Goal: Feedback & Contribution: Leave review/rating

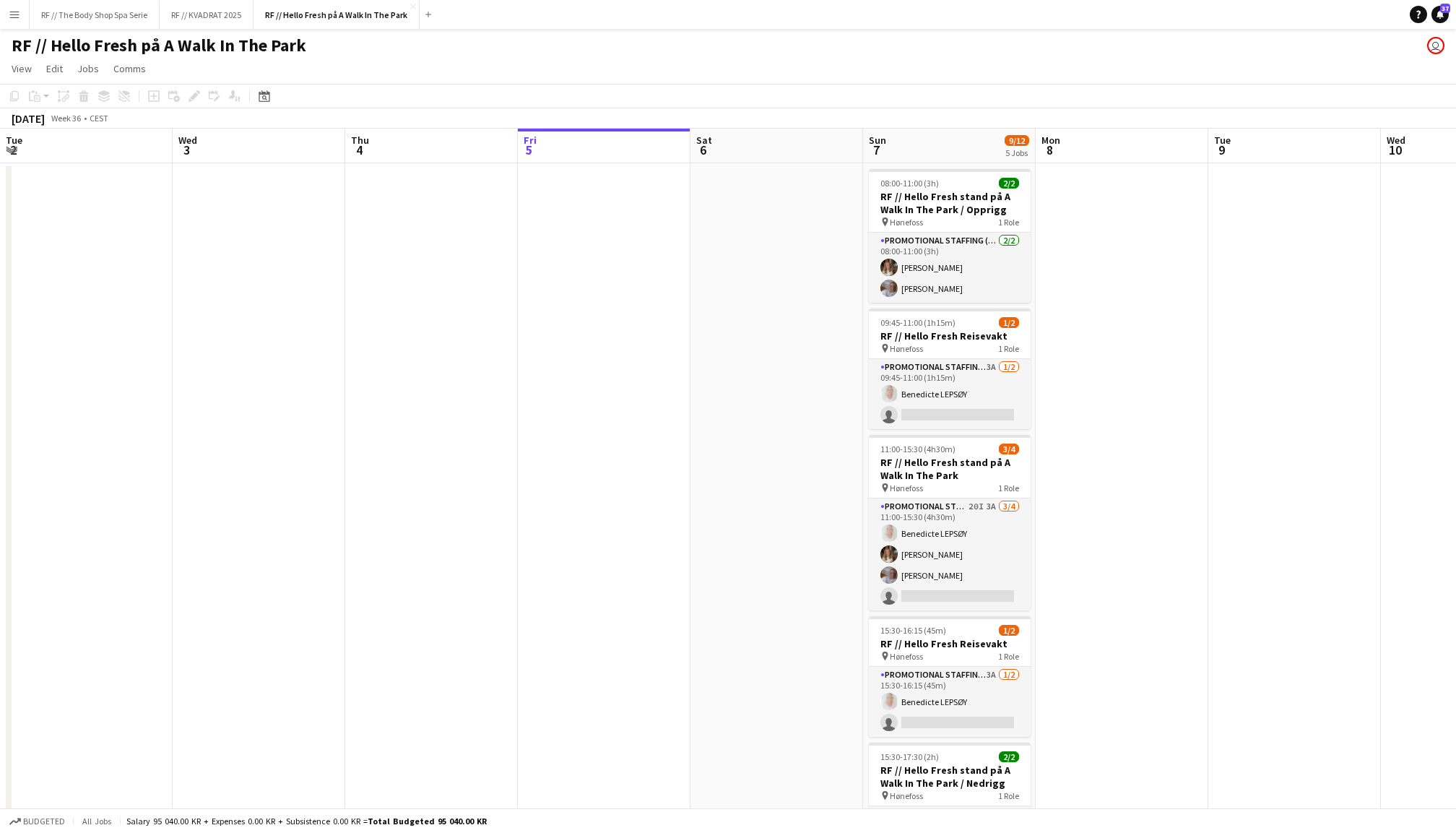
scroll to position [0, 344]
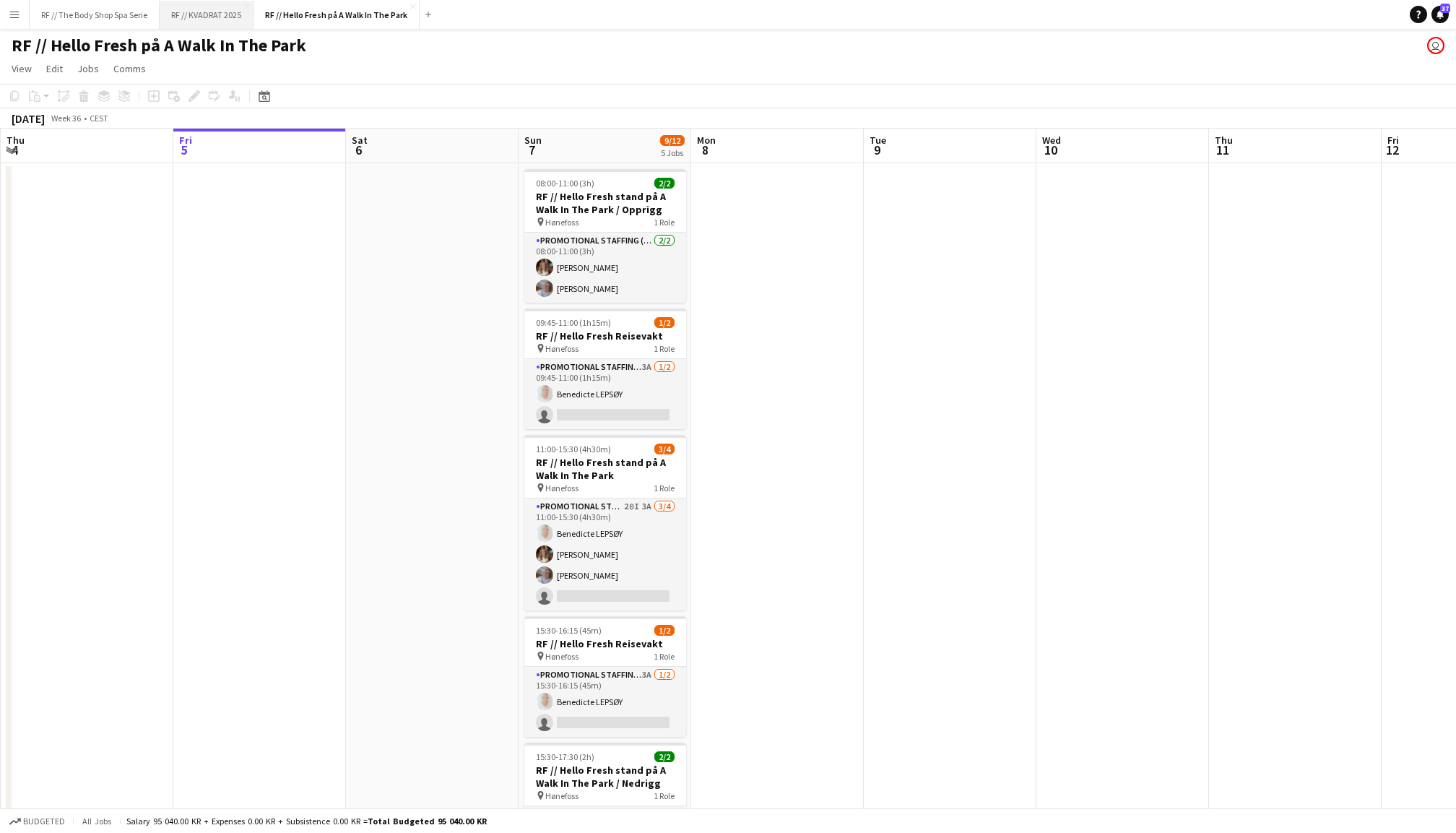
click at [220, 18] on button "RF // KVADRAT 2025 Close" at bounding box center [207, 15] width 94 height 28
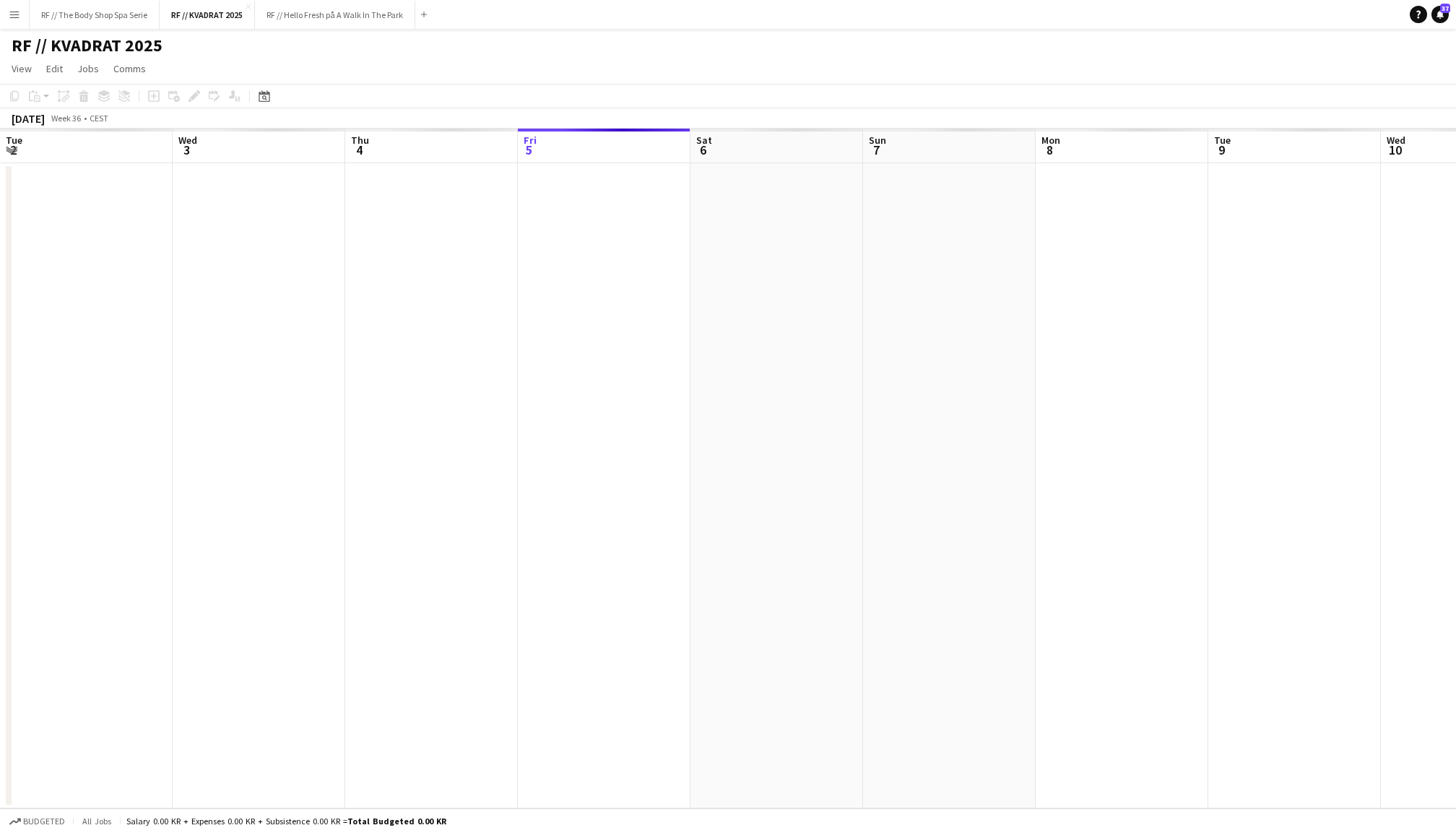
scroll to position [0, 344]
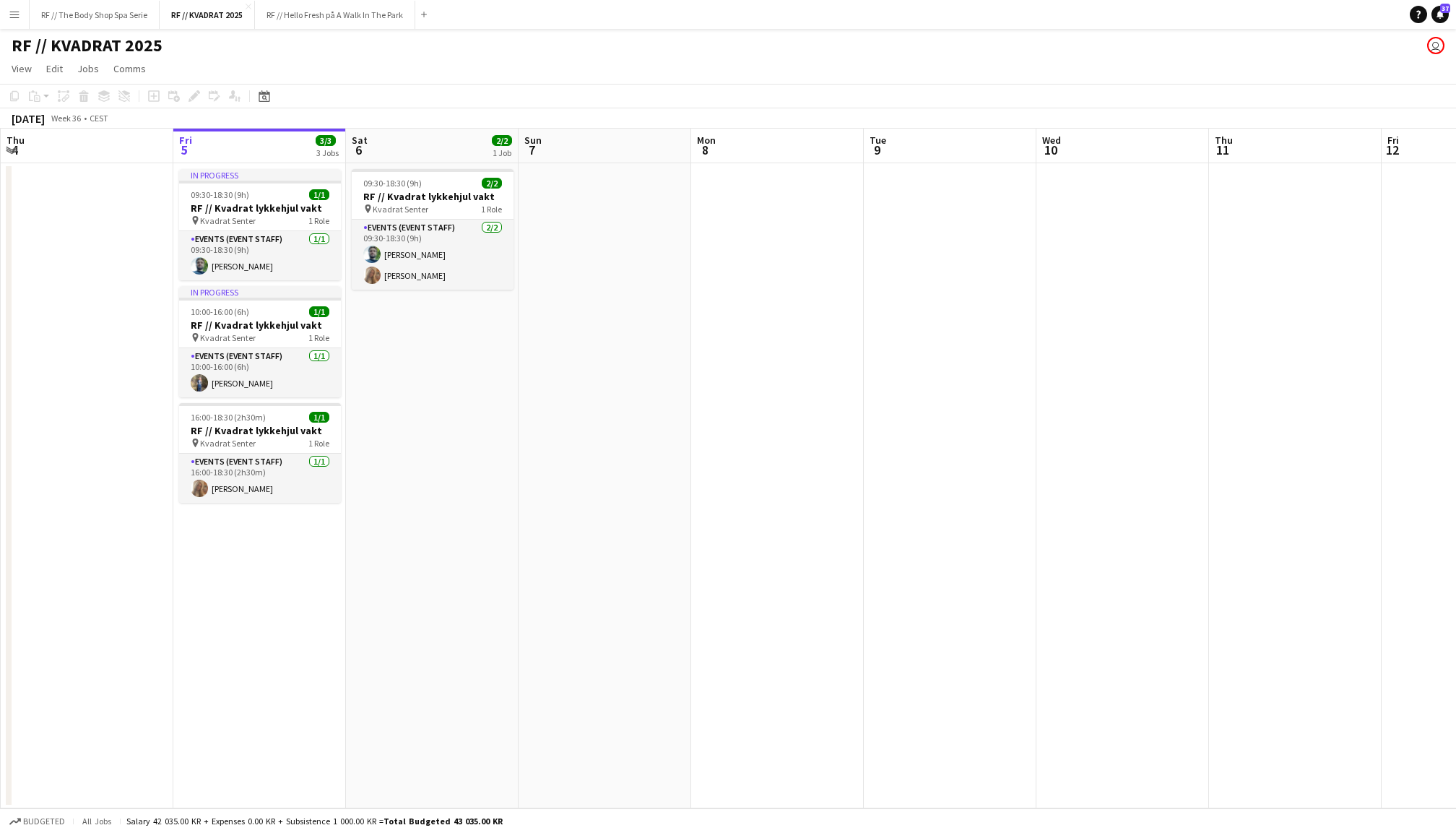
click at [735, 376] on app-date-cell at bounding box center [778, 485] width 173 height 645
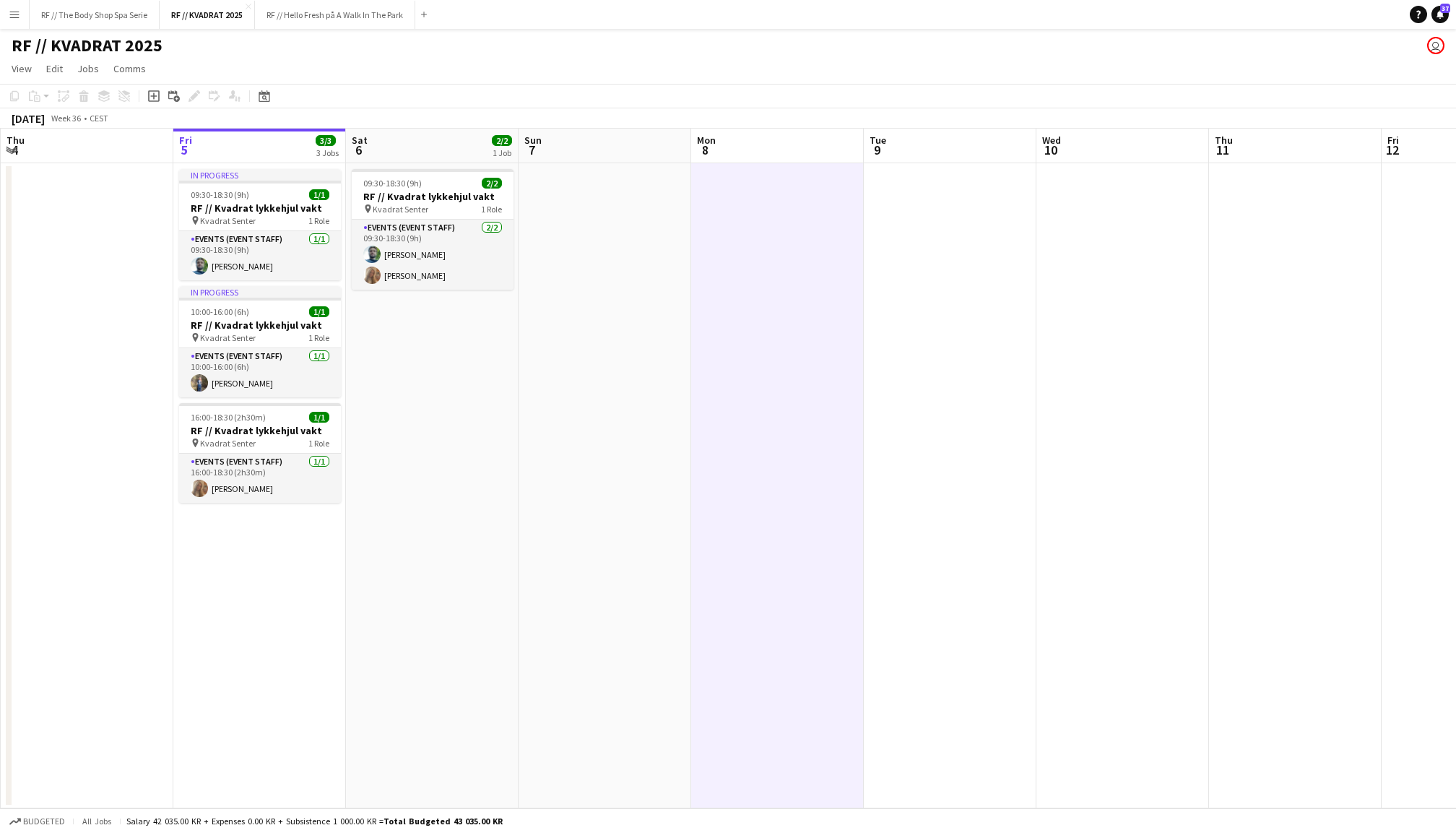
scroll to position [0, 345]
click at [640, 381] on app-date-cell at bounding box center [605, 485] width 173 height 645
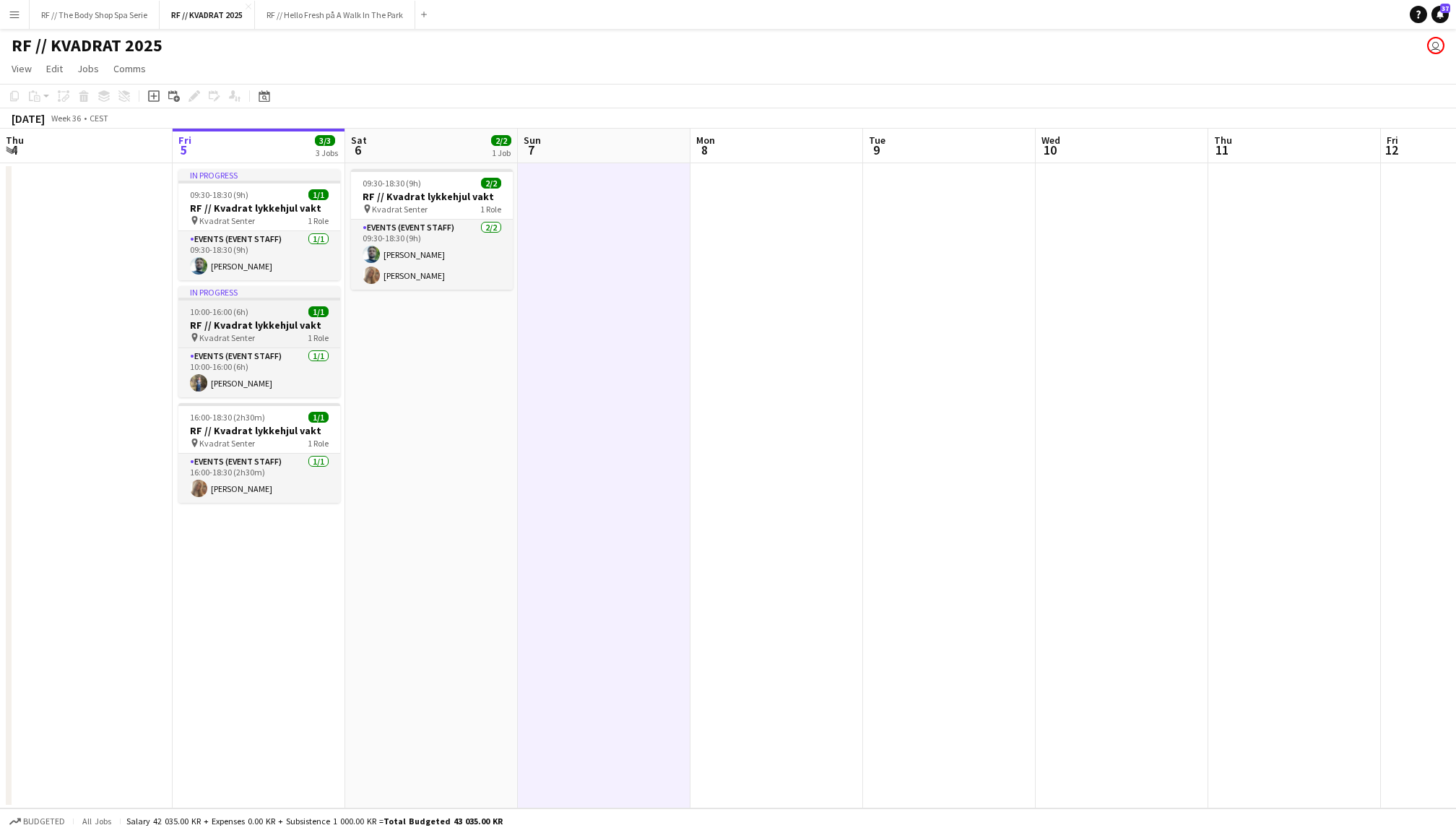
click at [263, 328] on h3 "RF // Kvadrat lykkehjul vakt" at bounding box center [260, 325] width 162 height 13
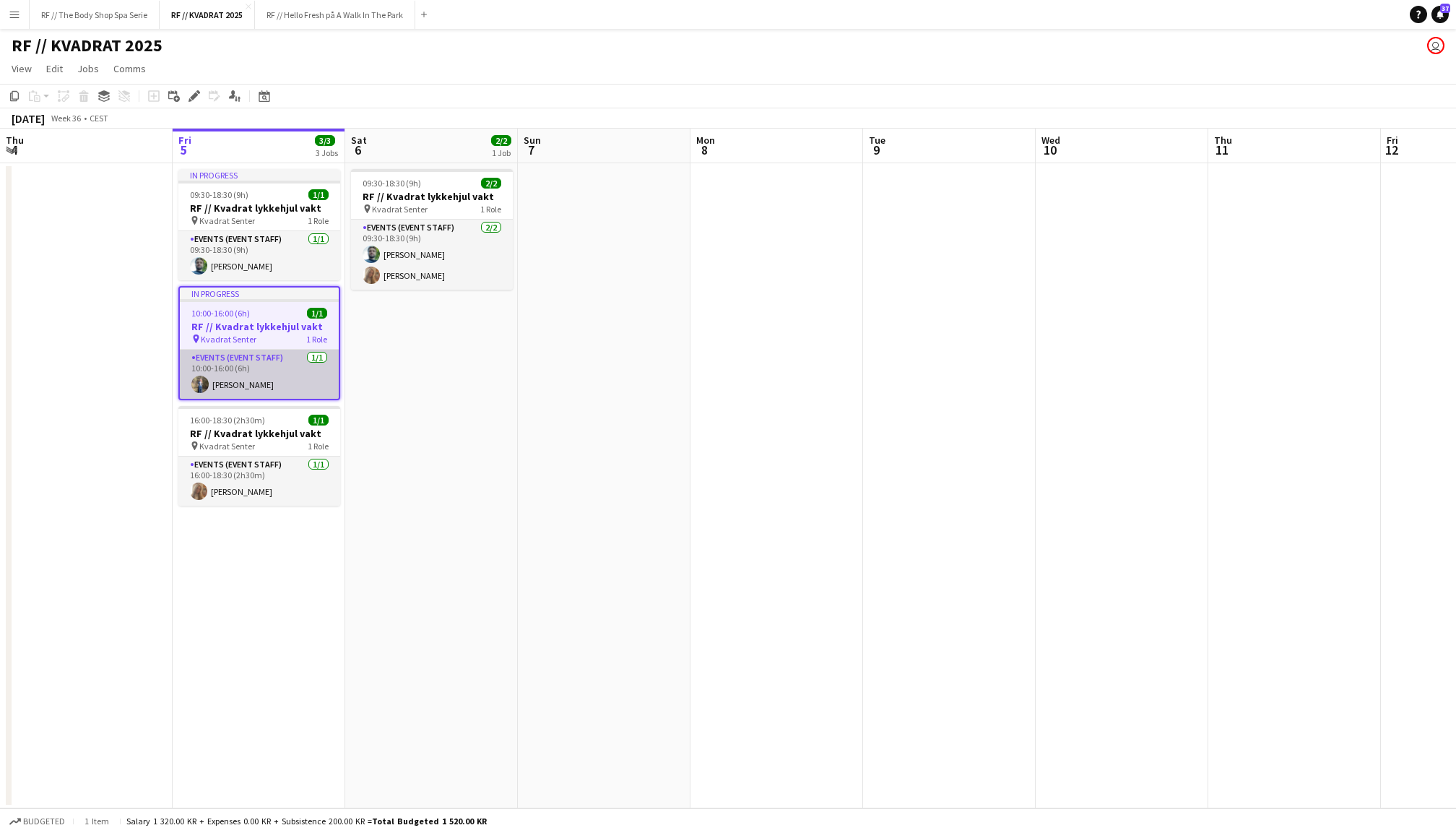
click at [273, 376] on app-card-role "Events (Event Staff) [DATE] 10:00-16:00 (6h) [PERSON_NAME]" at bounding box center [259, 374] width 159 height 49
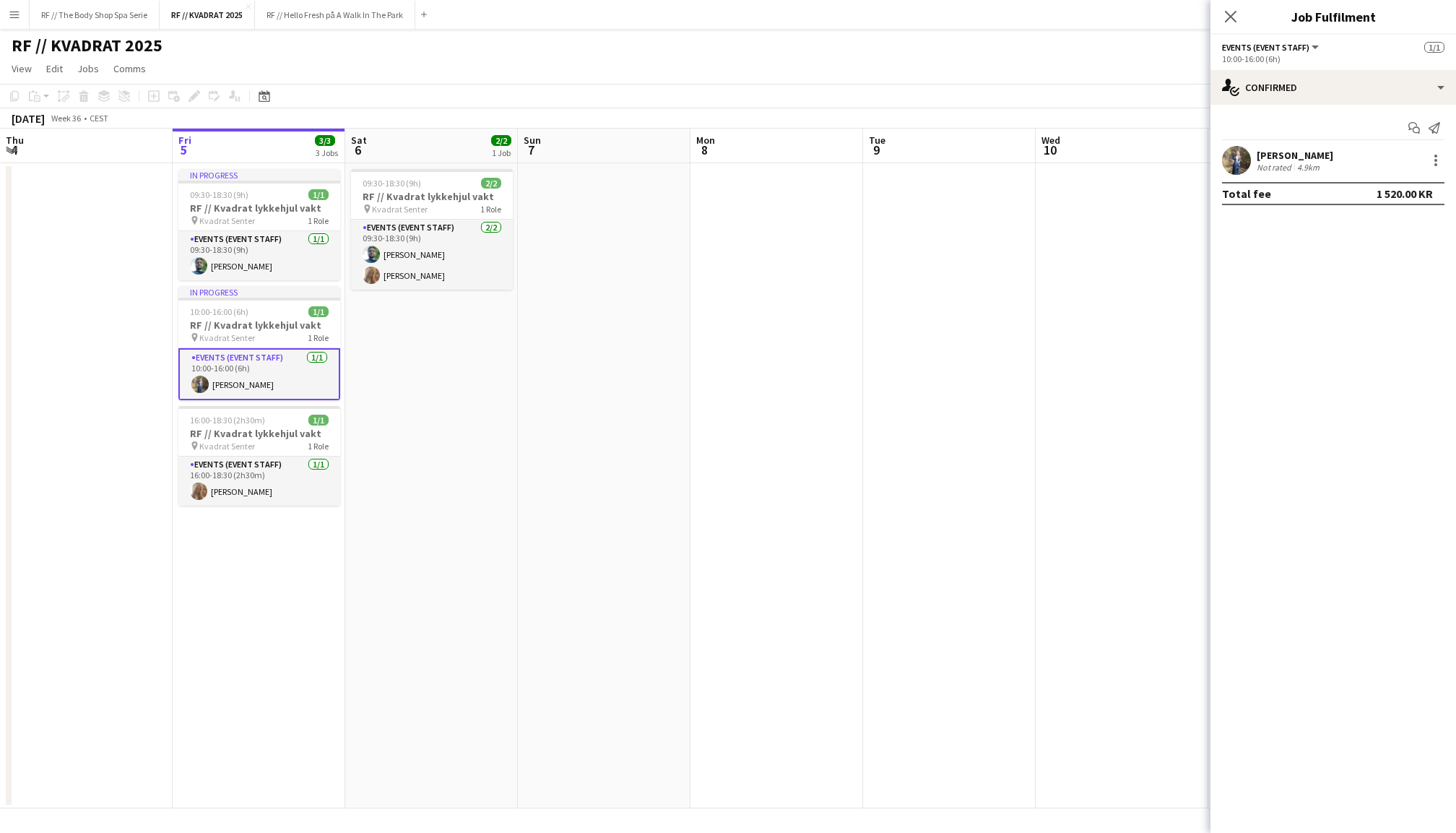
click at [801, 344] on app-date-cell at bounding box center [777, 485] width 173 height 645
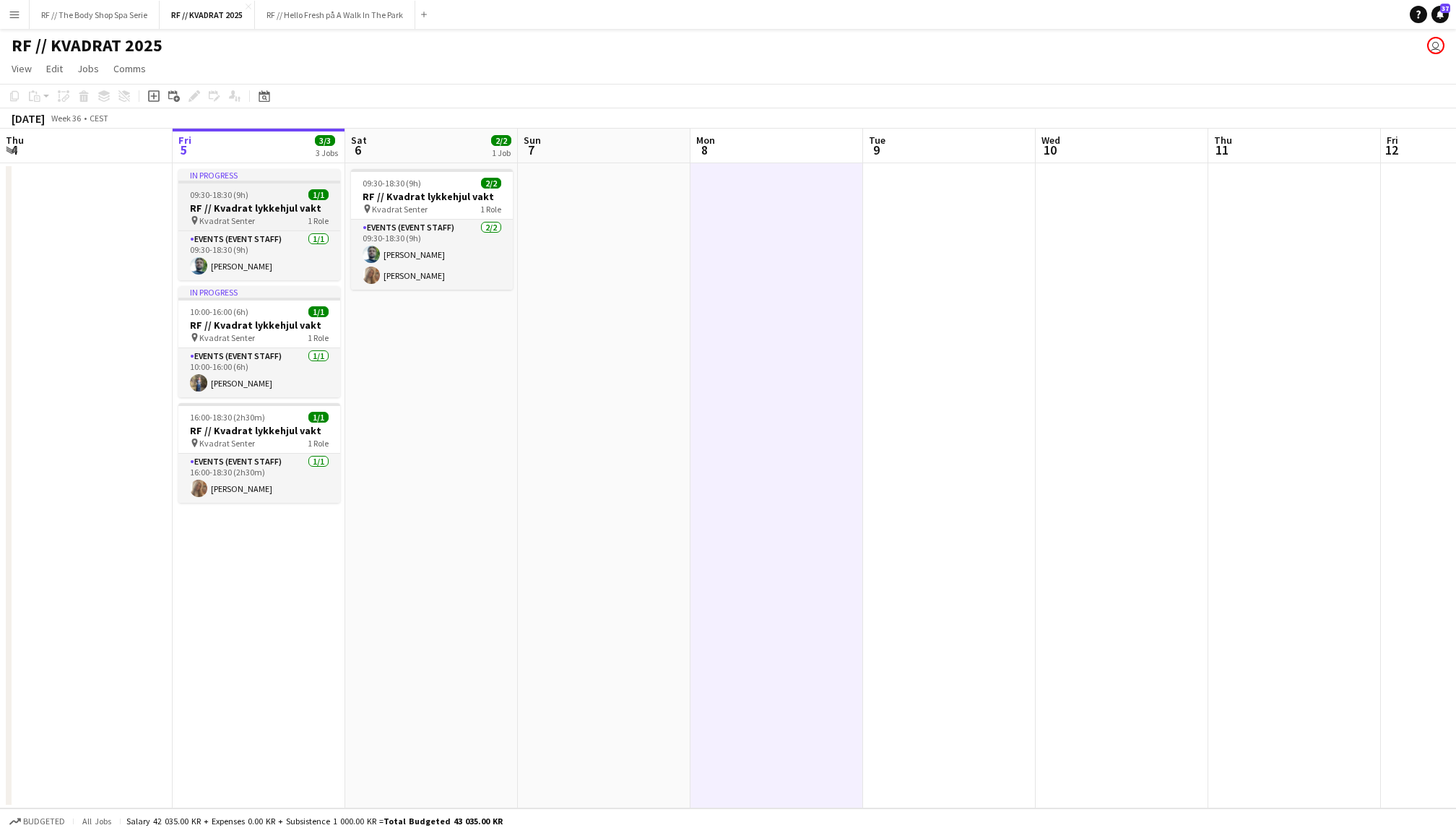
click at [269, 198] on div "09:30-18:30 (9h) 1/1" at bounding box center [260, 194] width 162 height 11
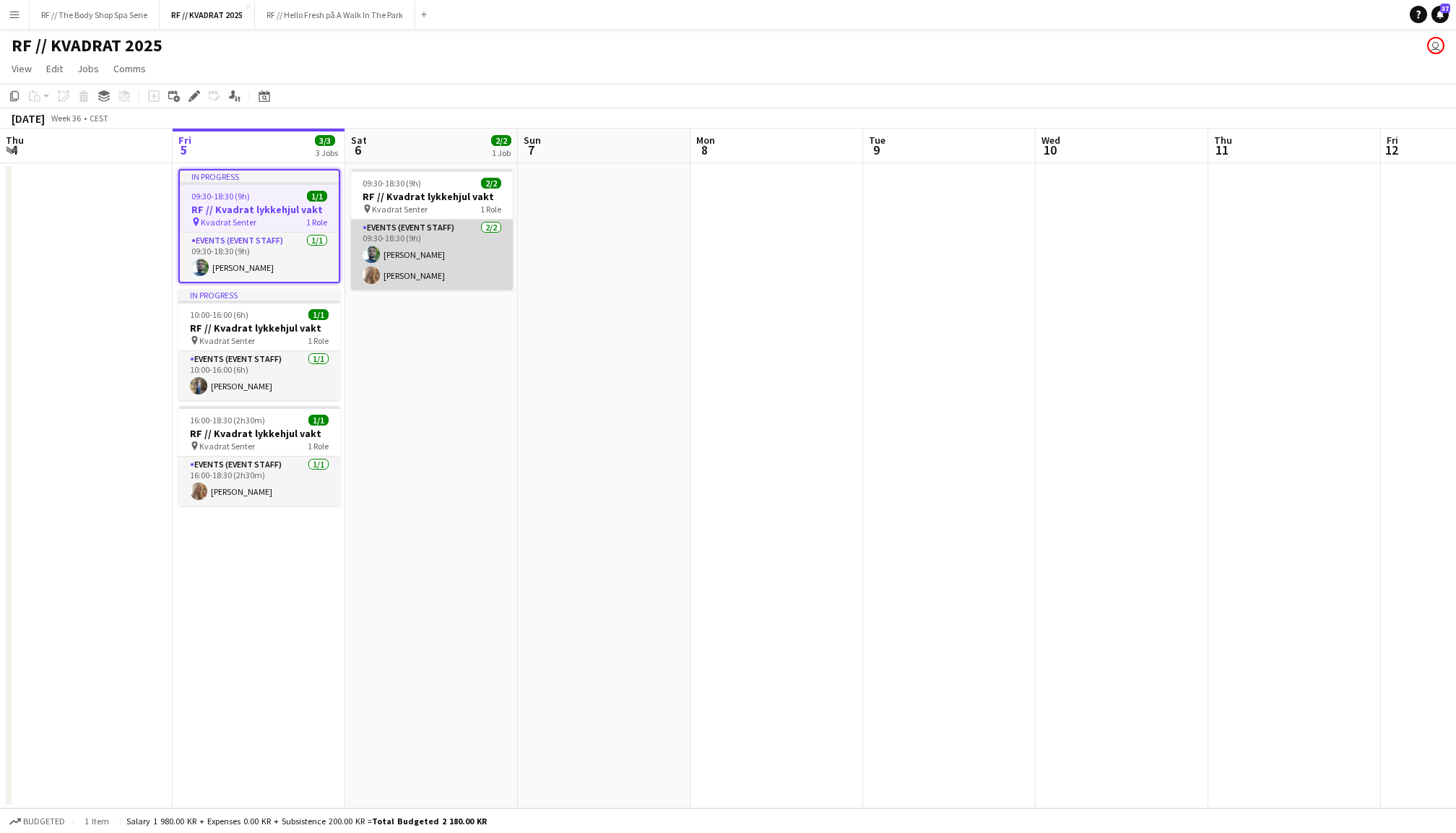
click at [431, 257] on app-card-role "Events (Event Staff) [DATE] 09:30-18:30 (9h) [PERSON_NAME] [PERSON_NAME]" at bounding box center [432, 254] width 162 height 70
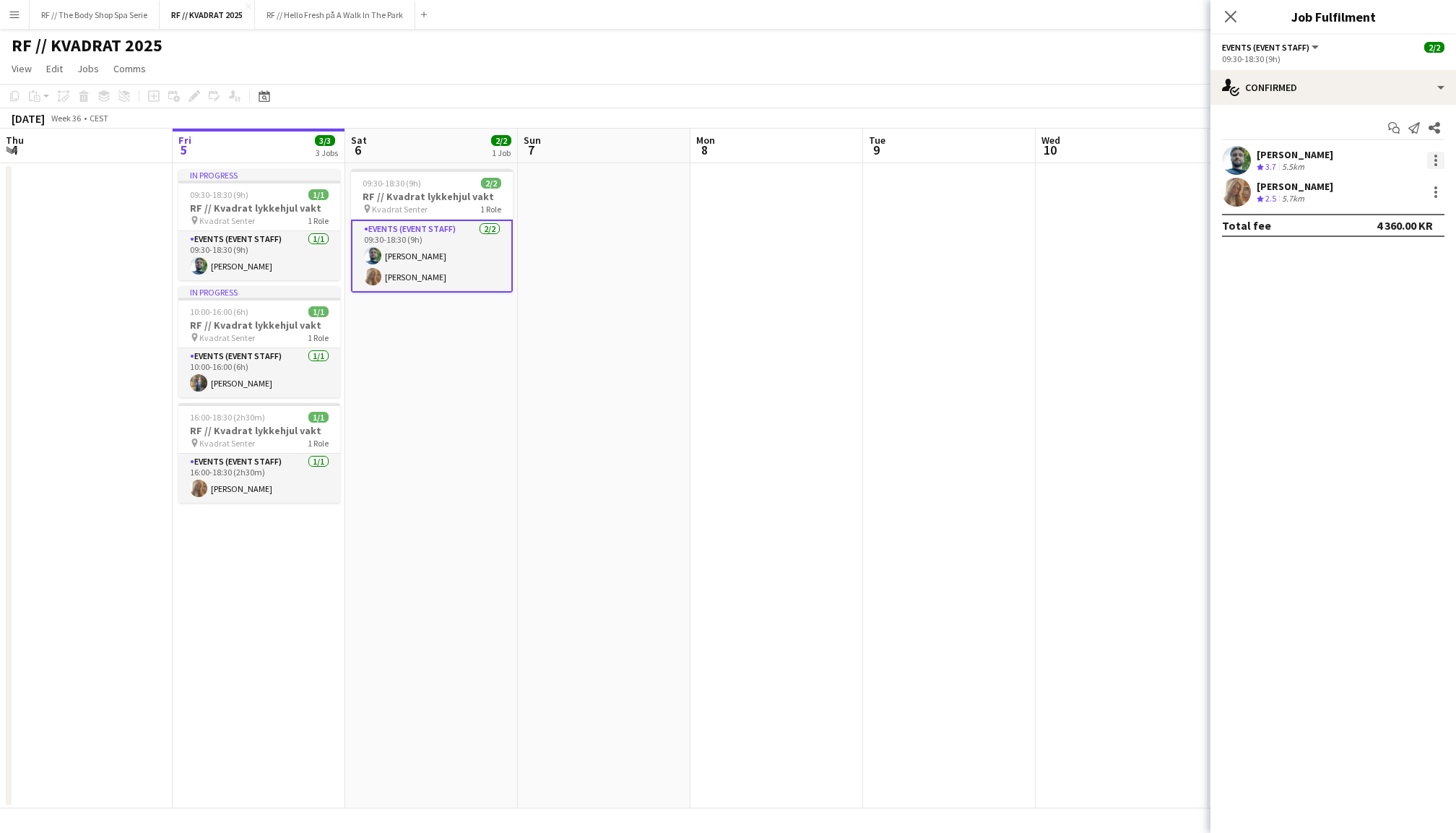
click at [1433, 161] on div at bounding box center [1435, 160] width 17 height 17
click at [1381, 328] on span "Remove" at bounding box center [1365, 325] width 44 height 12
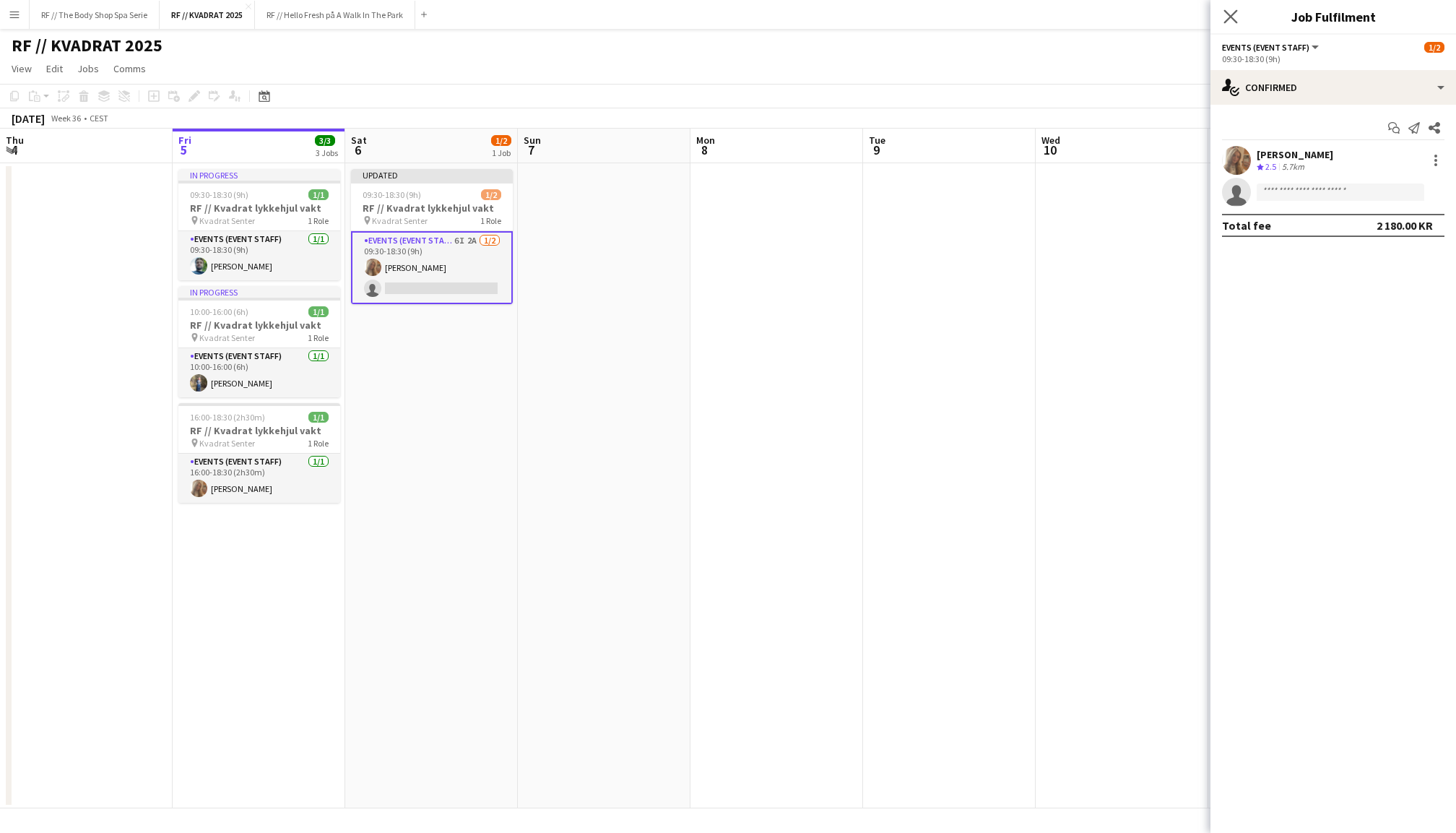
click at [1227, 7] on app-icon "Close pop-in" at bounding box center [1230, 16] width 21 height 21
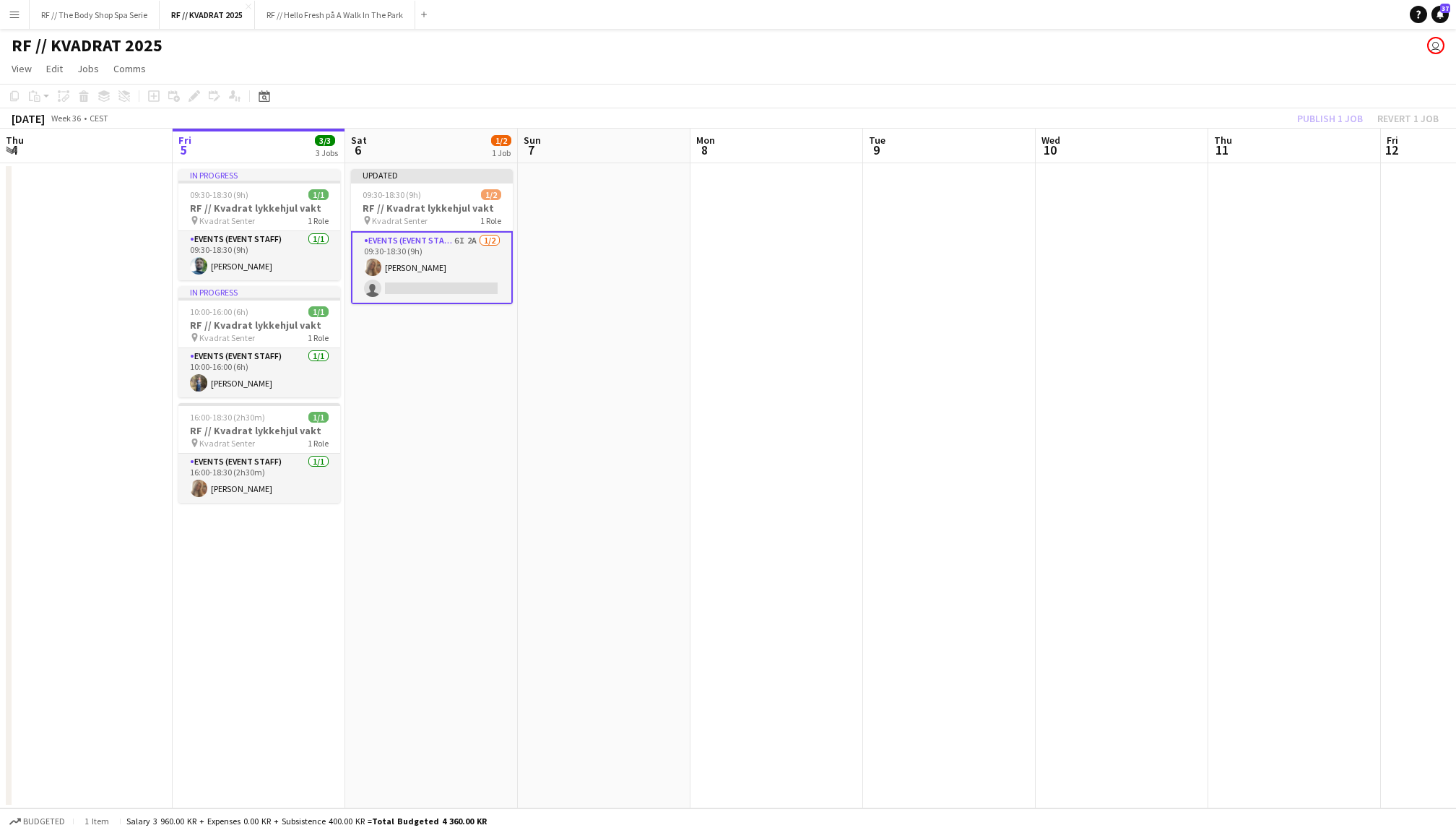
click at [1326, 113] on div "Publish 1 job Revert 1 job" at bounding box center [1368, 118] width 176 height 19
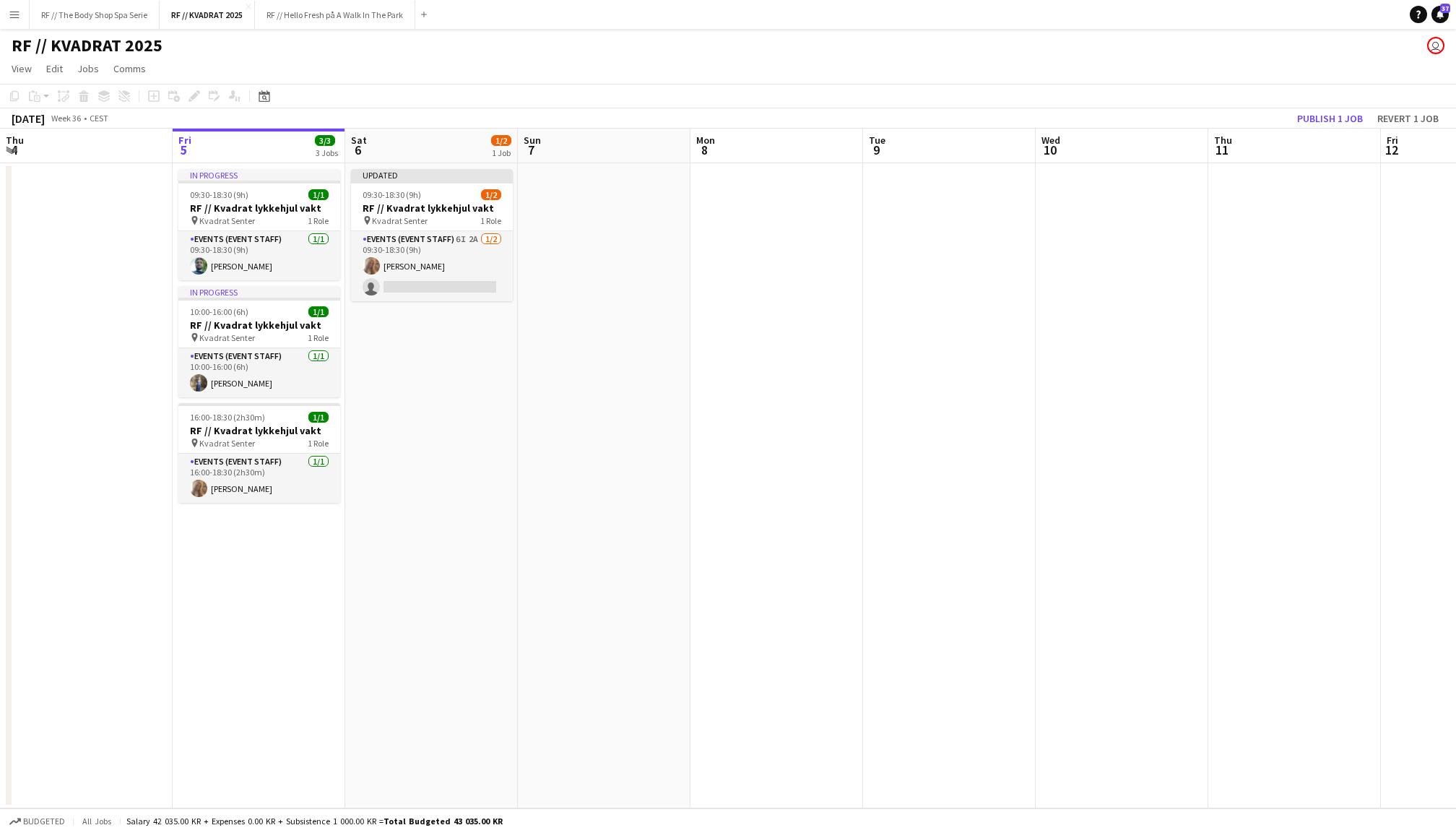
click at [1326, 113] on button "Publish 1 job" at bounding box center [1330, 118] width 77 height 19
click at [568, 382] on app-date-cell at bounding box center [605, 485] width 173 height 645
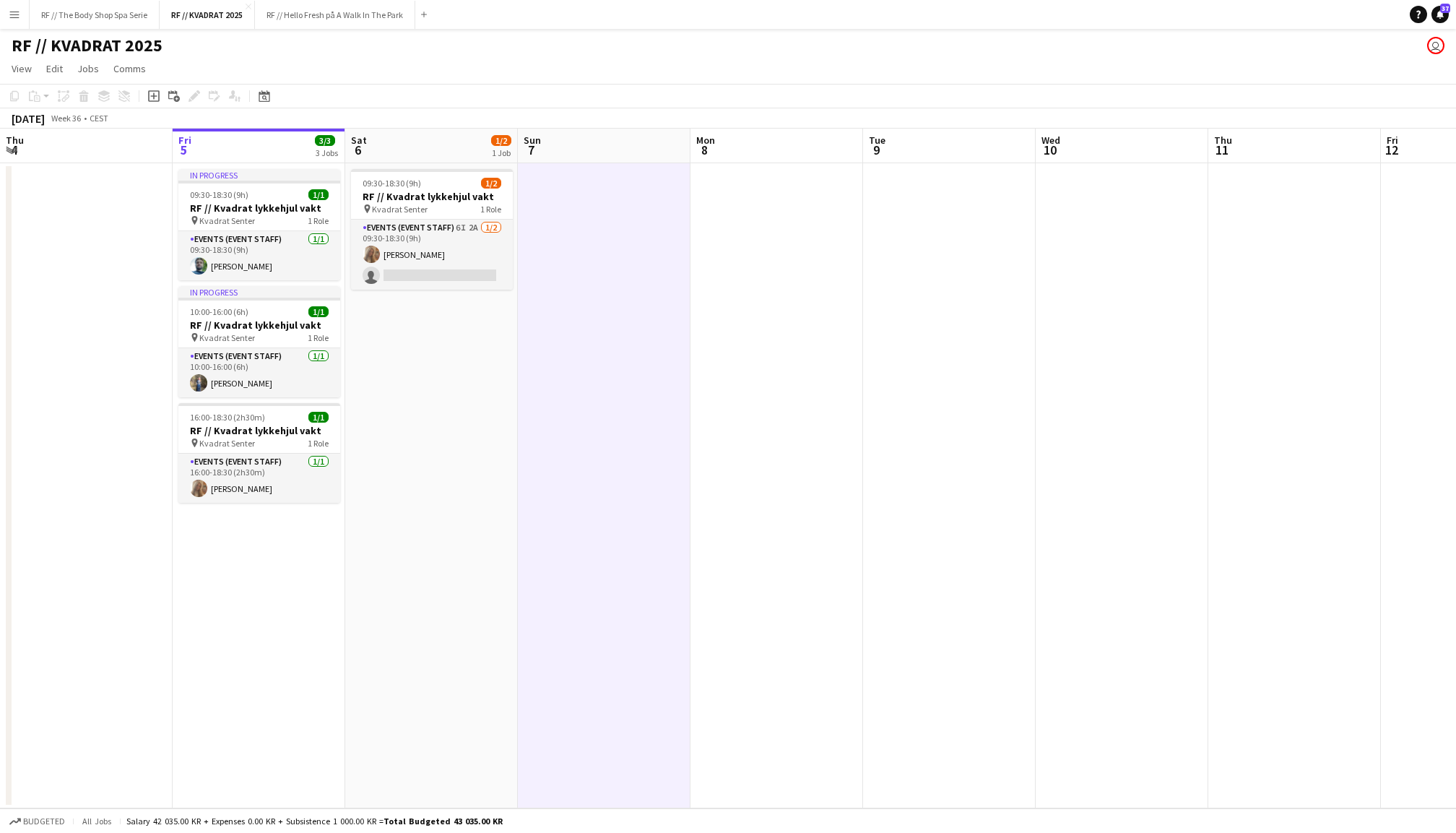
click at [853, 307] on app-date-cell at bounding box center [777, 485] width 173 height 645
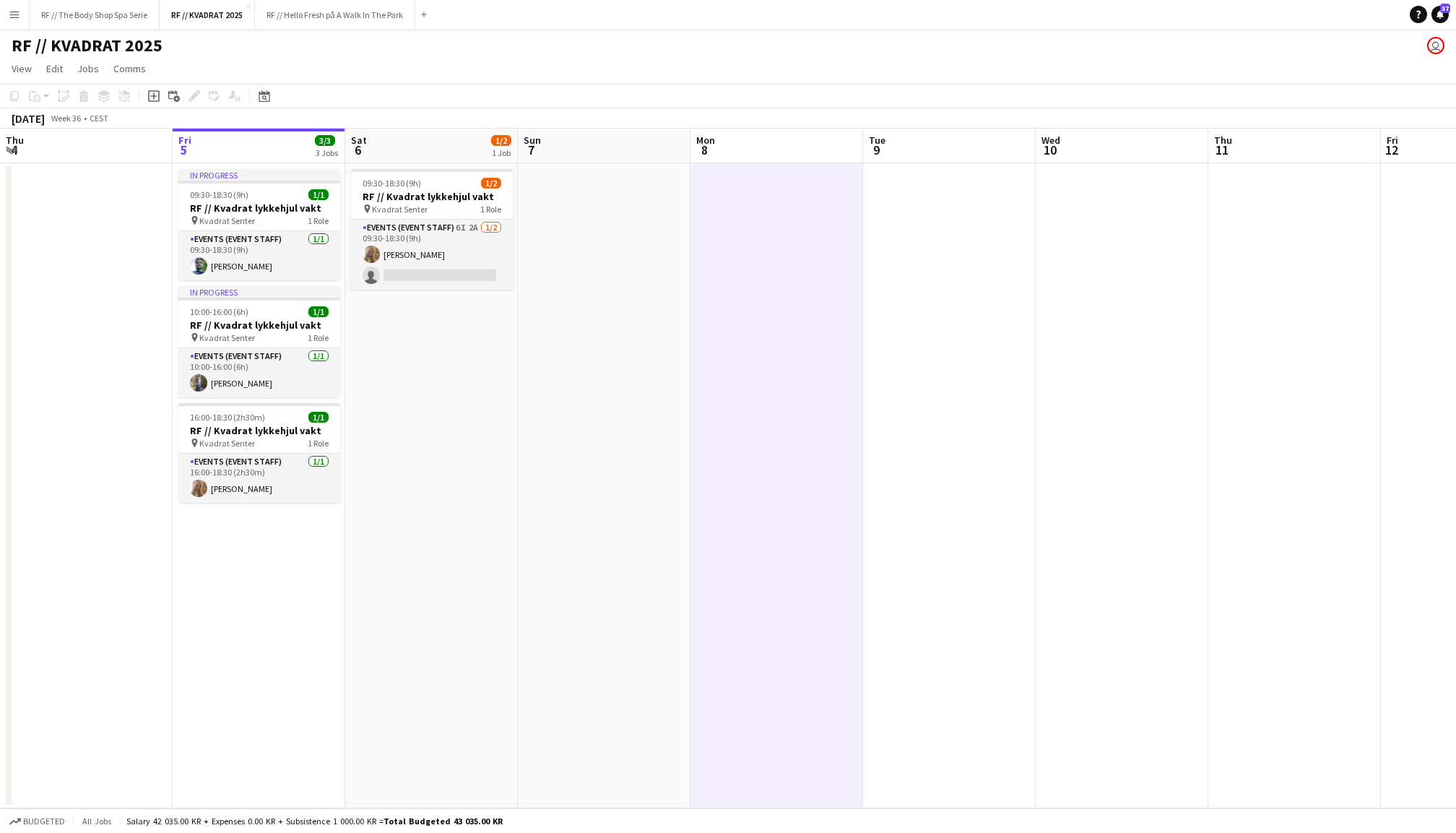
click at [963, 339] on app-date-cell at bounding box center [950, 485] width 173 height 645
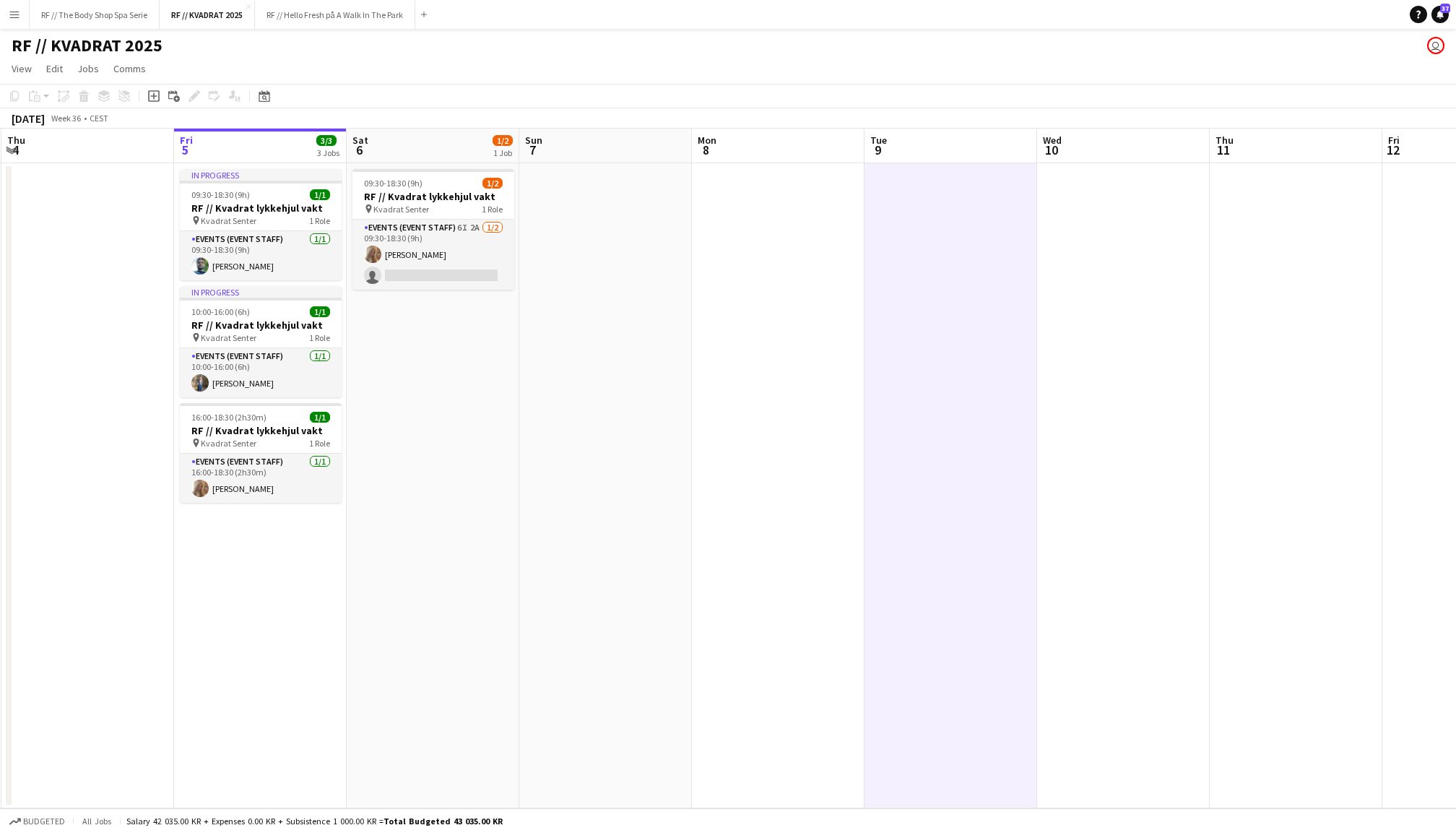
click at [677, 293] on app-date-cell at bounding box center [606, 485] width 173 height 645
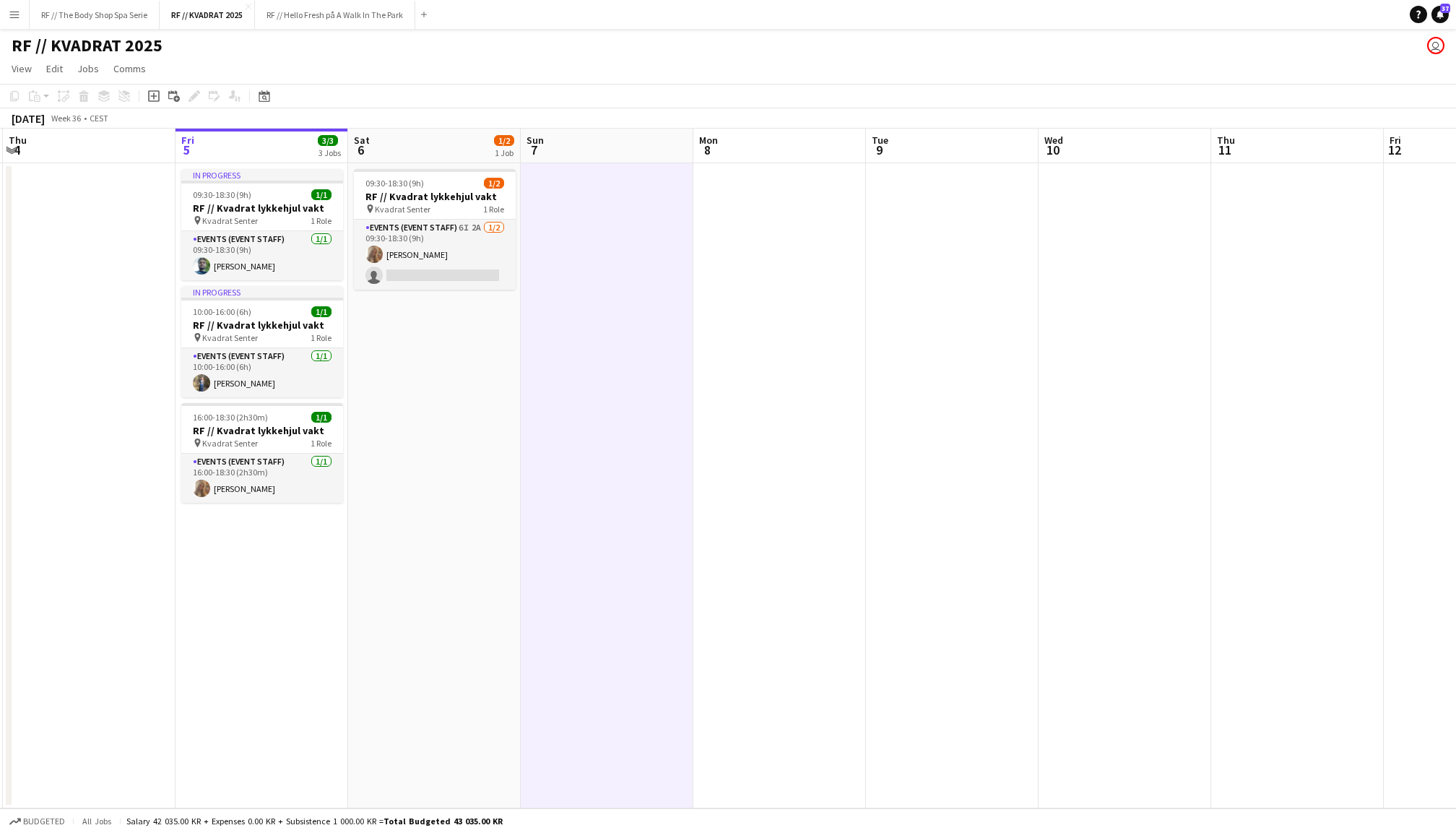
click at [717, 299] on app-date-cell at bounding box center [780, 485] width 173 height 645
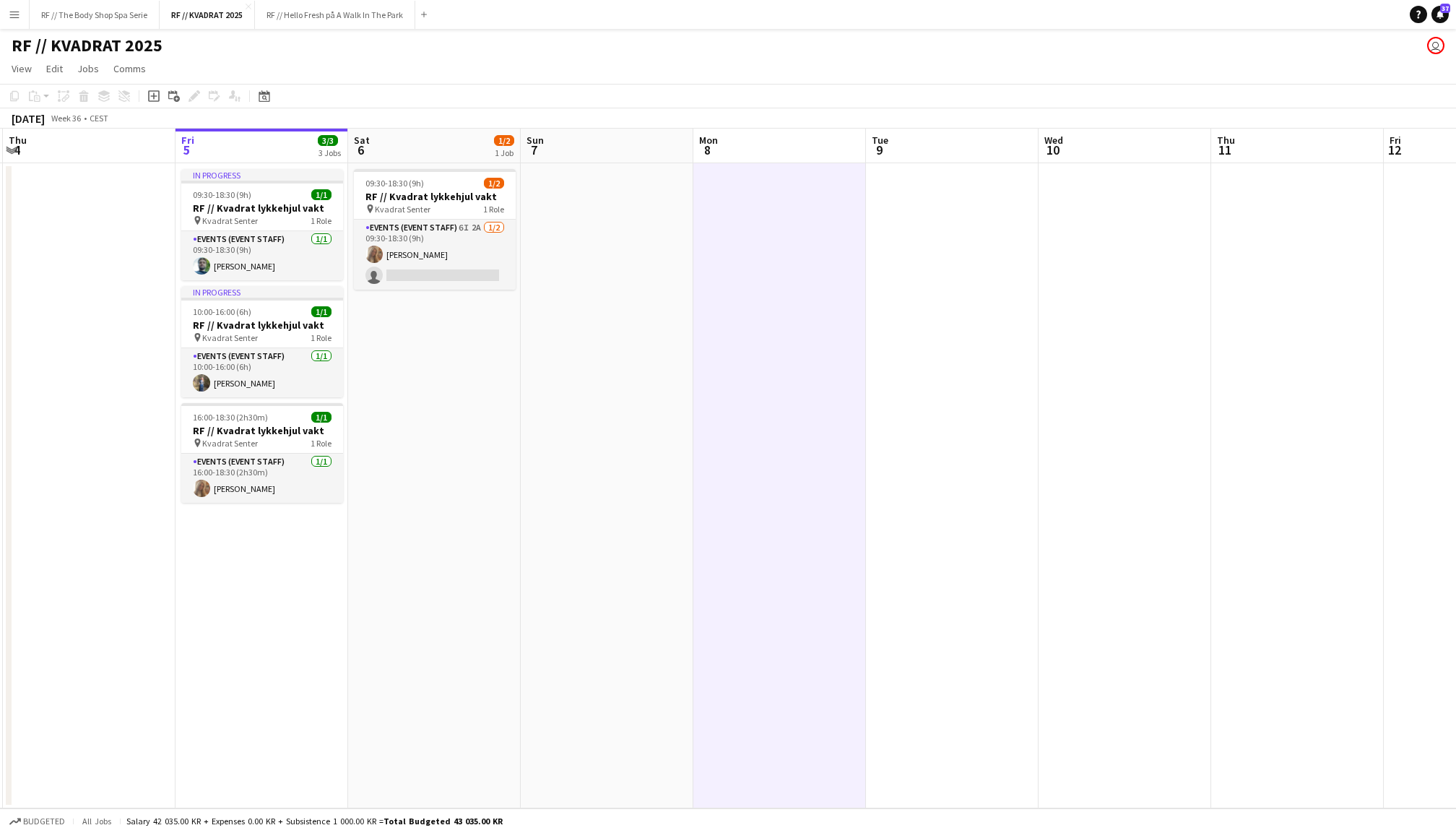
click at [475, 454] on app-date-cell "09:30-18:30 (9h) 1/2 RF // Kvadrat lykkehjul vakt pin Kvadrat Senter 1 Role Eve…" at bounding box center [435, 485] width 173 height 645
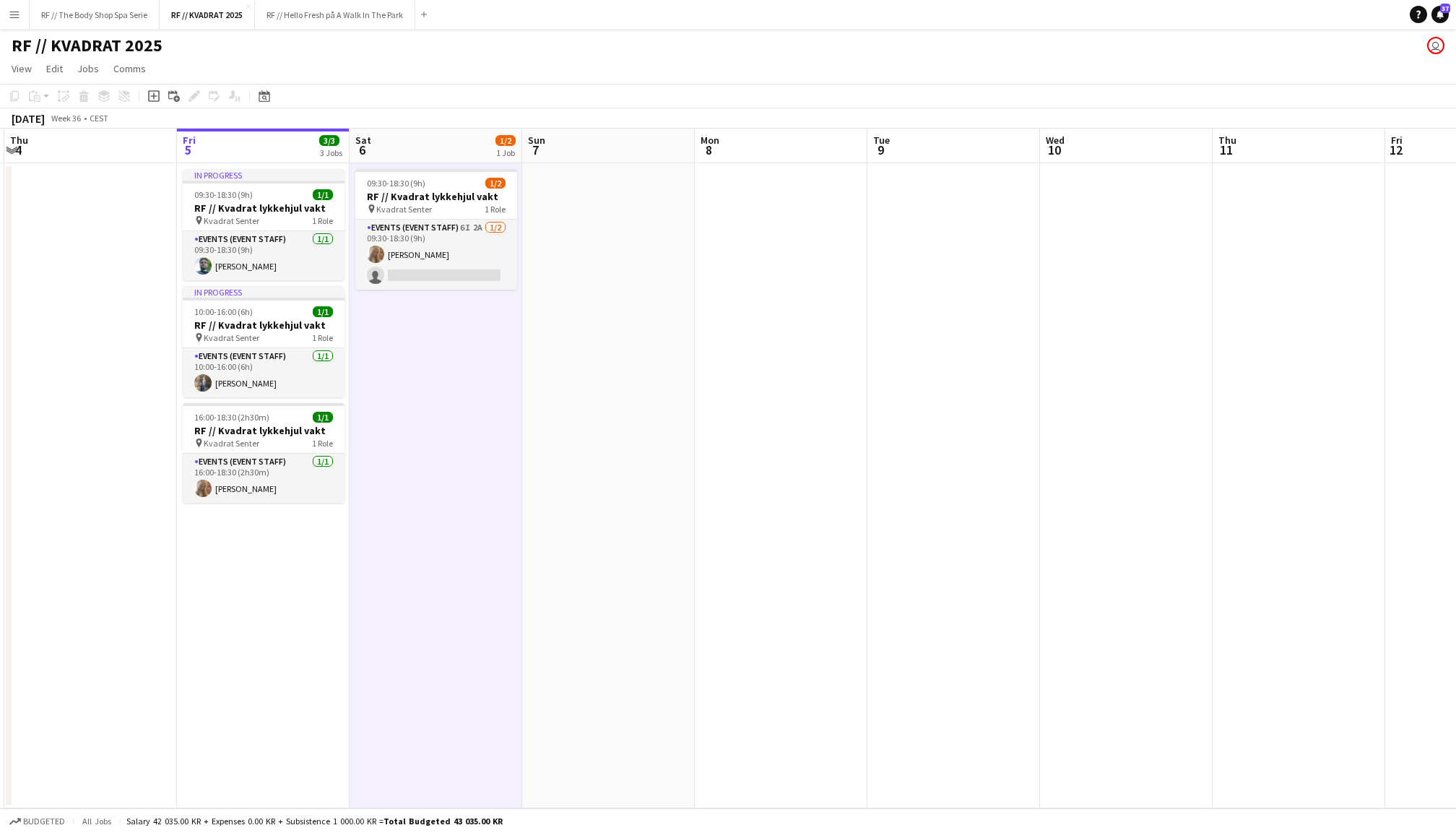
click at [630, 438] on app-date-cell at bounding box center [609, 485] width 173 height 645
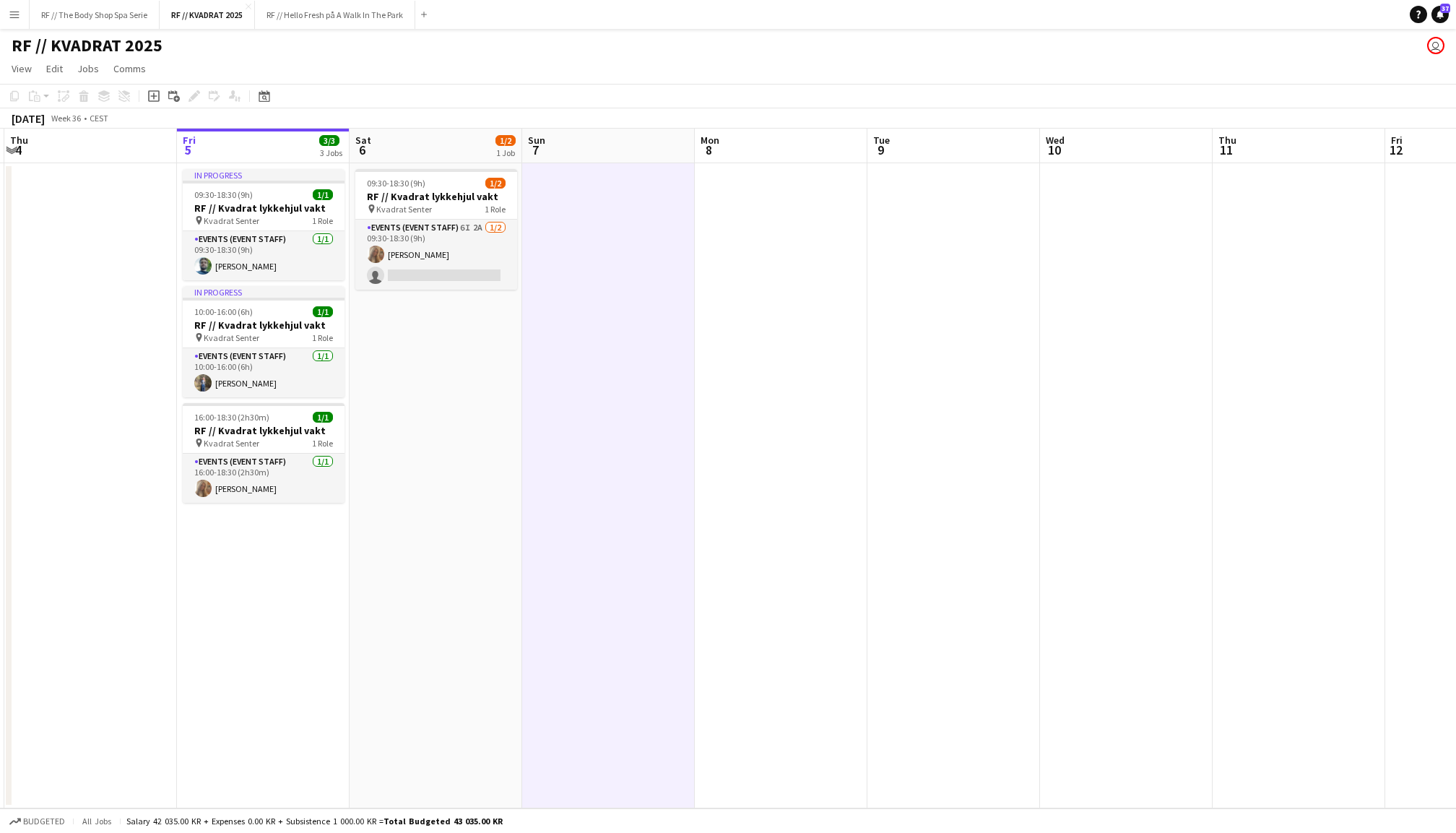
click at [270, 581] on app-date-cell "In progress 09:30-18:30 (9h) 1/1 RF // Kvadrat lykkehjul vakt pin Kvadrat Sente…" at bounding box center [264, 485] width 173 height 645
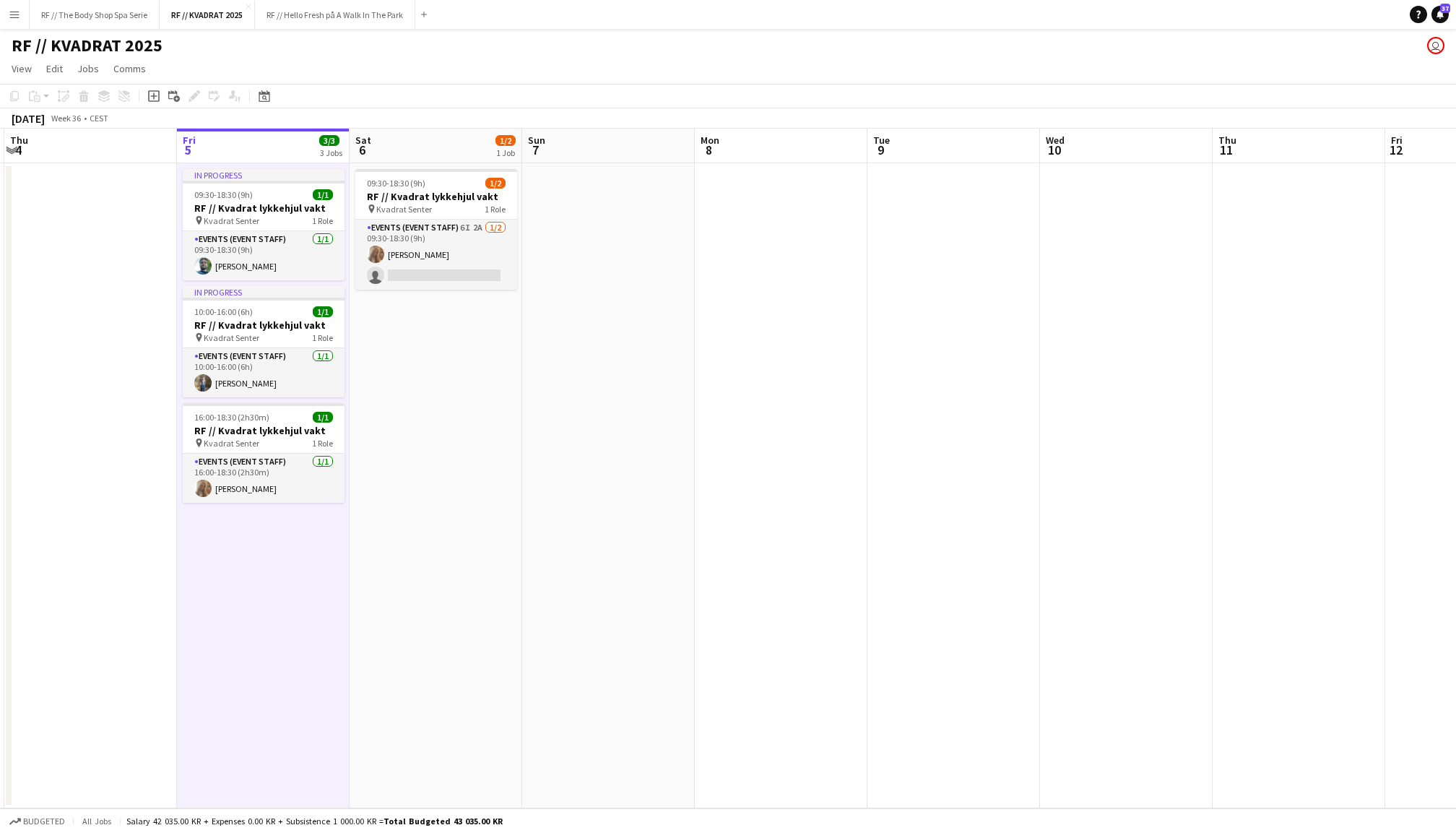
click at [119, 493] on app-date-cell at bounding box center [91, 485] width 173 height 645
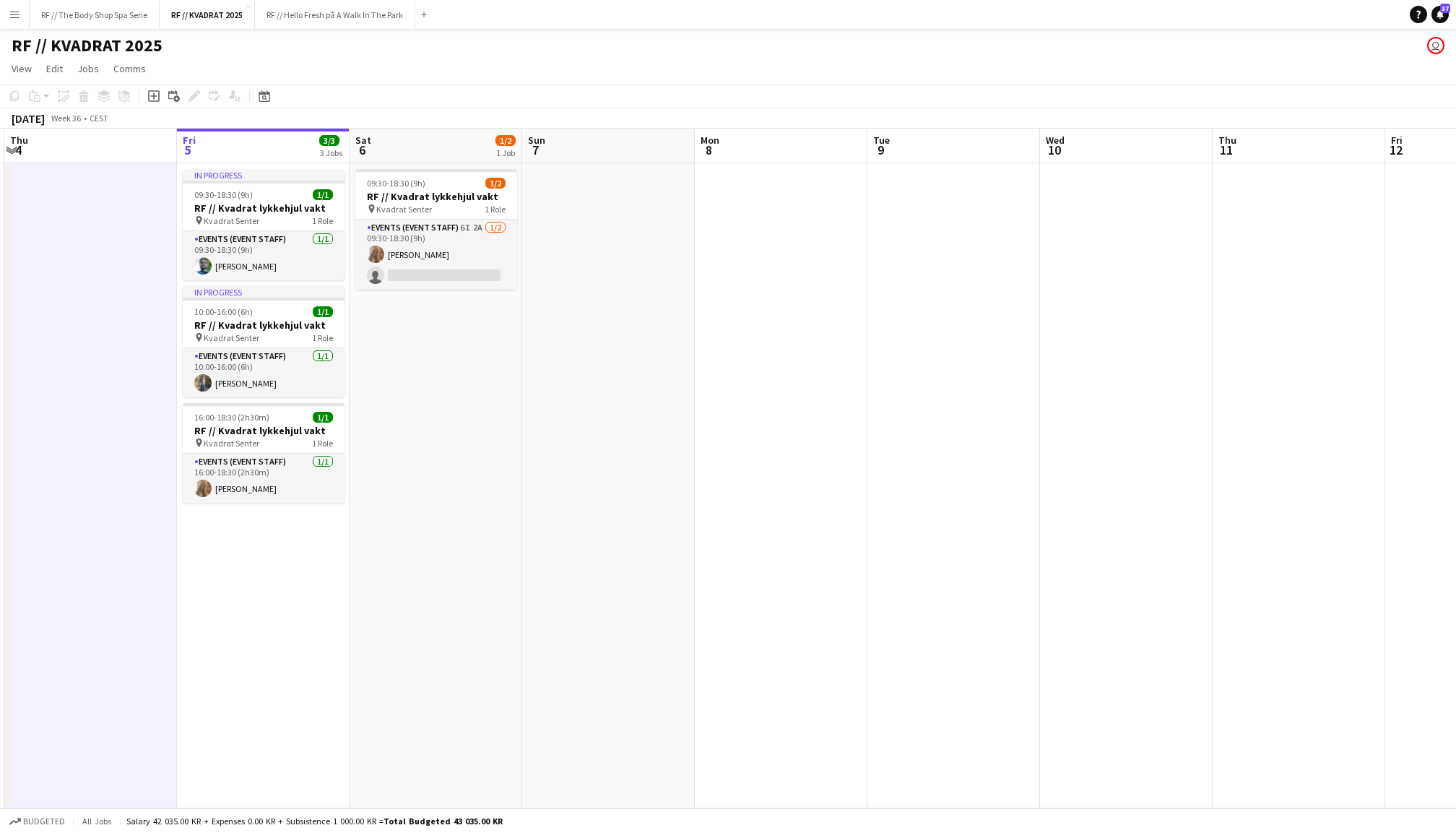
click at [536, 481] on app-date-cell at bounding box center [609, 485] width 173 height 645
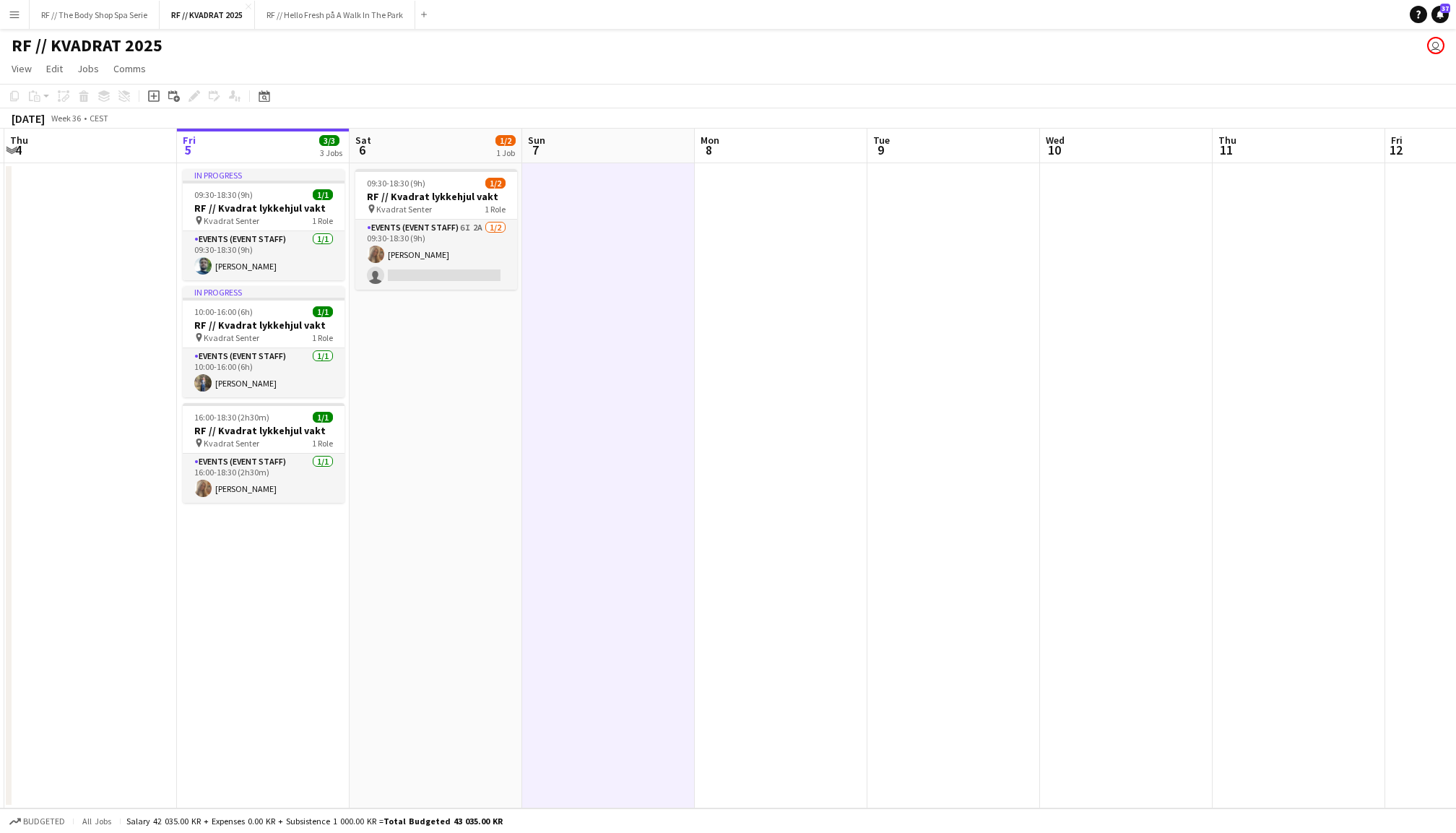
click at [1168, 406] on app-date-cell at bounding box center [1126, 485] width 173 height 645
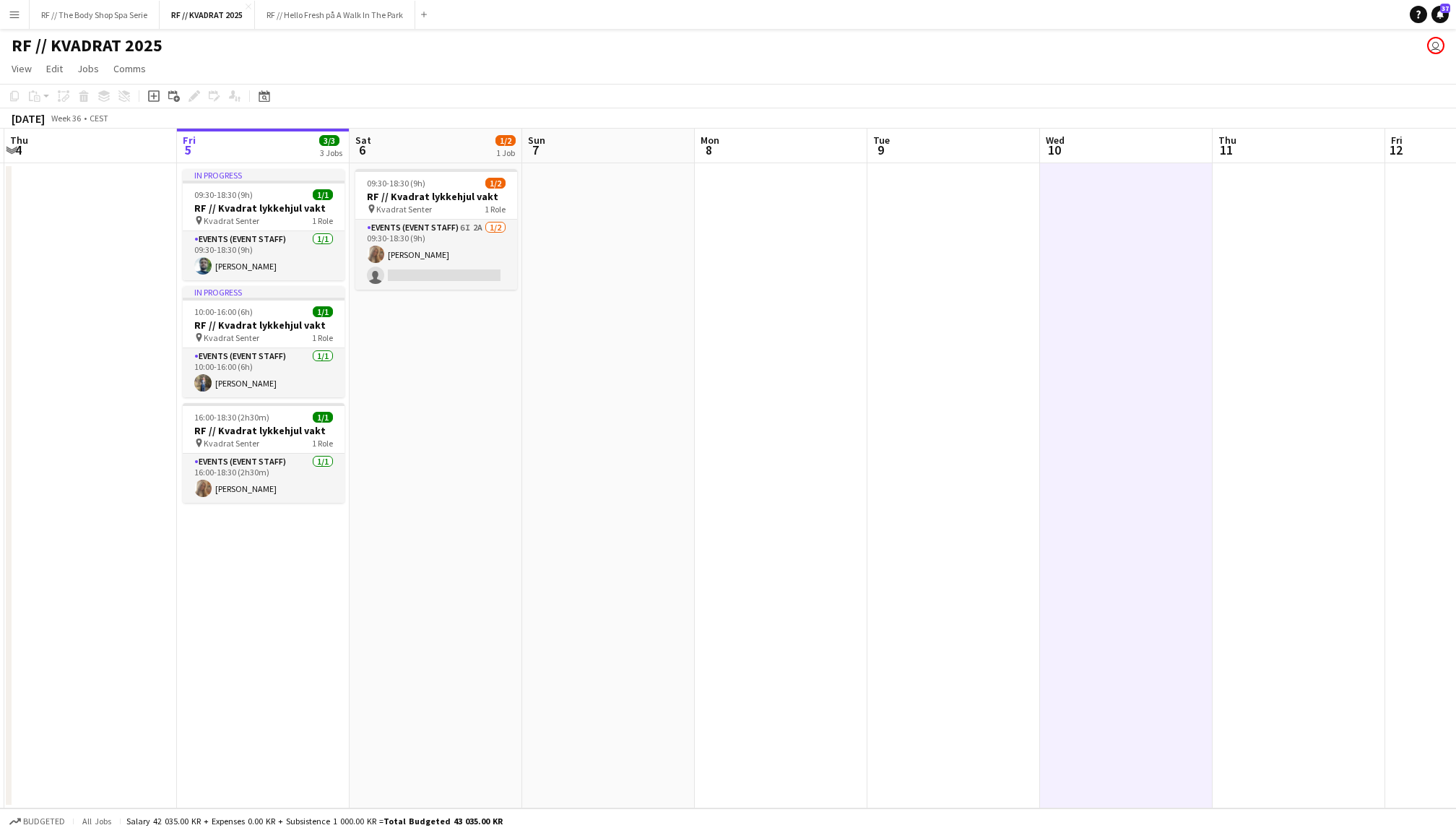
click at [923, 393] on app-date-cell at bounding box center [954, 485] width 173 height 645
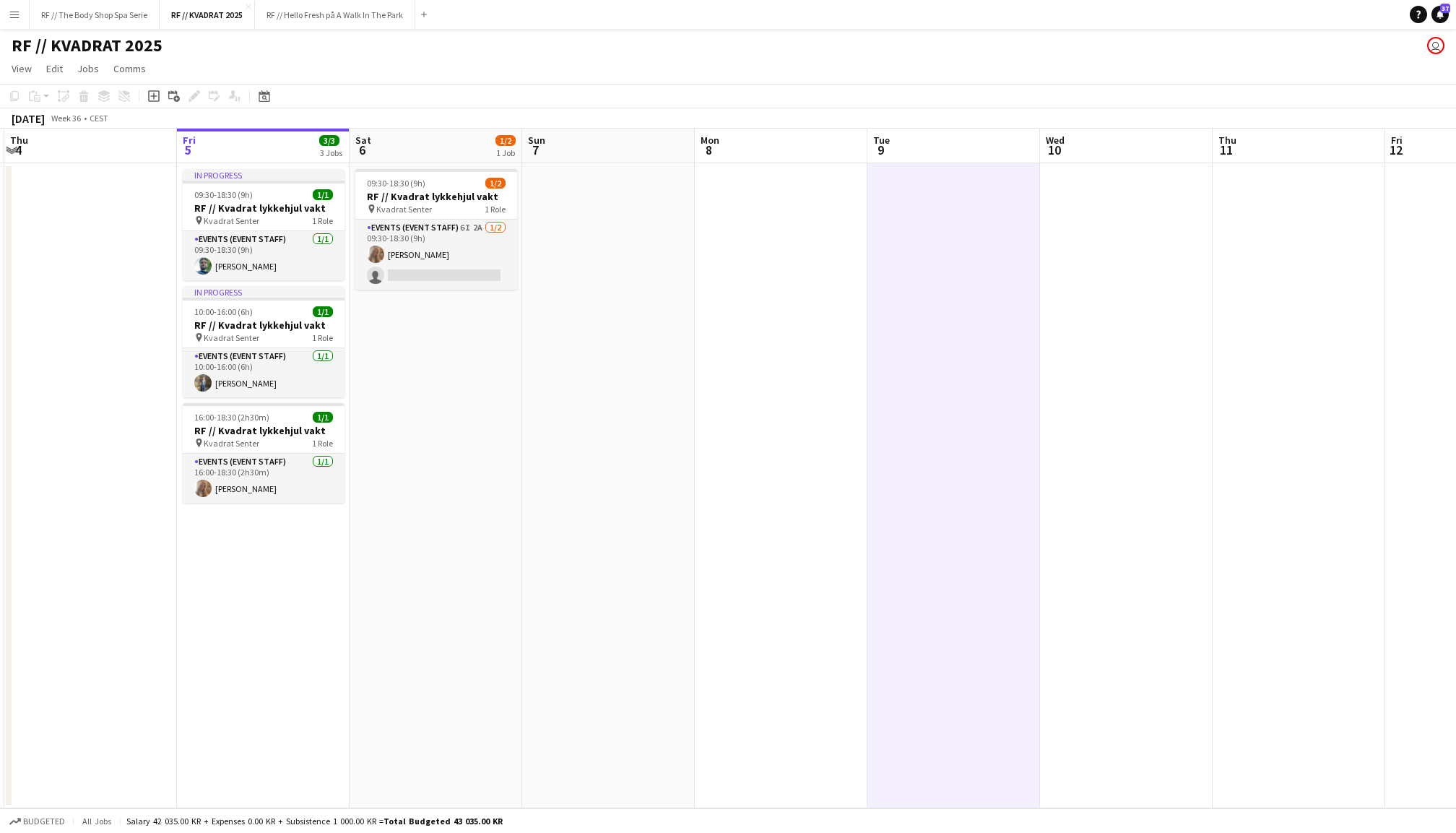
click at [754, 380] on app-date-cell at bounding box center [781, 485] width 173 height 645
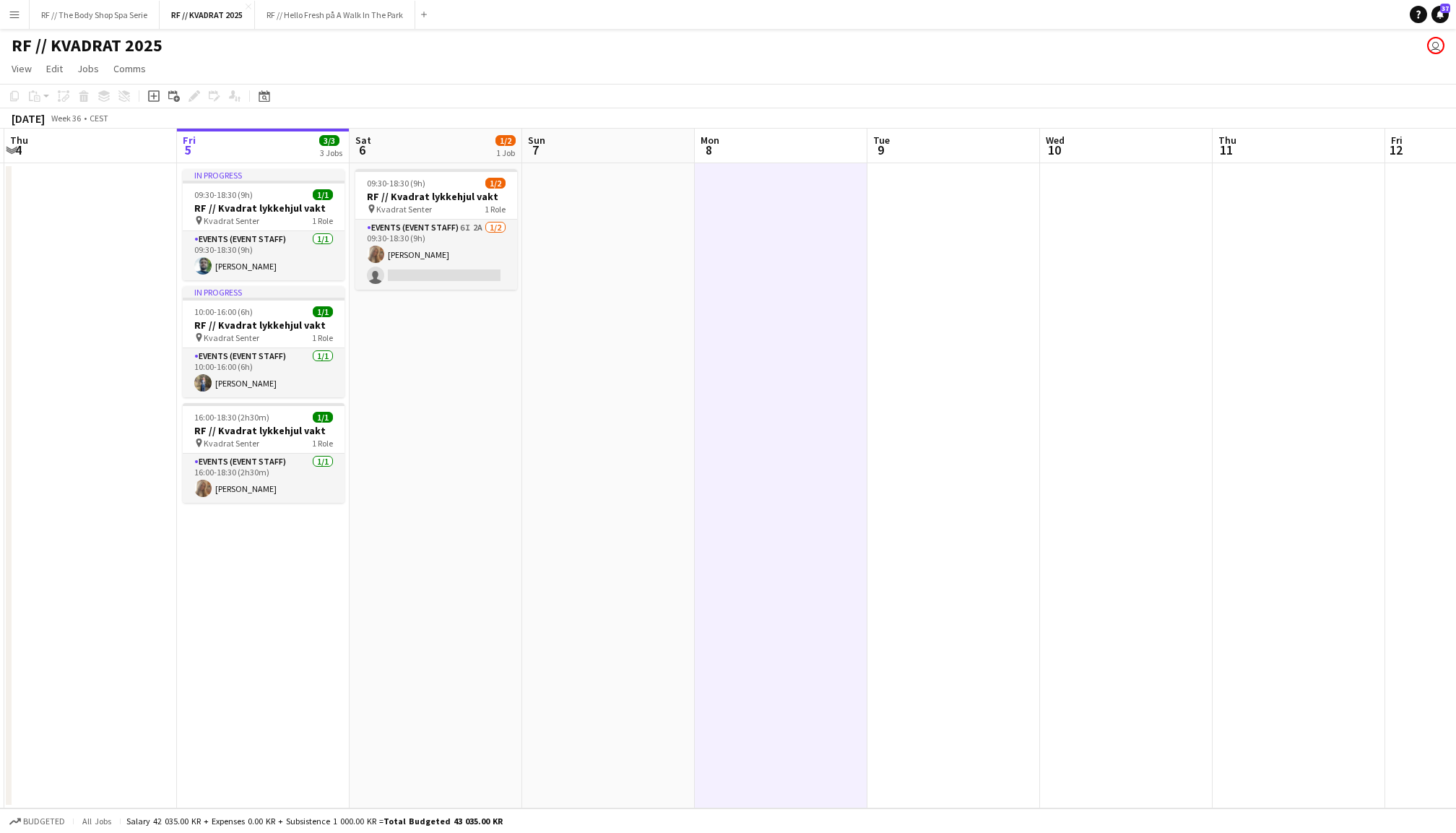
click at [624, 388] on app-date-cell at bounding box center [609, 485] width 173 height 645
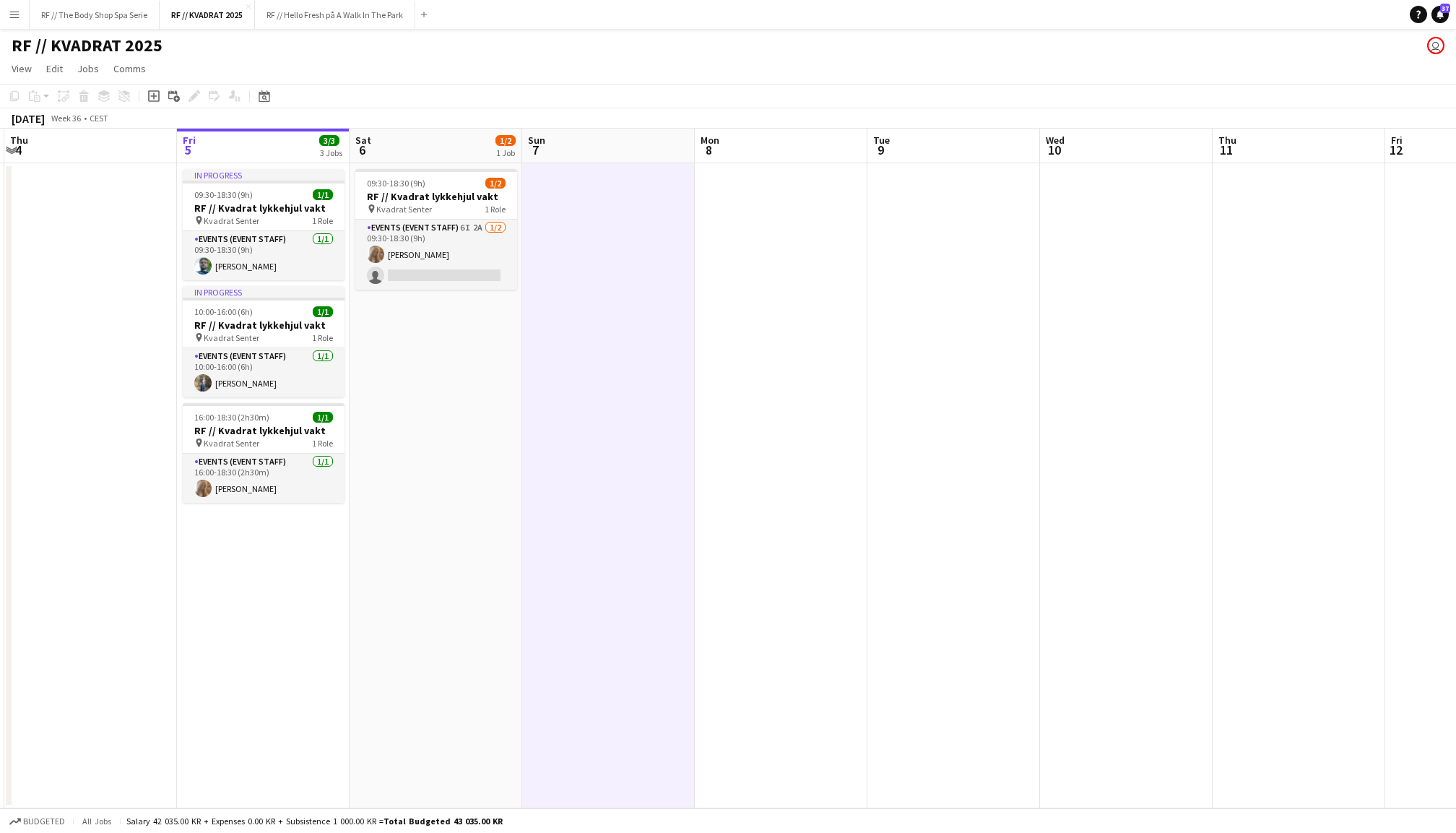
click at [437, 454] on app-date-cell "09:30-18:30 (9h) 1/2 RF // Kvadrat lykkehjul vakt pin Kvadrat Senter 1 Role Eve…" at bounding box center [436, 485] width 173 height 645
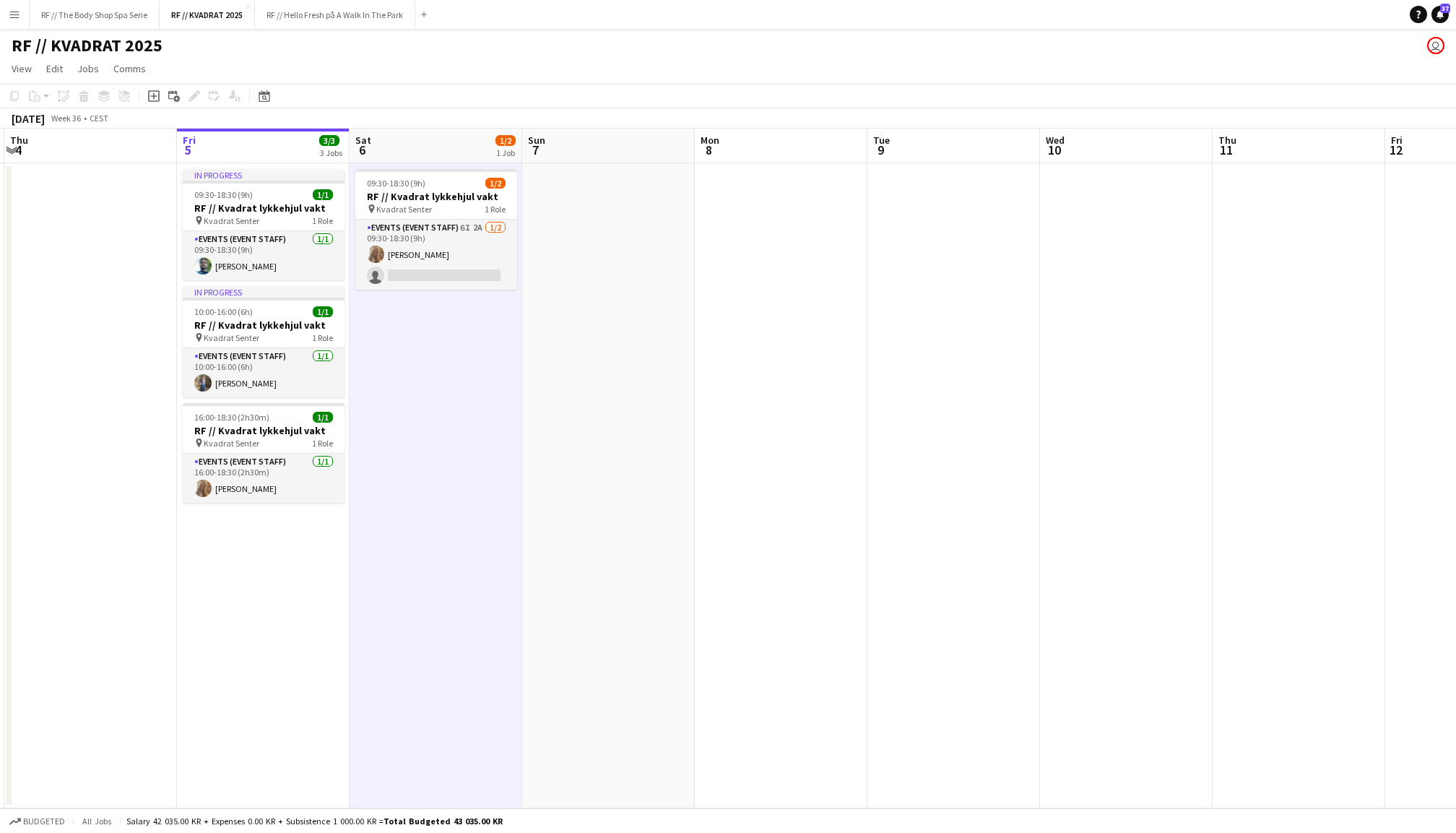
click at [264, 587] on app-date-cell "In progress 09:30-18:30 (9h) 1/1 RF // Kvadrat lykkehjul vakt pin Kvadrat Sente…" at bounding box center [264, 485] width 173 height 645
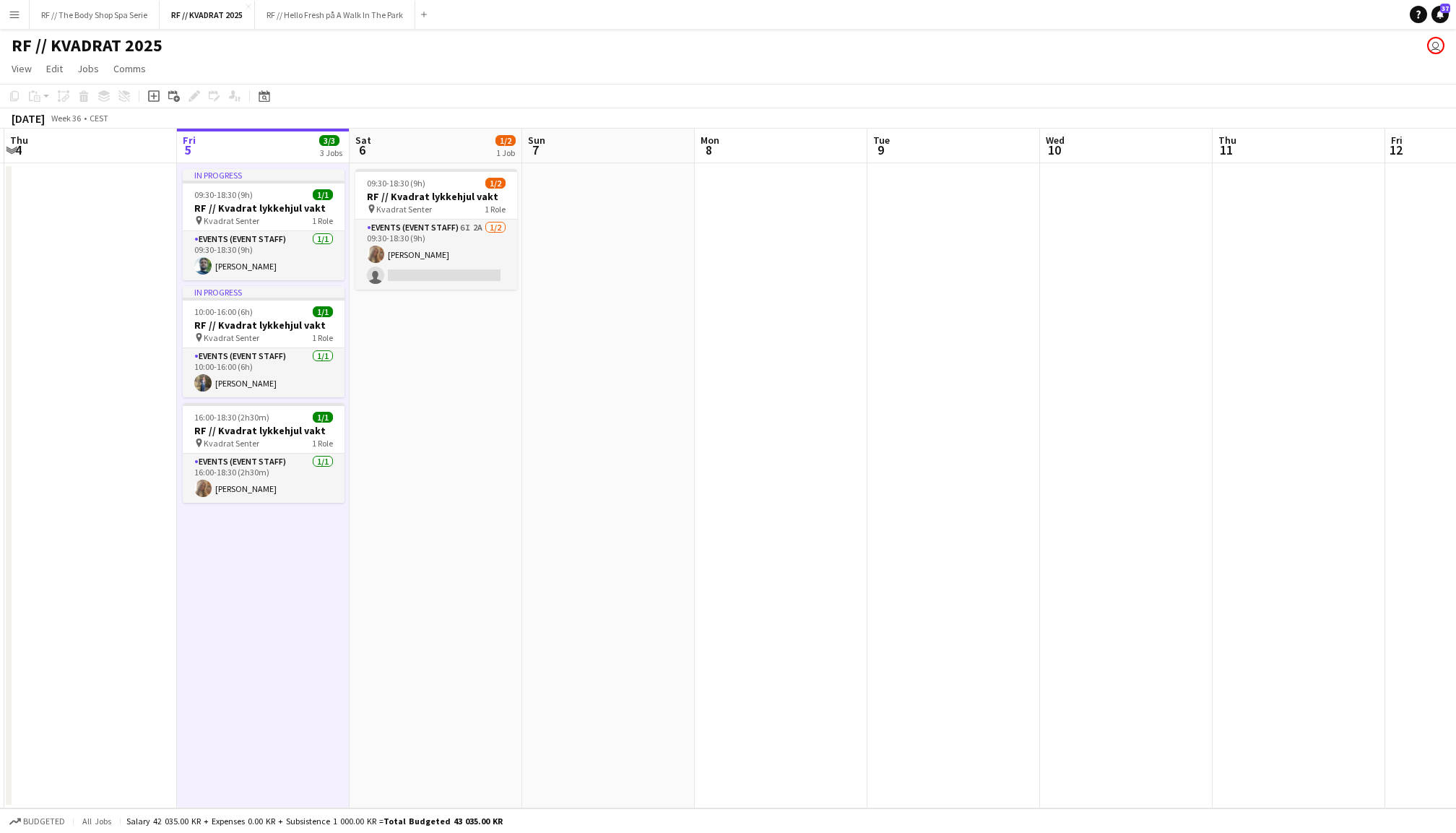
click at [82, 483] on app-date-cell at bounding box center [91, 485] width 173 height 645
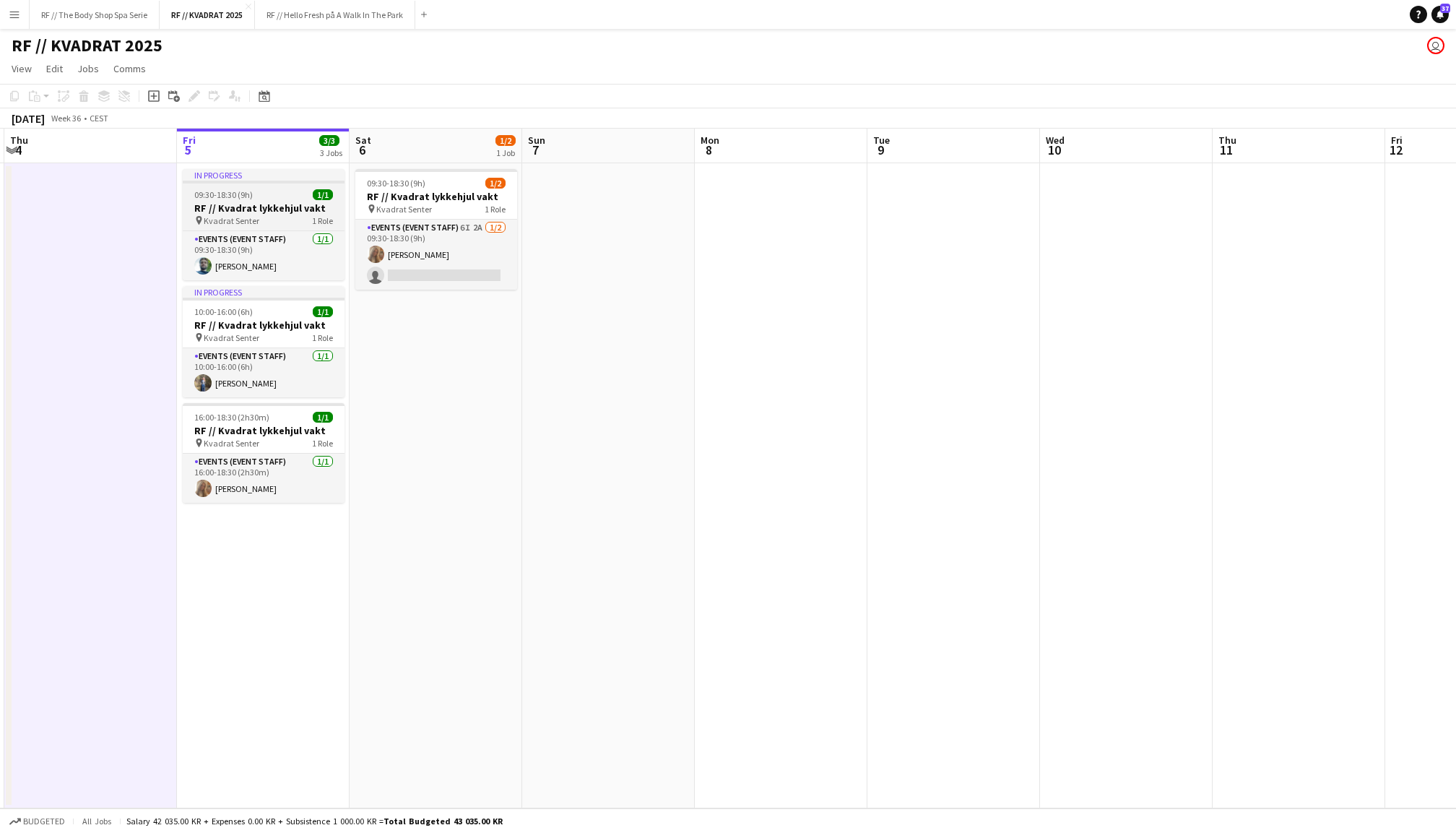
click at [255, 196] on div "09:30-18:30 (9h) 1/1" at bounding box center [264, 194] width 162 height 11
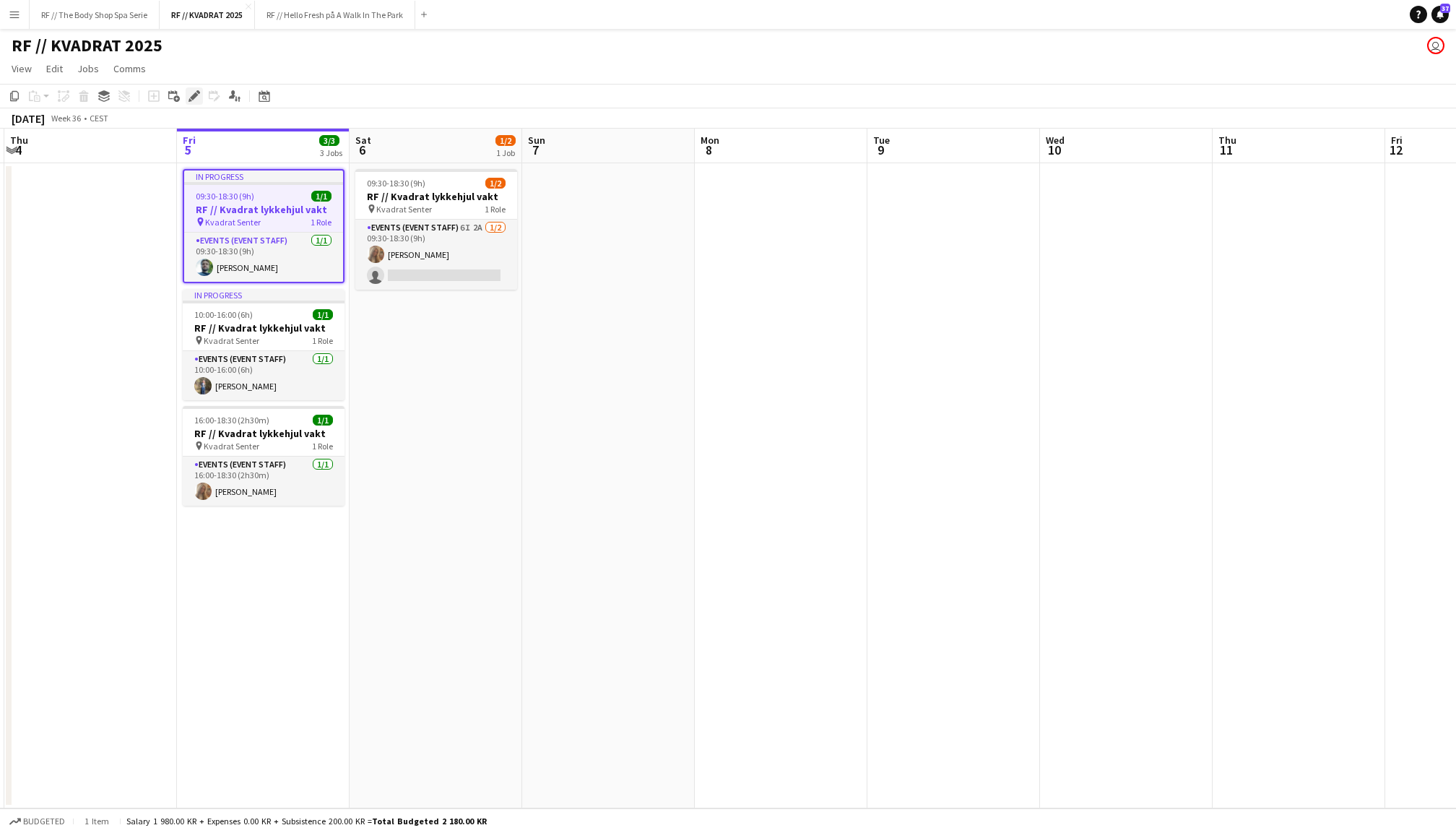
click at [194, 93] on icon at bounding box center [194, 96] width 8 height 8
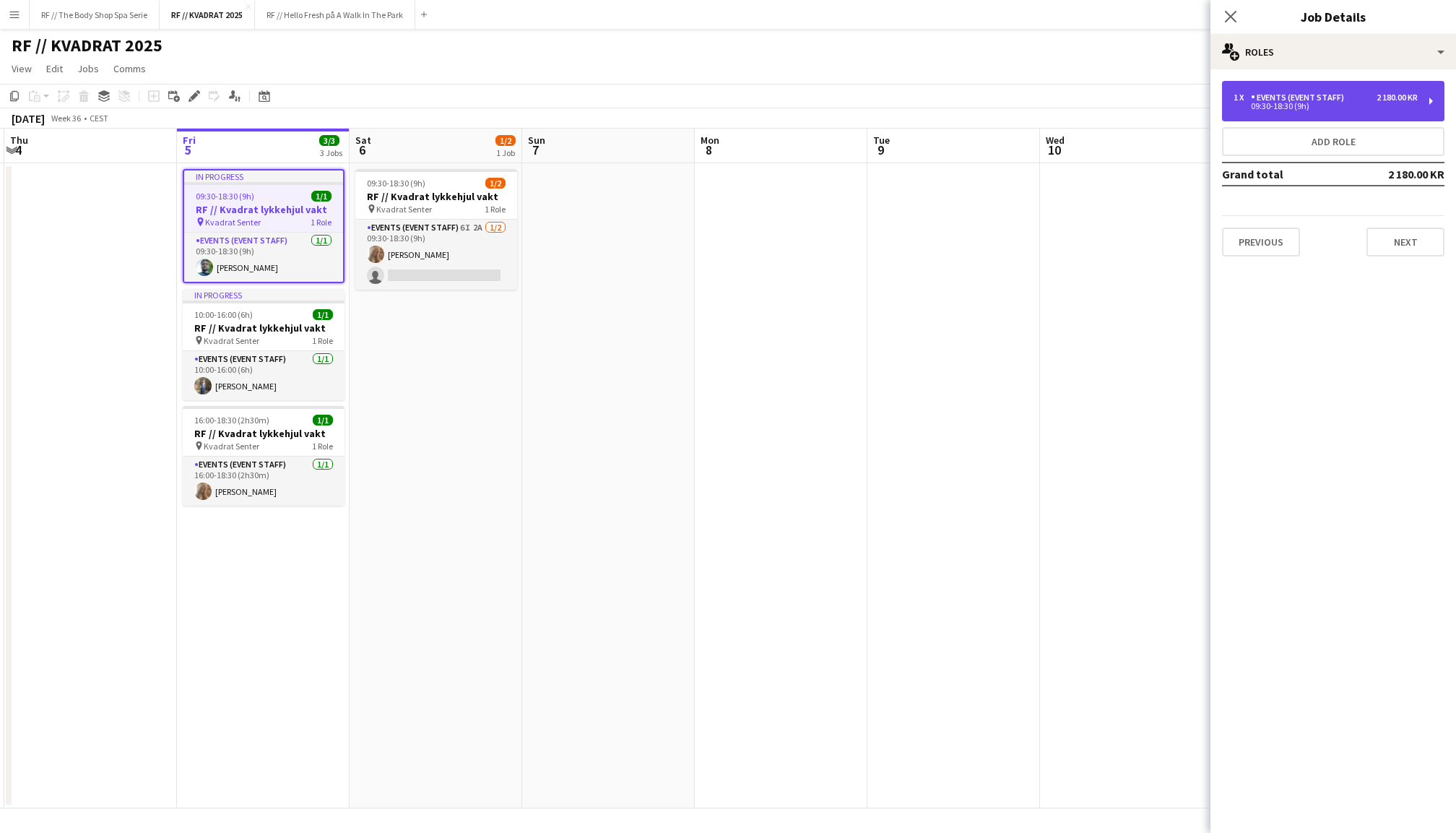
click at [1355, 114] on div "1 x Events (Event Staff) 2 180.00 KR 09:30-18:30 (9h)" at bounding box center [1333, 101] width 222 height 40
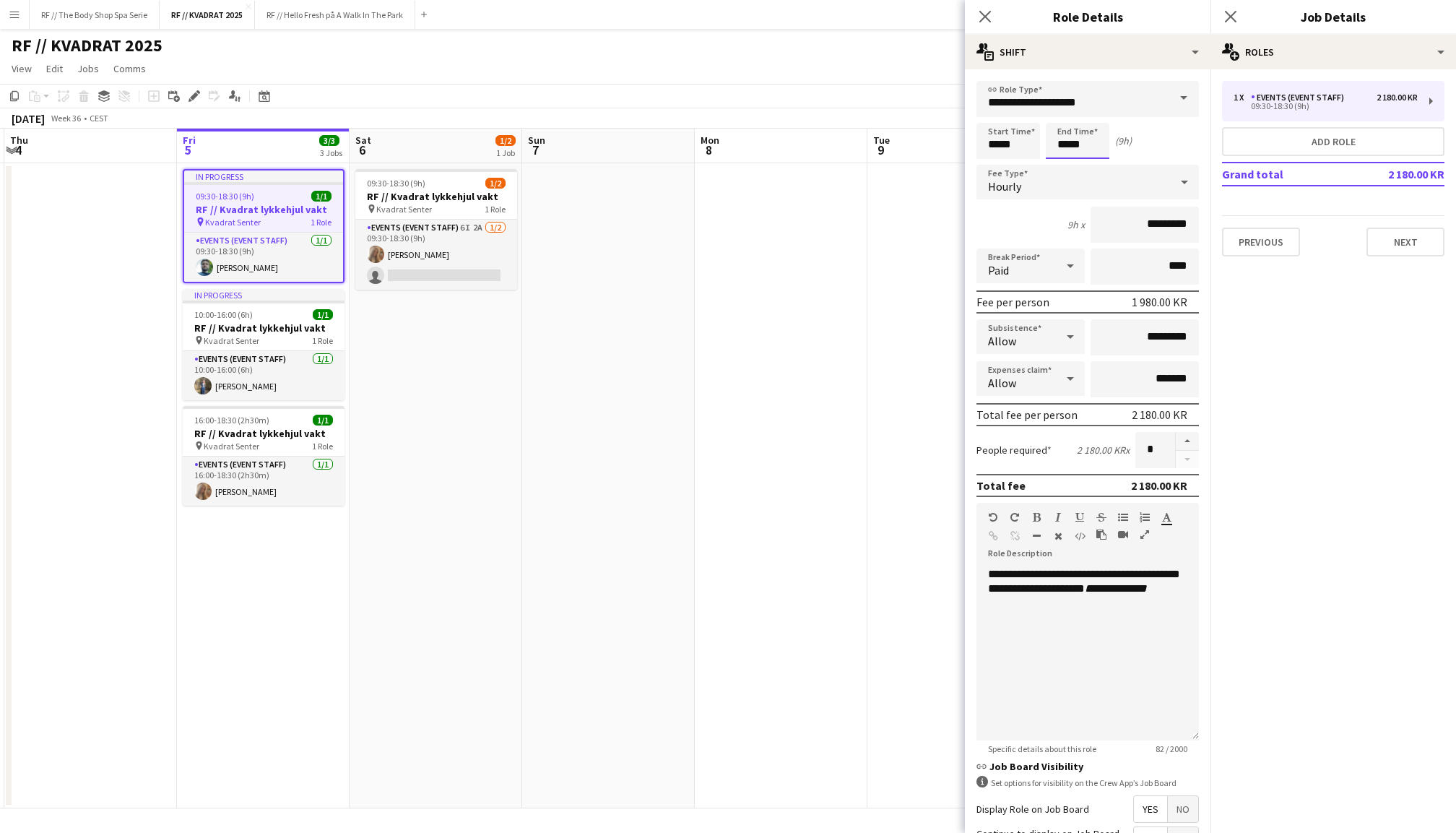
click at [1062, 143] on body "Menu Boards Boards Boards All jobs Status Workforce Workforce My Workforce Recr…" at bounding box center [728, 416] width 1456 height 833
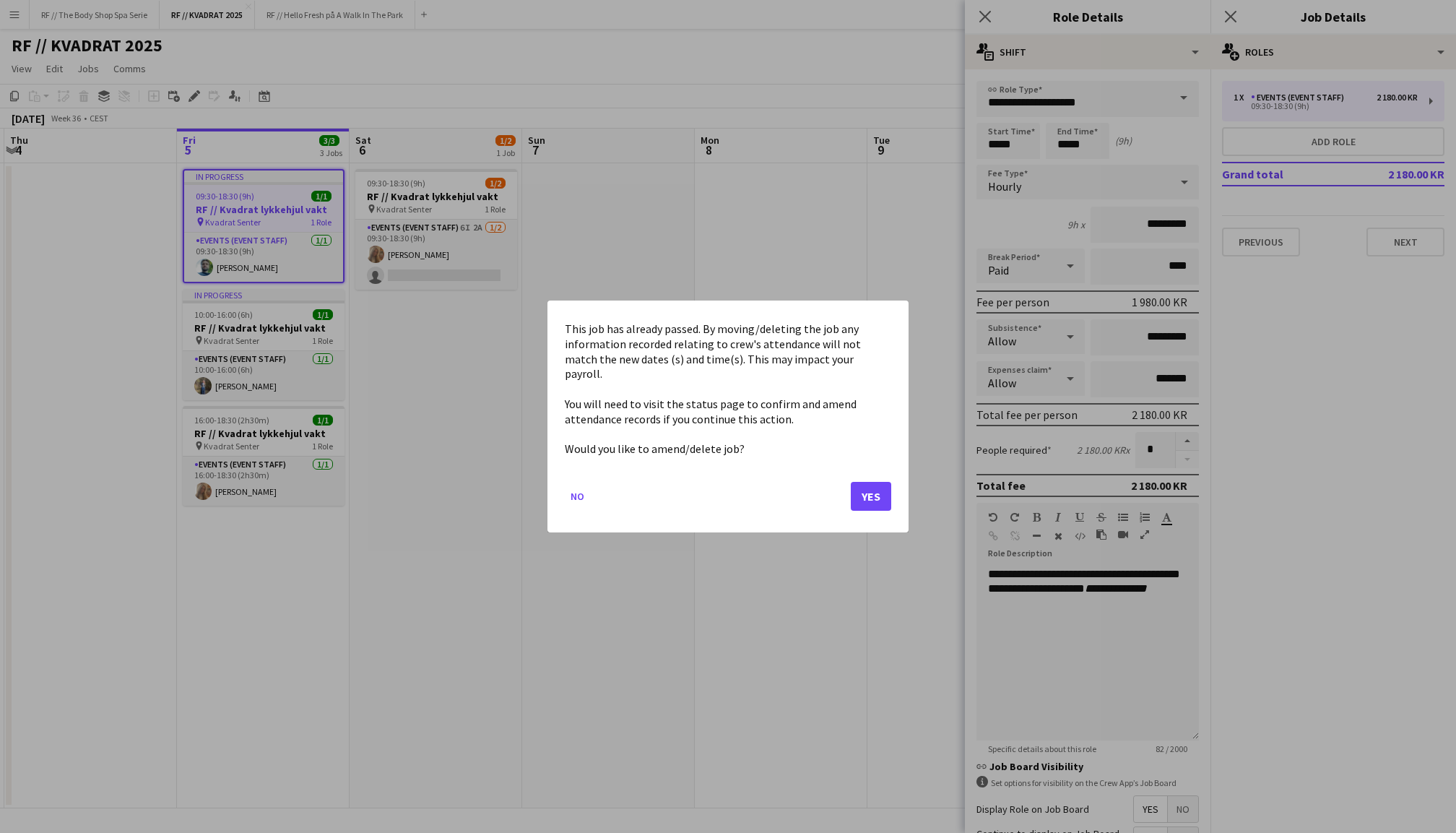
click at [863, 494] on button "Yes" at bounding box center [871, 496] width 40 height 29
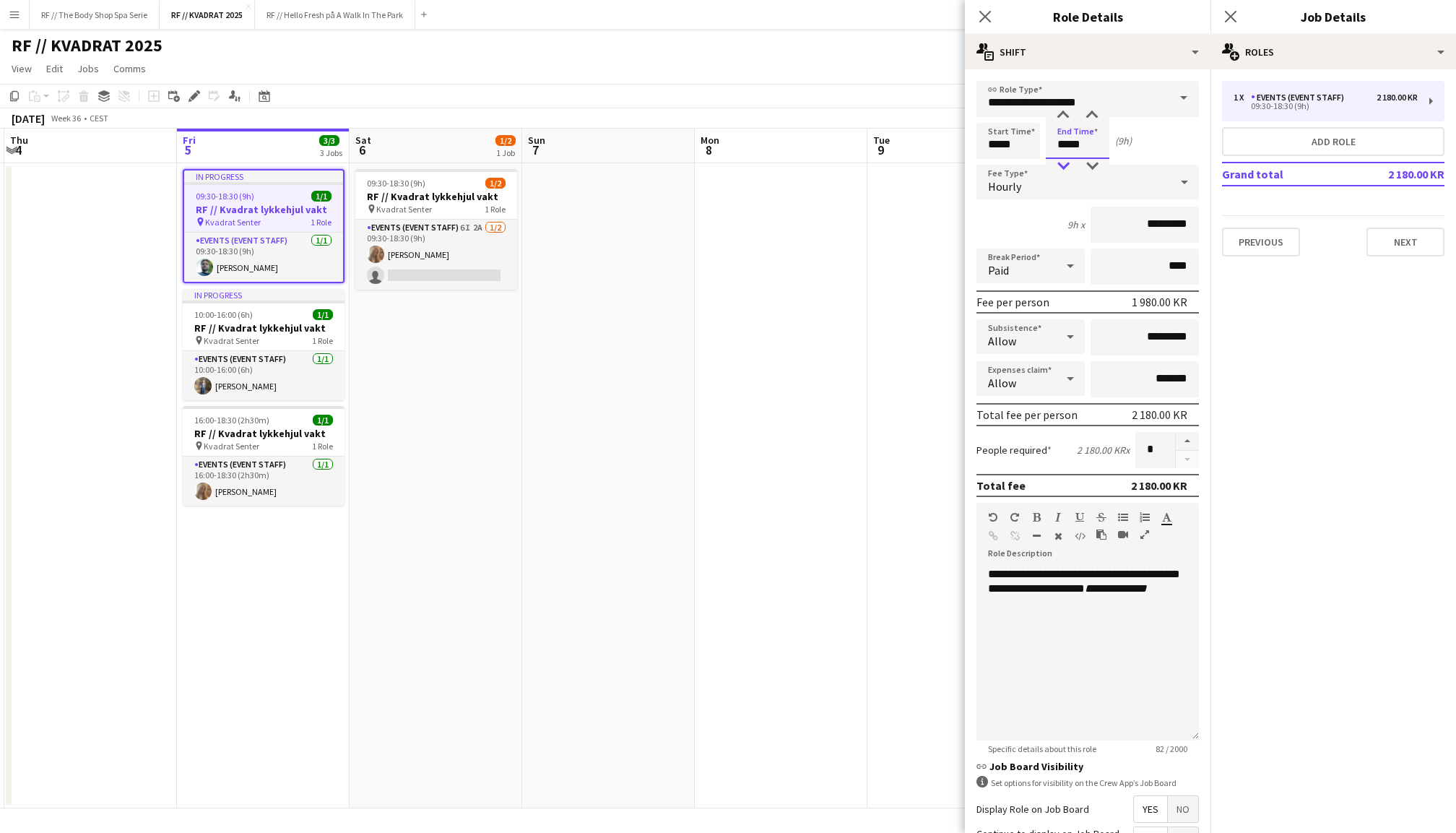
click at [1064, 167] on div at bounding box center [1063, 166] width 29 height 15
click at [1088, 163] on div at bounding box center [1092, 166] width 29 height 15
type input "*****"
click at [1088, 163] on div at bounding box center [1092, 166] width 29 height 15
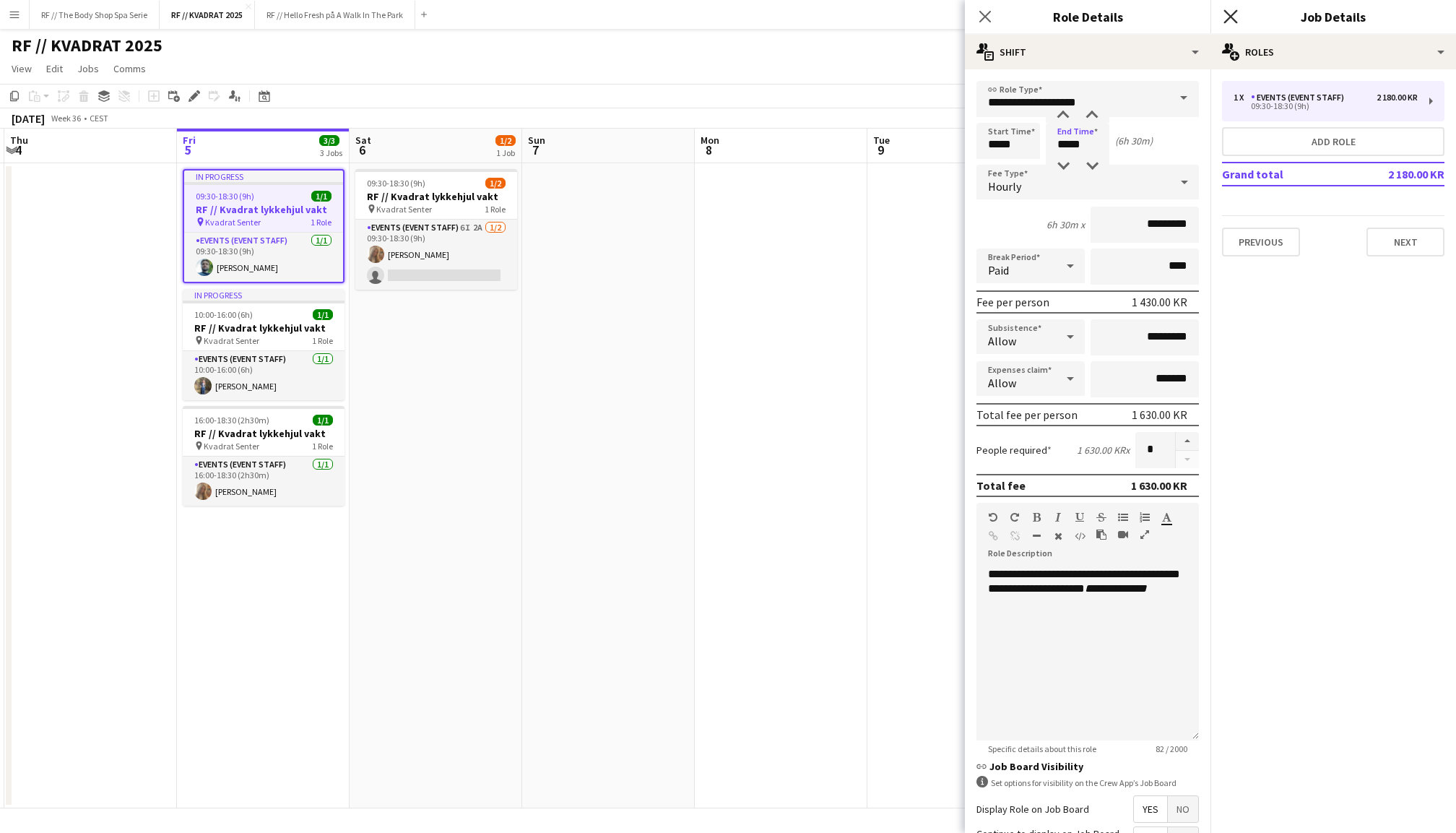
click at [1234, 18] on icon at bounding box center [1230, 16] width 14 height 14
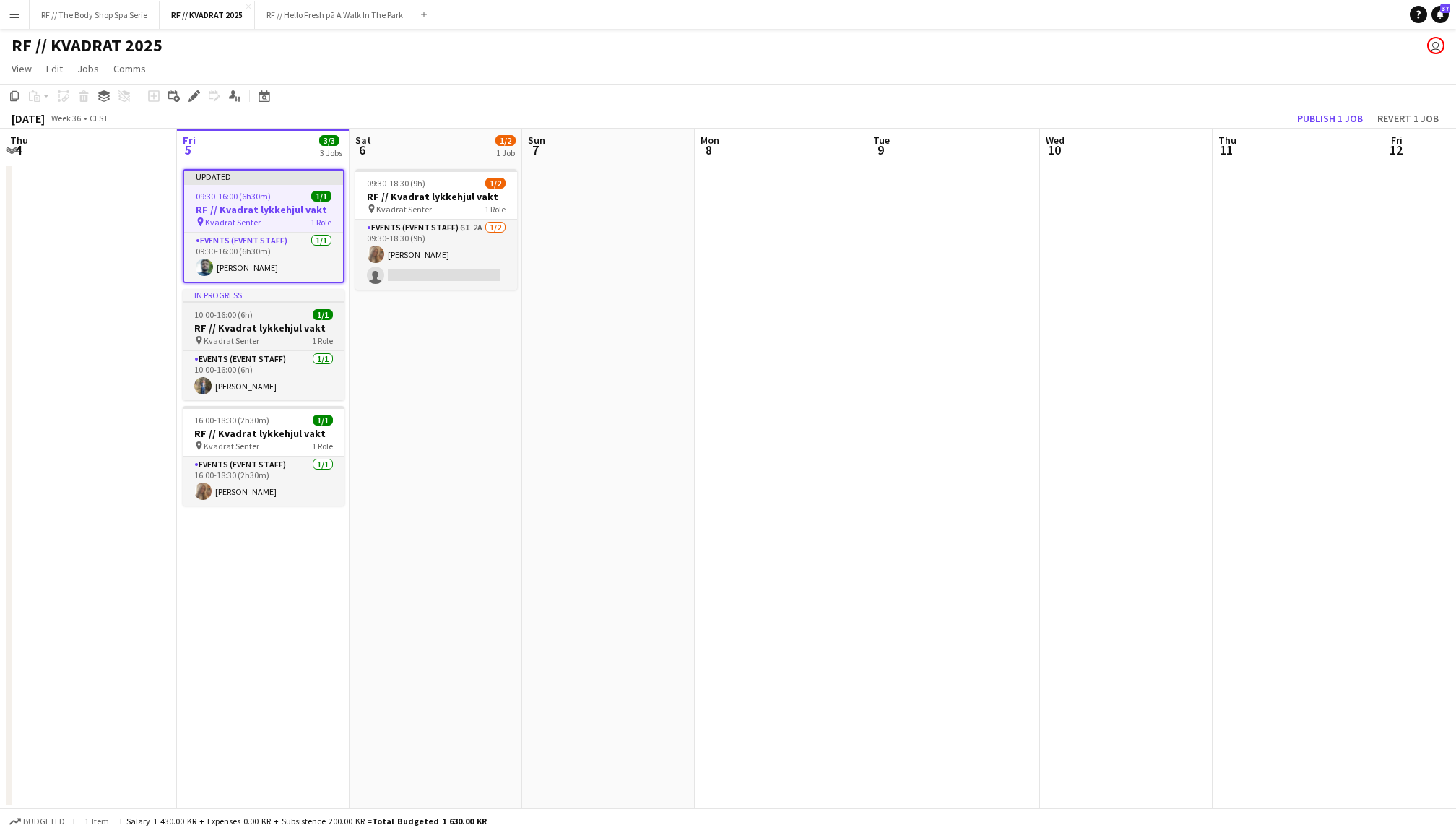
click at [263, 322] on h3 "RF // Kvadrat lykkehjul vakt" at bounding box center [264, 328] width 162 height 13
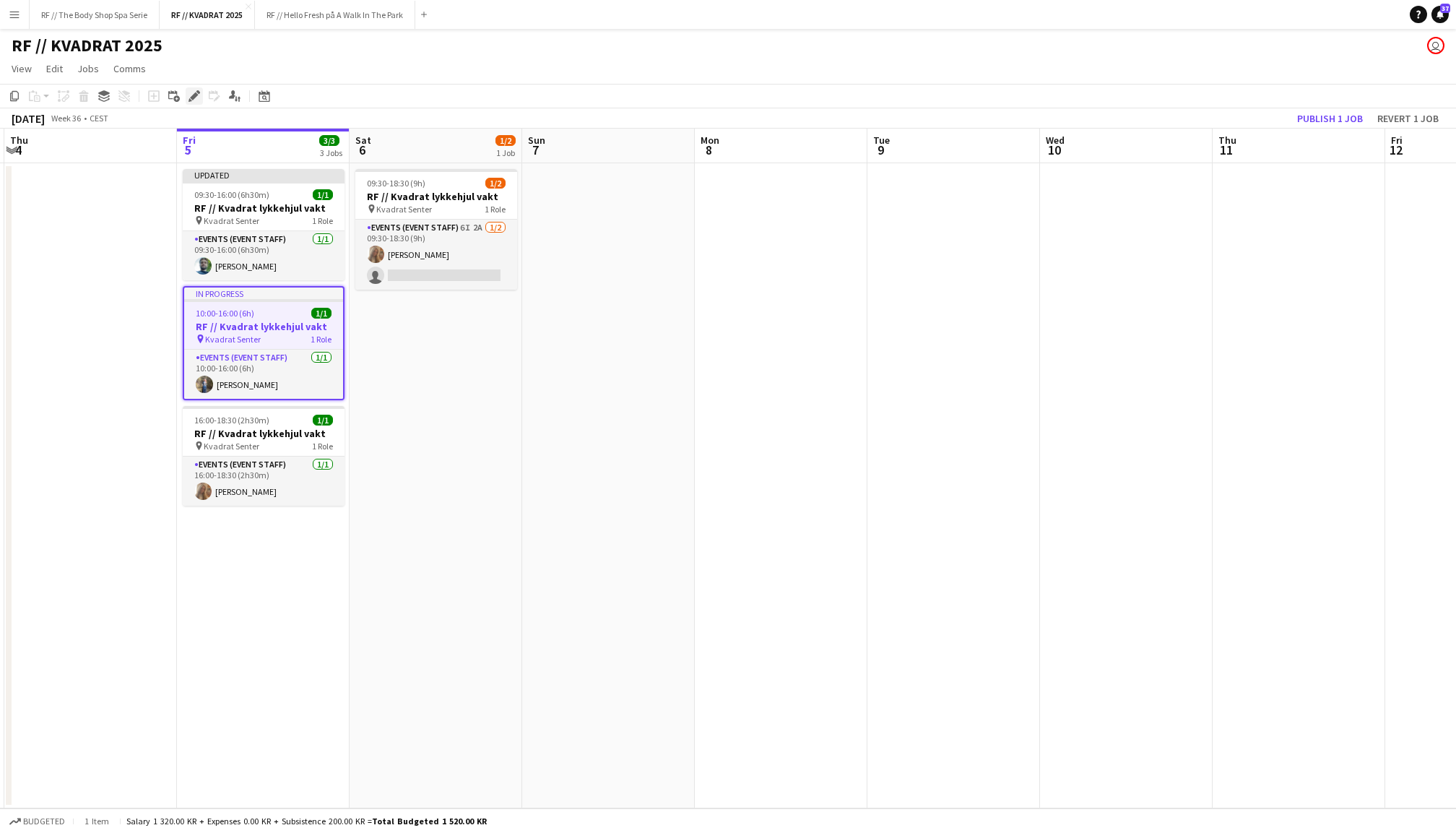
click at [194, 94] on icon at bounding box center [194, 96] width 8 height 8
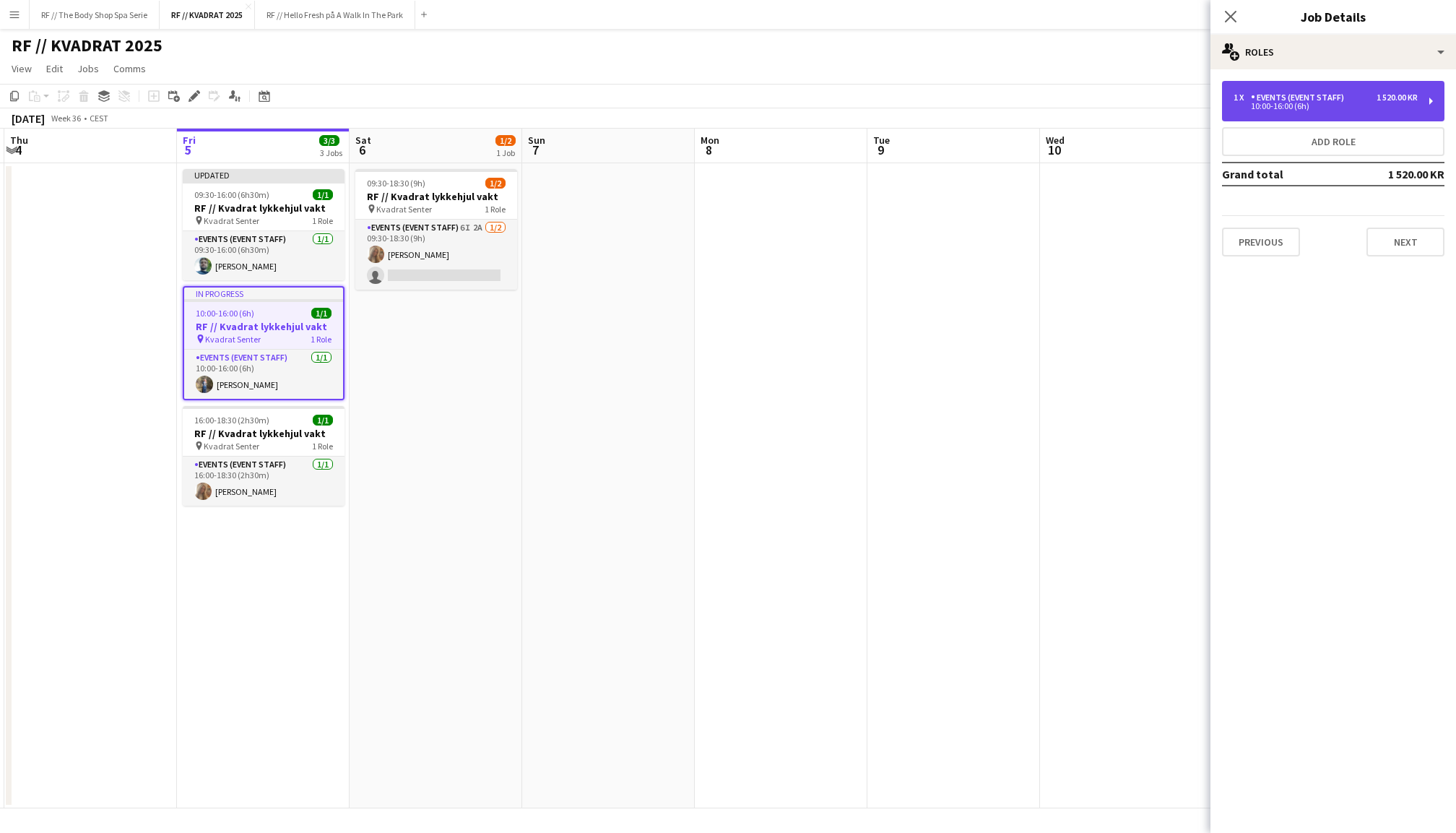
click at [1332, 105] on div "10:00-16:00 (6h)" at bounding box center [1326, 105] width 185 height 7
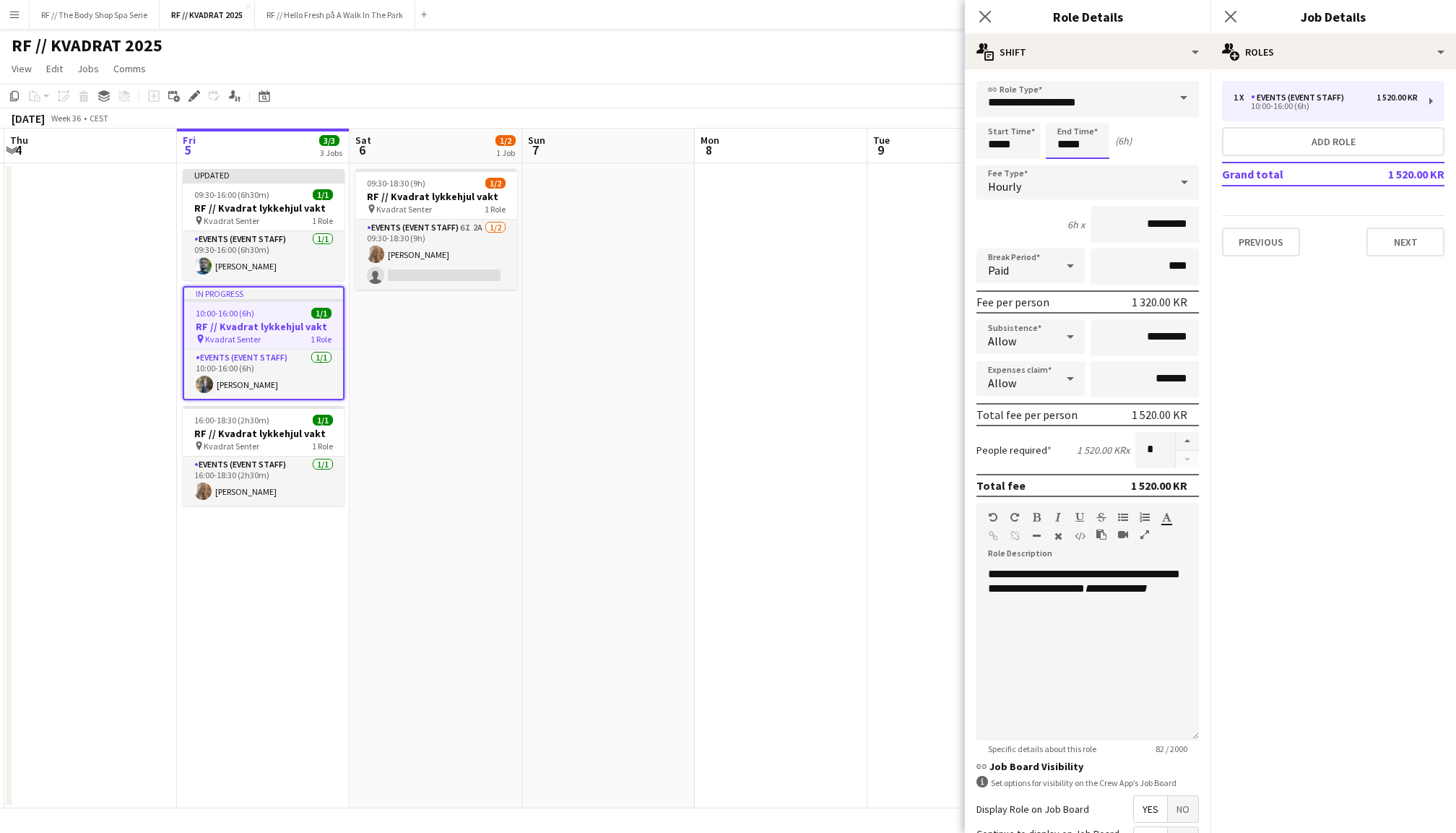
click at [1067, 148] on body "Menu Boards Boards Boards All jobs Status Workforce Workforce My Workforce Recr…" at bounding box center [728, 416] width 1456 height 833
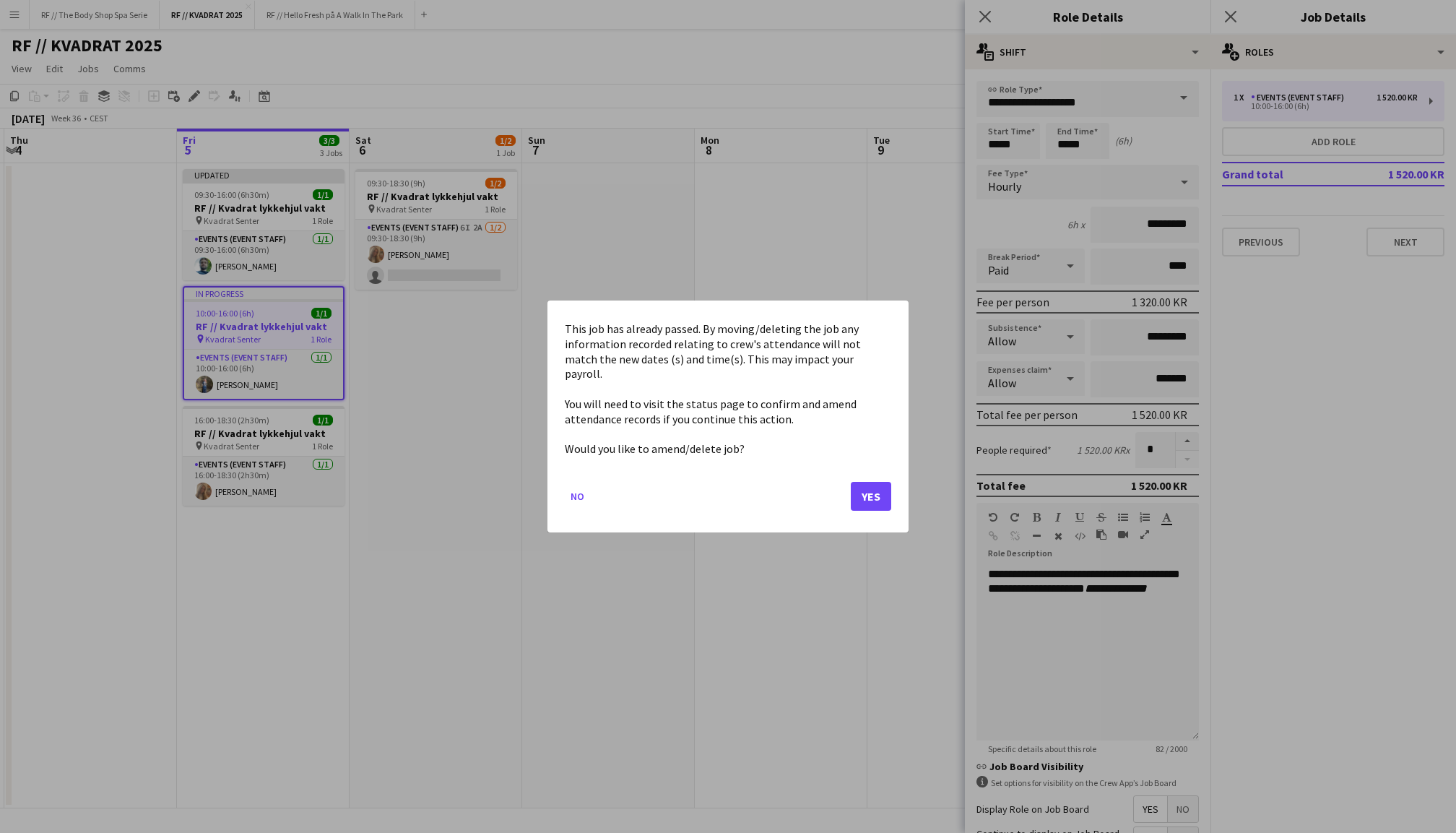
click at [882, 484] on button "Yes" at bounding box center [871, 496] width 40 height 29
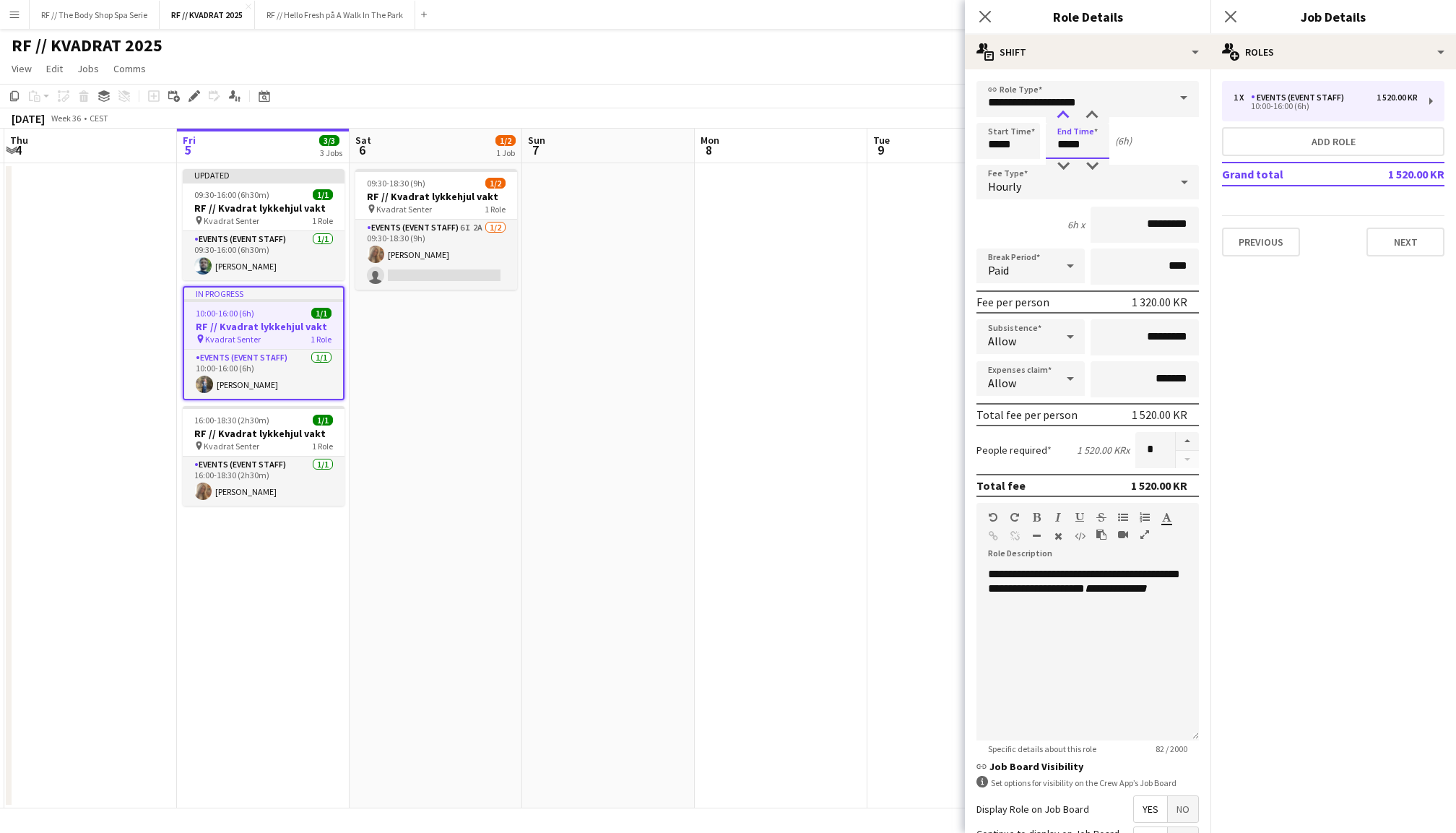
type input "*****"
click at [1064, 114] on div at bounding box center [1063, 115] width 29 height 15
click at [1226, 16] on icon "Close pop-in" at bounding box center [1230, 16] width 14 height 14
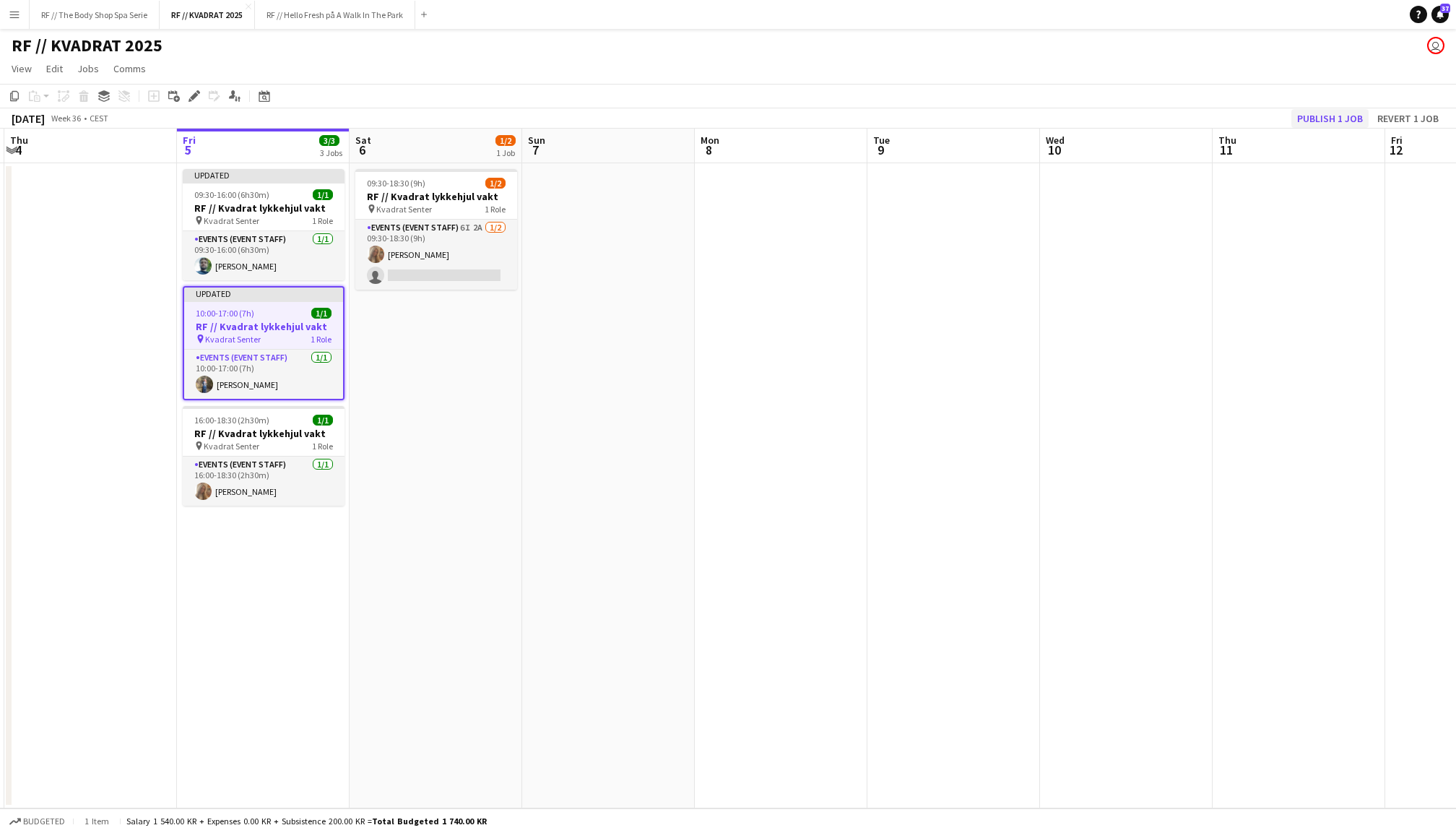
click at [1321, 119] on button "Publish 1 job" at bounding box center [1330, 118] width 77 height 19
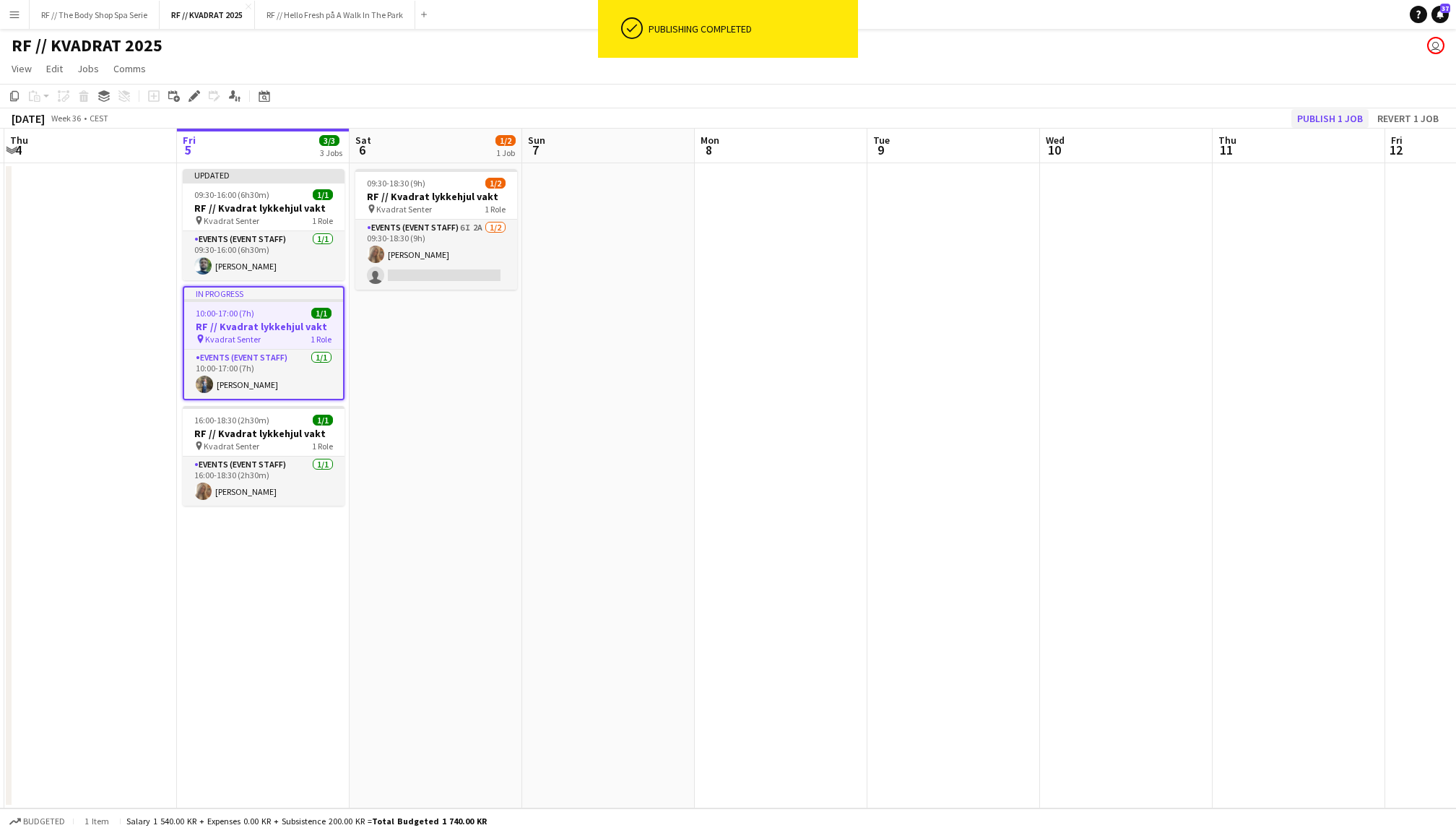
click at [1321, 119] on button "Publish 1 job" at bounding box center [1330, 118] width 77 height 19
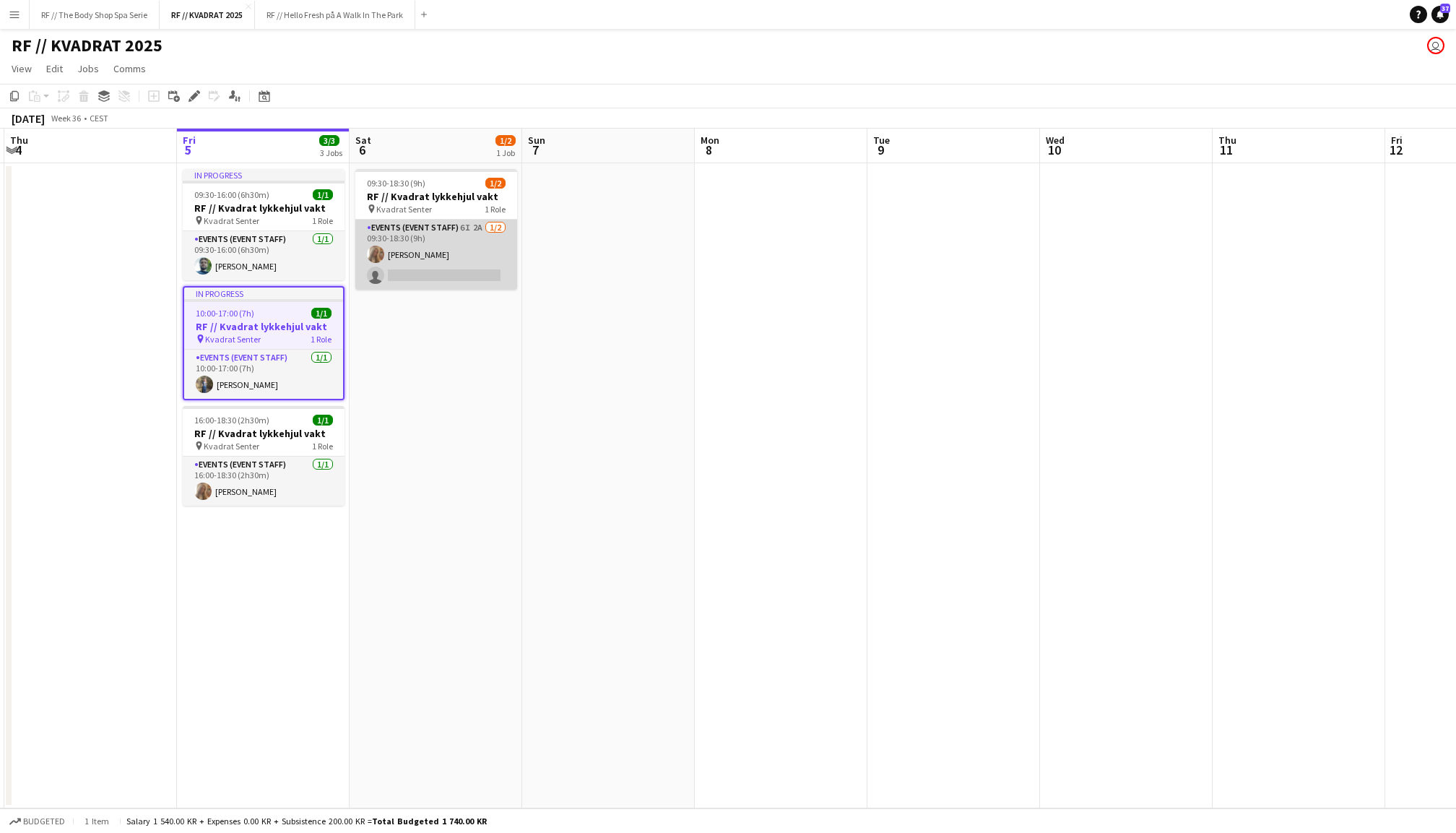
click at [454, 251] on app-card-role "Events (Event Staff) 6I 2A [DATE] 09:30-18:30 (9h) [PERSON_NAME] single-neutral…" at bounding box center [436, 254] width 162 height 70
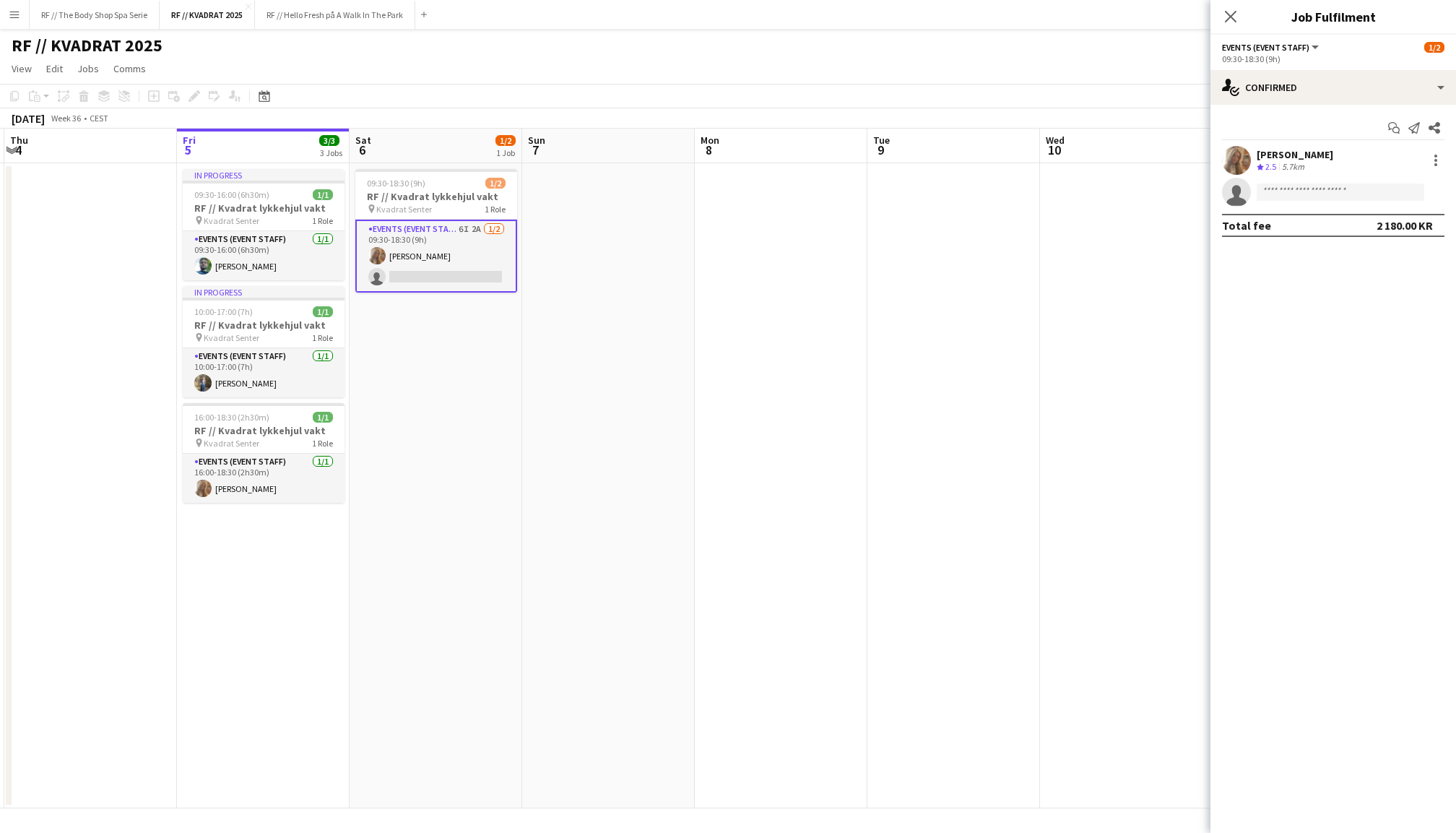
click at [1320, 68] on app-options-switcher "Events (Event Staff) All roles Events (Event Staff) [DATE] 09:30-18:30 (9h)" at bounding box center [1333, 52] width 246 height 35
click at [1329, 84] on div "single-neutral-actions-check-2 Confirmed" at bounding box center [1333, 87] width 246 height 35
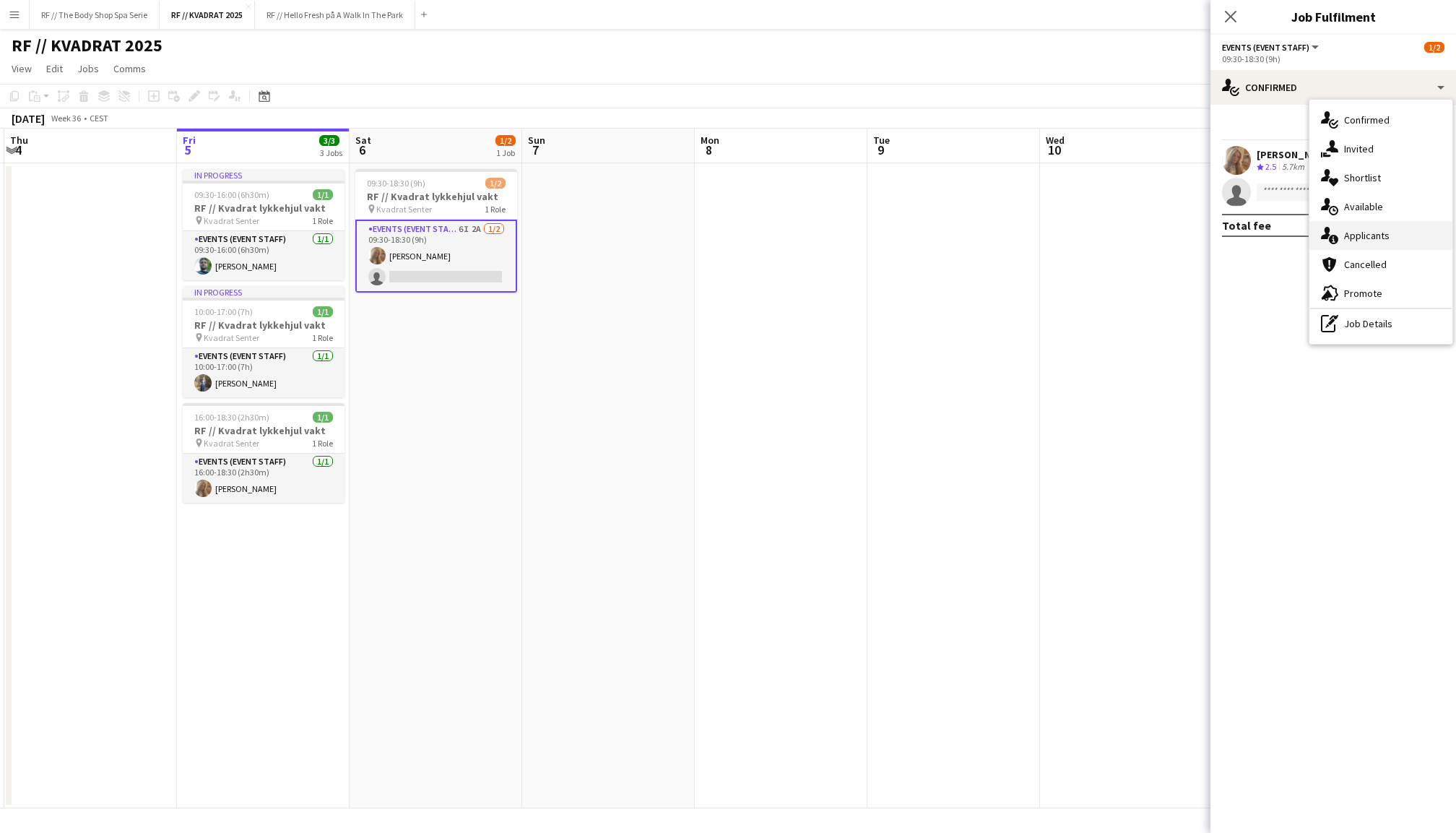
click at [1362, 235] on span "Applicants" at bounding box center [1366, 236] width 45 height 13
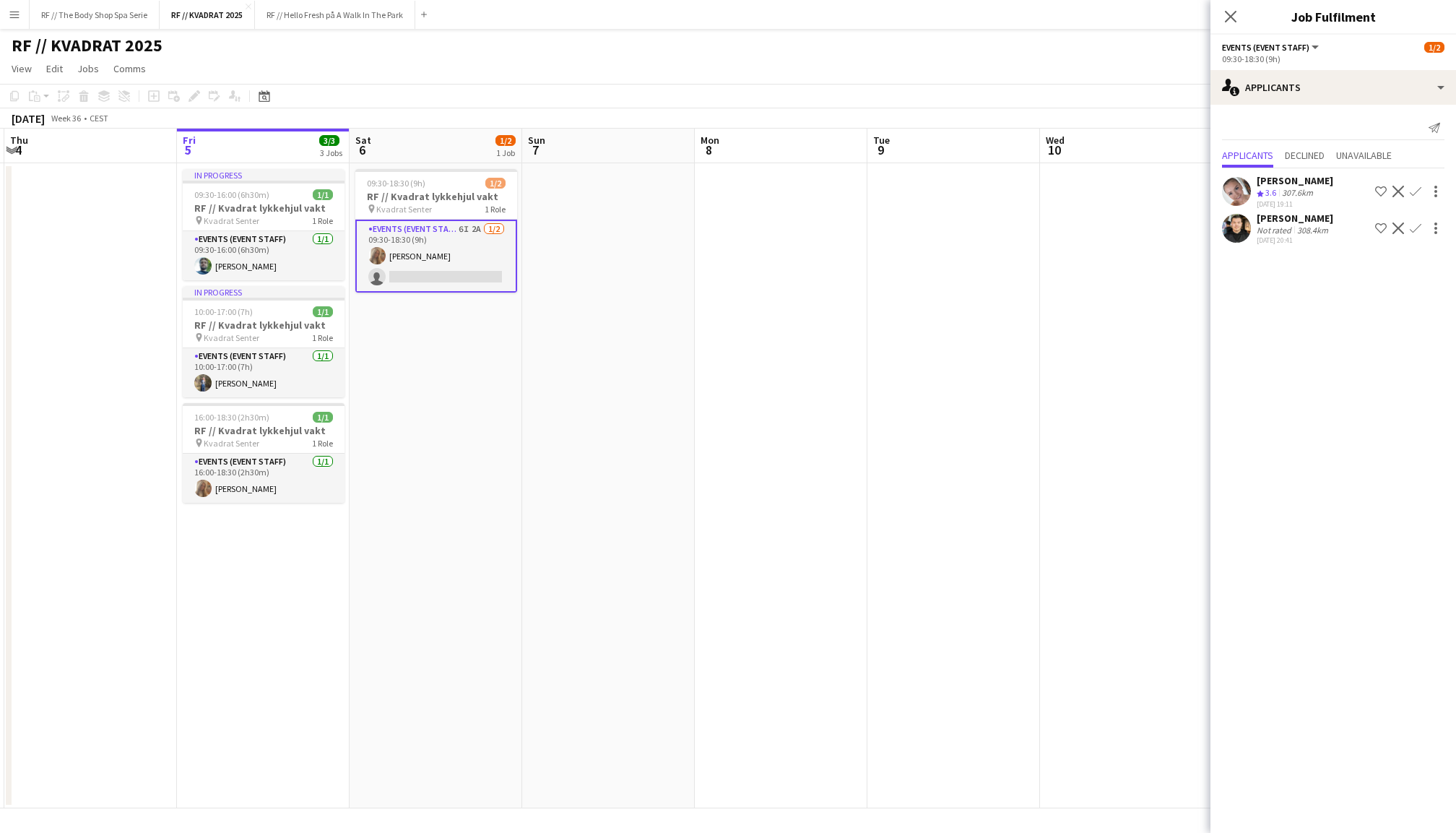
click at [1238, 228] on app-user-avatar at bounding box center [1236, 227] width 29 height 29
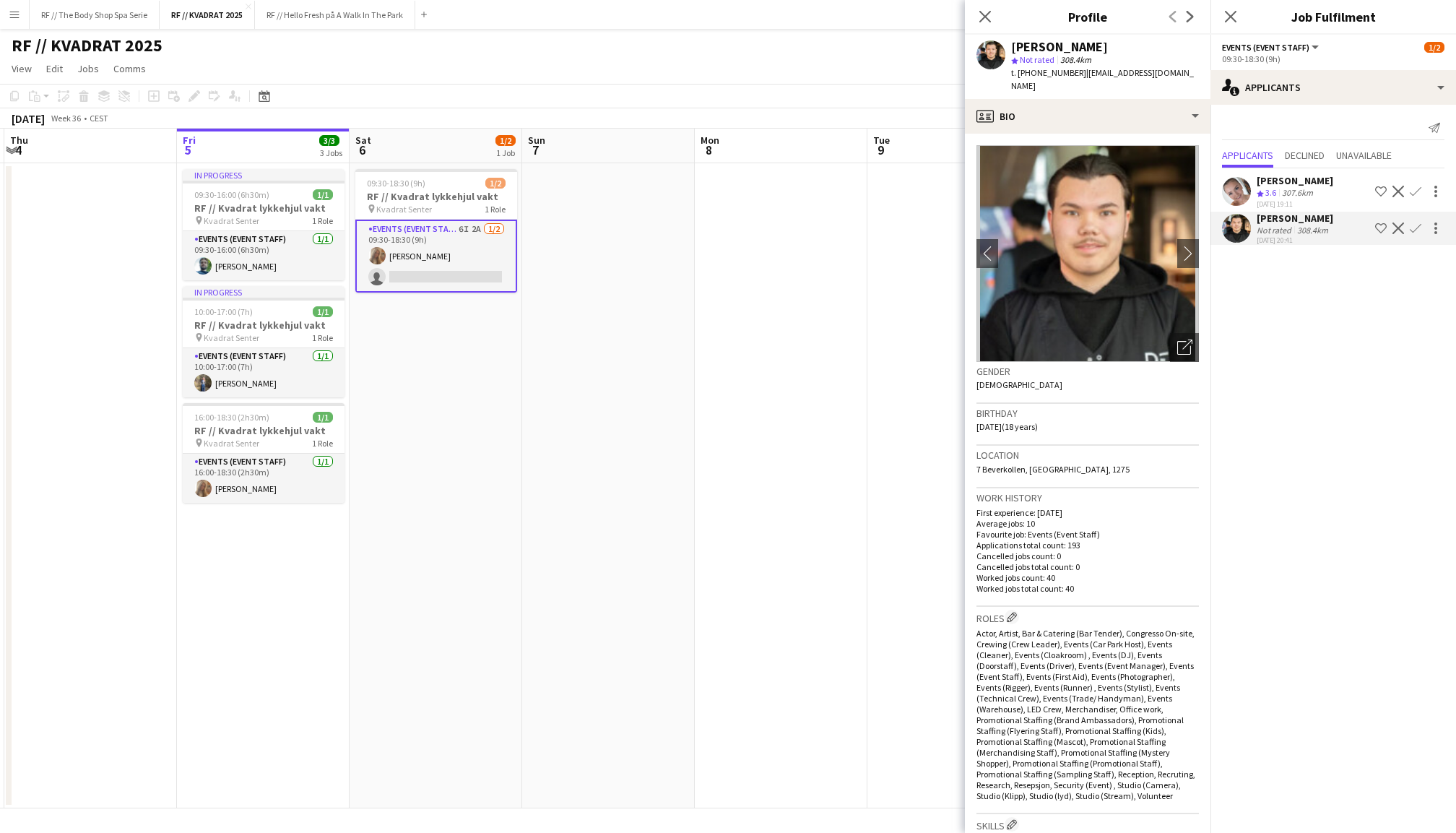
click at [1245, 192] on app-user-avatar at bounding box center [1236, 191] width 29 height 29
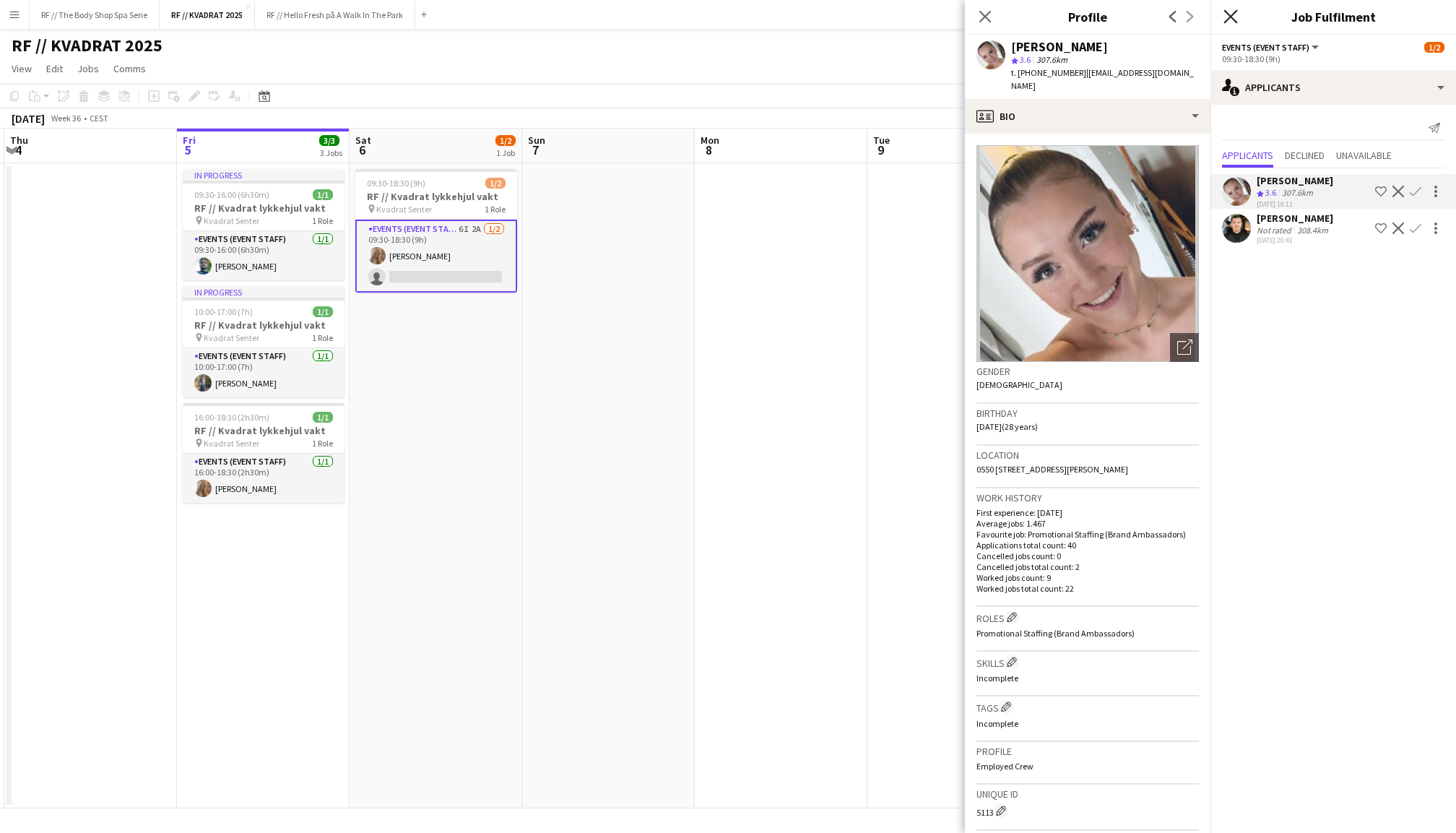
click at [1231, 15] on icon at bounding box center [1230, 16] width 14 height 14
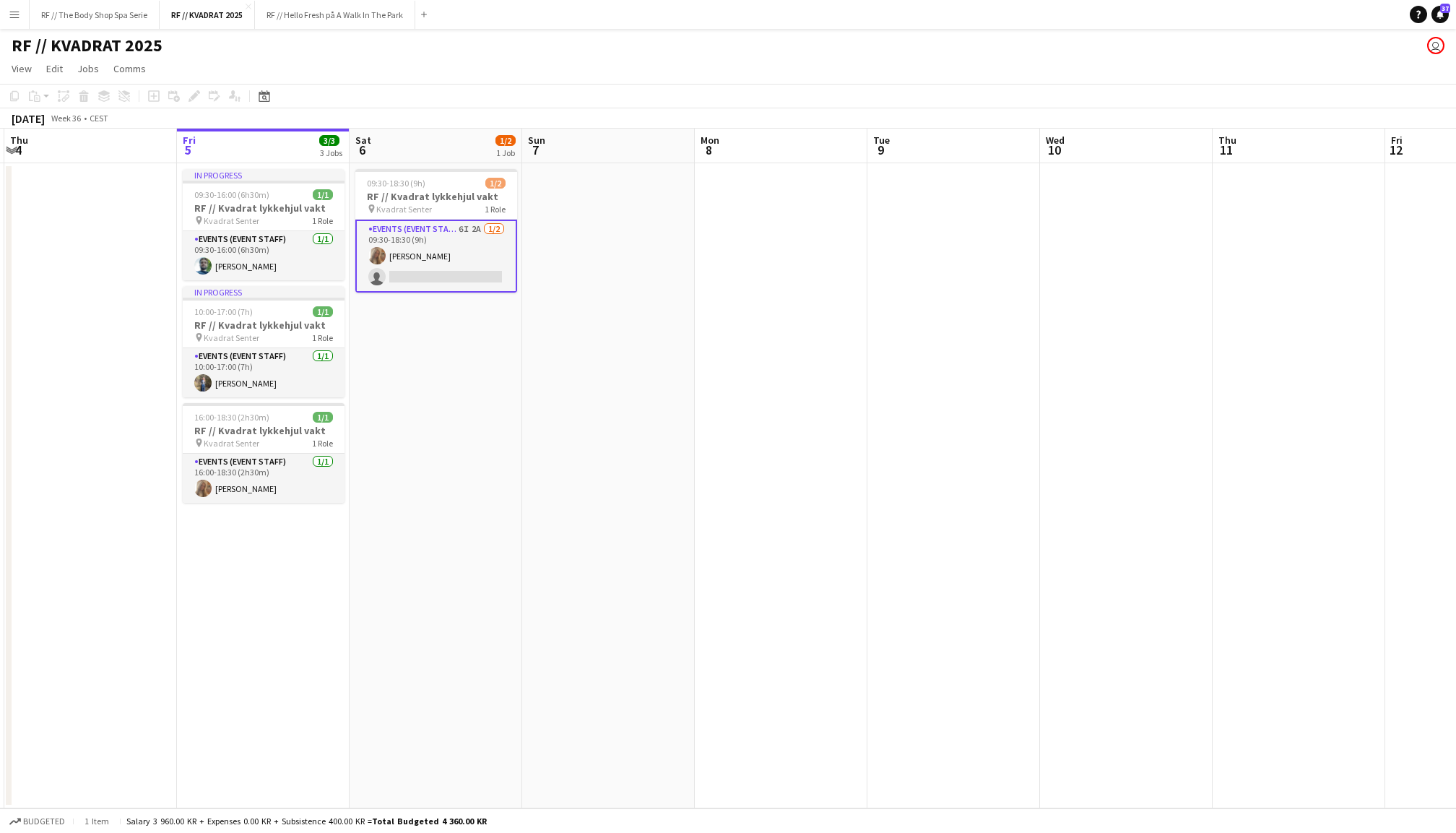
click at [614, 246] on app-date-cell at bounding box center [609, 485] width 173 height 645
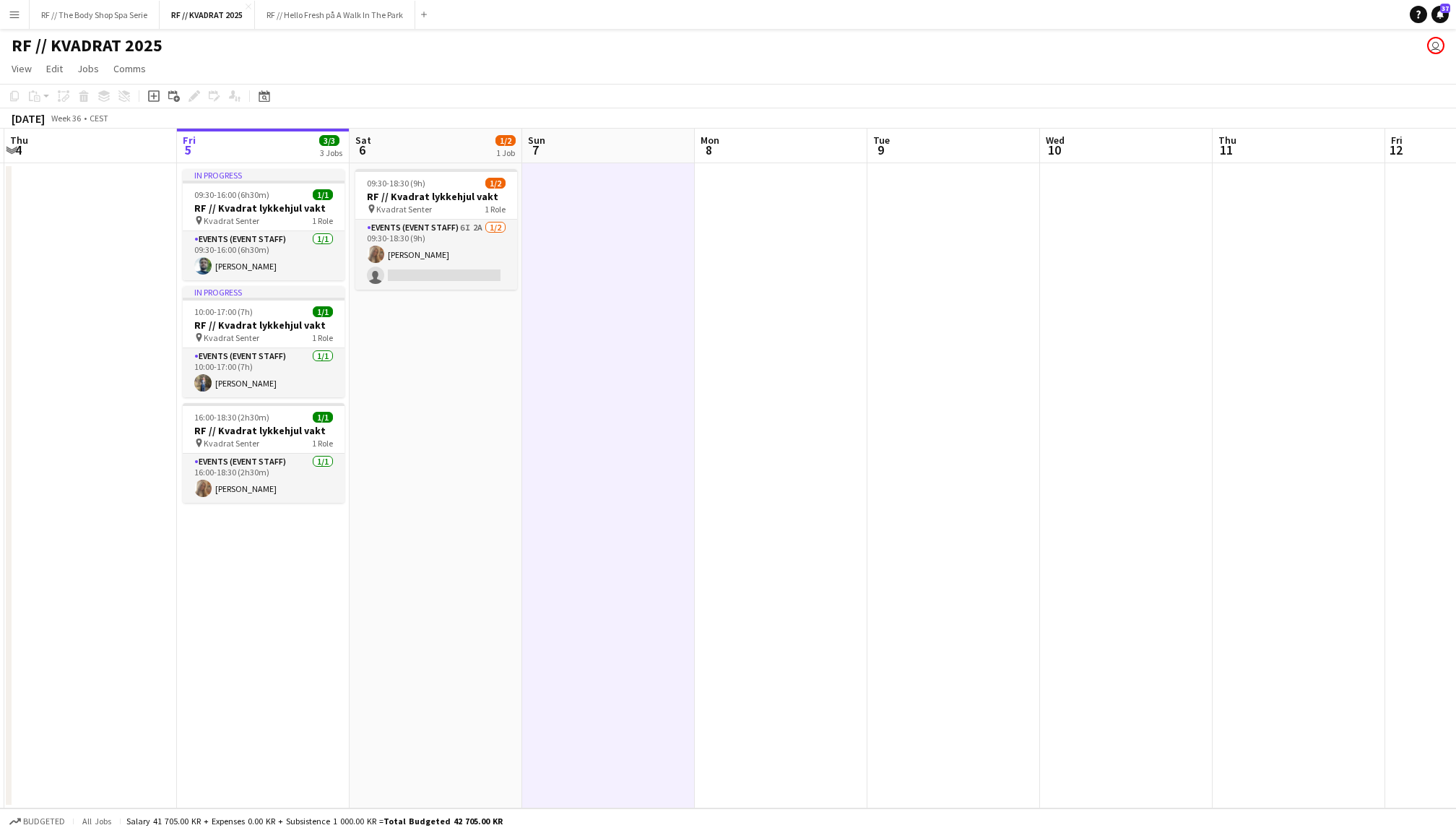
click at [419, 438] on app-date-cell "09:30-18:30 (9h) 1/2 RF // Kvadrat lykkehjul vakt pin Kvadrat Senter 1 Role Eve…" at bounding box center [436, 485] width 173 height 645
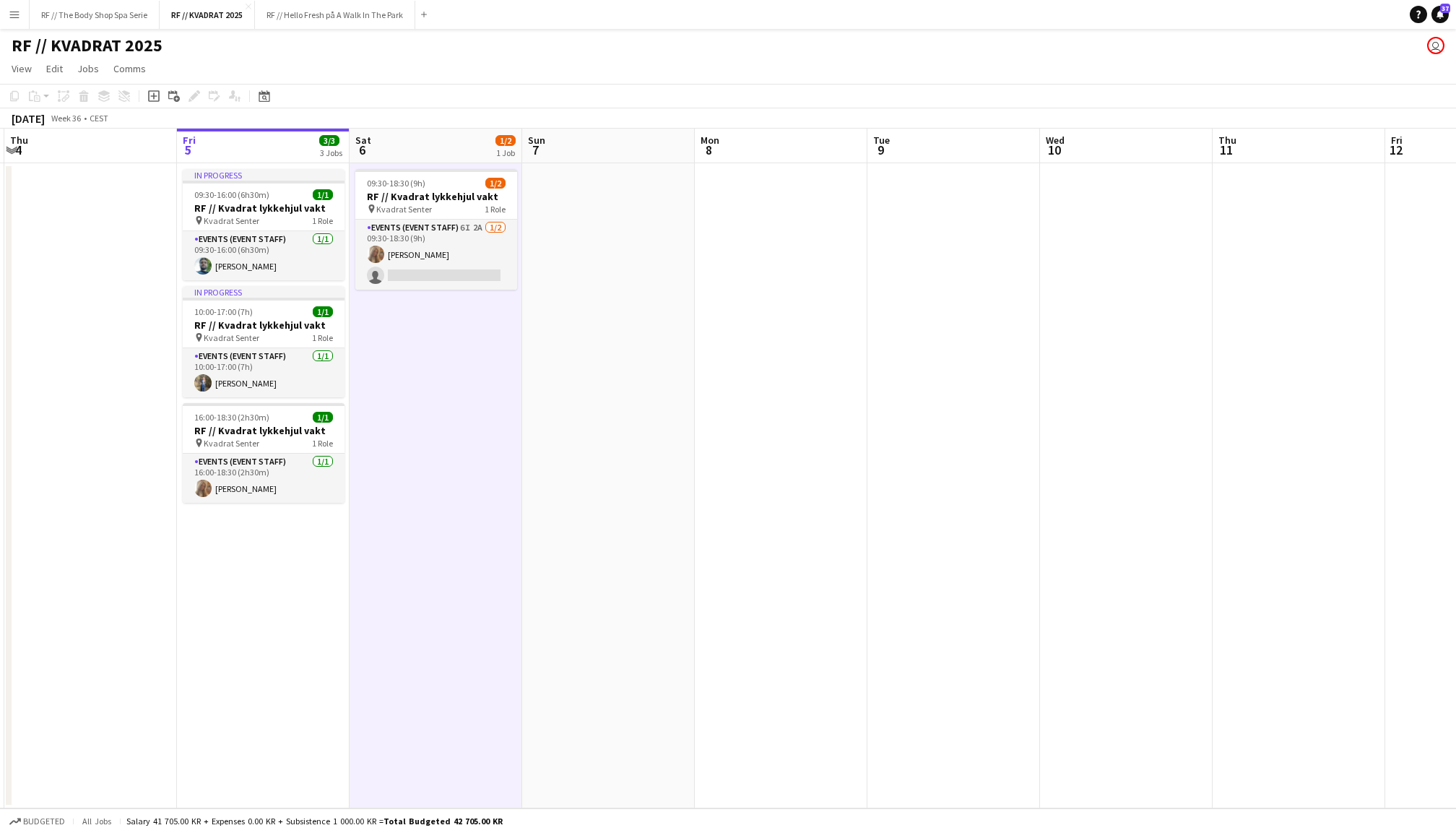
click at [850, 325] on app-date-cell at bounding box center [781, 485] width 173 height 645
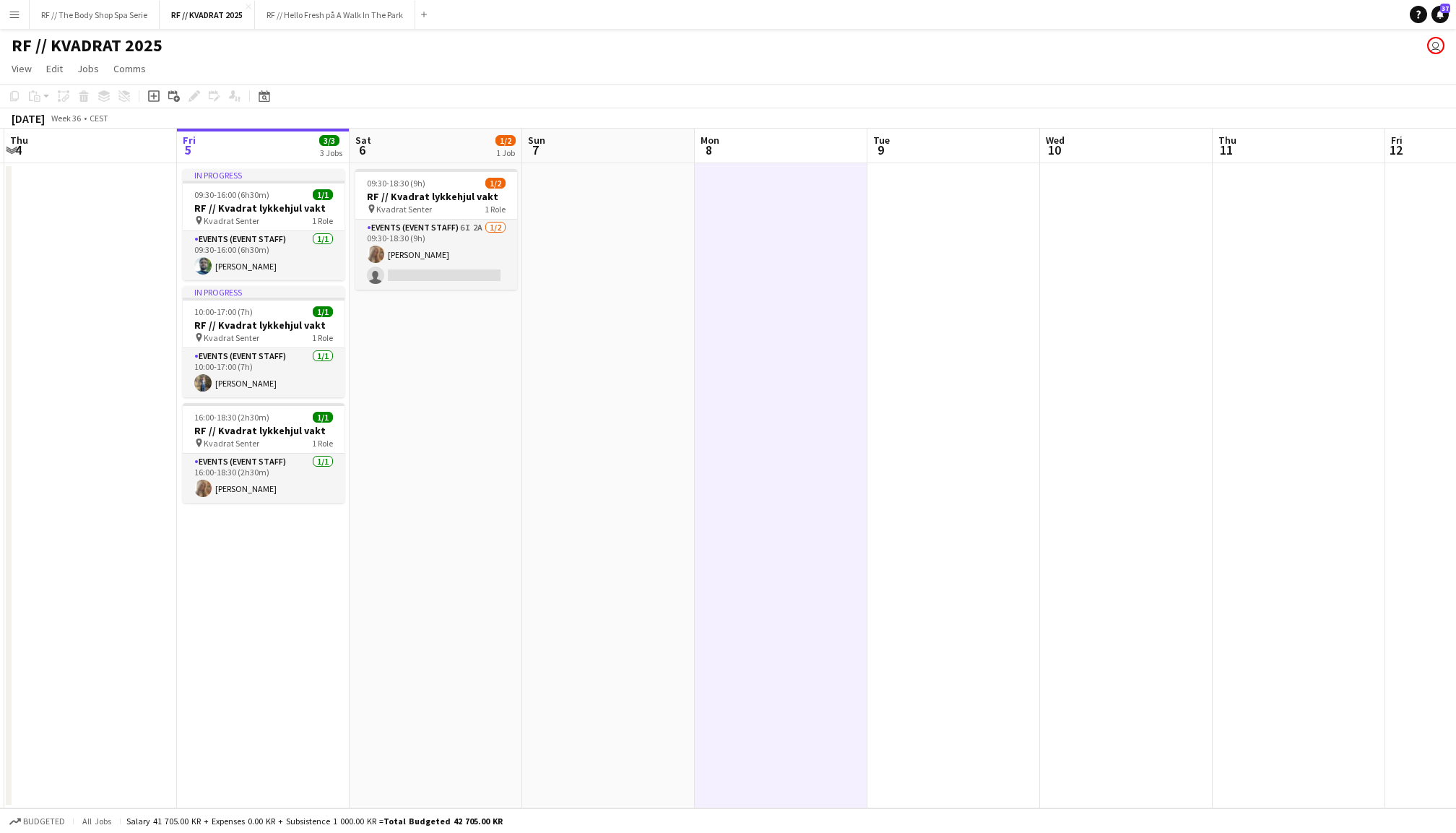
click at [631, 358] on app-date-cell at bounding box center [609, 485] width 173 height 645
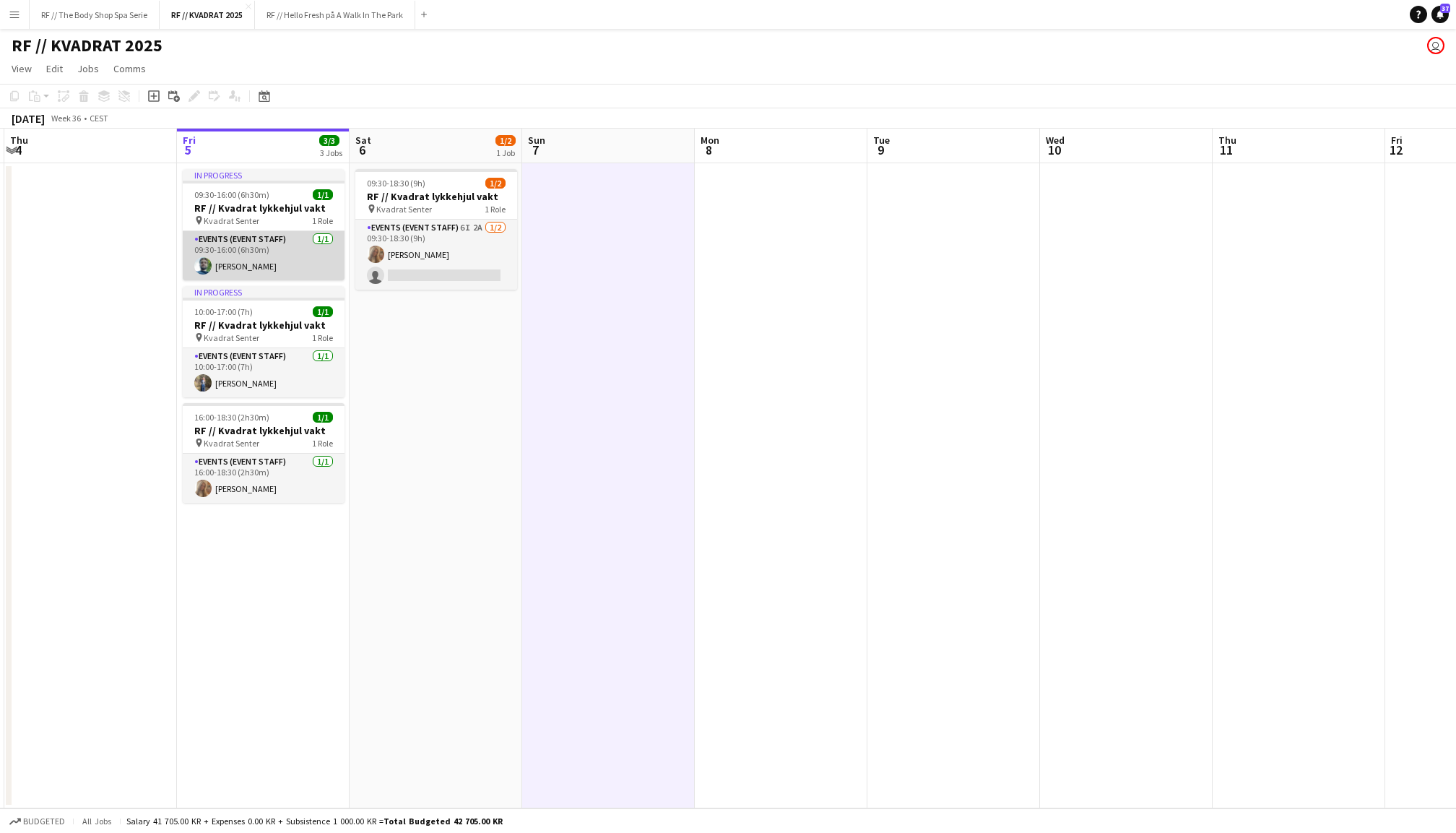
click at [220, 258] on app-card-role "Events (Event Staff) [DATE] 09:30-16:00 (6h30m) [PERSON_NAME]" at bounding box center [264, 256] width 162 height 49
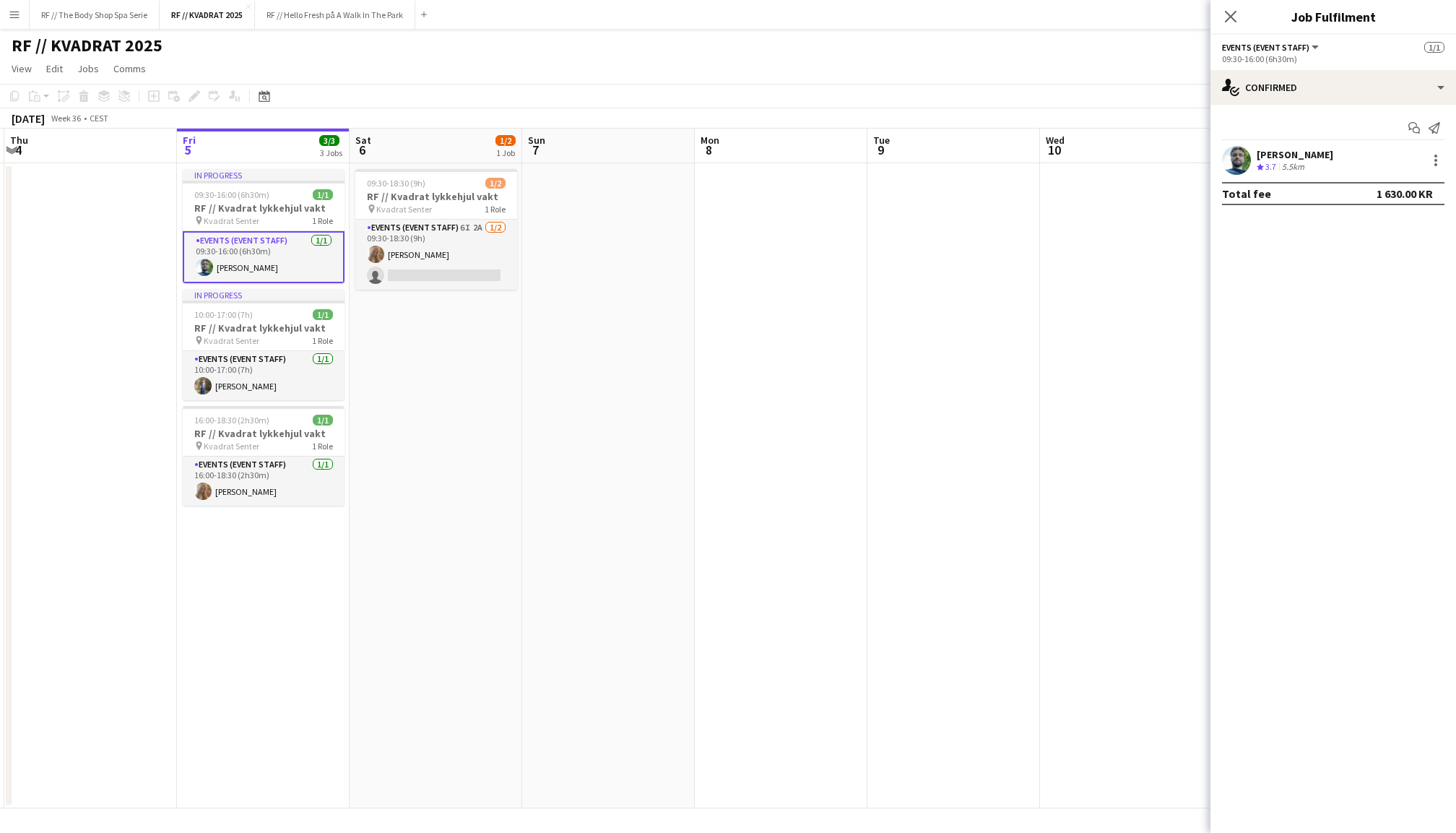
click at [1241, 163] on app-user-avatar at bounding box center [1236, 160] width 29 height 29
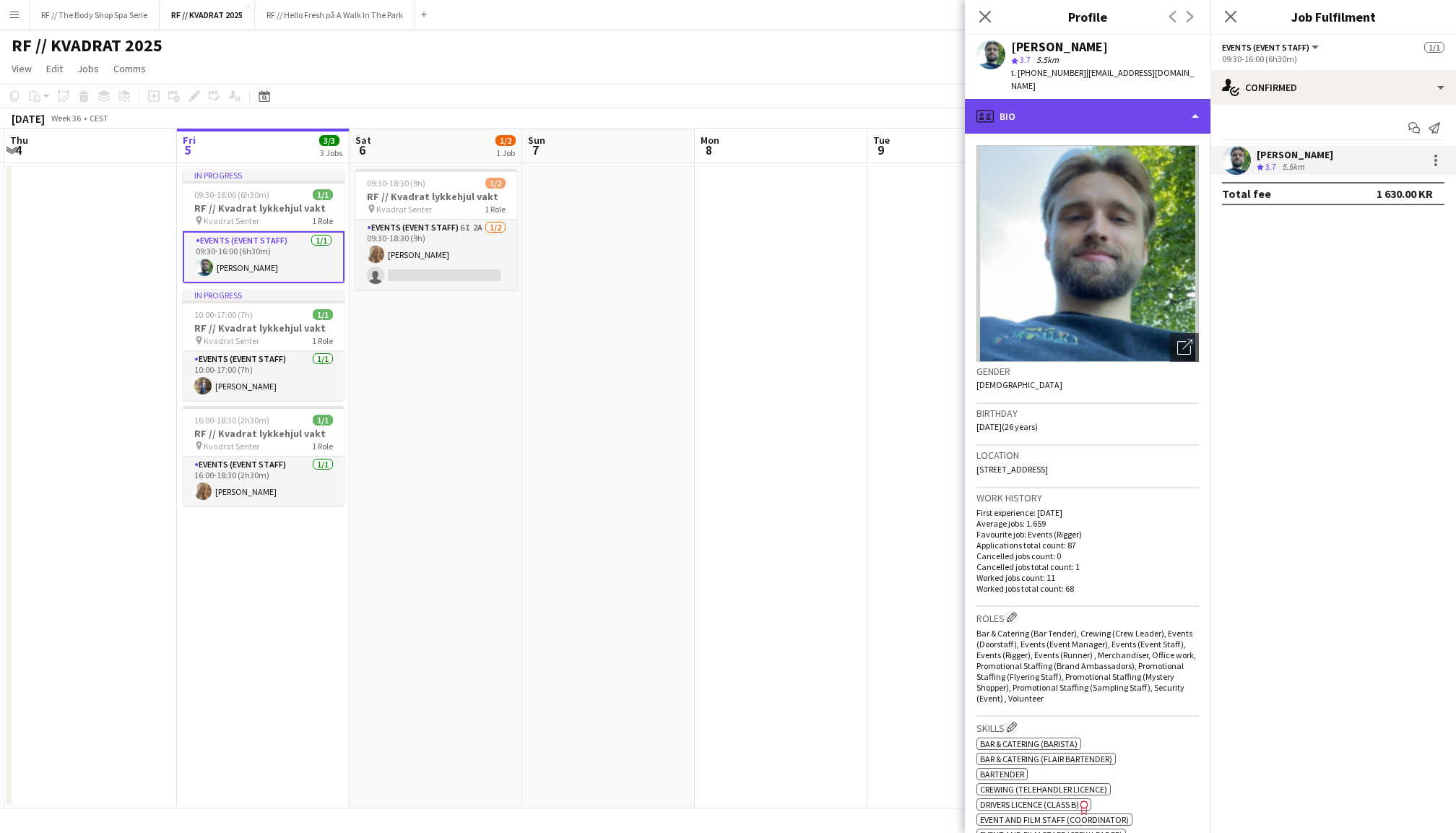
click at [1147, 102] on div "profile Bio" at bounding box center [1088, 116] width 246 height 35
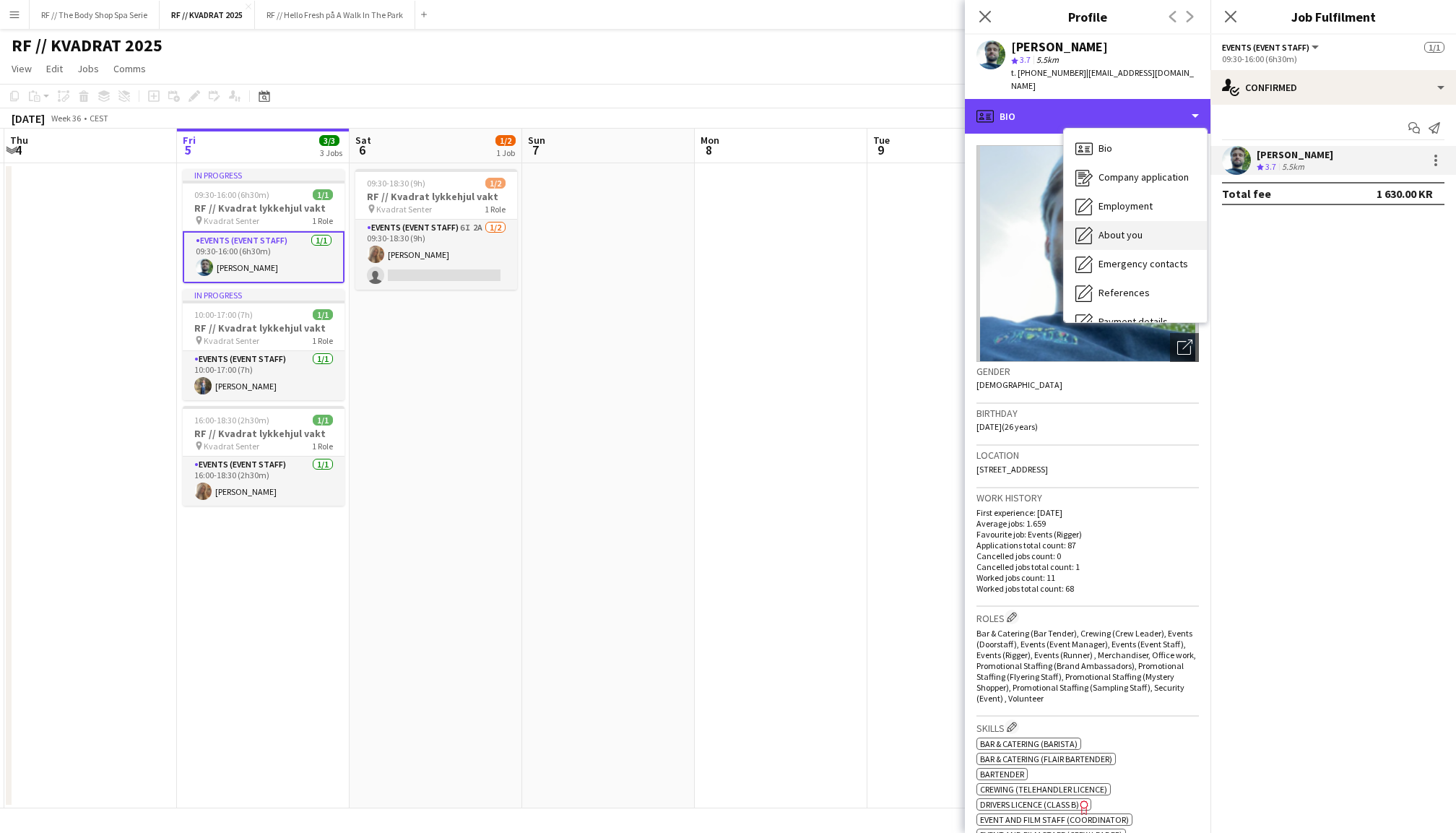
scroll to position [136, 0]
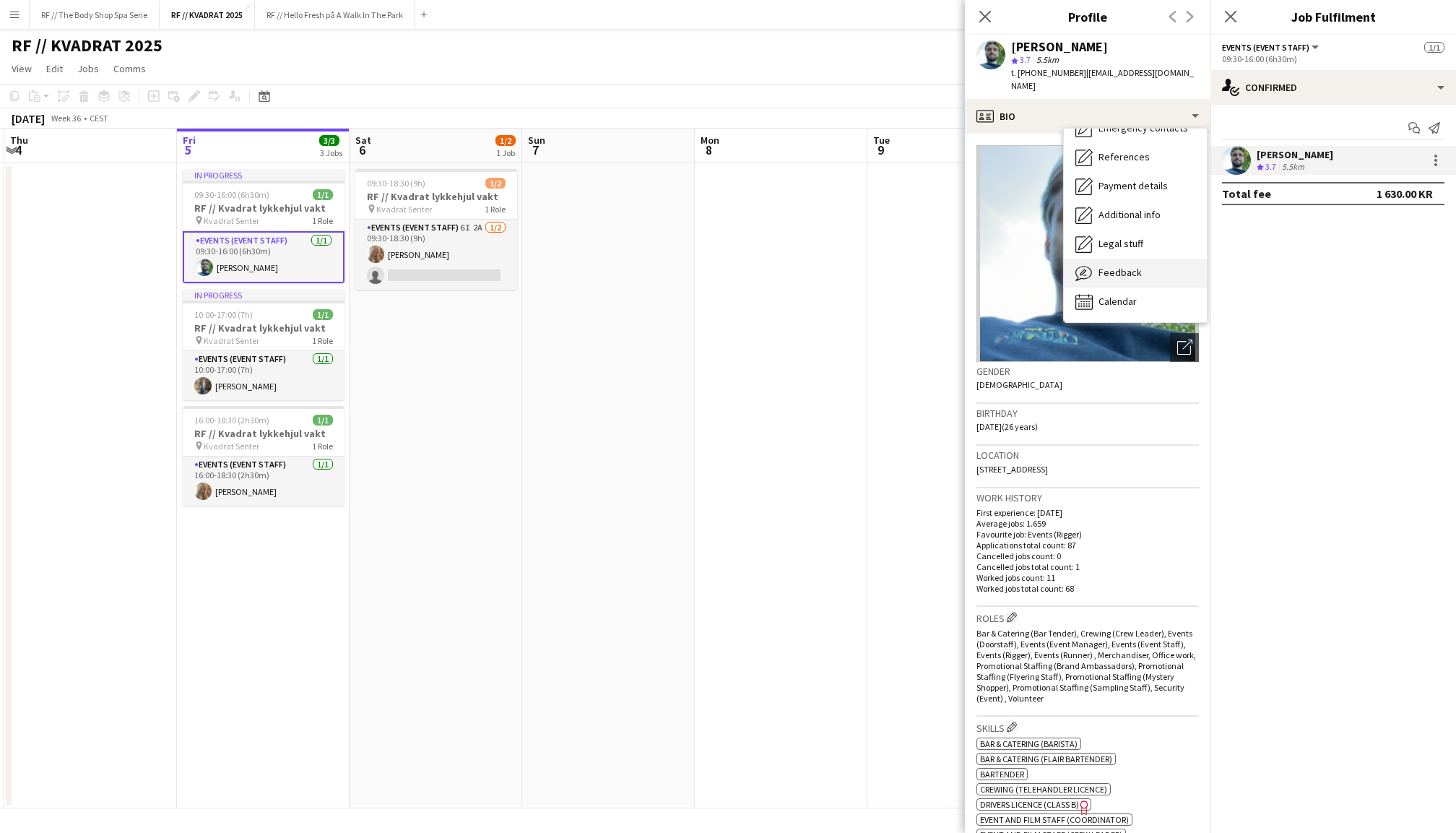
click at [1122, 270] on div "Feedback Feedback" at bounding box center [1135, 273] width 143 height 29
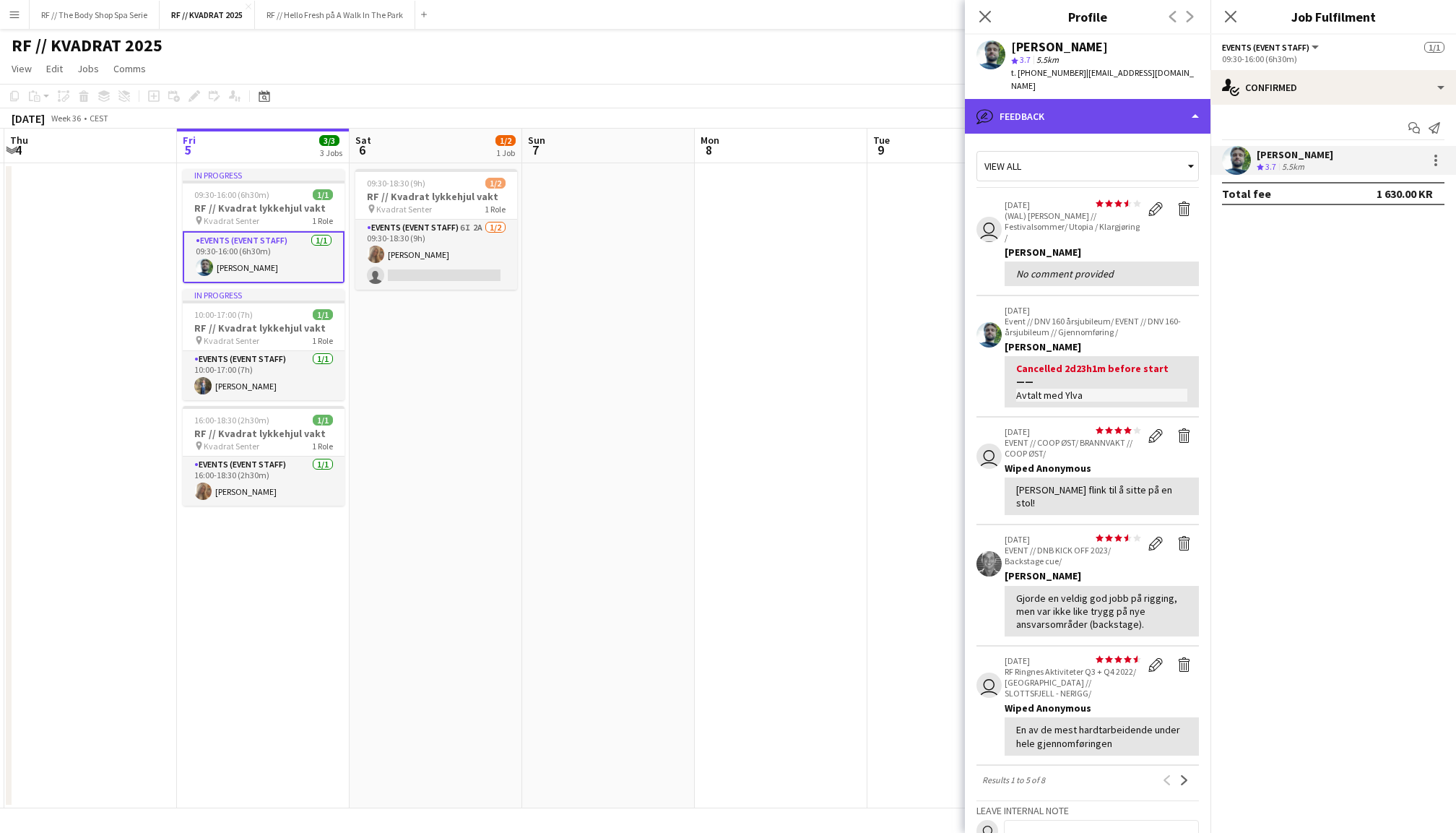
click at [1136, 108] on div "bubble-pencil Feedback" at bounding box center [1088, 116] width 246 height 35
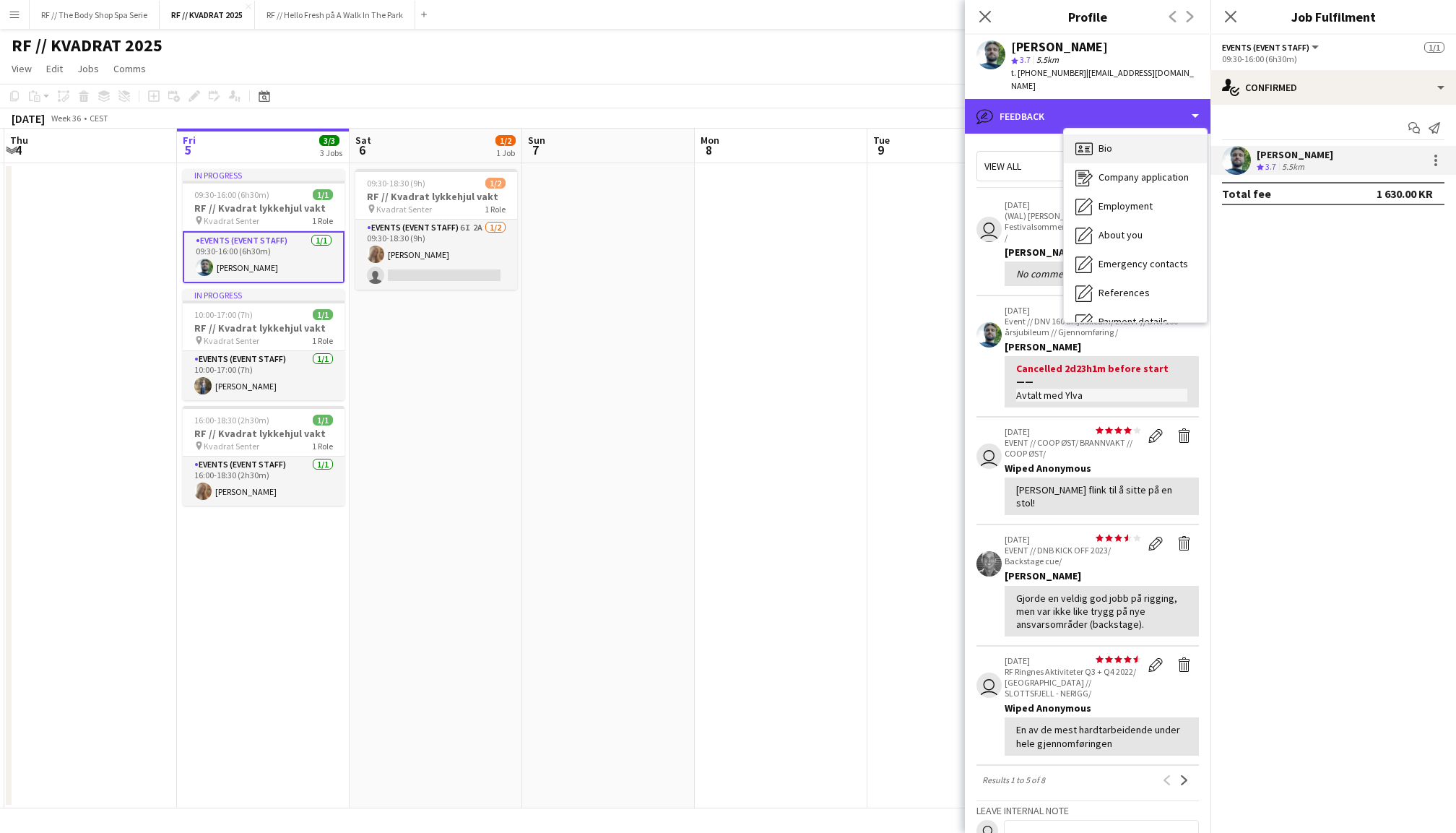
scroll to position [0, 0]
click at [1131, 134] on div "Bio Bio" at bounding box center [1135, 148] width 143 height 29
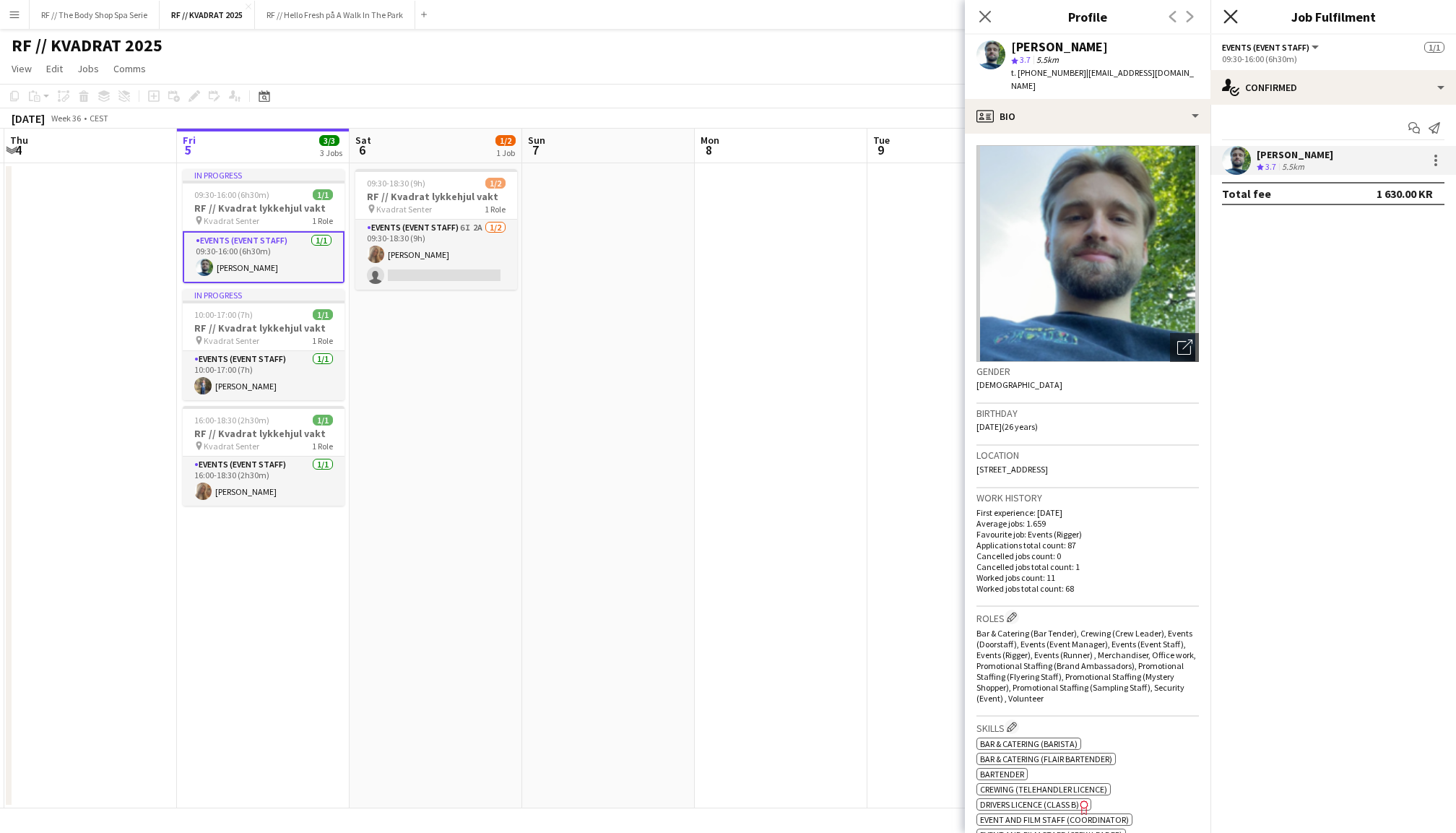
click at [1231, 18] on icon "Close pop-in" at bounding box center [1230, 16] width 14 height 14
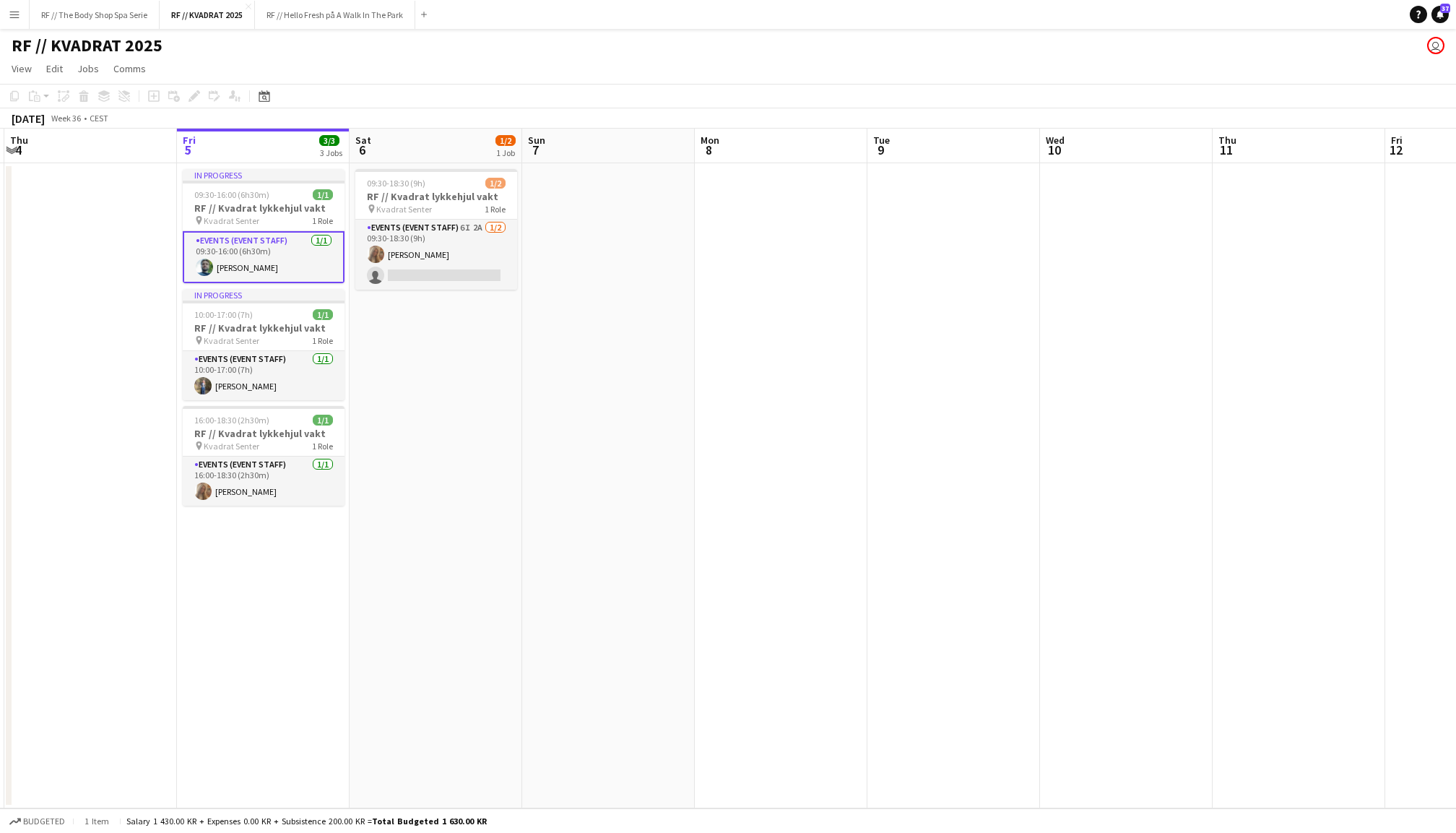
click at [827, 424] on app-date-cell at bounding box center [781, 485] width 173 height 645
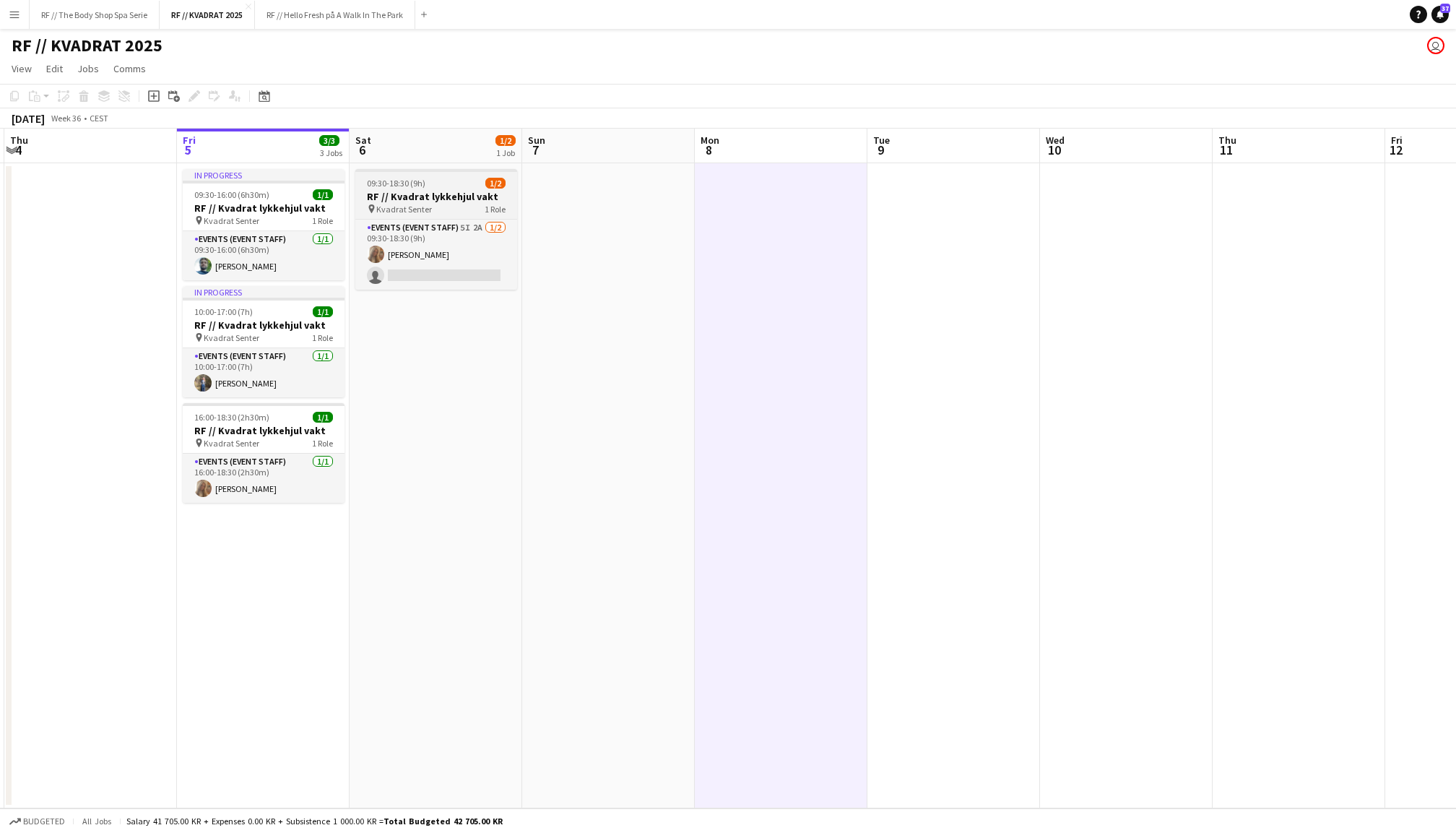
click at [454, 191] on h3 "RF // Kvadrat lykkehjul vakt" at bounding box center [436, 197] width 162 height 13
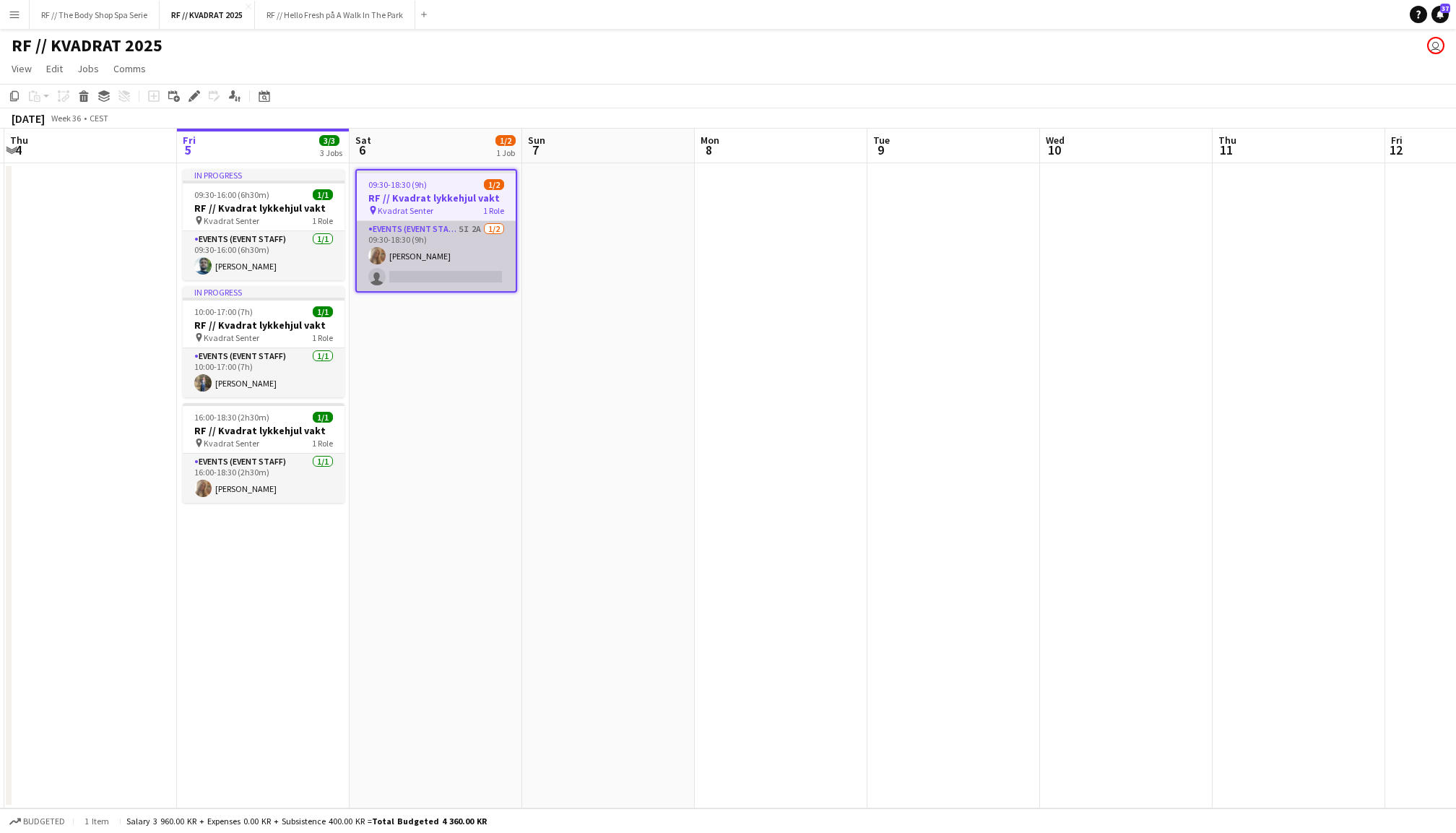
click at [440, 253] on app-card-role "Events (Event Staff) 5I 2A [DATE] 09:30-18:30 (9h) [PERSON_NAME] single-neutral…" at bounding box center [436, 255] width 159 height 70
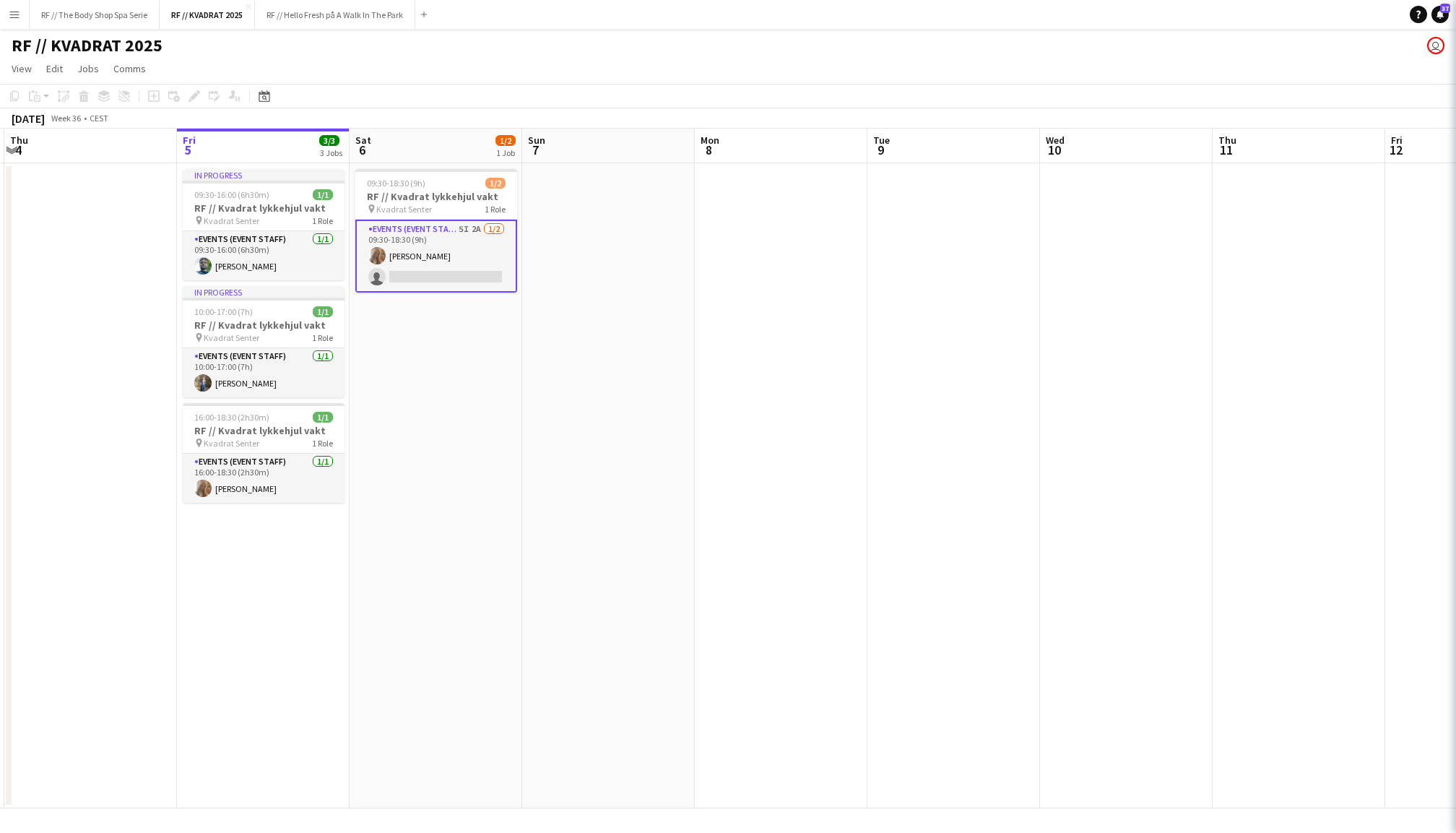
click at [639, 241] on app-date-cell at bounding box center [609, 485] width 173 height 645
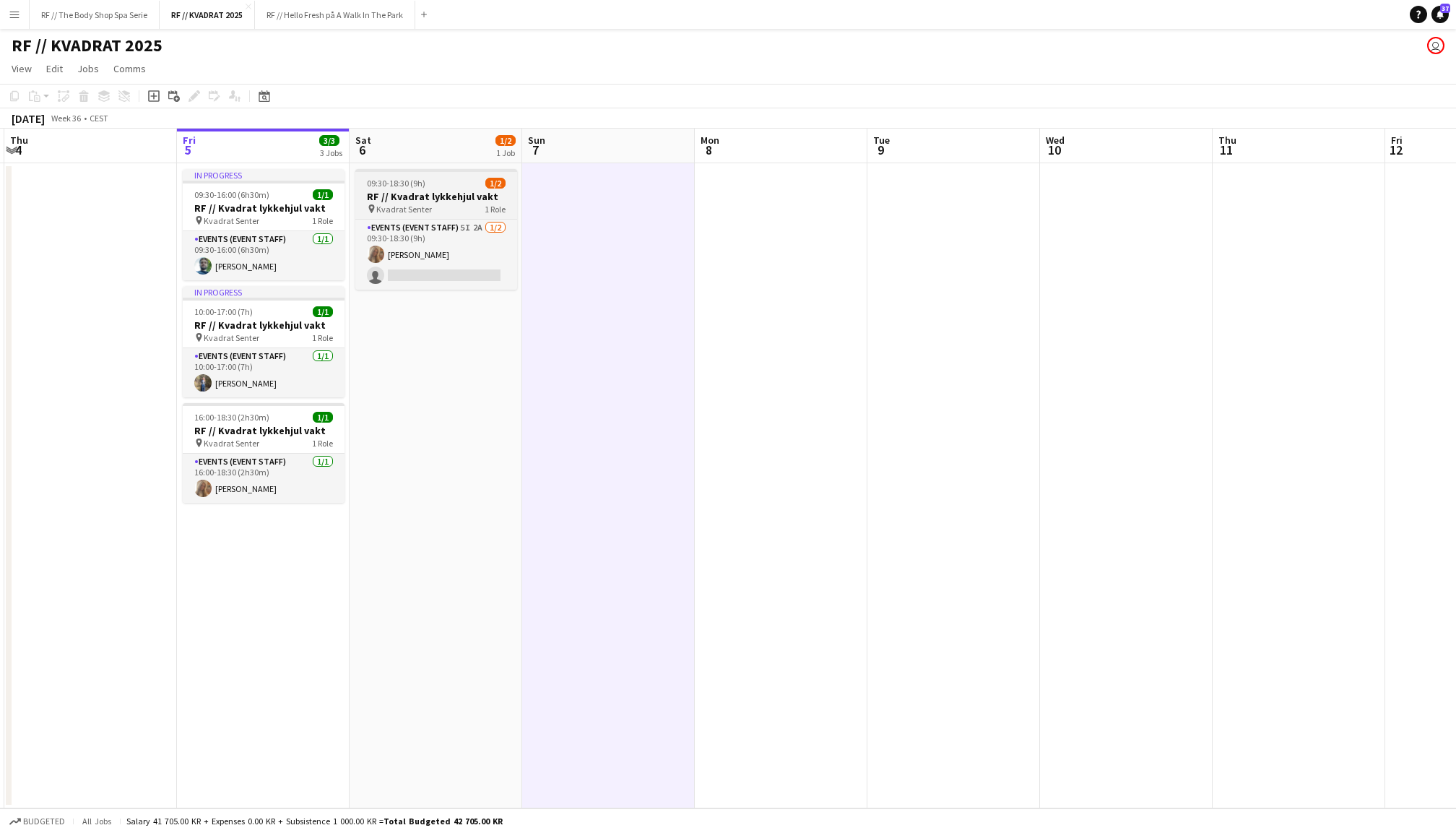
click at [402, 198] on h3 "RF // Kvadrat lykkehjul vakt" at bounding box center [436, 197] width 162 height 13
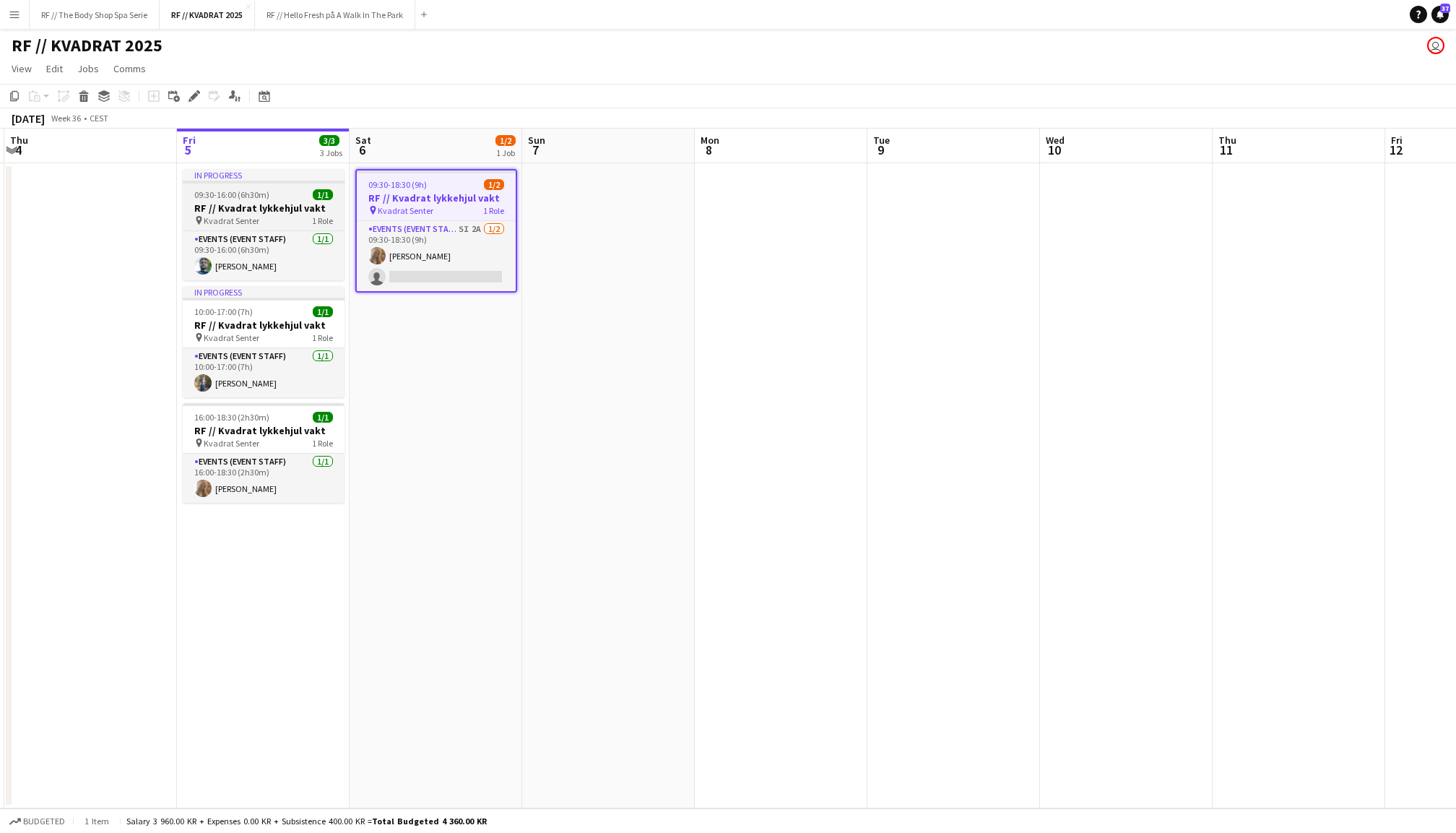
click at [283, 199] on div "09:30-16:00 (6h30m) 1/1" at bounding box center [264, 194] width 162 height 11
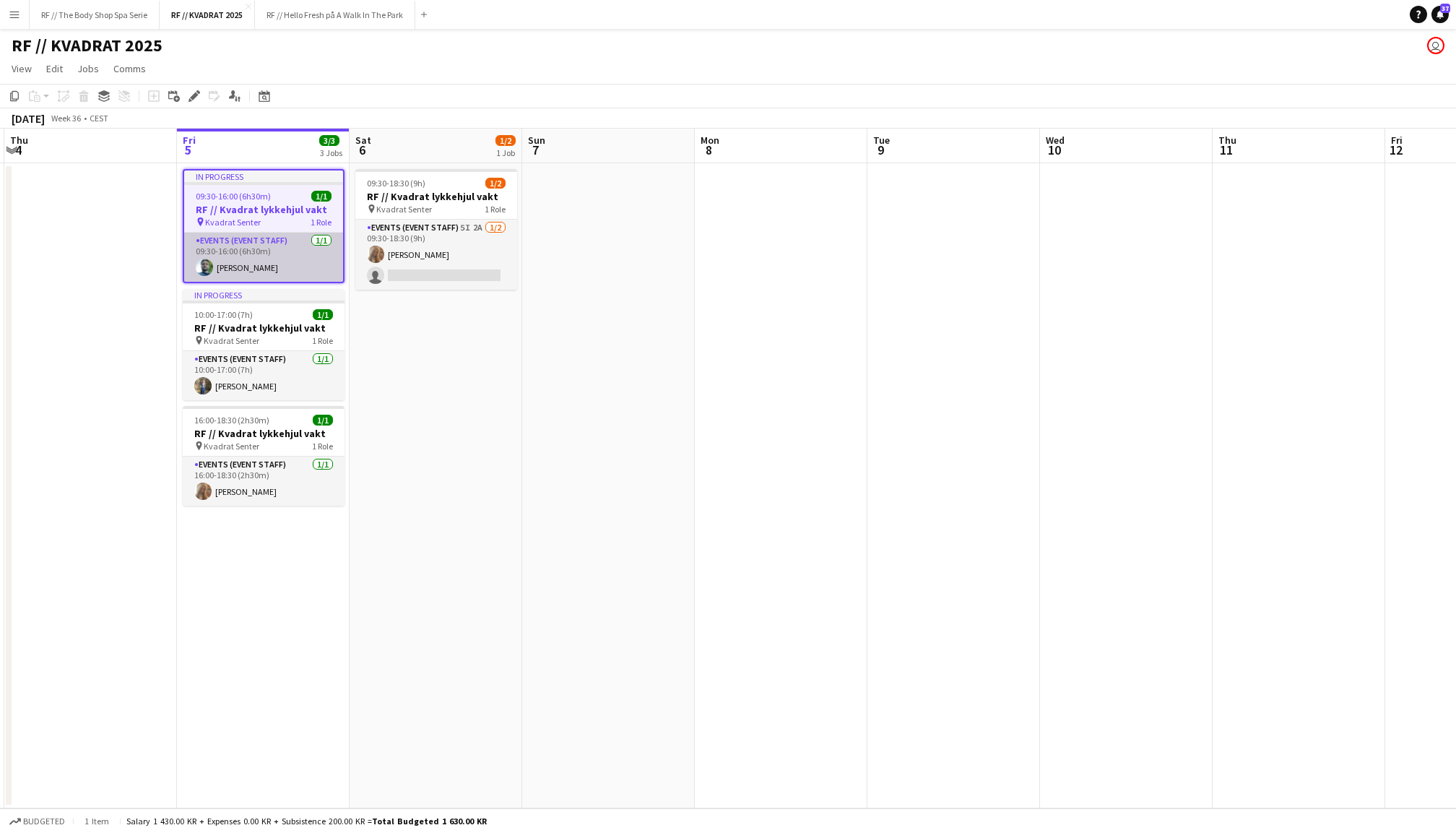
click at [269, 257] on app-card-role "Events (Event Staff) [DATE] 09:30-16:00 (6h30m) [PERSON_NAME]" at bounding box center [264, 257] width 159 height 49
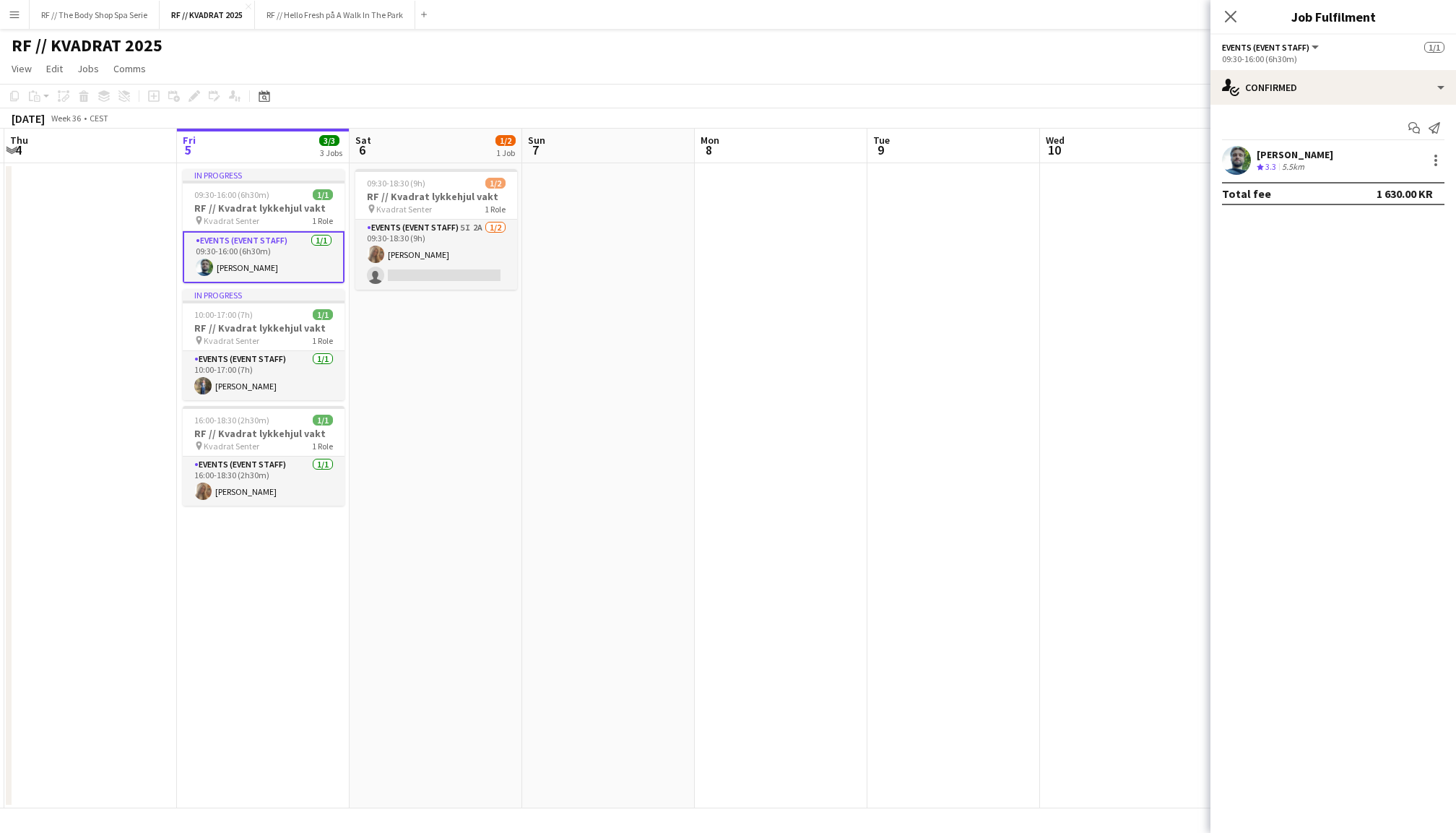
click at [1220, 166] on div "[PERSON_NAME] Crew rating 3.3 5.5km" at bounding box center [1333, 160] width 246 height 29
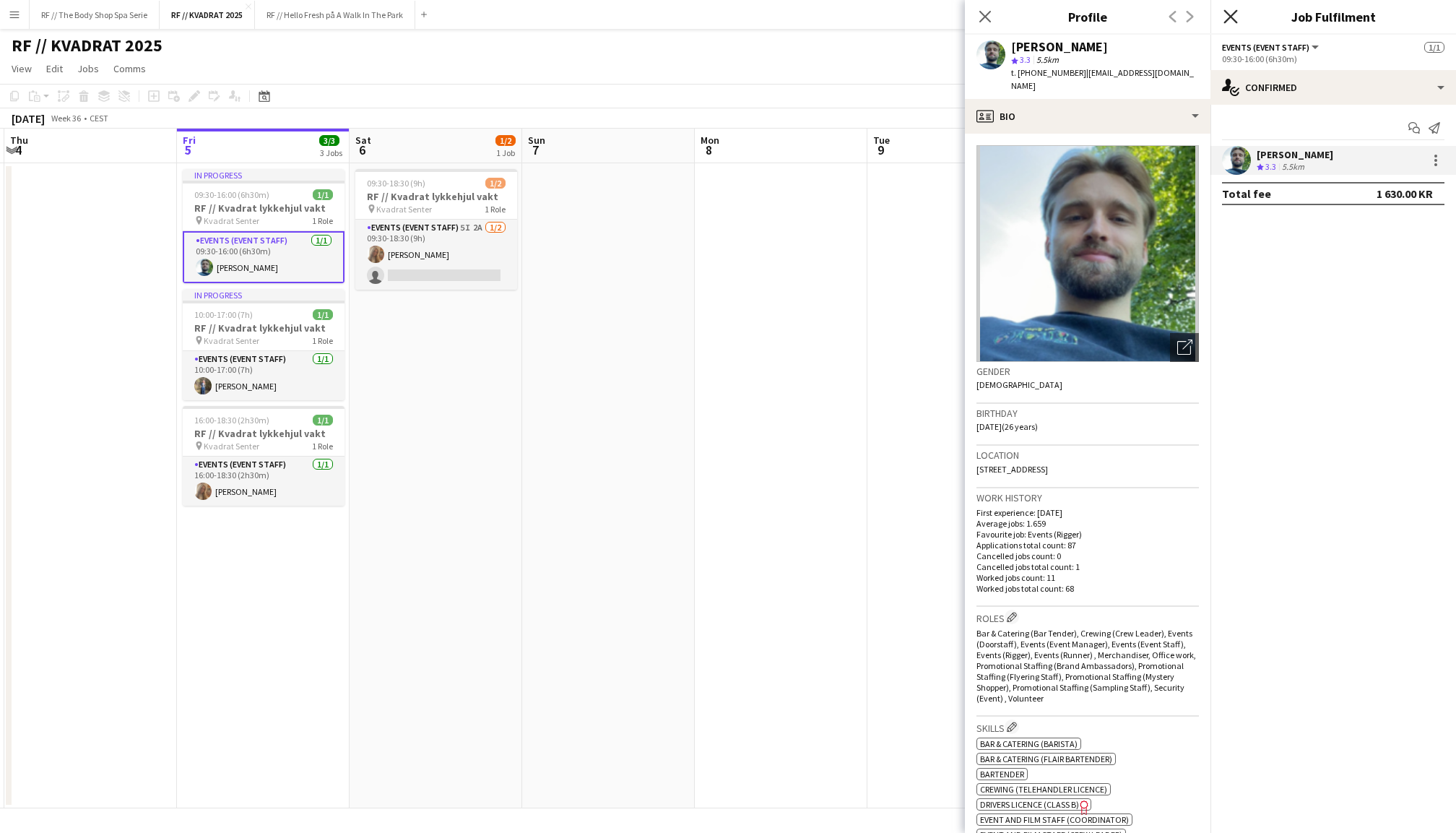
click at [1229, 15] on icon at bounding box center [1230, 16] width 14 height 14
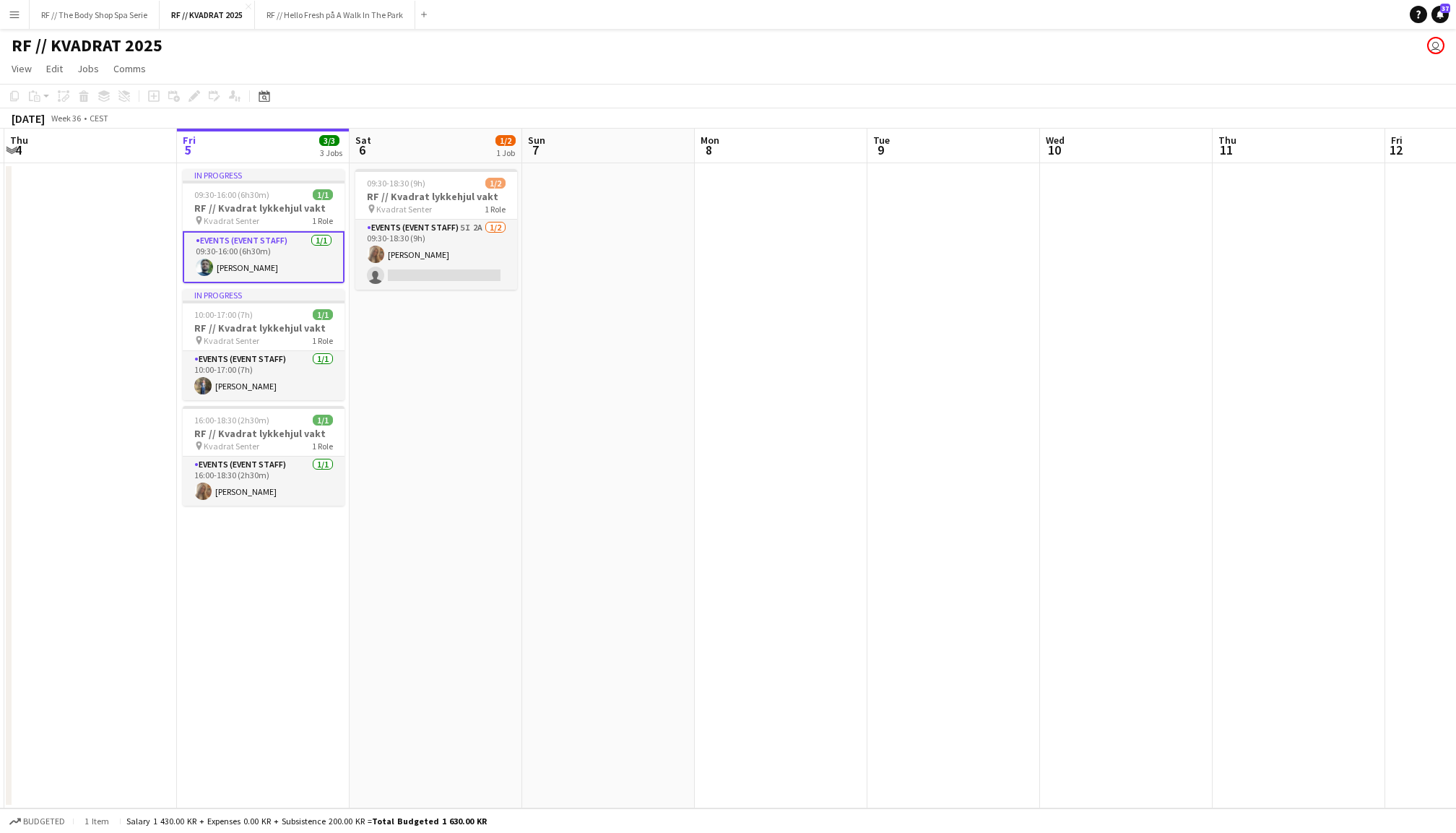
click at [581, 386] on app-date-cell at bounding box center [609, 485] width 173 height 645
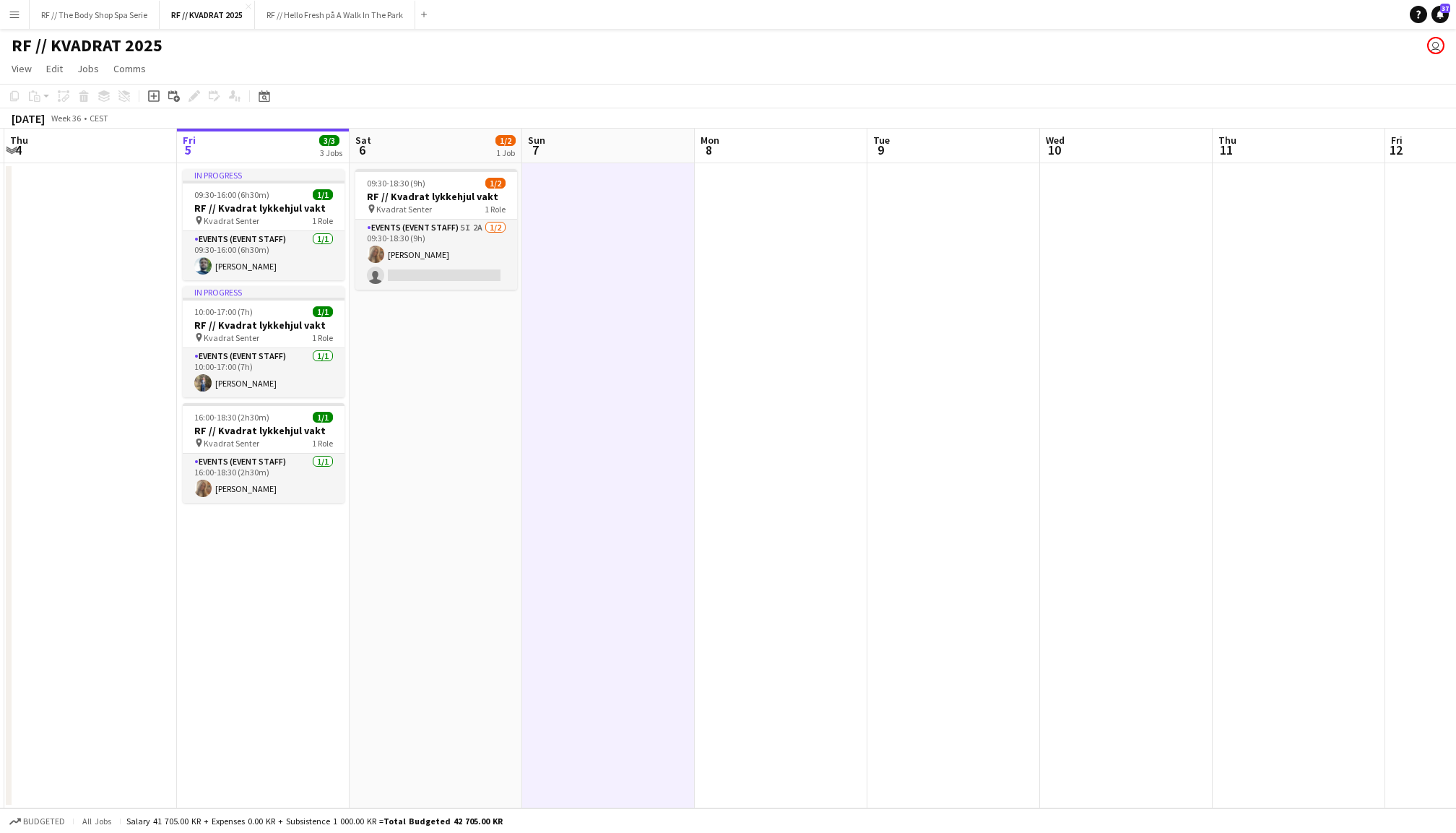
click at [455, 419] on app-date-cell "09:30-18:30 (9h) 1/2 RF // Kvadrat lykkehjul vakt pin Kvadrat Senter 1 Role Eve…" at bounding box center [436, 485] width 173 height 645
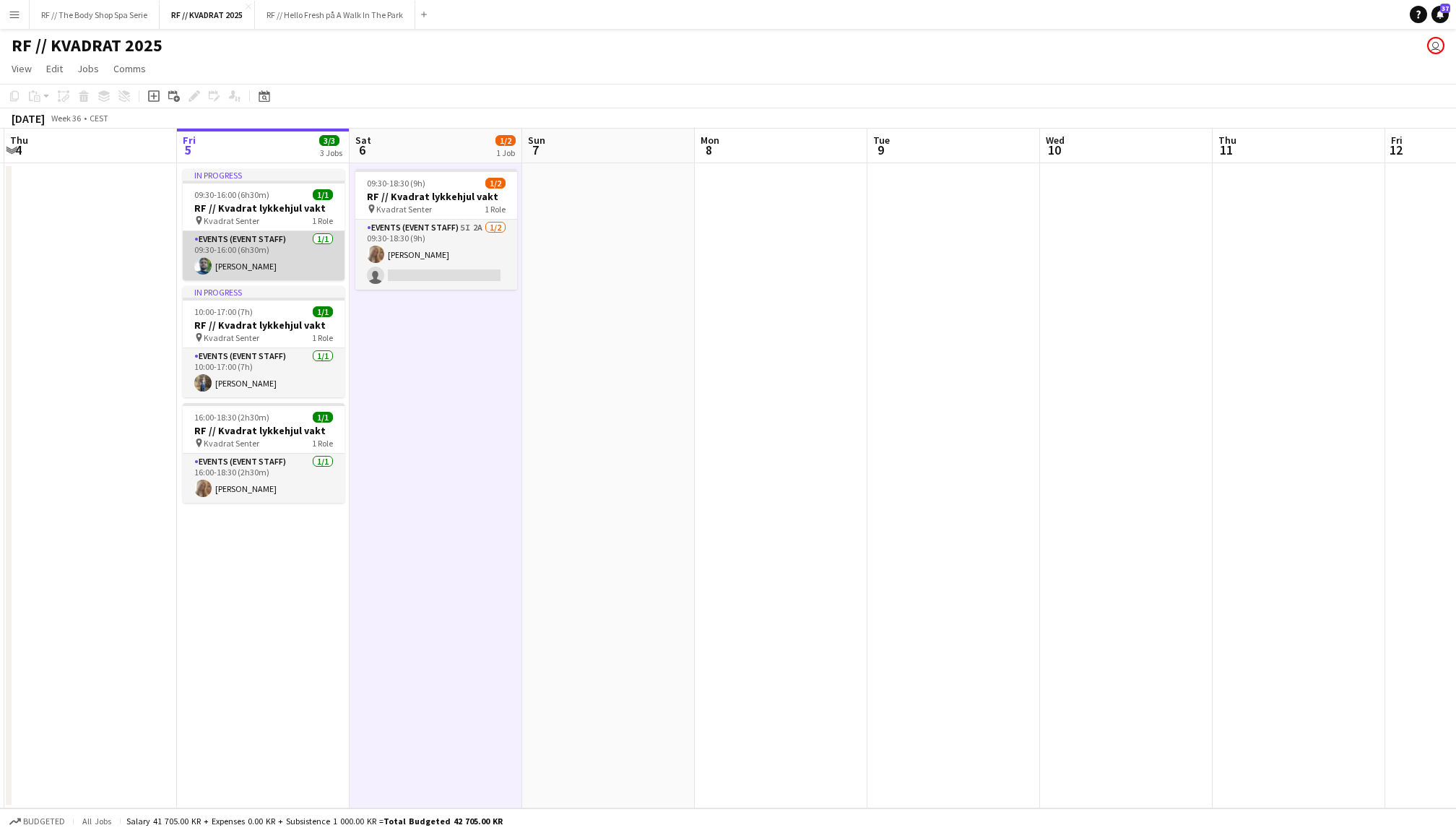
click at [269, 250] on app-card-role "Events (Event Staff) [DATE] 09:30-16:00 (6h30m) [PERSON_NAME]" at bounding box center [264, 256] width 162 height 49
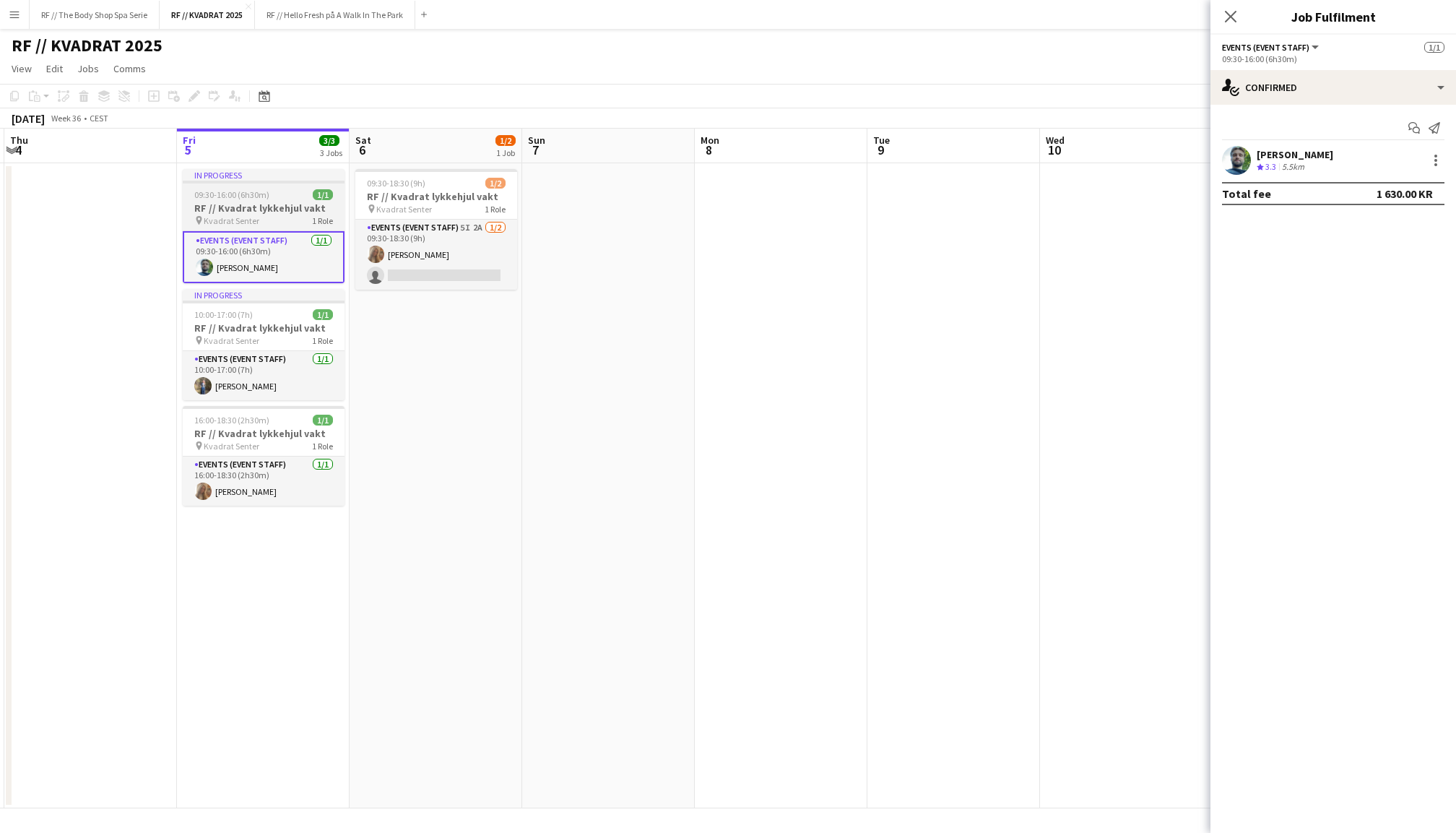
click at [260, 208] on h3 "RF // Kvadrat lykkehjul vakt" at bounding box center [264, 208] width 162 height 13
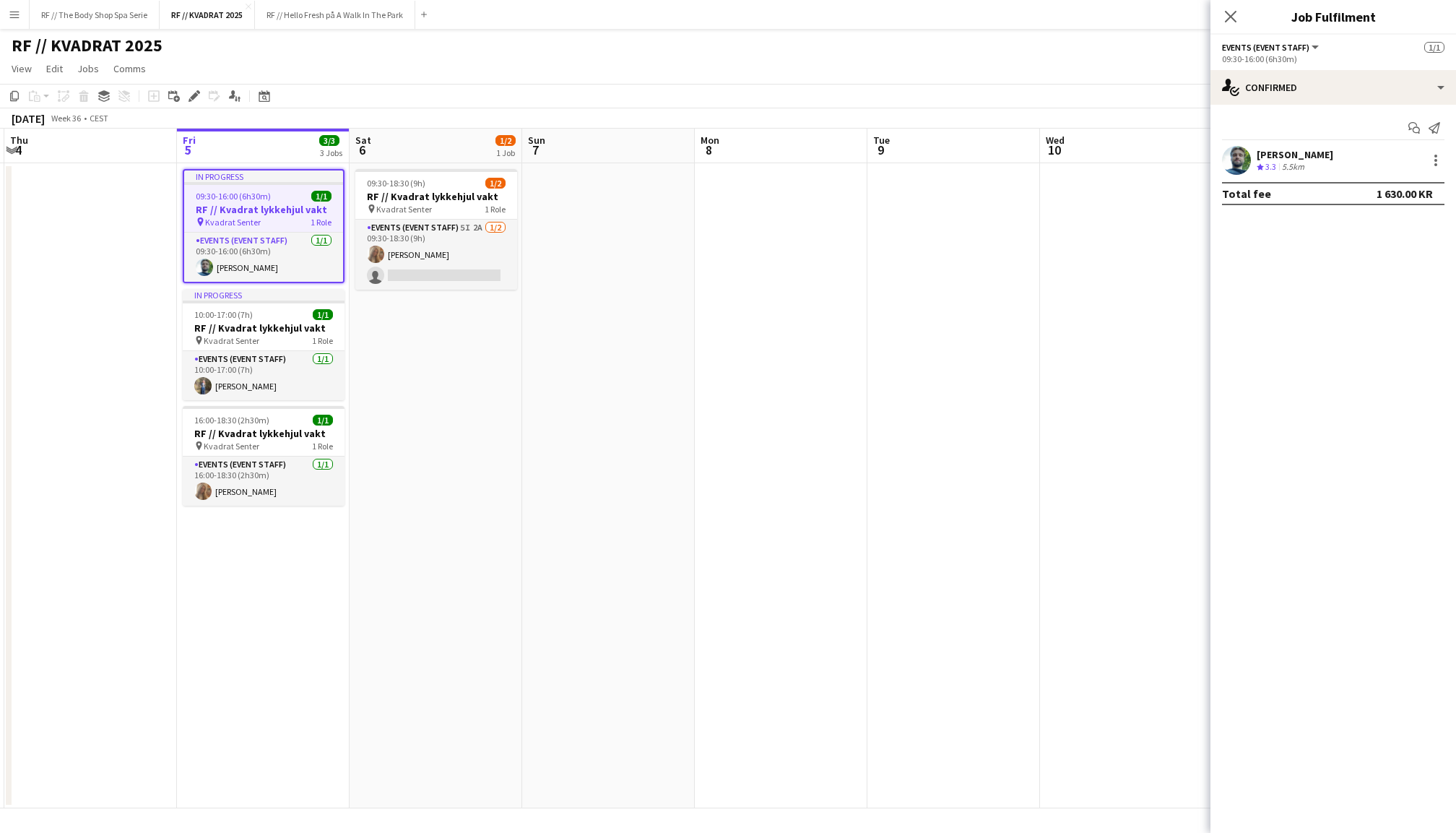
click at [613, 334] on app-date-cell at bounding box center [609, 485] width 173 height 645
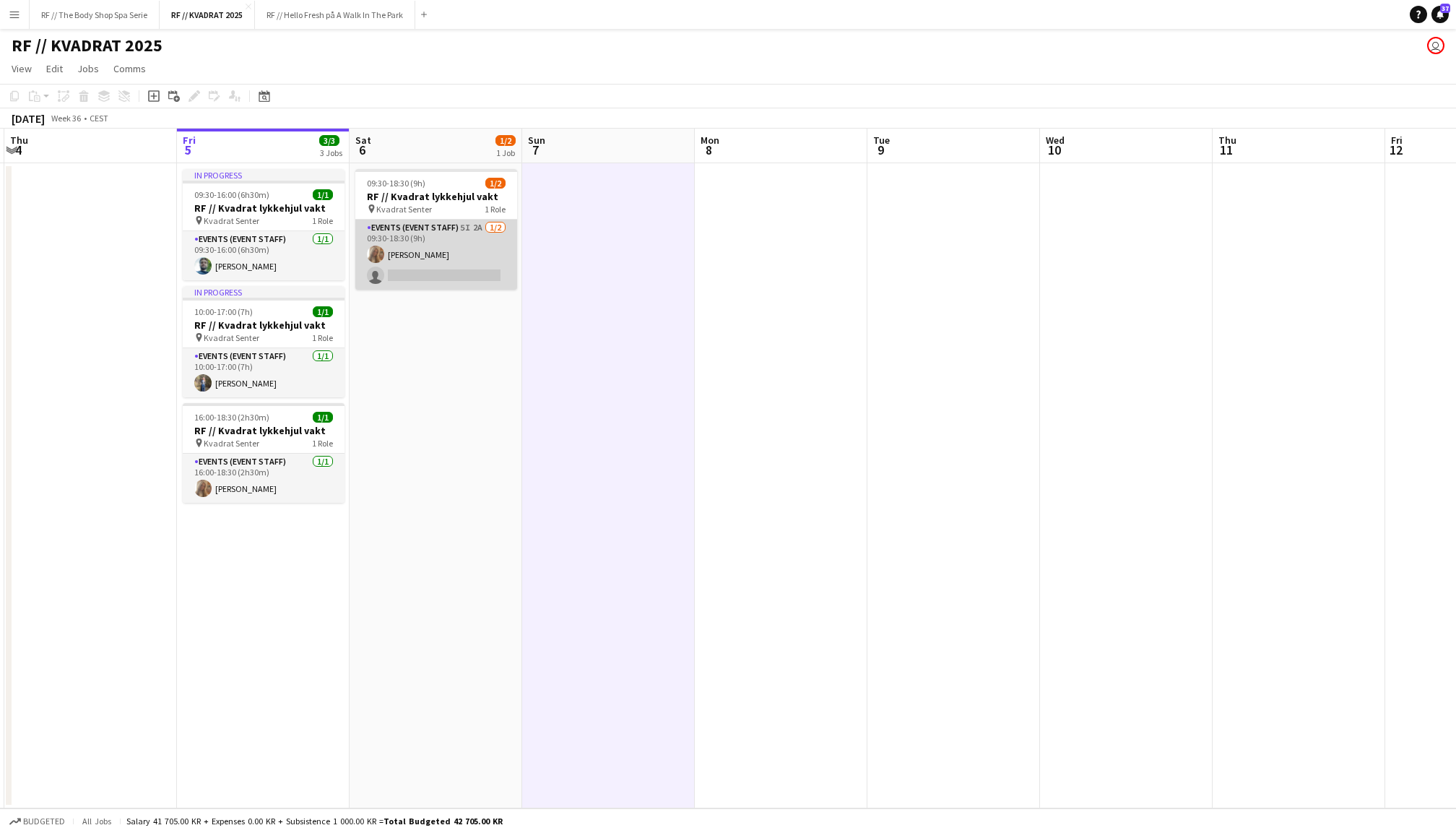
click at [451, 246] on app-card-role "Events (Event Staff) 5I 2A [DATE] 09:30-18:30 (9h) [PERSON_NAME] single-neutral…" at bounding box center [436, 254] width 162 height 70
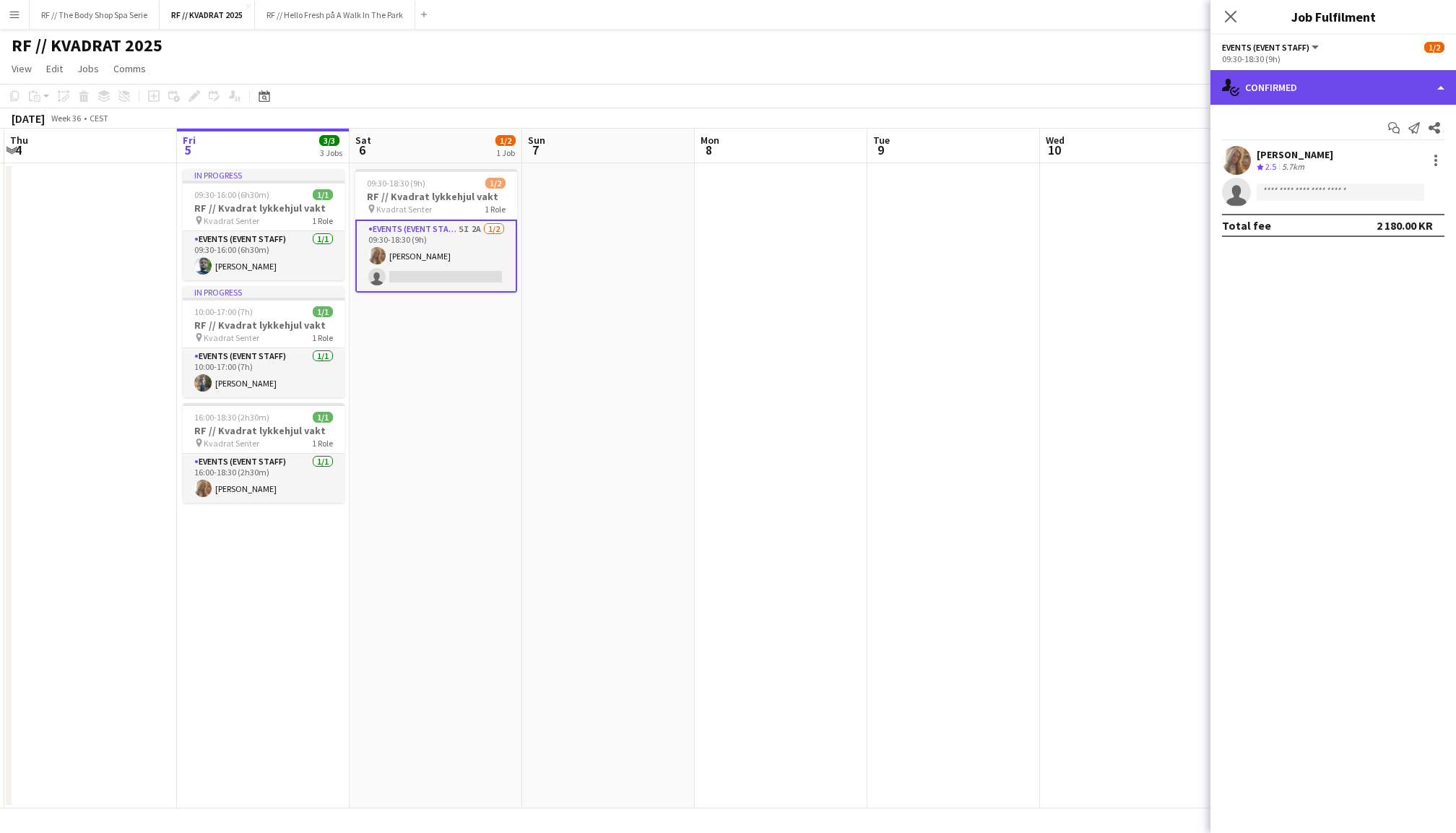
click at [1285, 82] on div "single-neutral-actions-check-2 Confirmed" at bounding box center [1333, 87] width 246 height 35
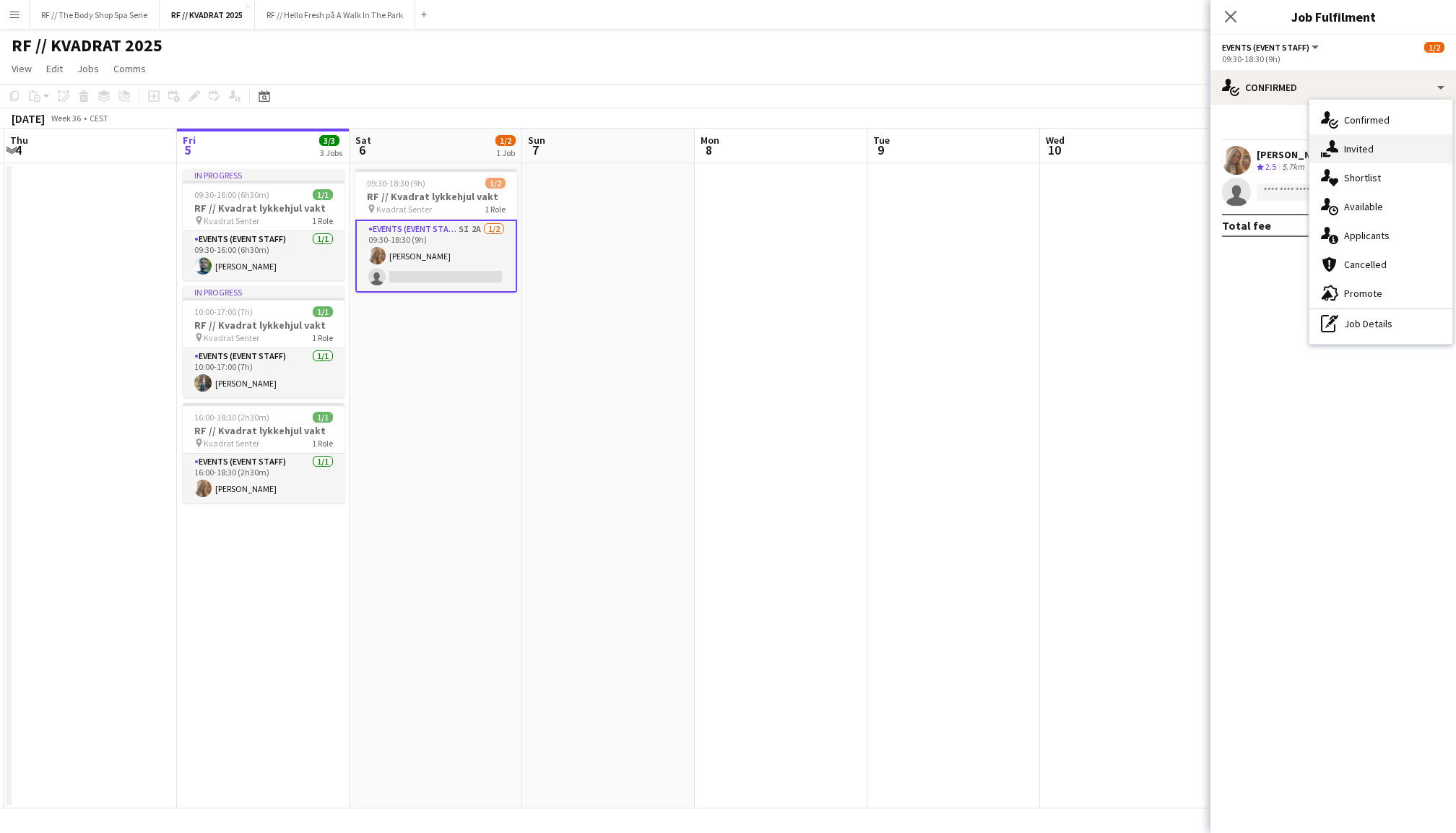
click at [1364, 143] on span "Invited" at bounding box center [1359, 149] width 30 height 13
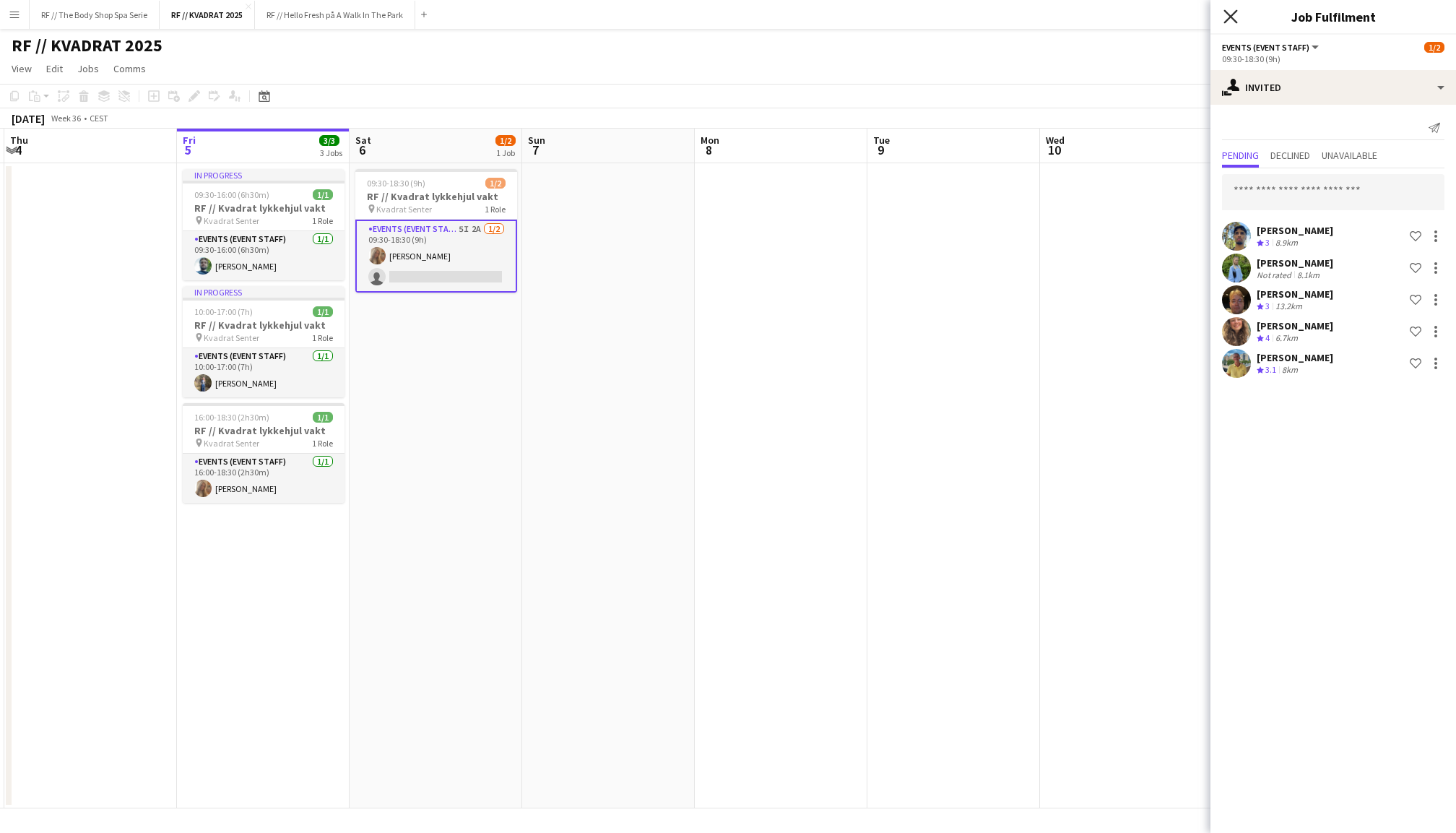
click at [1228, 17] on icon "Close pop-in" at bounding box center [1230, 16] width 14 height 14
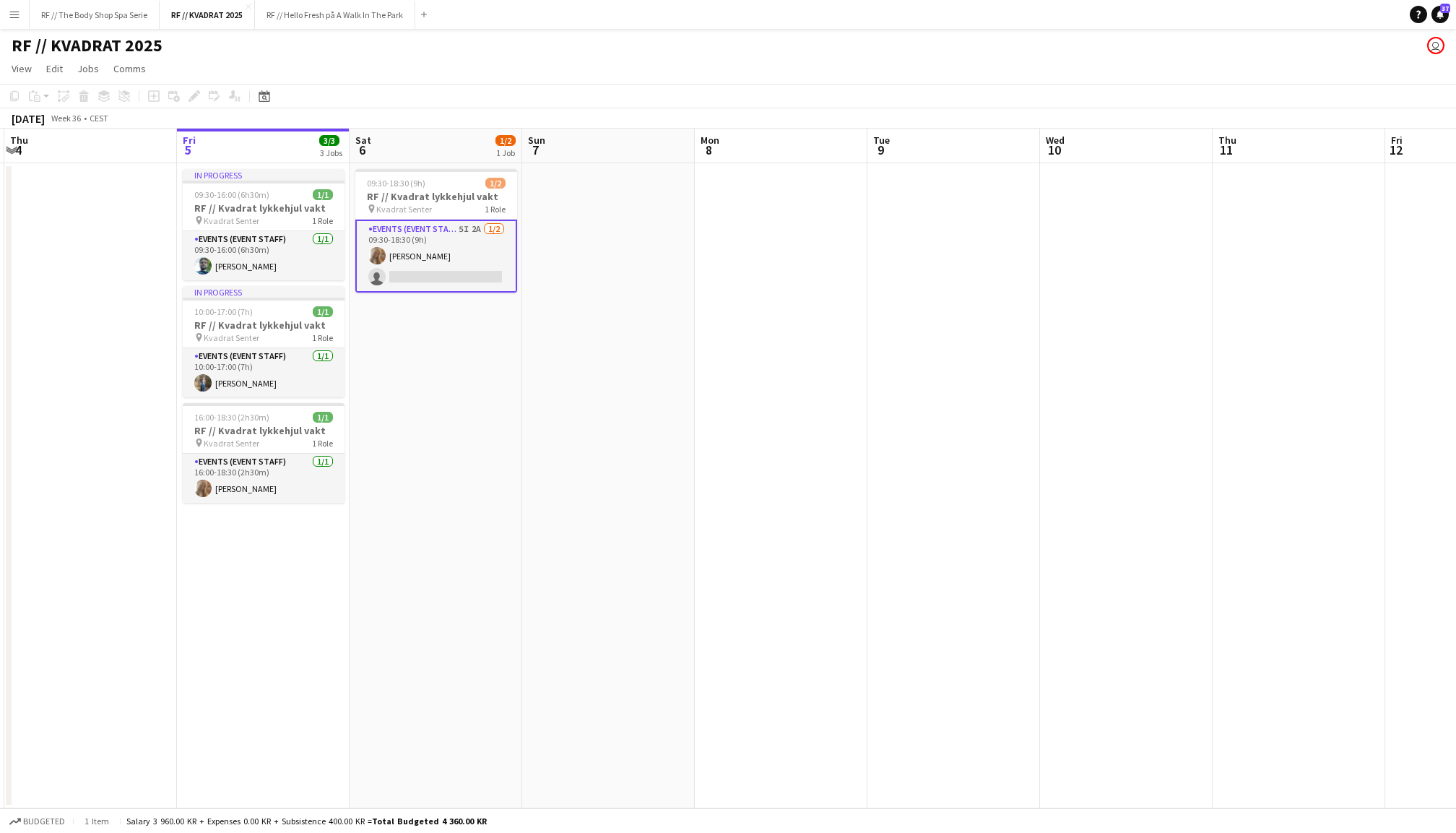
click at [704, 307] on app-date-cell at bounding box center [781, 485] width 173 height 645
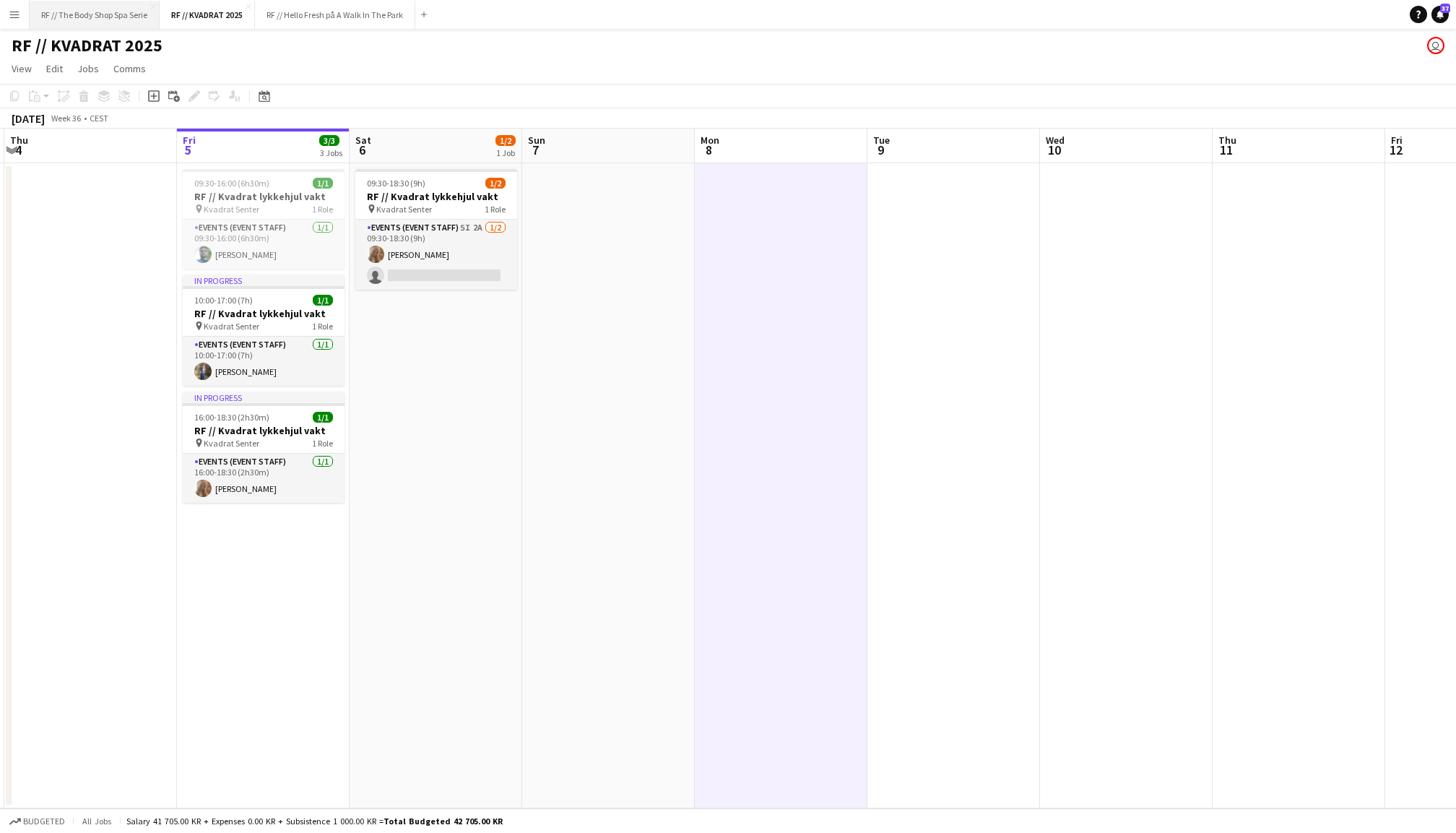
click at [96, 3] on button "RF // The Body Shop Spa Serie Close" at bounding box center [95, 15] width 130 height 28
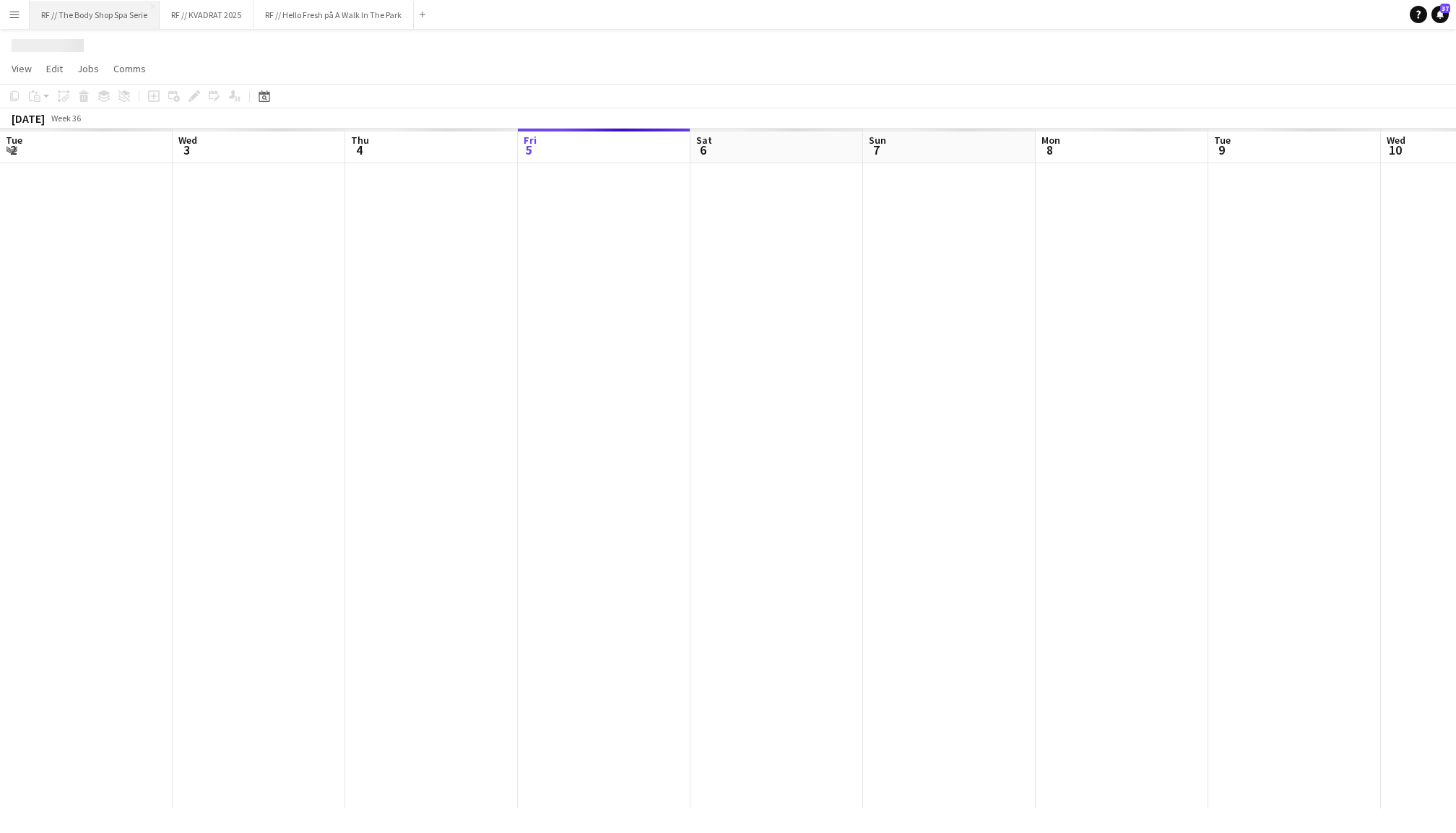
scroll to position [0, 344]
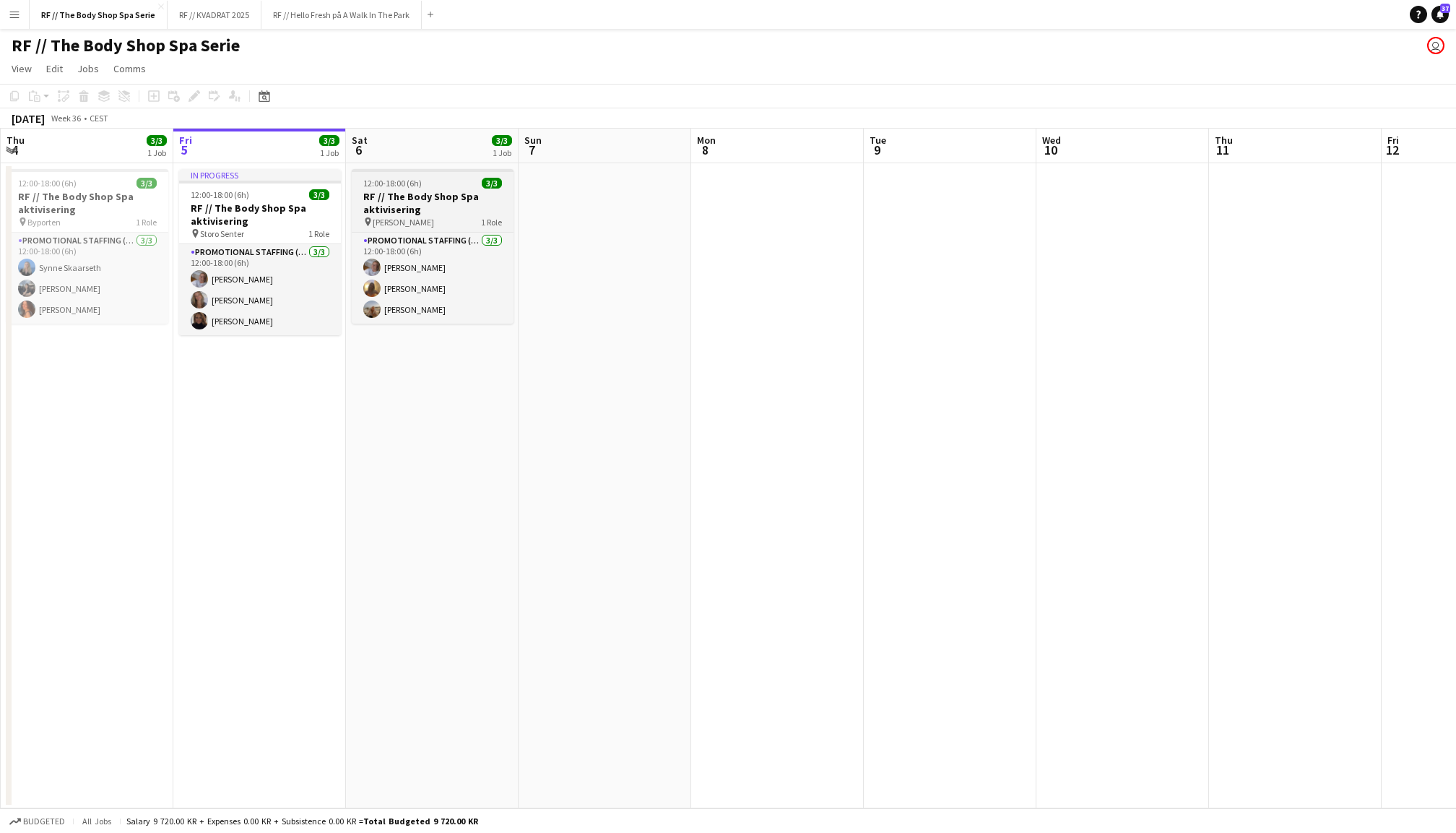
click at [466, 208] on h3 "RF // The Body Shop Spa aktivisering" at bounding box center [433, 204] width 162 height 26
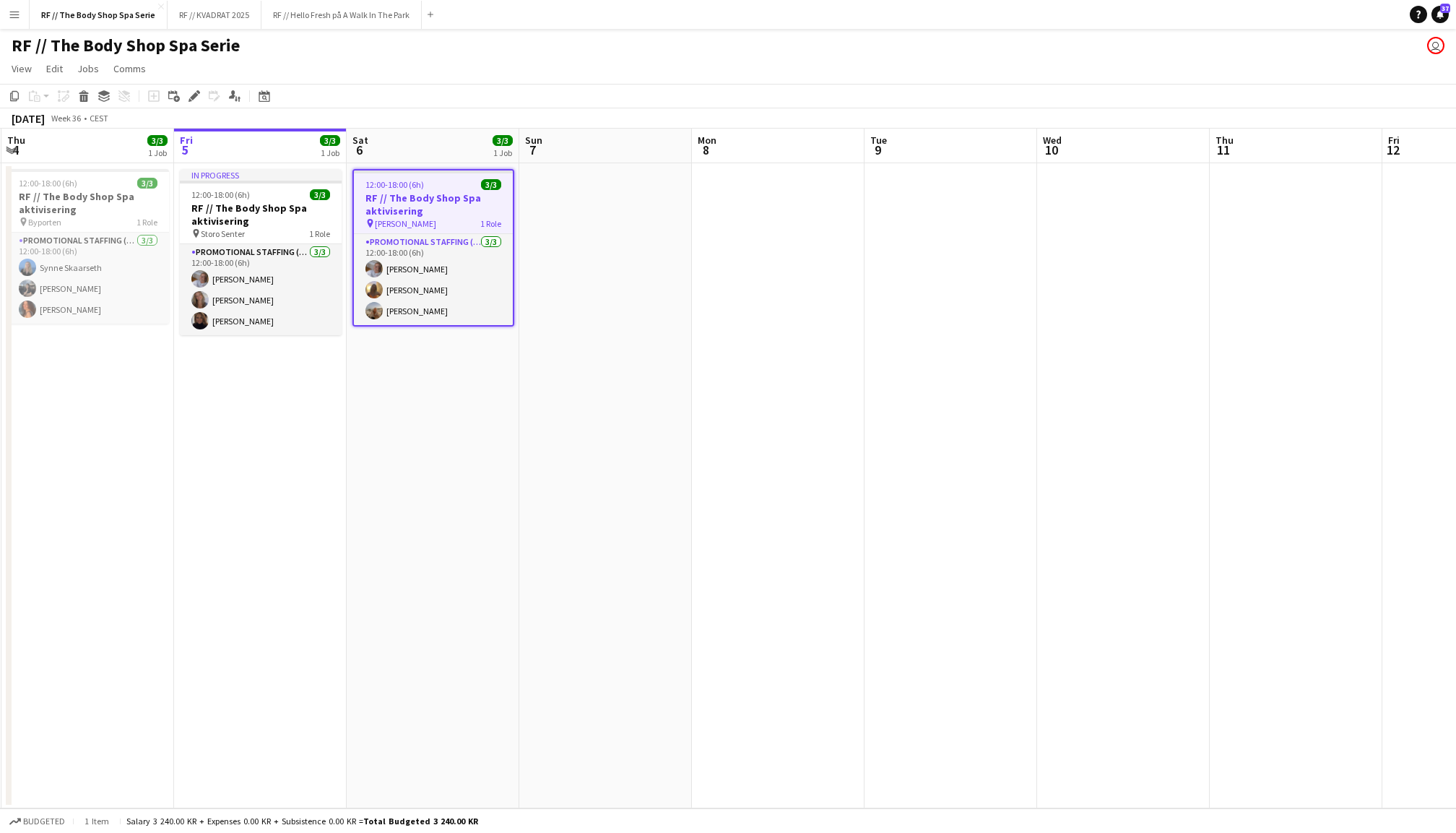
click at [591, 246] on app-date-cell at bounding box center [606, 485] width 173 height 645
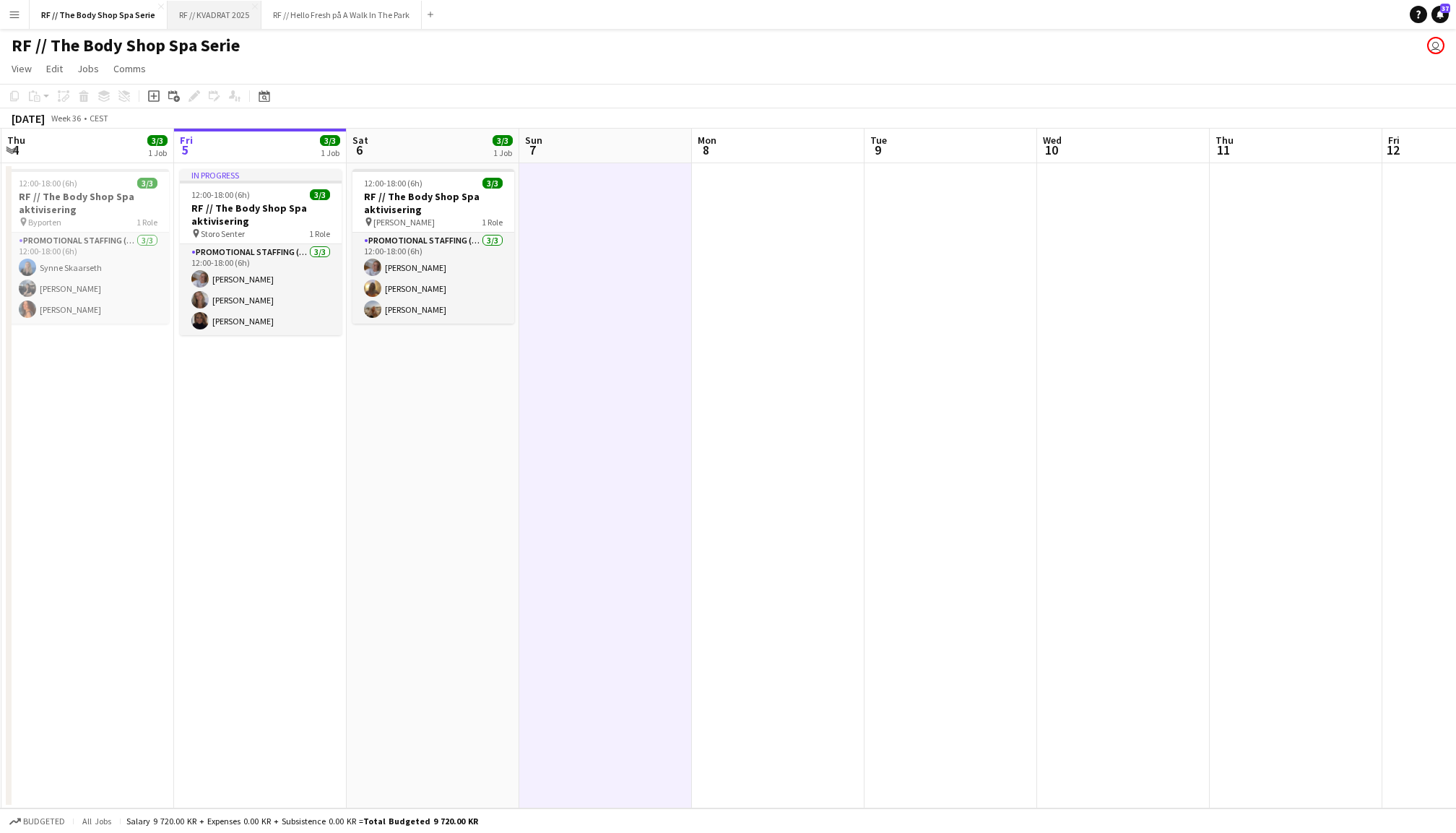
click at [217, 21] on button "RF // KVADRAT 2025 Close" at bounding box center [214, 15] width 94 height 28
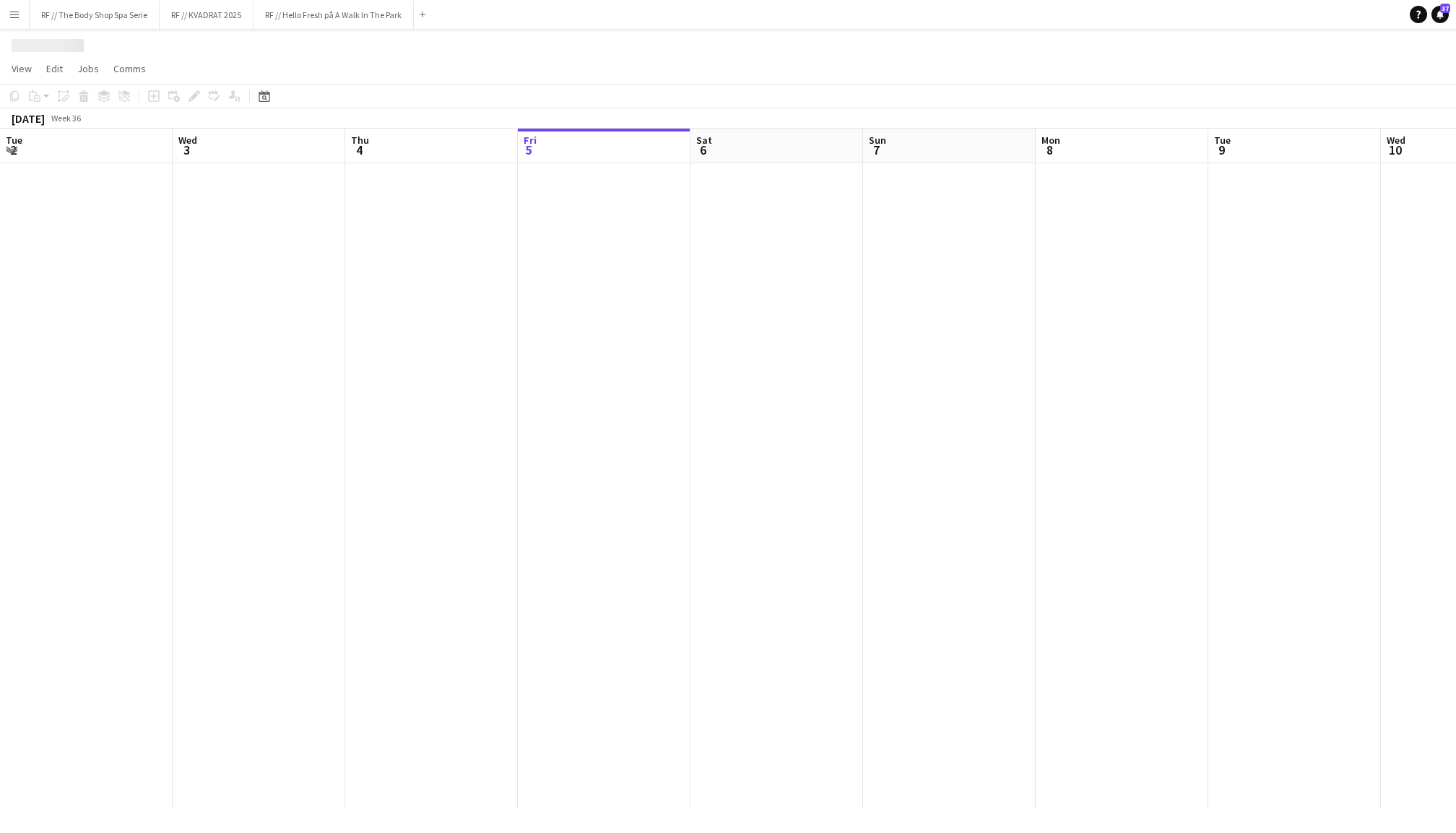
scroll to position [0, 344]
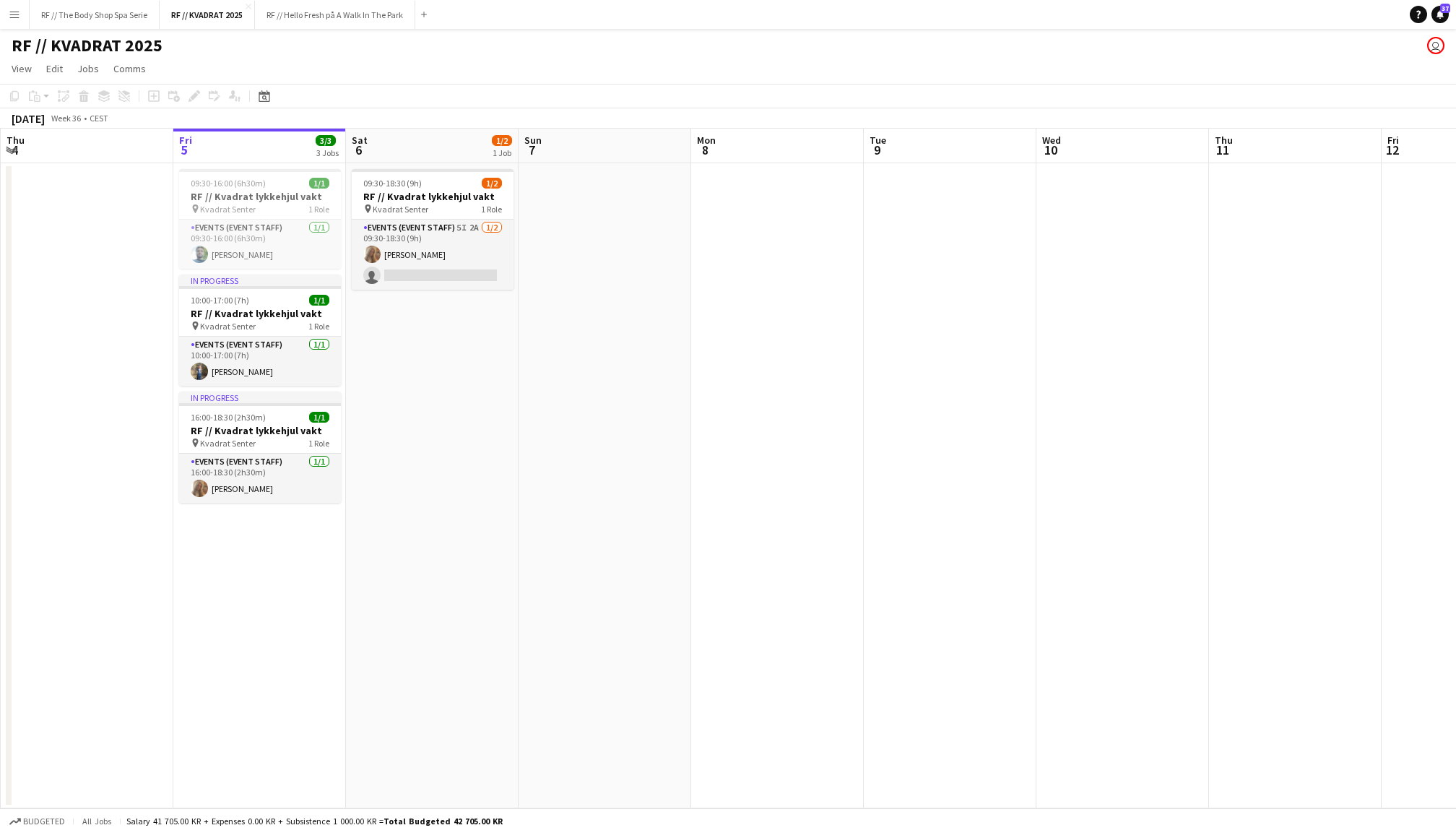
click at [437, 243] on app-card-role "Events (Event Staff) 5I 2A [DATE] 09:30-18:30 (9h) [PERSON_NAME] single-neutral…" at bounding box center [433, 254] width 162 height 70
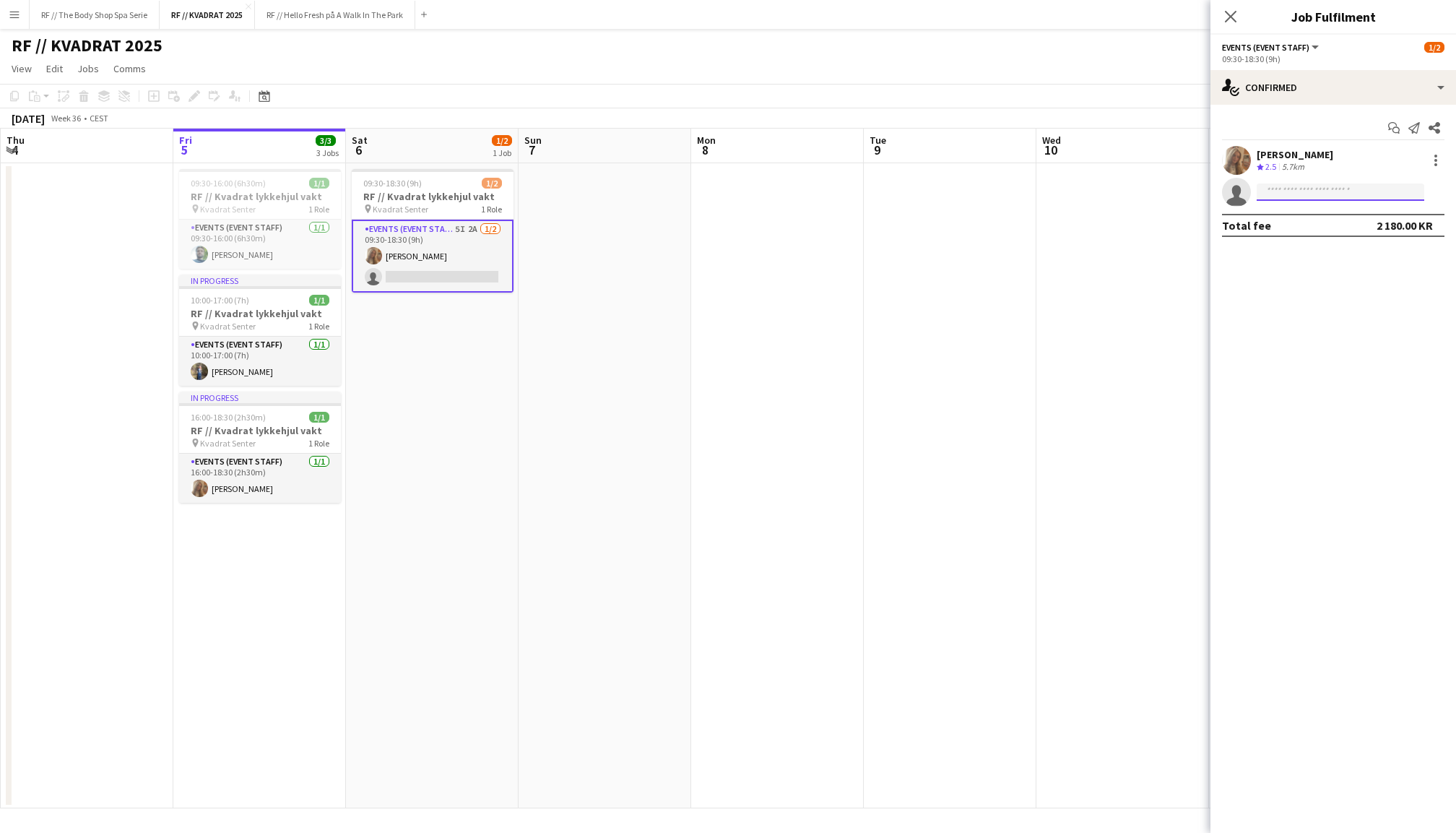
click at [1321, 194] on input at bounding box center [1340, 192] width 167 height 17
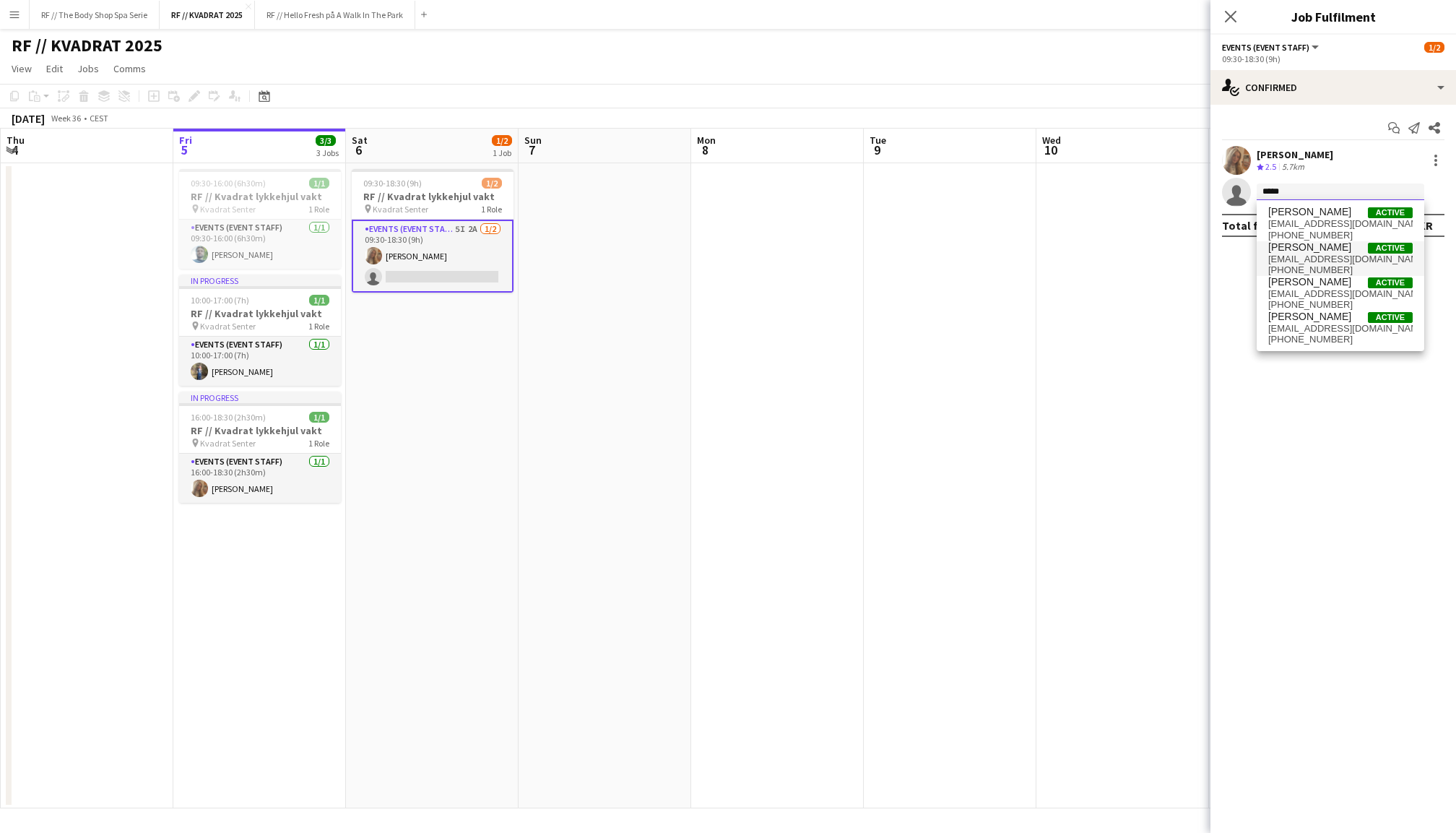
type input "*****"
click at [1323, 266] on span "[PHONE_NUMBER]" at bounding box center [1340, 270] width 144 height 12
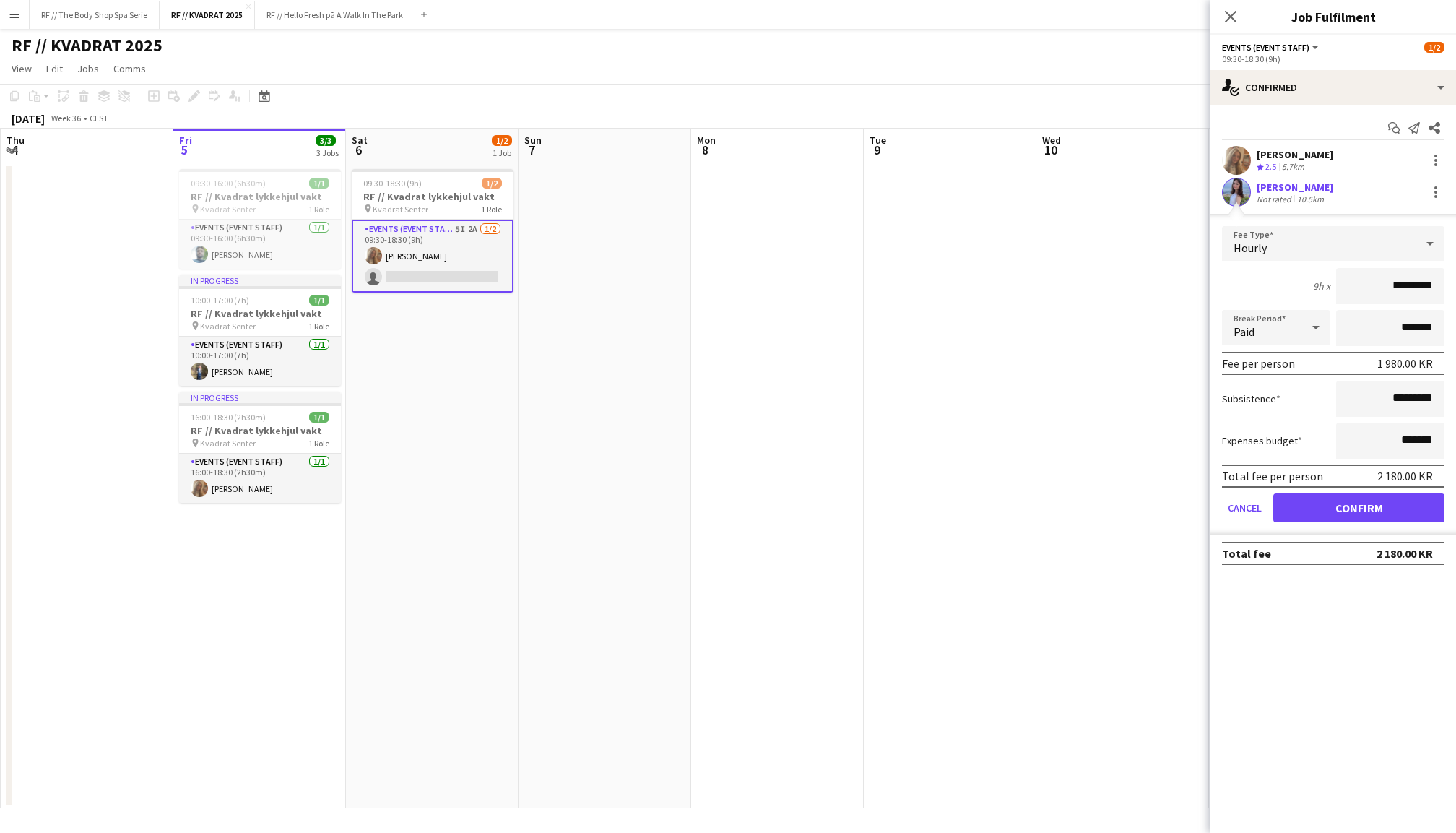
click at [1354, 510] on button "Confirm" at bounding box center [1359, 508] width 171 height 29
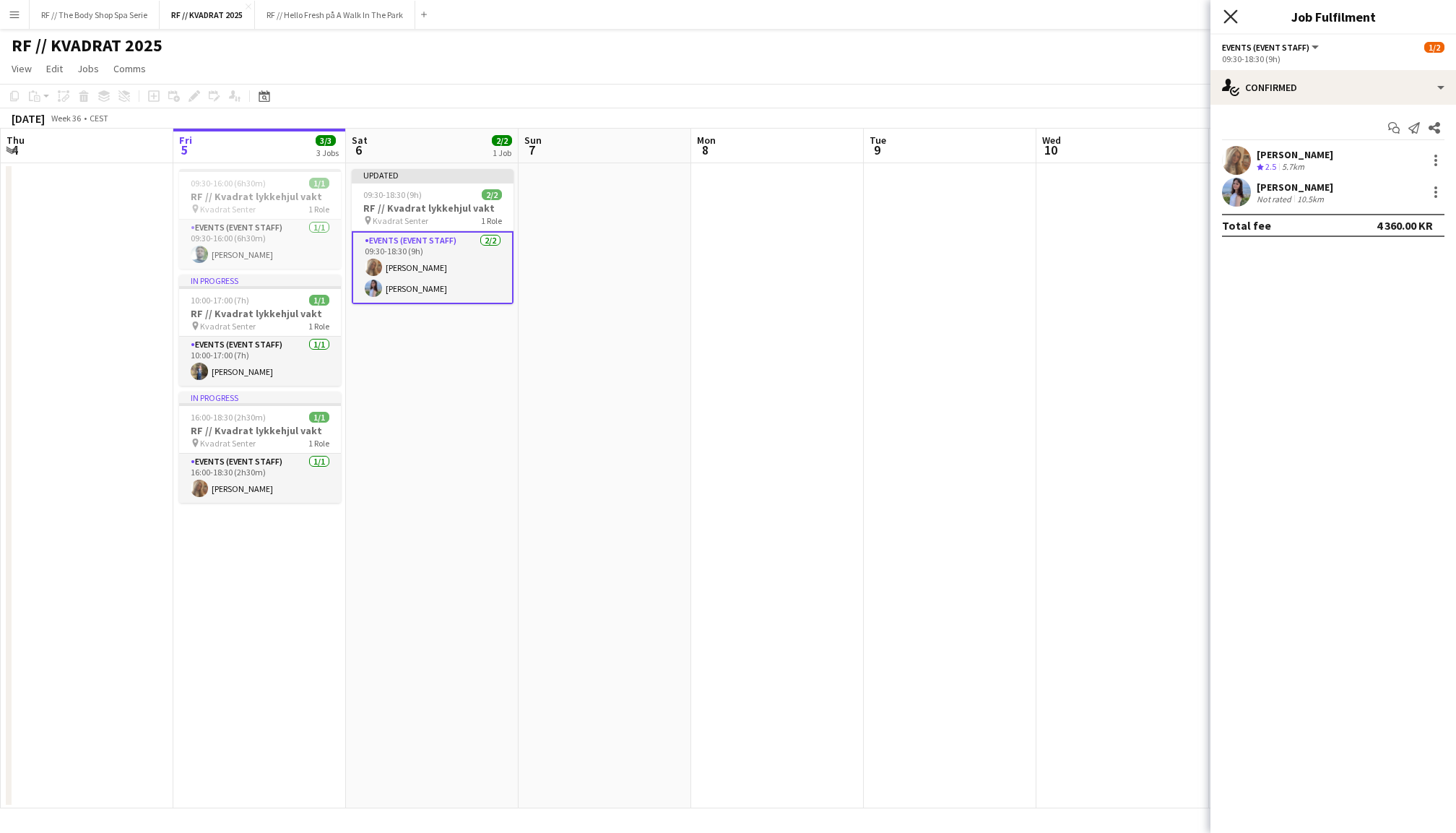
click at [1227, 15] on icon "Close pop-in" at bounding box center [1230, 16] width 14 height 14
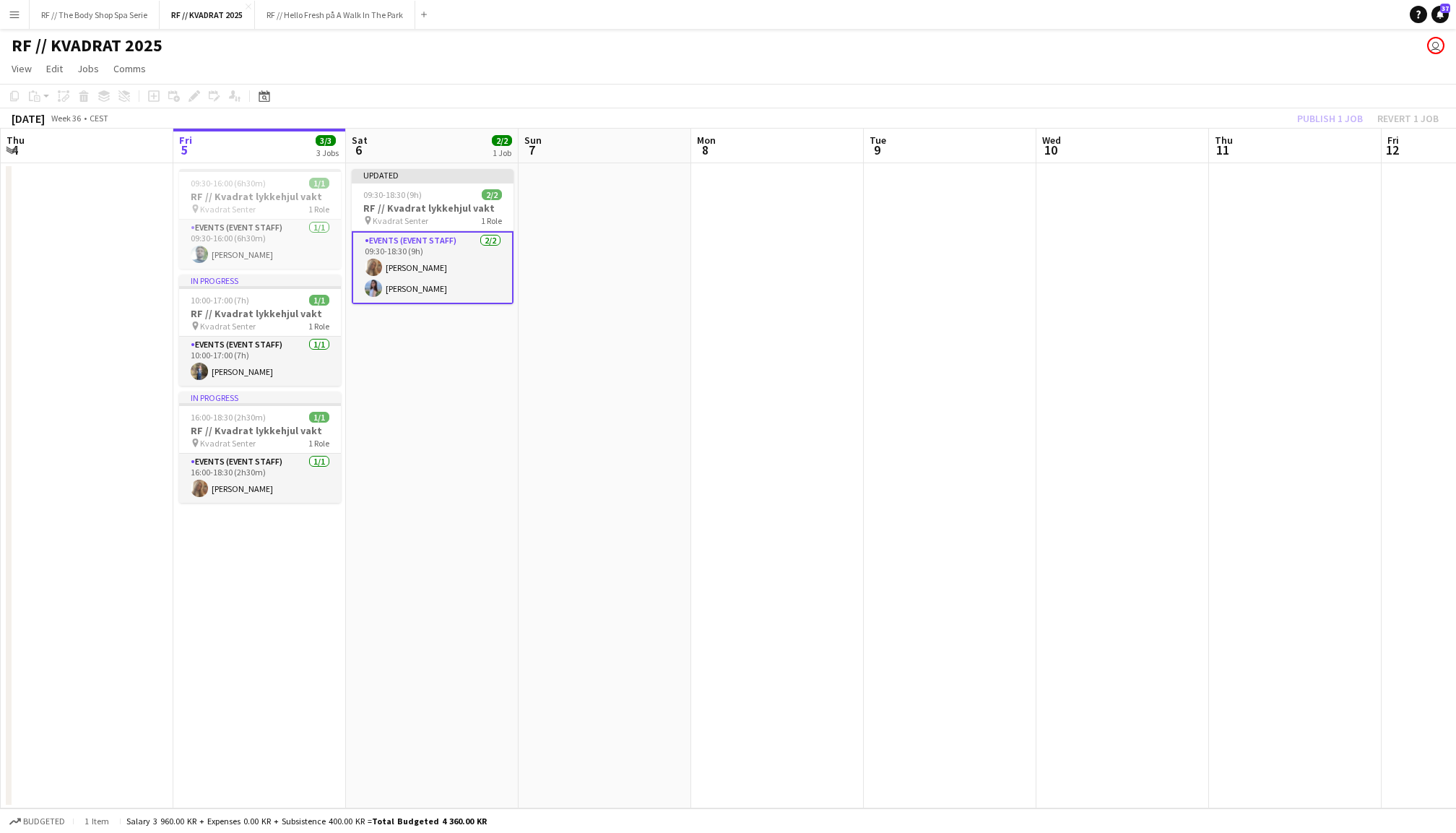
click at [1310, 110] on div "Publish 1 job Revert 1 job" at bounding box center [1368, 118] width 176 height 19
click at [1310, 110] on button "Publish 1 job" at bounding box center [1330, 118] width 77 height 19
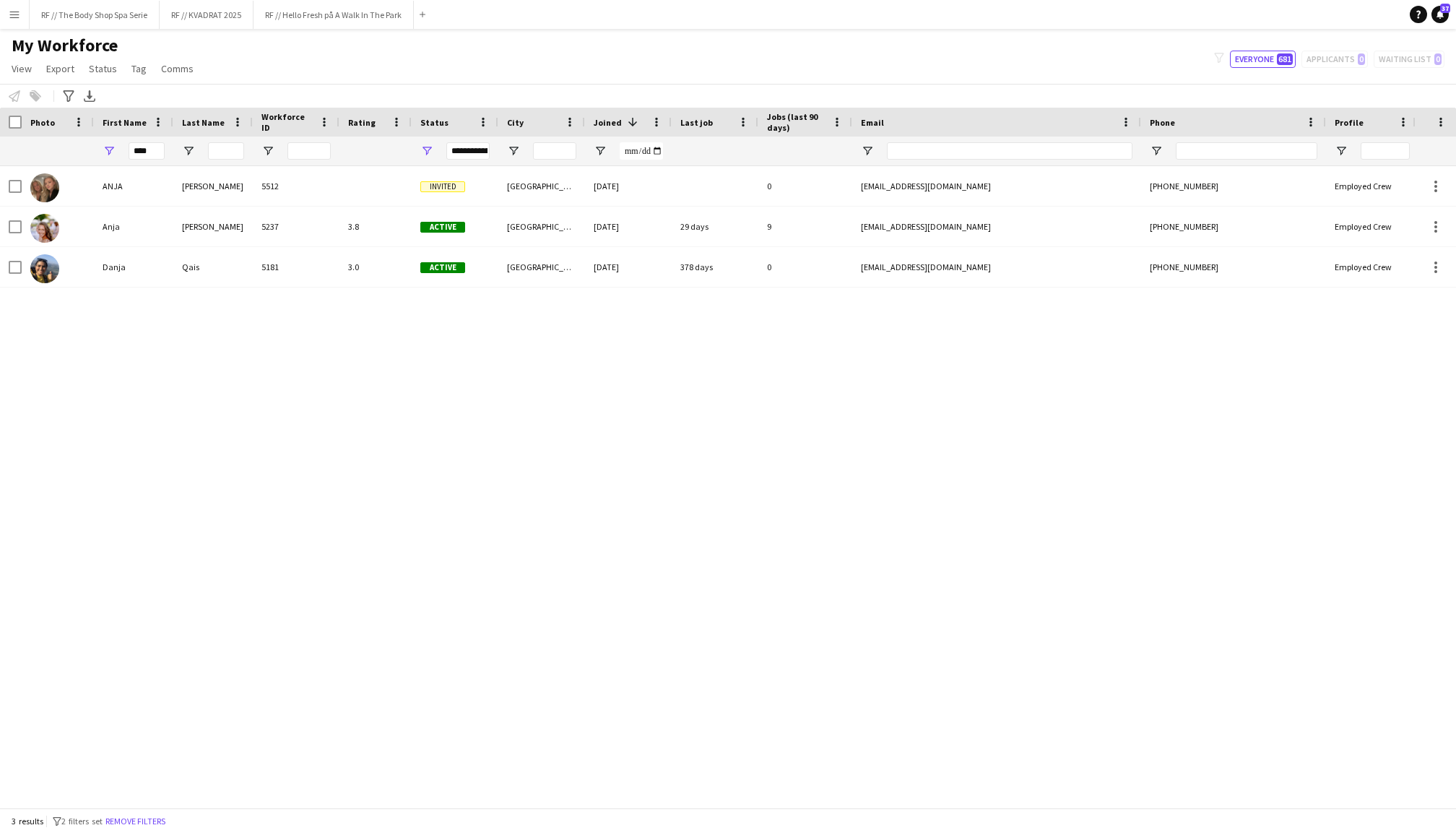
click at [18, 17] on app-icon "Menu" at bounding box center [15, 15] width 12 height 12
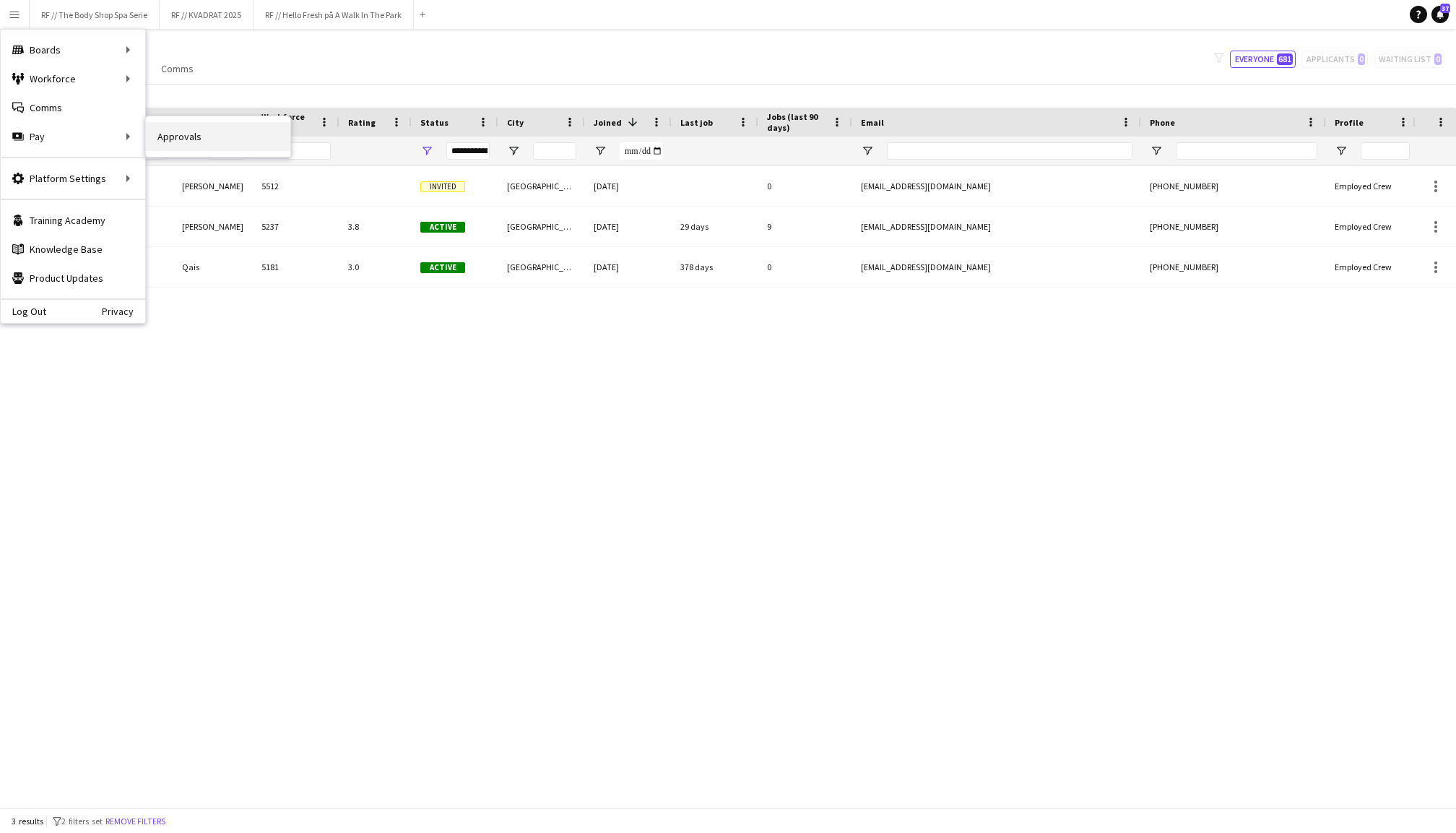
click at [185, 133] on link "Approvals" at bounding box center [218, 136] width 144 height 29
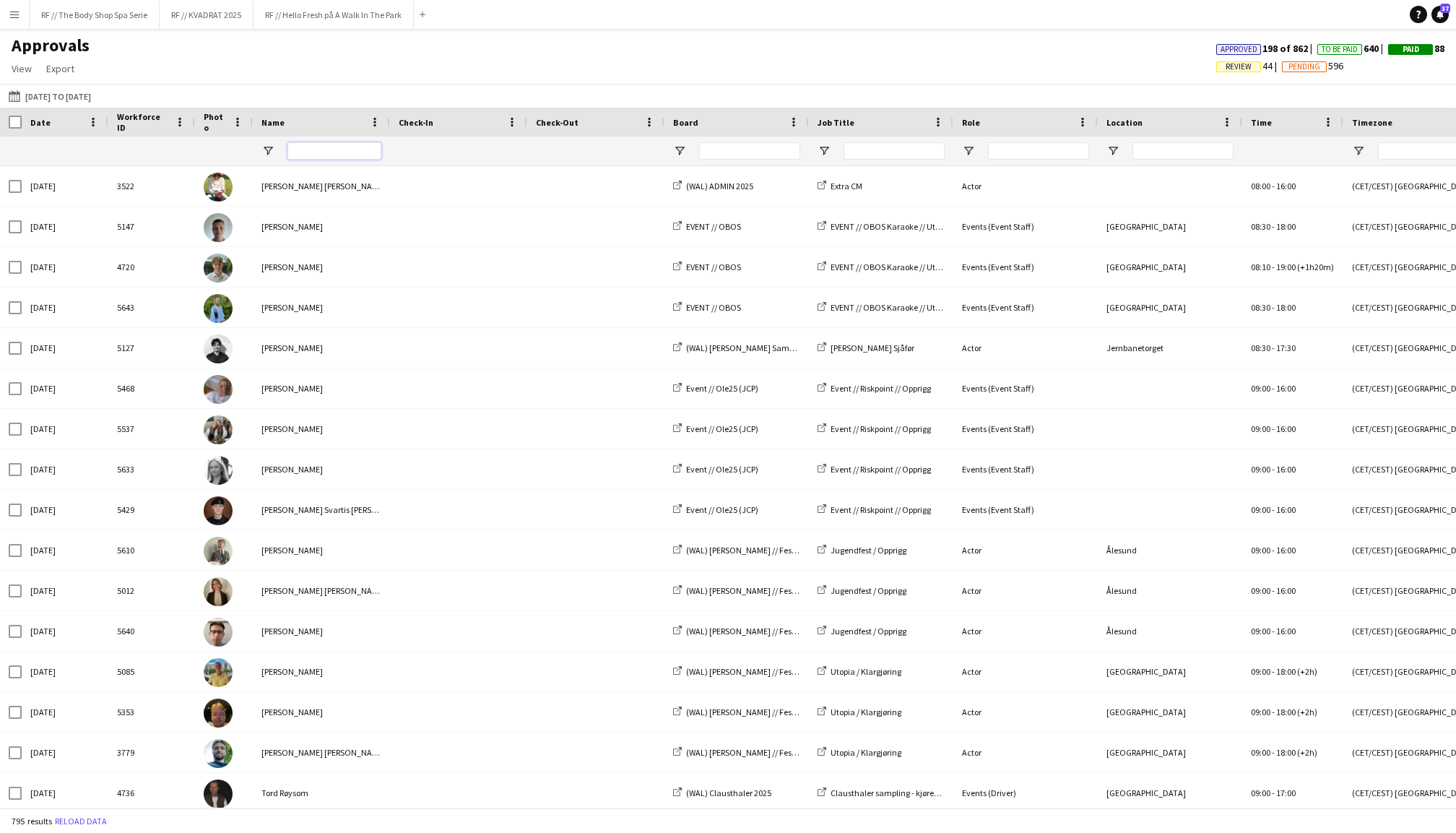
click at [313, 151] on input "Name Filter Input" at bounding box center [335, 151] width 94 height 17
click at [760, 146] on input "Board Filter Input" at bounding box center [750, 151] width 101 height 17
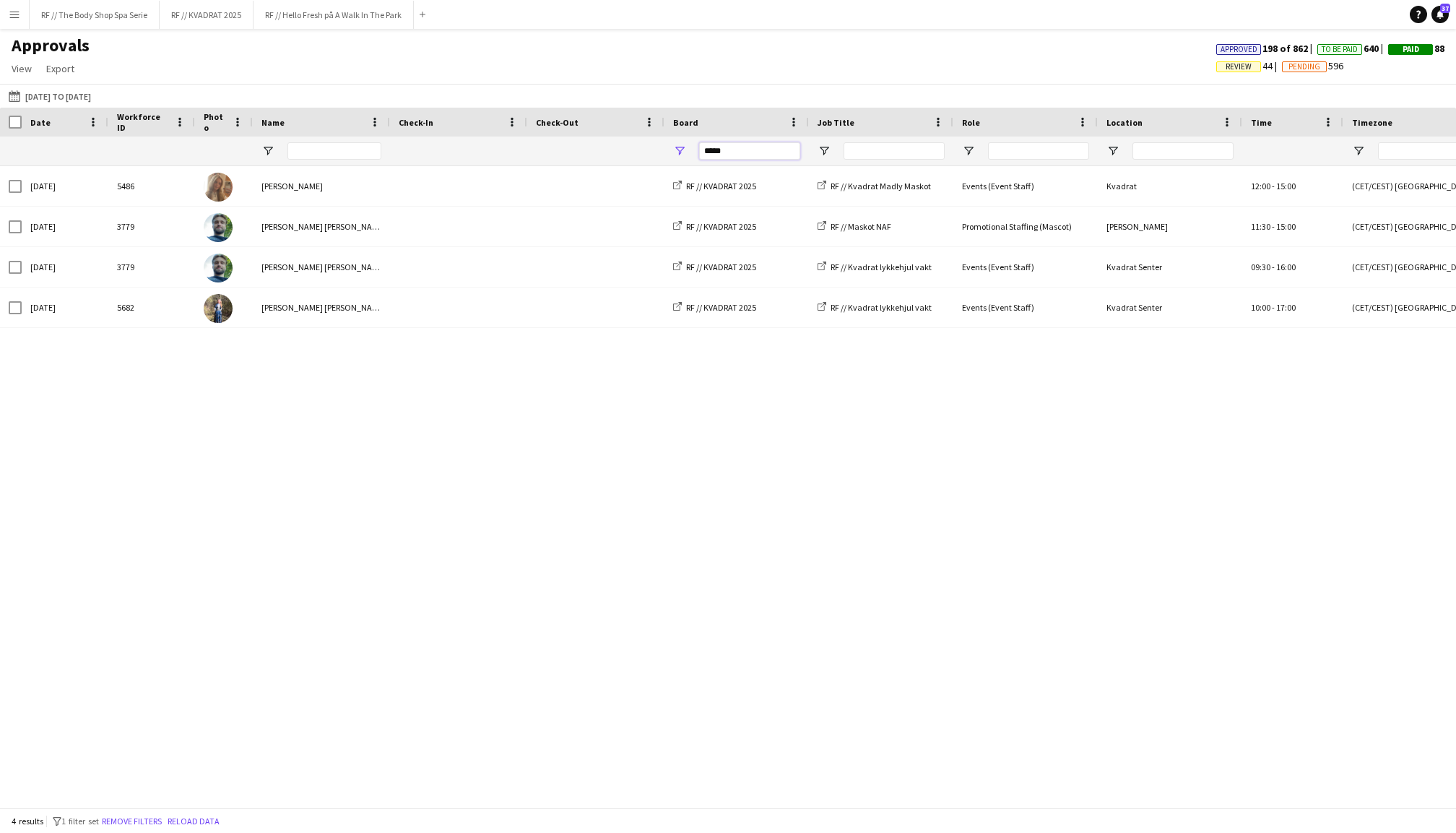
type input "*******"
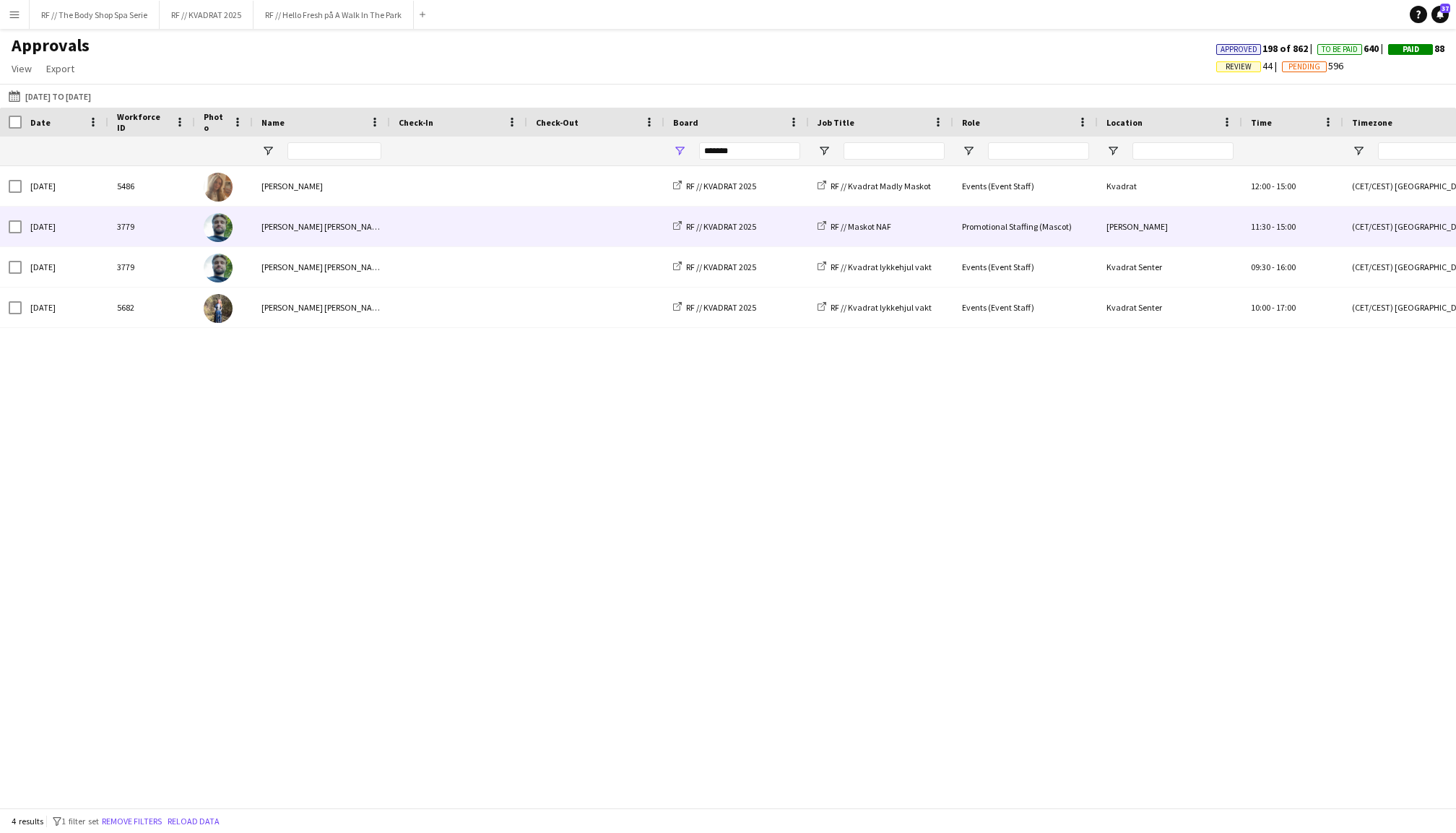
drag, startPoint x: 760, startPoint y: 146, endPoint x: 330, endPoint y: 229, distance: 437.9
click at [330, 229] on div "[PERSON_NAME]" at bounding box center [321, 227] width 138 height 40
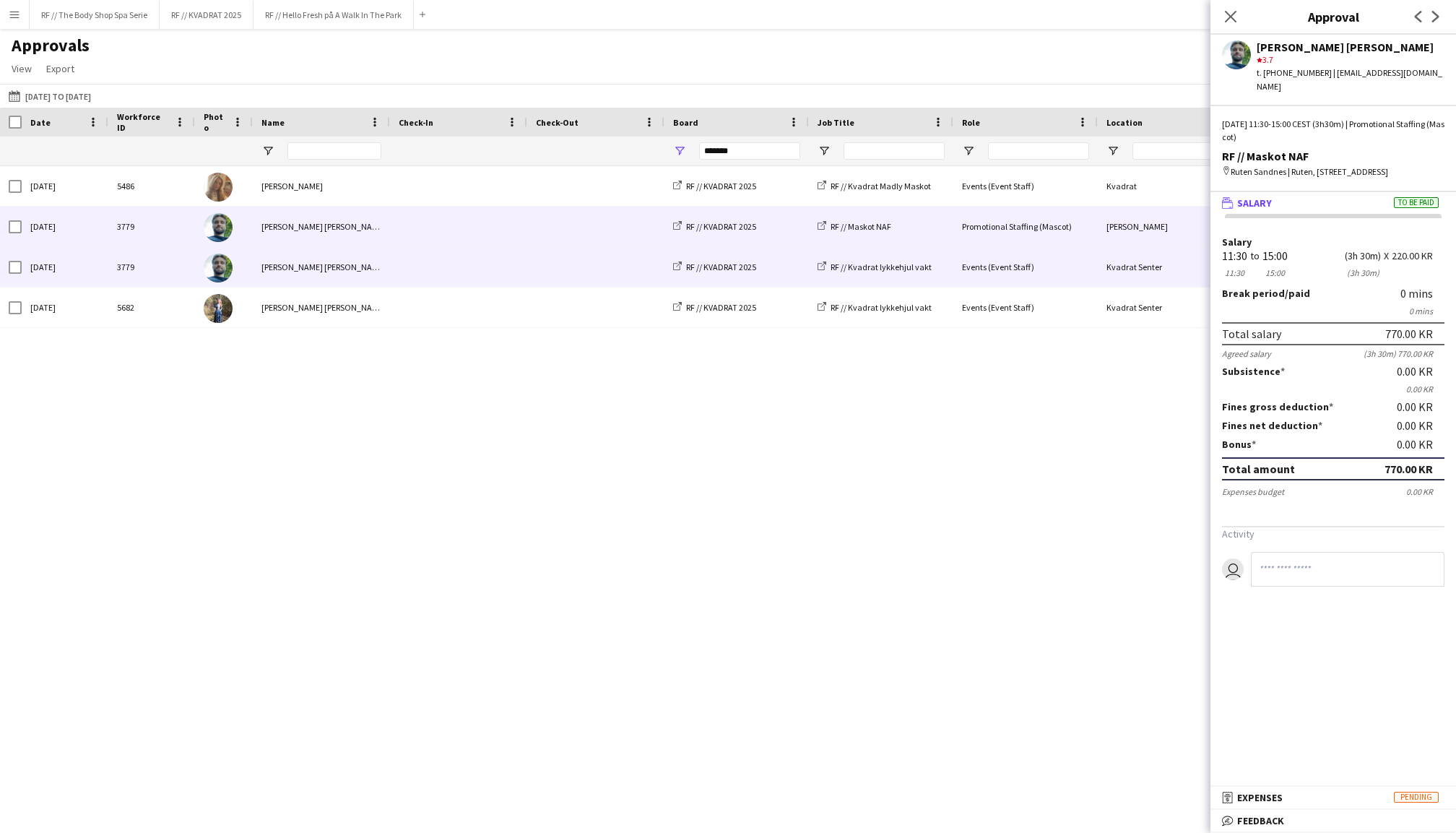
click at [378, 259] on div "[PERSON_NAME]" at bounding box center [321, 267] width 138 height 40
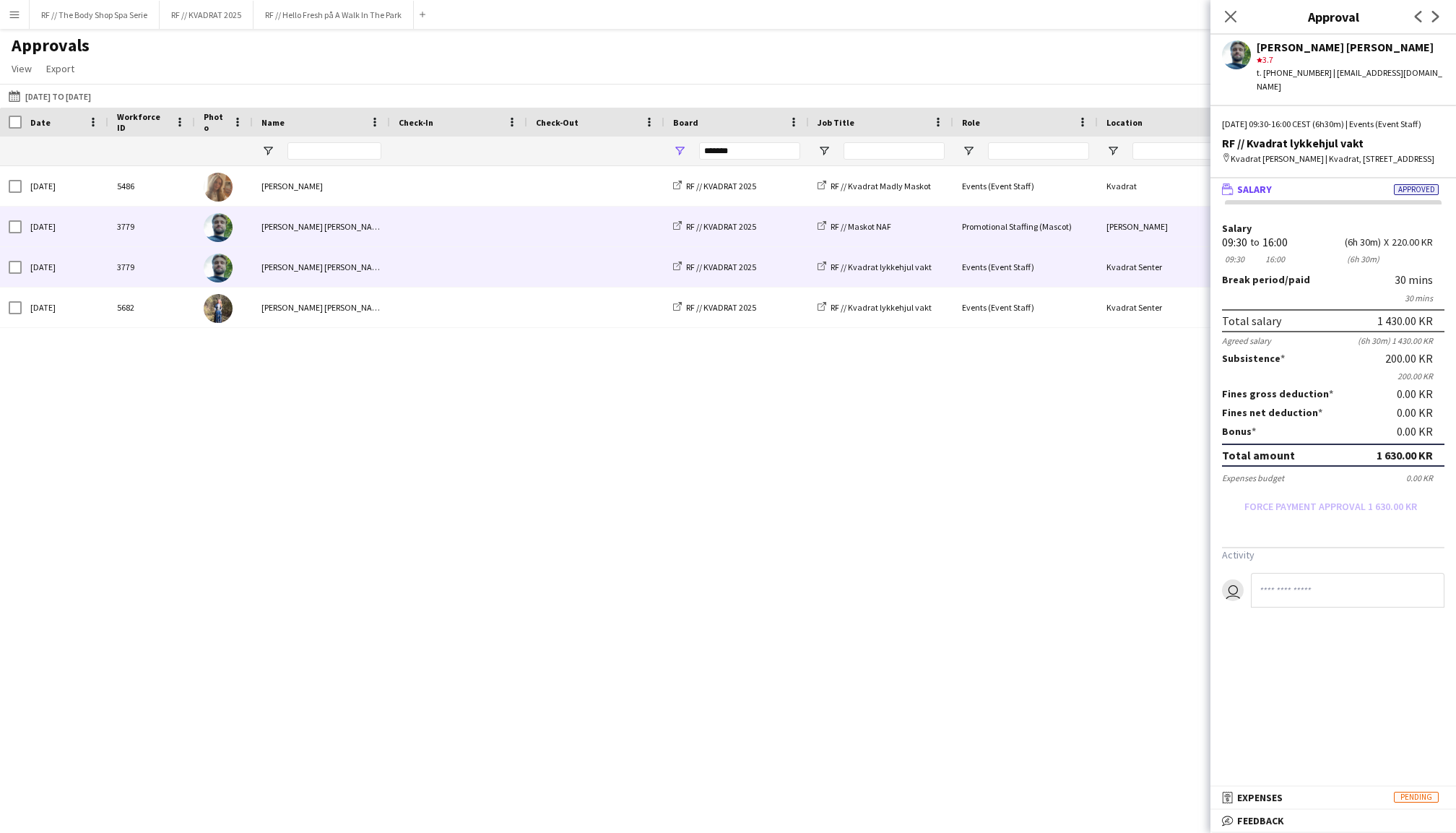
click at [447, 229] on span at bounding box center [459, 227] width 120 height 40
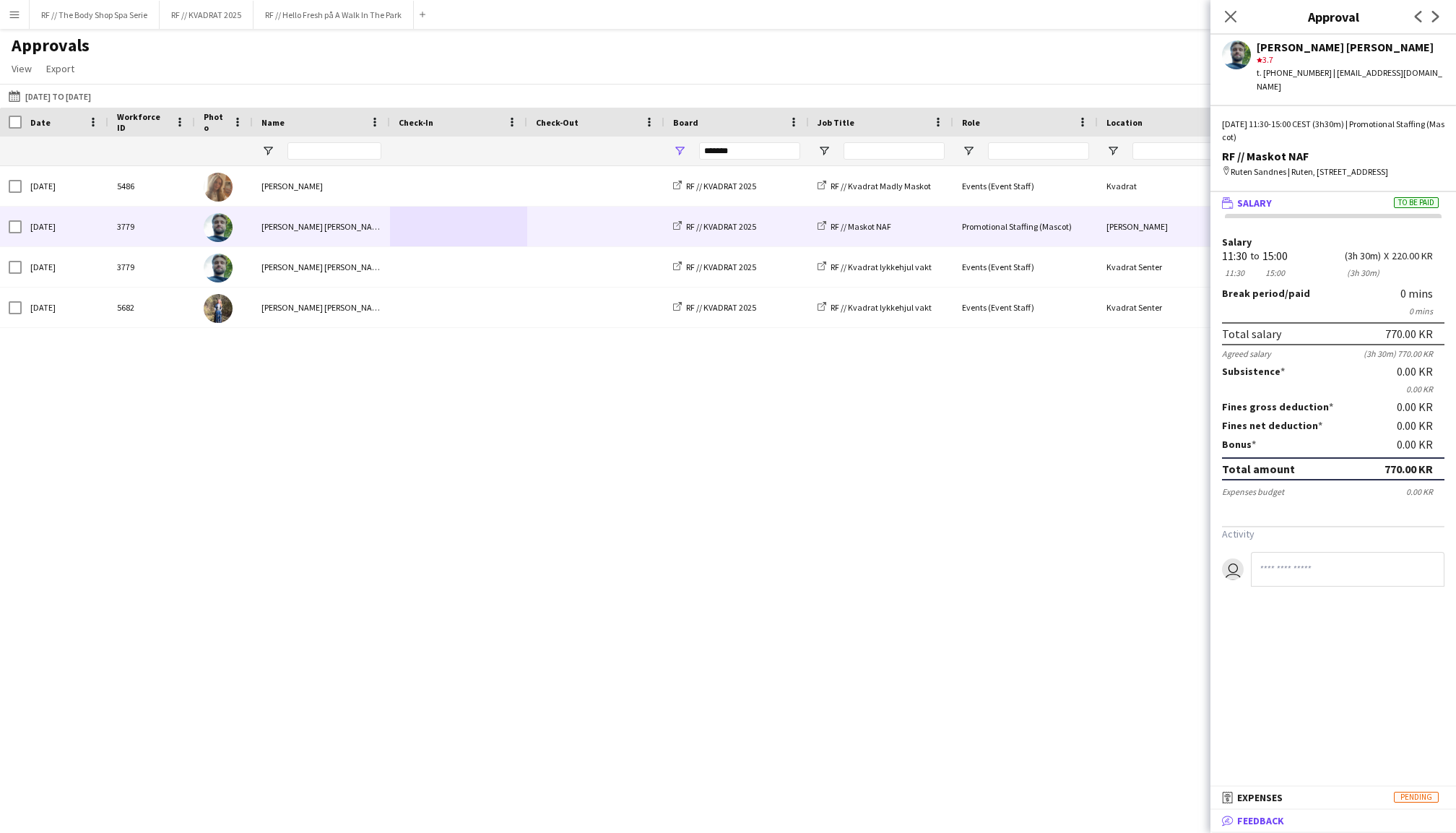
click at [1278, 819] on span "Feedback" at bounding box center [1261, 821] width 47 height 13
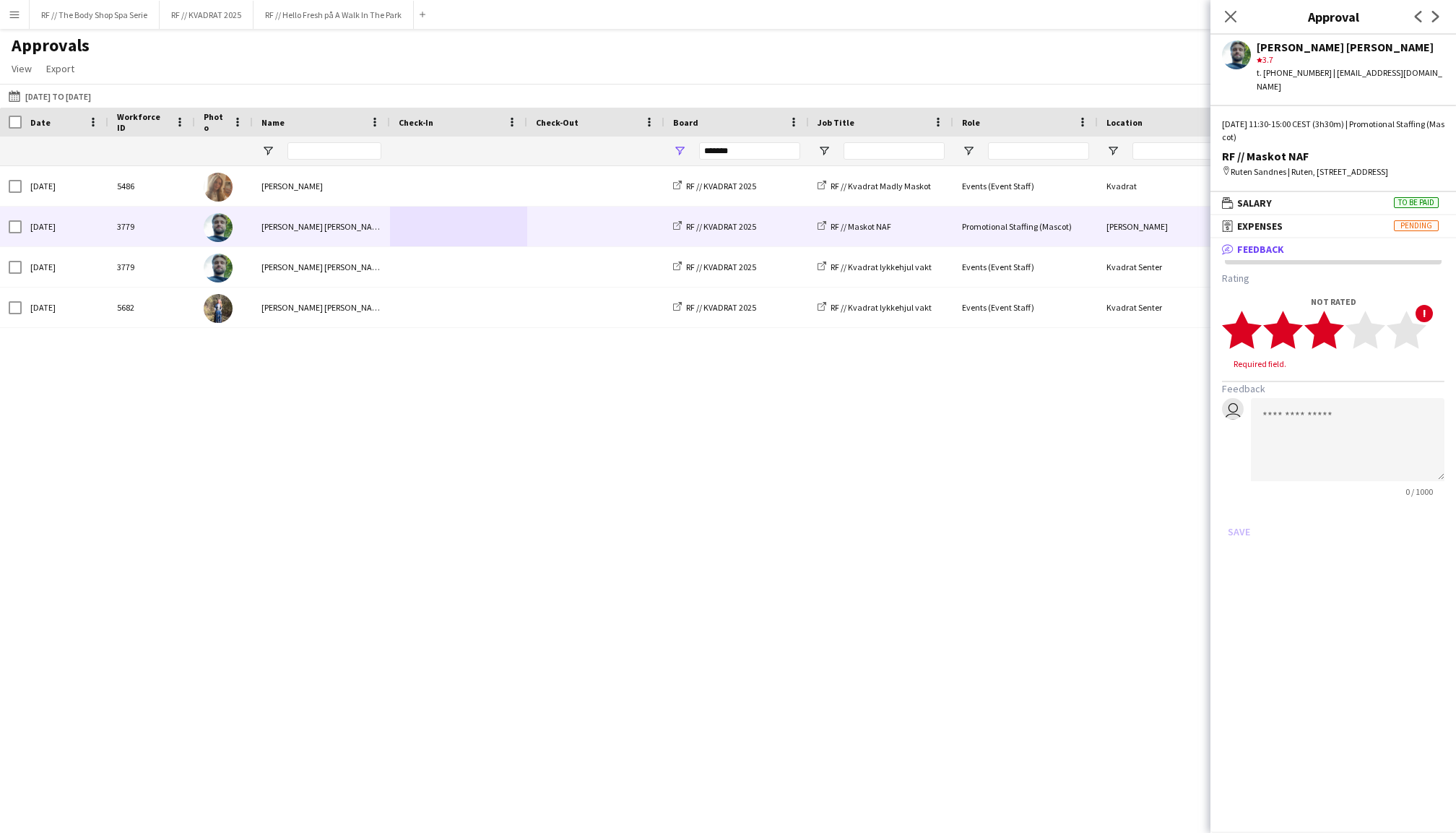
click at [1341, 316] on icon "star" at bounding box center [1324, 330] width 40 height 40
click at [1240, 507] on button "Save" at bounding box center [1238, 518] width 34 height 23
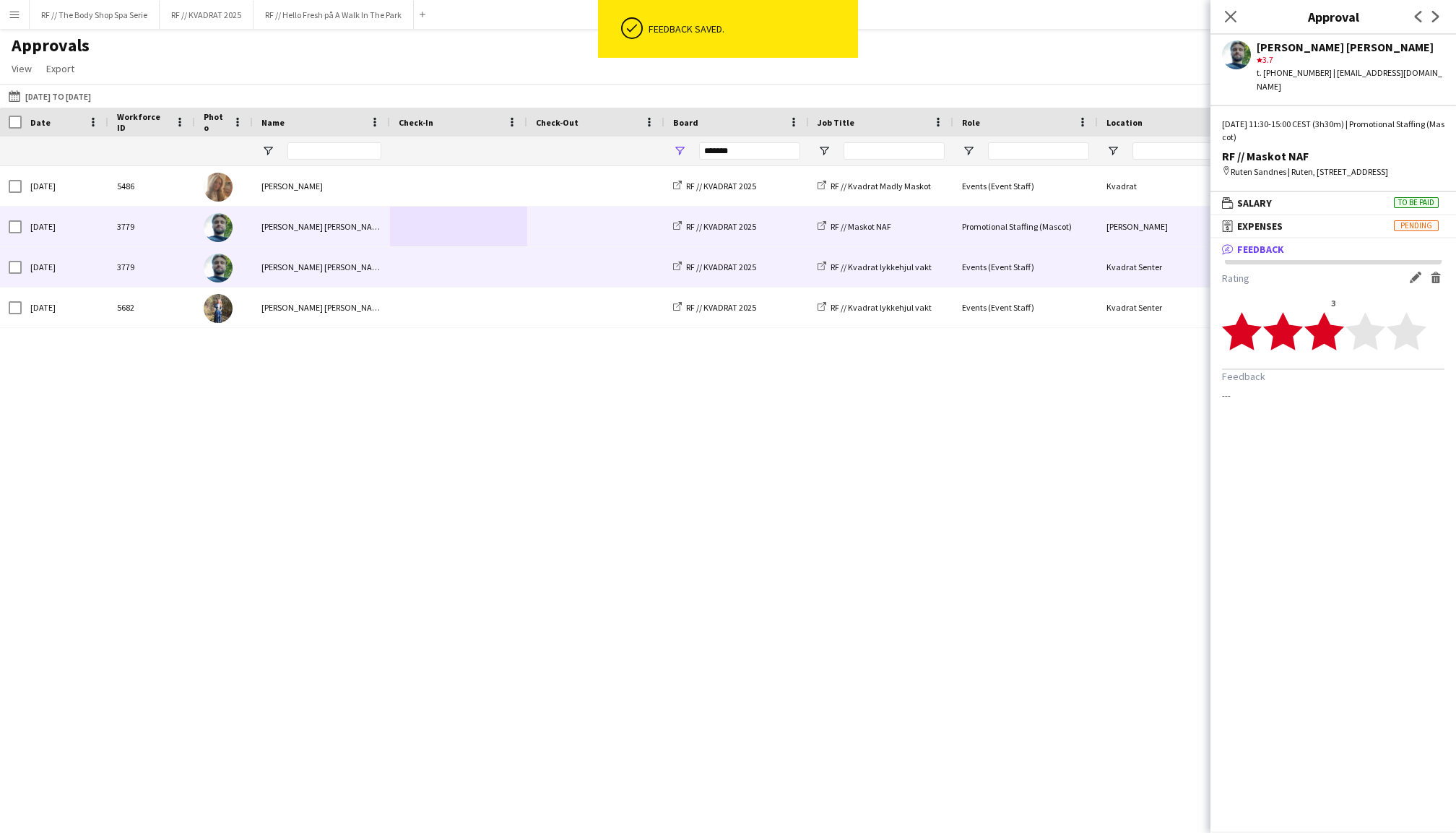
click at [319, 264] on div "[PERSON_NAME]" at bounding box center [321, 267] width 138 height 40
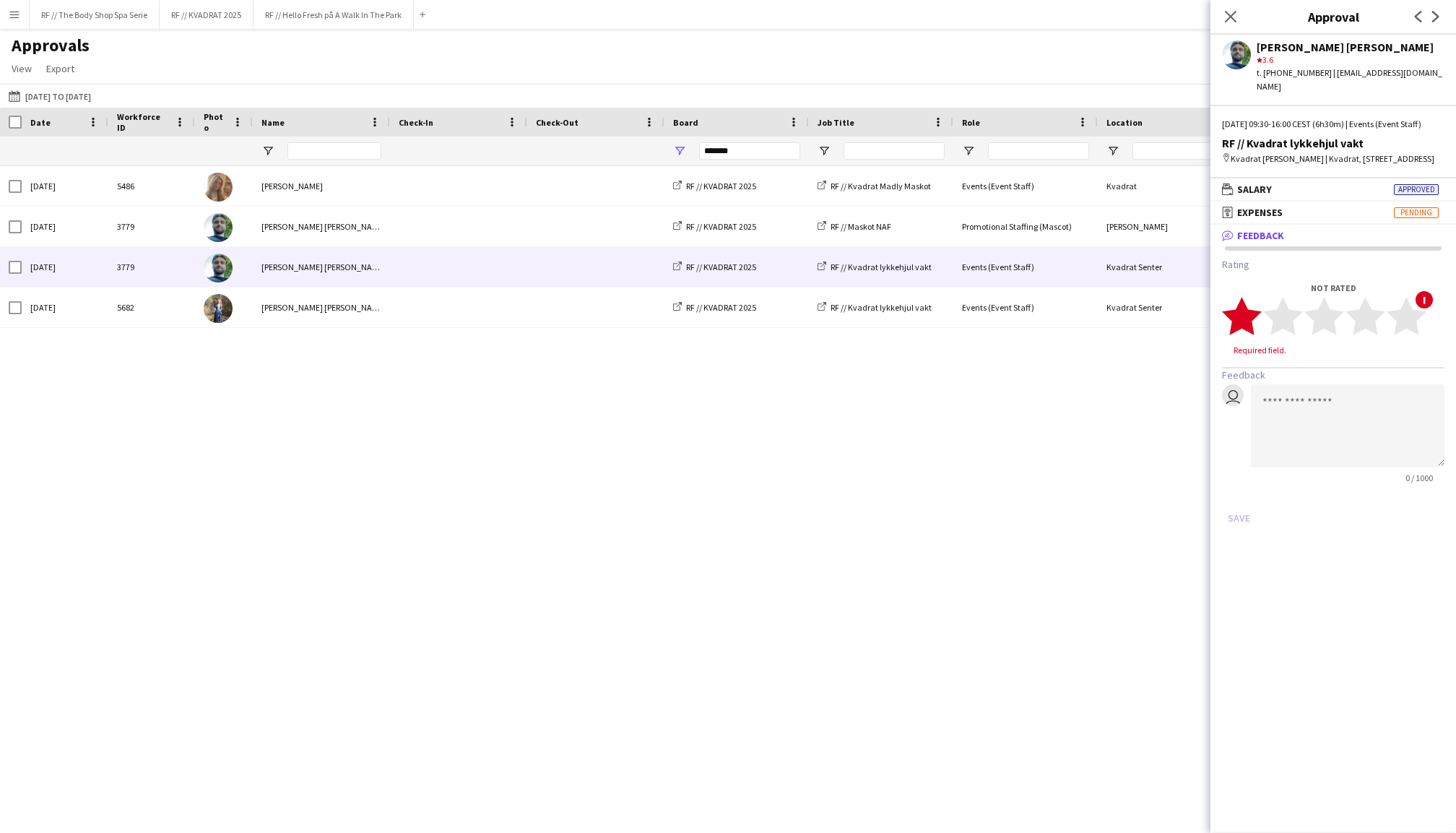
click at [1257, 325] on icon "star" at bounding box center [1242, 316] width 40 height 40
click at [1295, 407] on textarea at bounding box center [1347, 412] width 194 height 83
click at [1232, 388] on app-user-avatar "user" at bounding box center [1233, 381] width 21 height 21
click at [1276, 395] on textarea at bounding box center [1347, 412] width 194 height 83
type textarea "*"
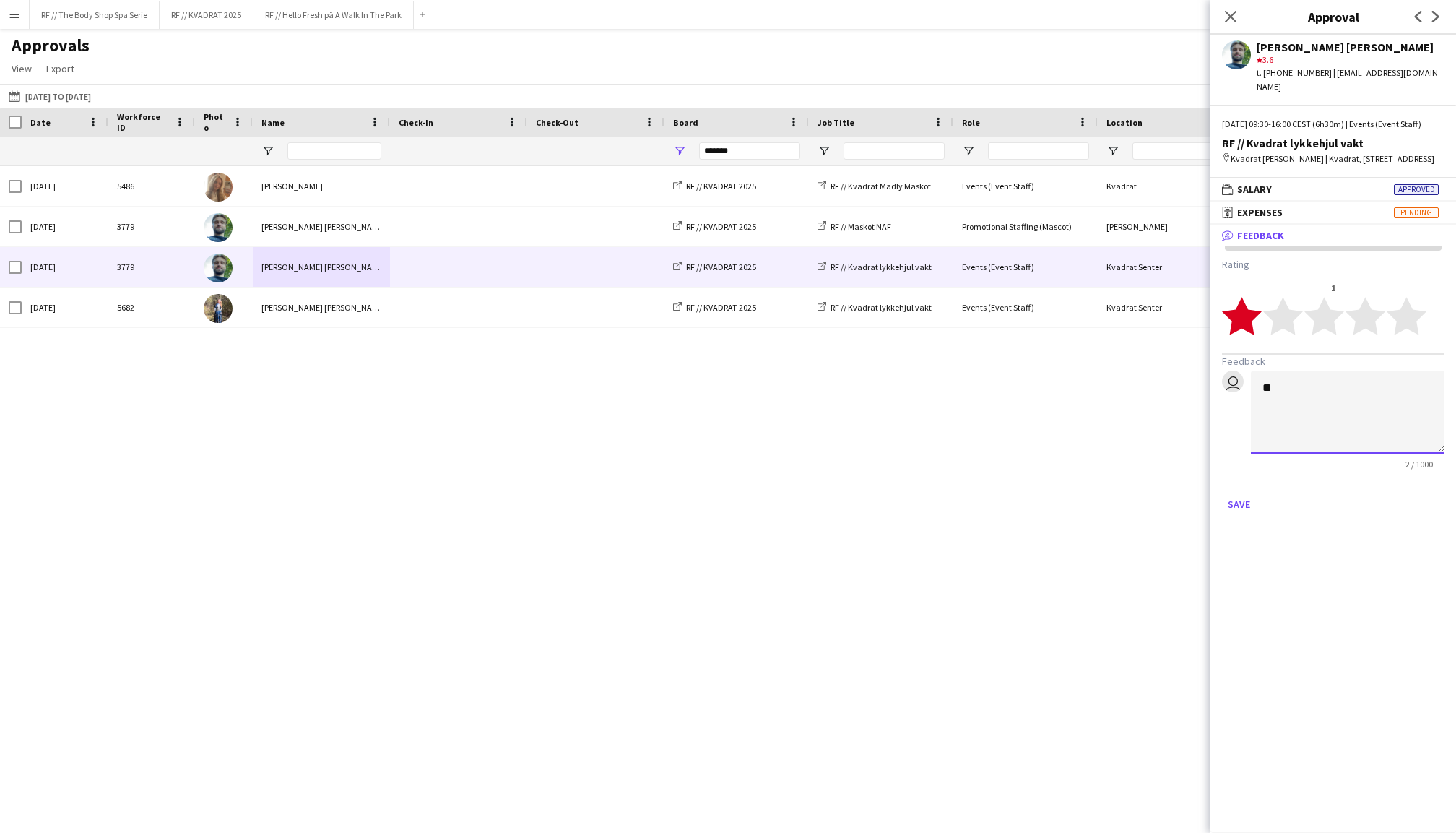
type textarea "*"
click at [1361, 443] on textarea "**********" at bounding box center [1347, 412] width 194 height 83
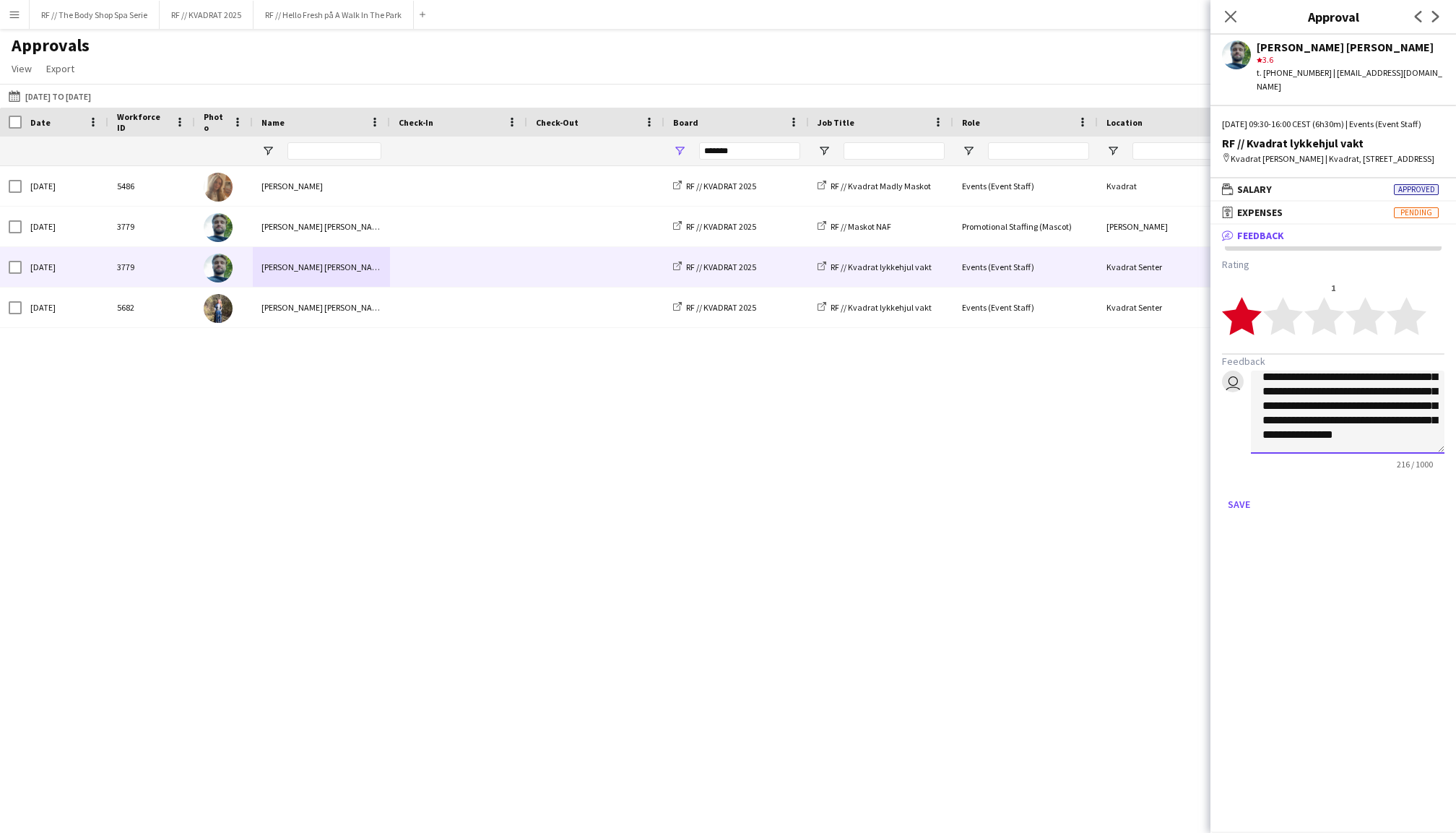
scroll to position [39, 0]
click at [1359, 449] on textarea "**********" at bounding box center [1347, 412] width 194 height 83
click at [1284, 454] on textarea "**********" at bounding box center [1347, 412] width 194 height 83
click at [1344, 405] on textarea "**********" at bounding box center [1347, 412] width 194 height 83
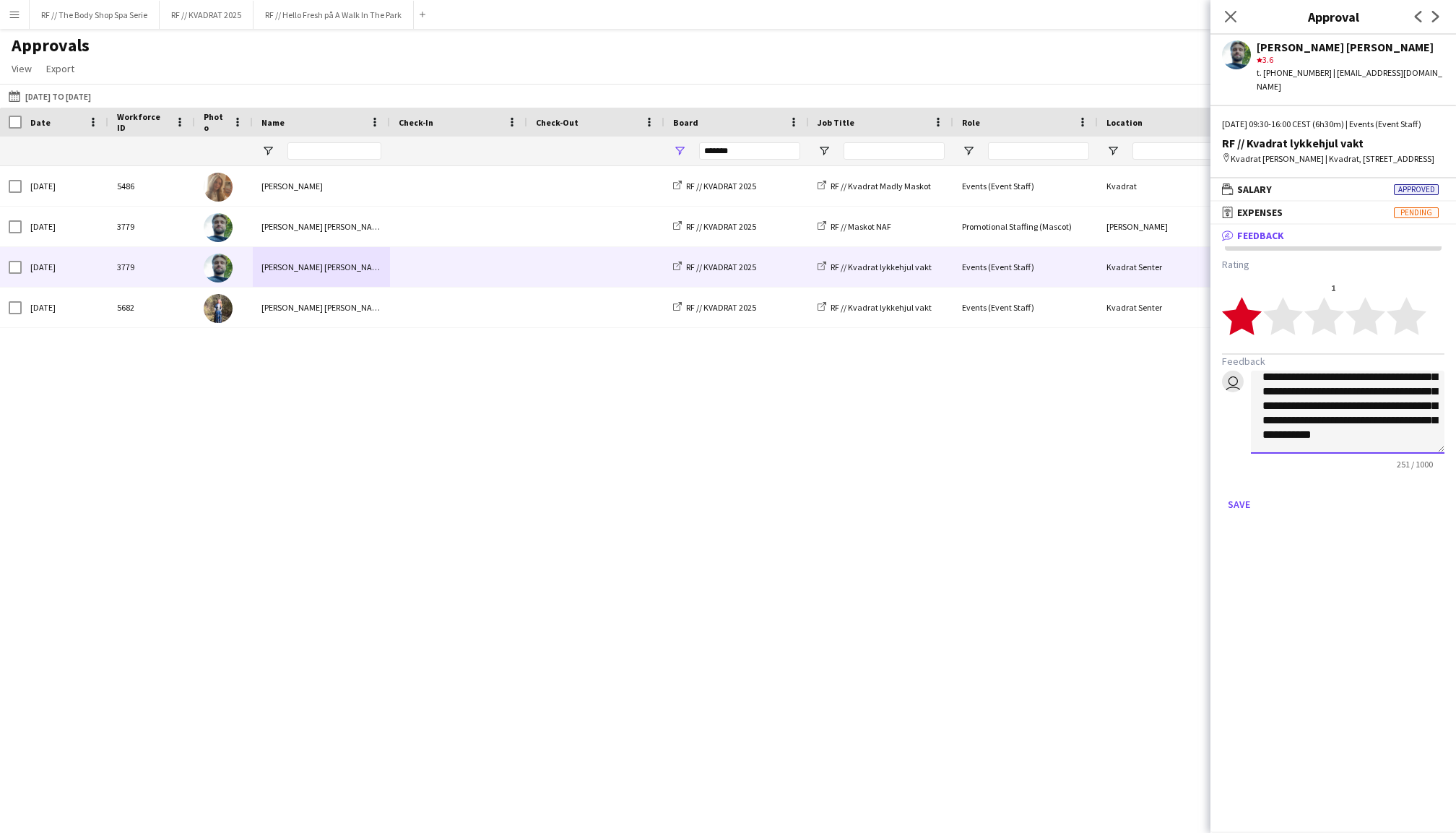
scroll to position [52, 0]
click at [1383, 388] on textarea "**********" at bounding box center [1347, 412] width 194 height 83
click at [1384, 403] on textarea "**********" at bounding box center [1347, 412] width 194 height 83
drag, startPoint x: 1350, startPoint y: 430, endPoint x: 1365, endPoint y: 416, distance: 20.5
click at [1365, 416] on textarea "**********" at bounding box center [1347, 412] width 194 height 83
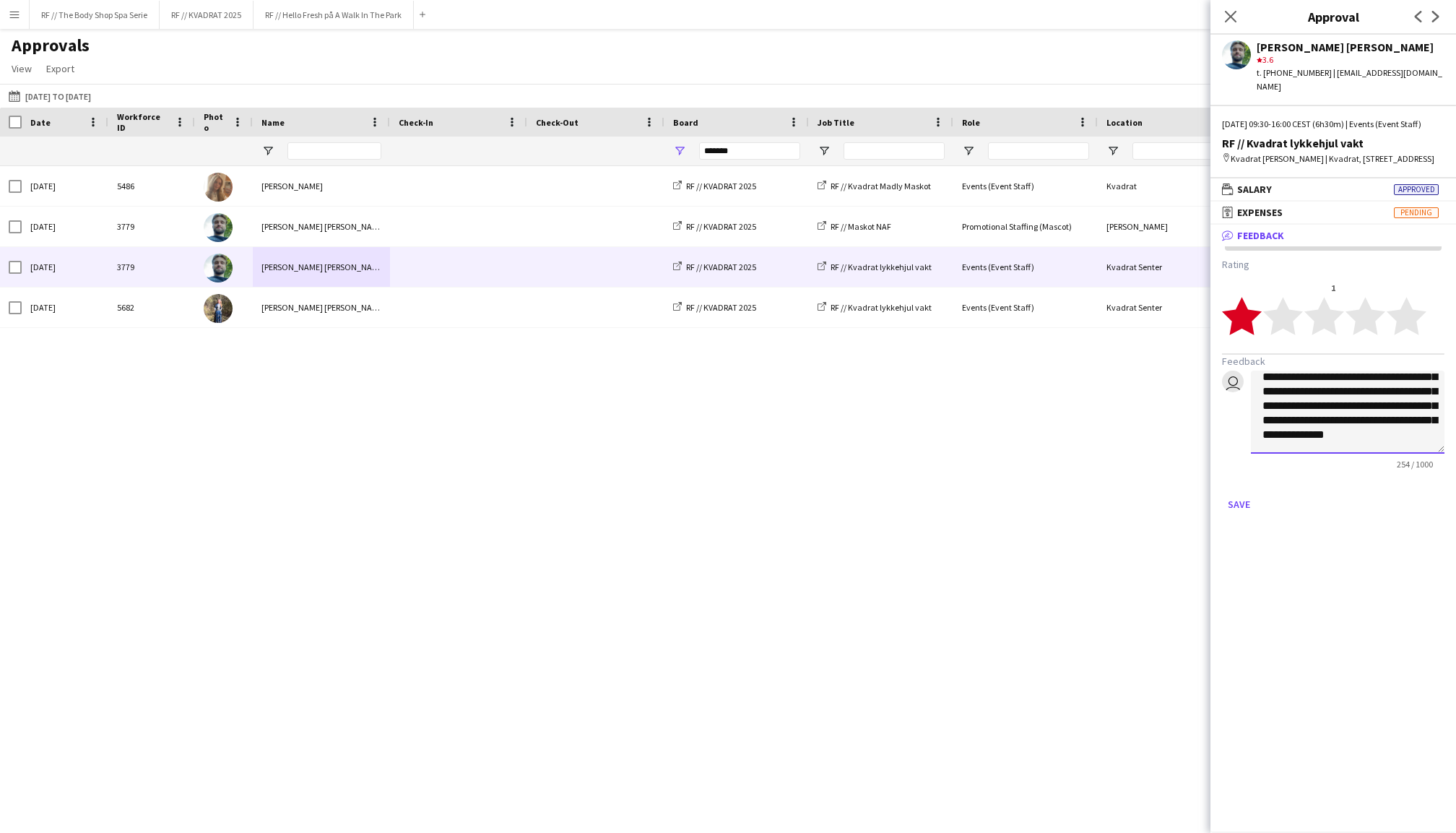
click at [1431, 419] on textarea "**********" at bounding box center [1347, 412] width 194 height 83
drag, startPoint x: 1375, startPoint y: 443, endPoint x: 1373, endPoint y: 419, distance: 24.1
click at [1373, 419] on textarea "**********" at bounding box center [1347, 412] width 194 height 83
drag, startPoint x: 1379, startPoint y: 431, endPoint x: 1373, endPoint y: 411, distance: 20.9
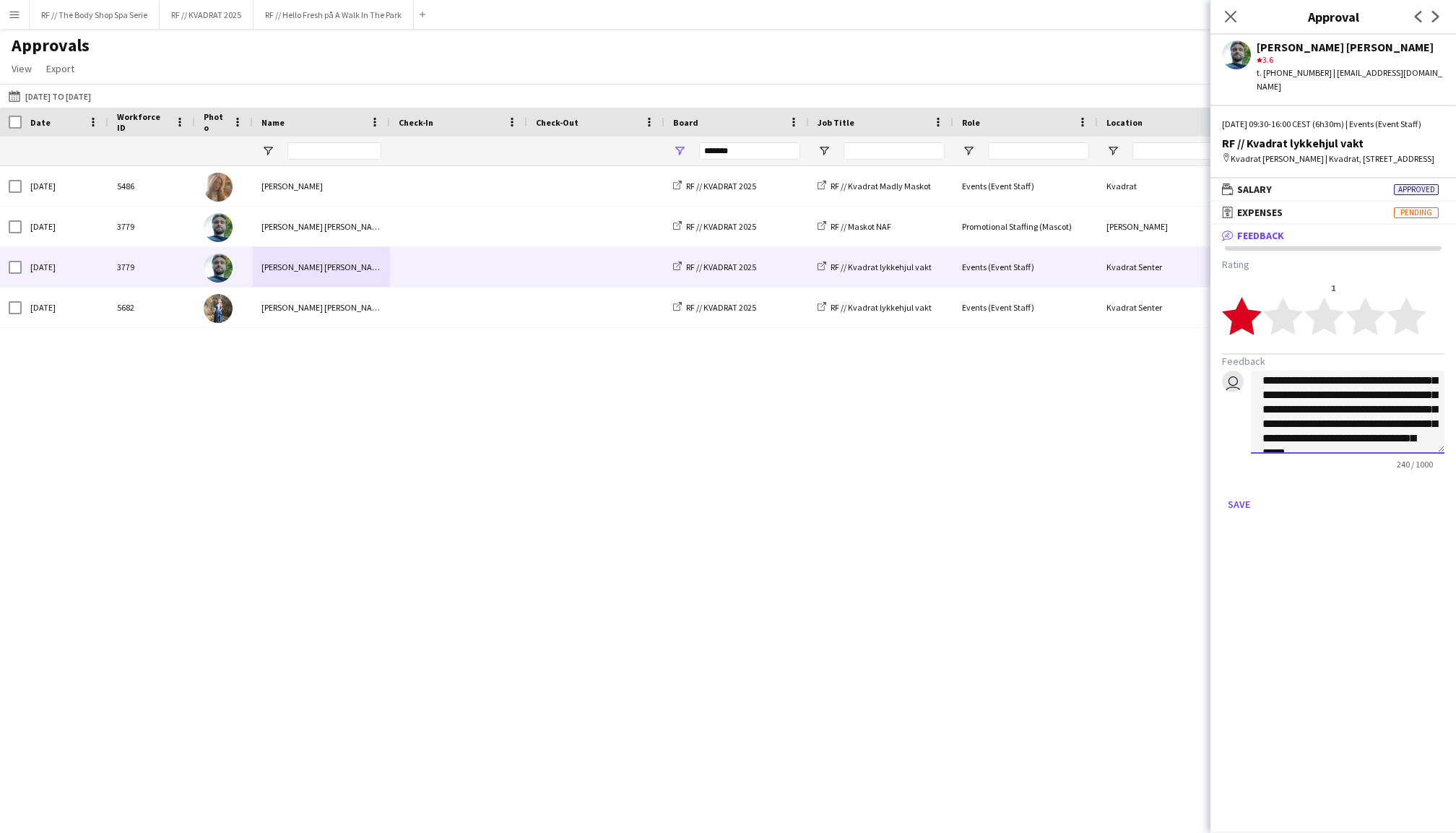
click at [1373, 411] on textarea "**********" at bounding box center [1347, 412] width 194 height 83
drag, startPoint x: 1332, startPoint y: 446, endPoint x: 1367, endPoint y: 418, distance: 44.8
click at [1367, 418] on textarea "**********" at bounding box center [1347, 412] width 194 height 83
click at [1368, 426] on textarea "**********" at bounding box center [1347, 412] width 194 height 83
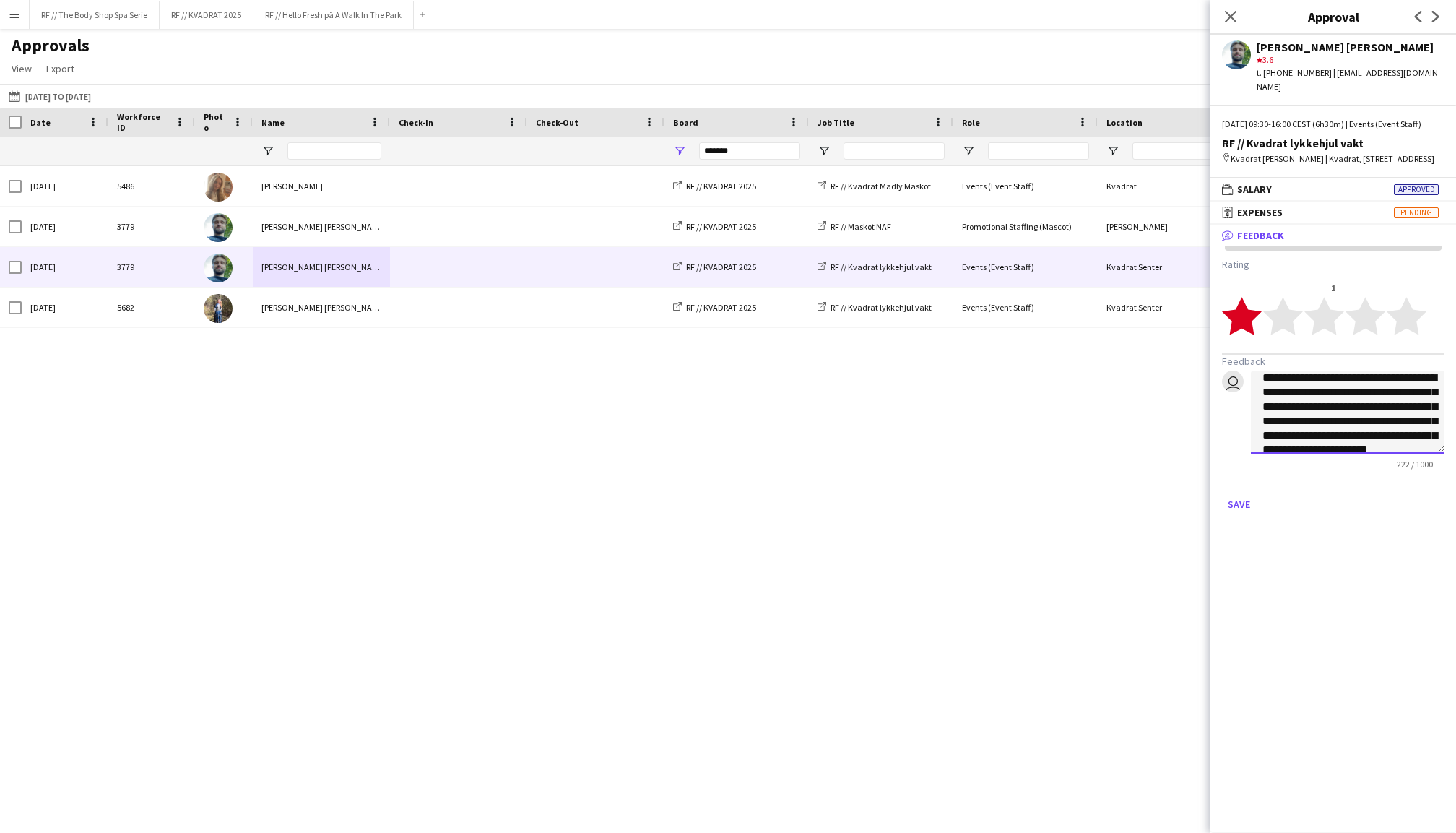
scroll to position [15, 0]
click at [1383, 432] on textarea "**********" at bounding box center [1347, 412] width 194 height 83
click at [1361, 447] on textarea "**********" at bounding box center [1347, 412] width 194 height 83
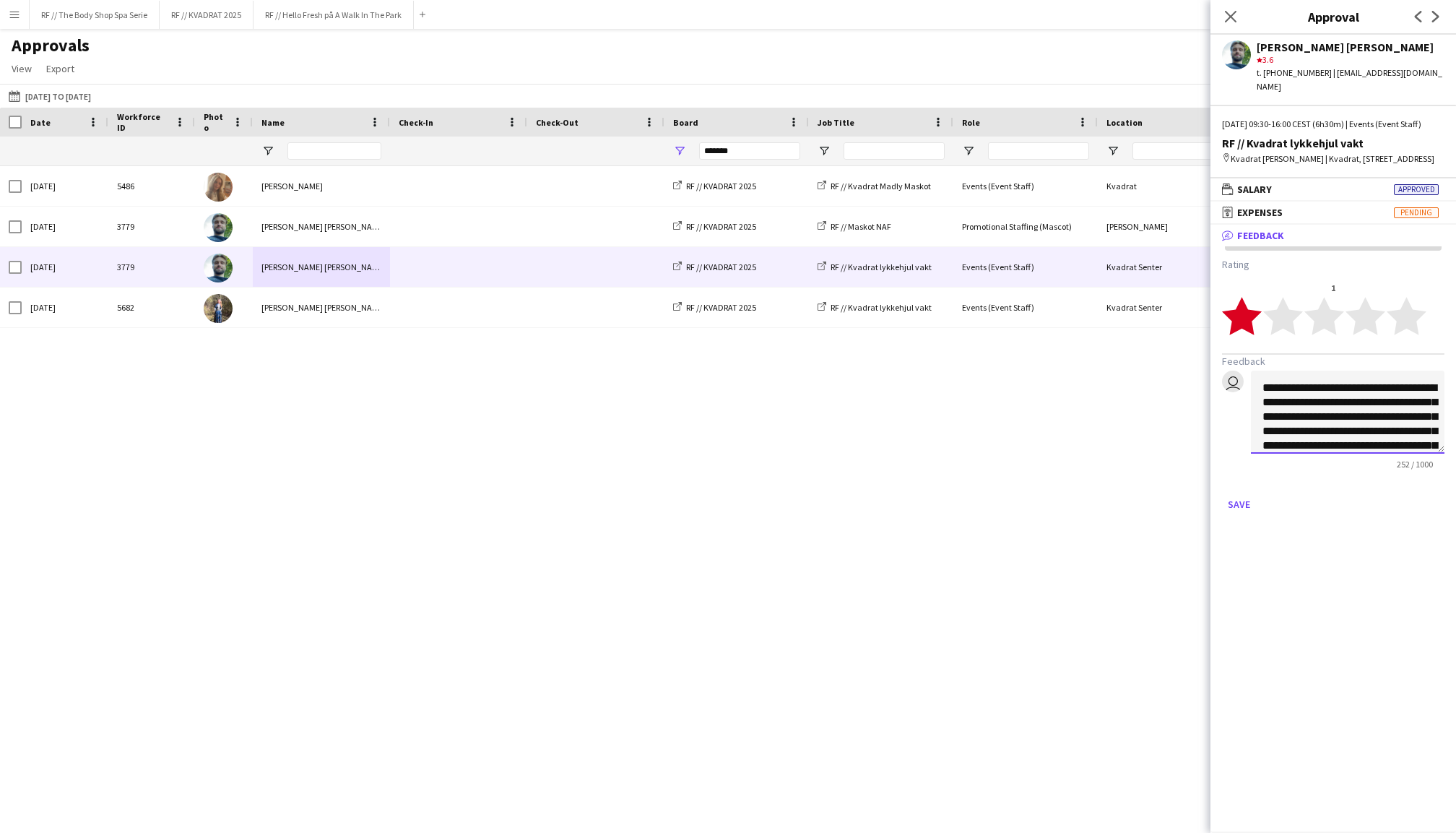
click at [1351, 397] on textarea "**********" at bounding box center [1347, 412] width 194 height 83
click at [1402, 431] on textarea "**********" at bounding box center [1347, 412] width 194 height 83
click at [1420, 433] on textarea "**********" at bounding box center [1347, 412] width 194 height 83
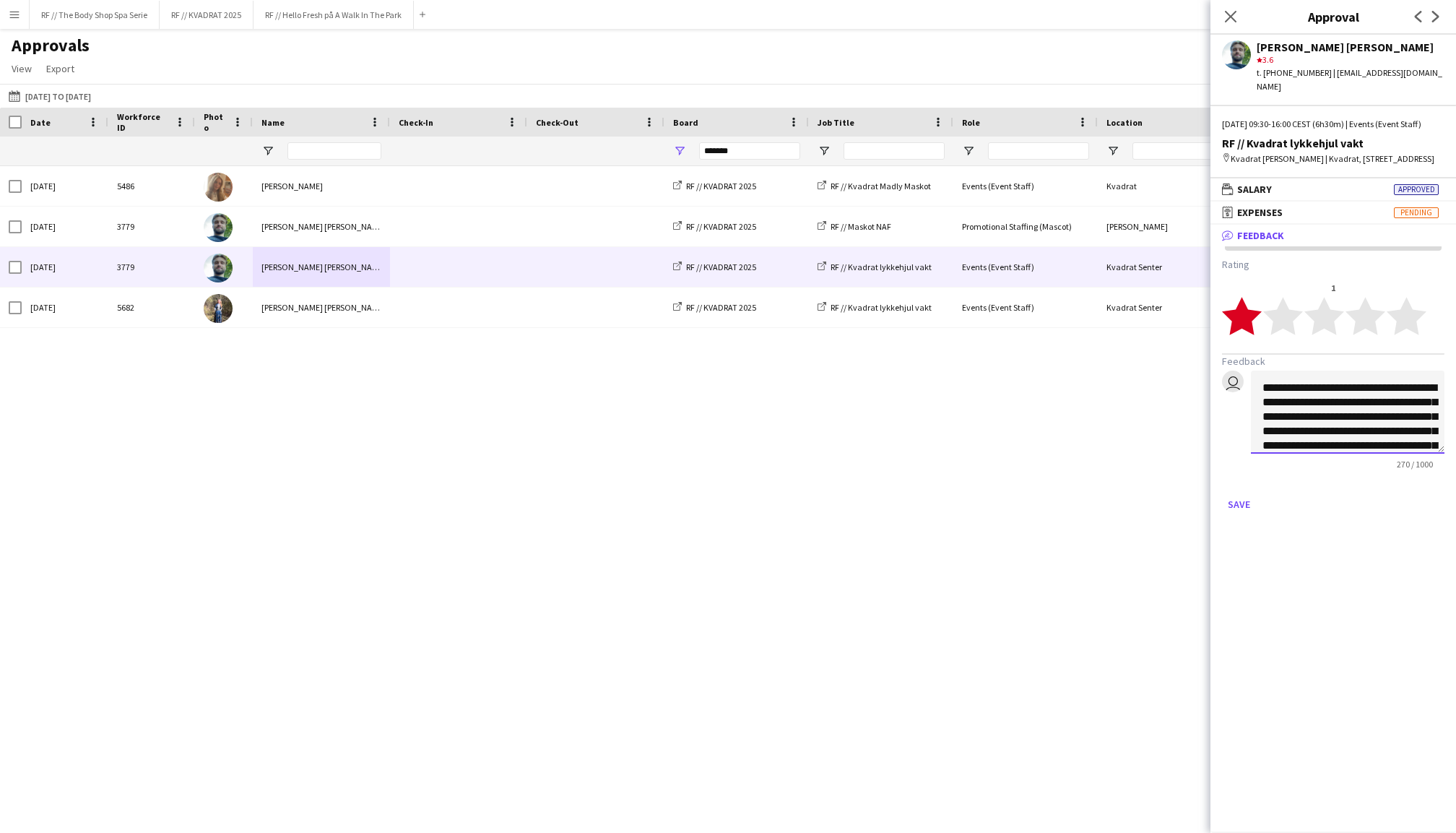
click at [1384, 432] on textarea "**********" at bounding box center [1347, 412] width 194 height 83
click at [1345, 436] on textarea "**********" at bounding box center [1347, 412] width 194 height 83
click at [1408, 440] on textarea "**********" at bounding box center [1347, 412] width 194 height 83
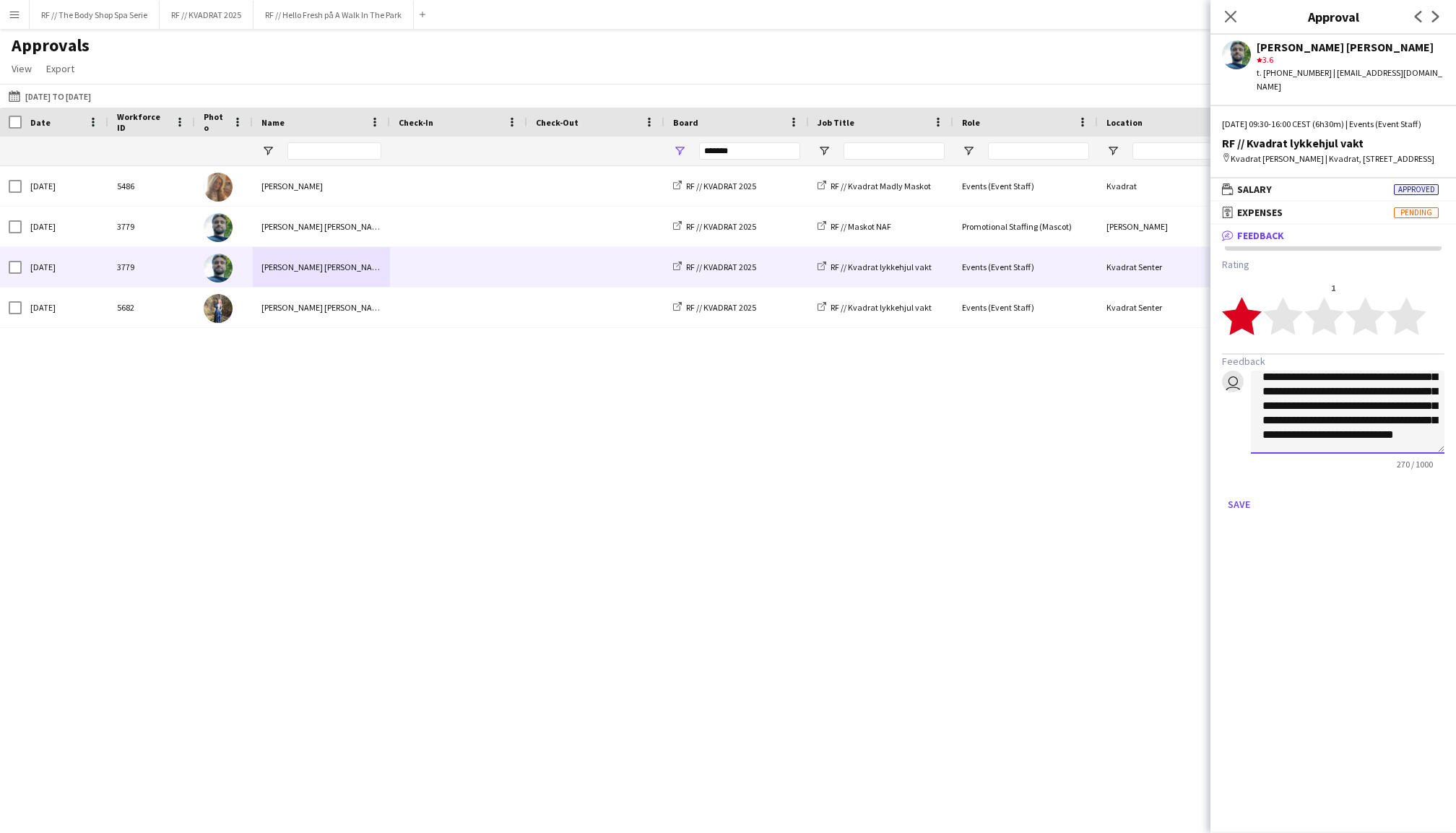
click at [1379, 410] on textarea "**********" at bounding box center [1347, 412] width 194 height 83
drag, startPoint x: 1414, startPoint y: 445, endPoint x: 1361, endPoint y: 442, distance: 53.1
click at [1361, 442] on textarea "**********" at bounding box center [1347, 412] width 194 height 83
click at [1375, 443] on textarea "**********" at bounding box center [1347, 412] width 194 height 83
type textarea "**********"
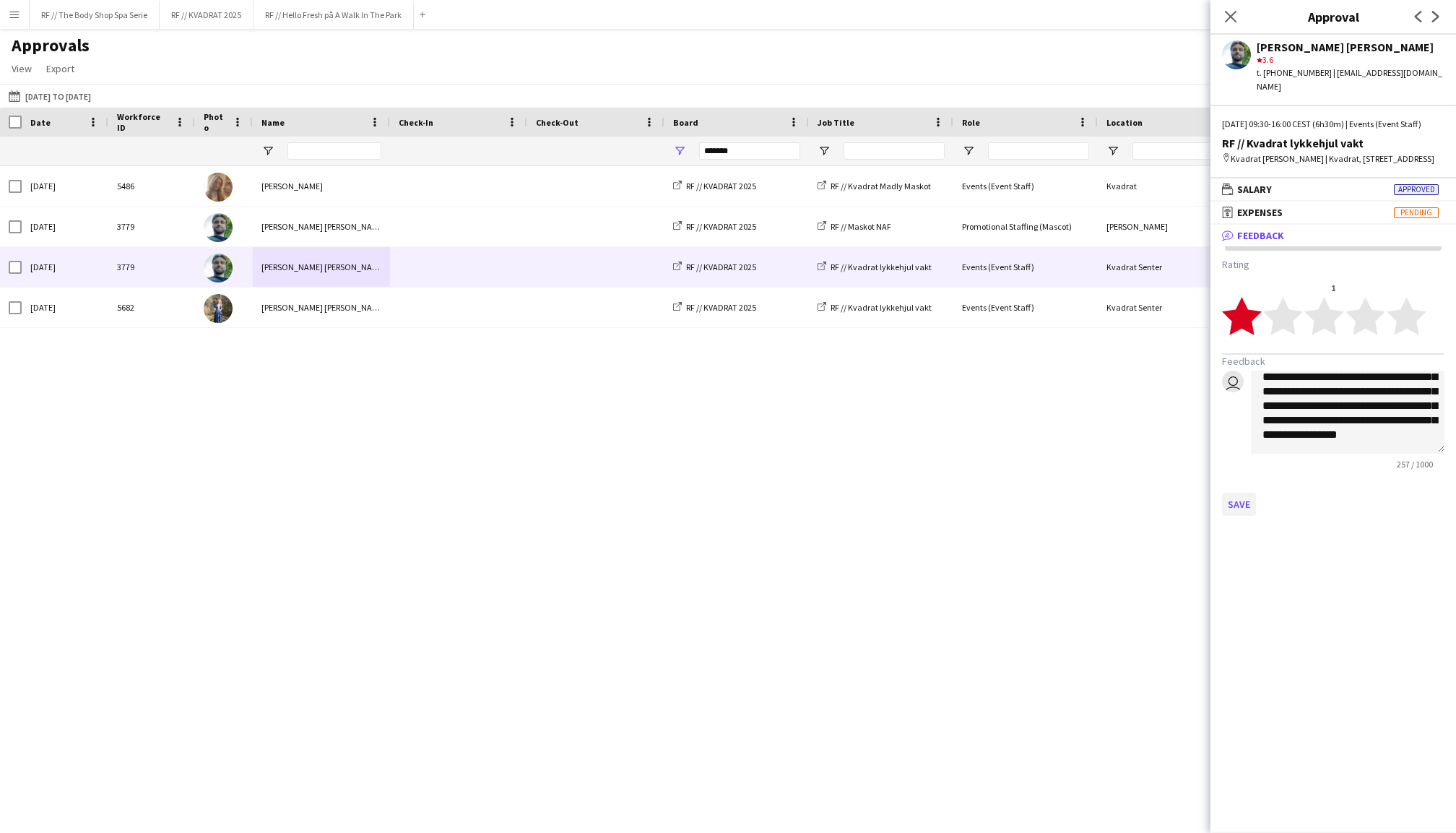
click at [1243, 507] on button "Save" at bounding box center [1238, 504] width 34 height 23
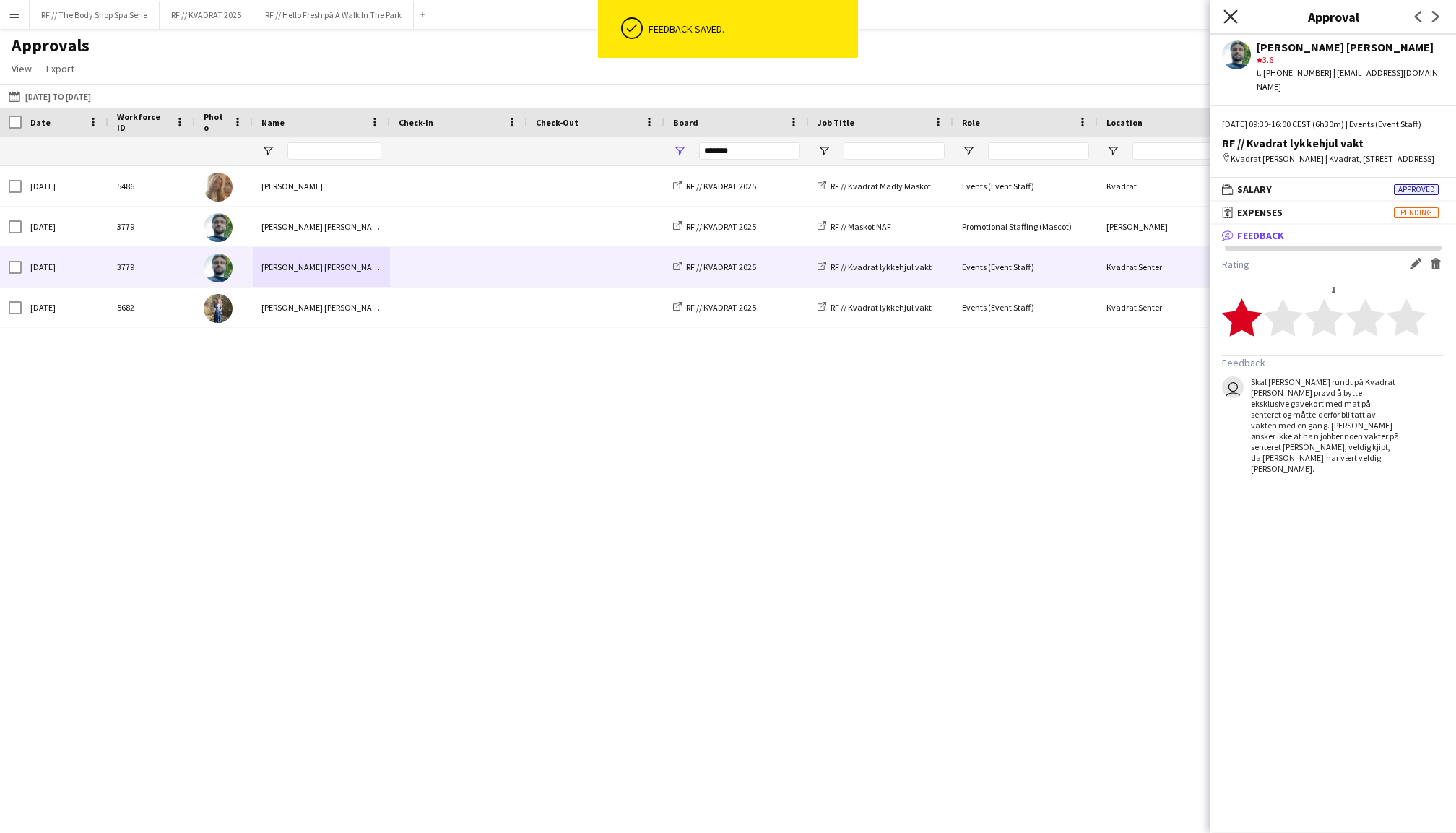
click at [1234, 18] on icon at bounding box center [1230, 16] width 14 height 14
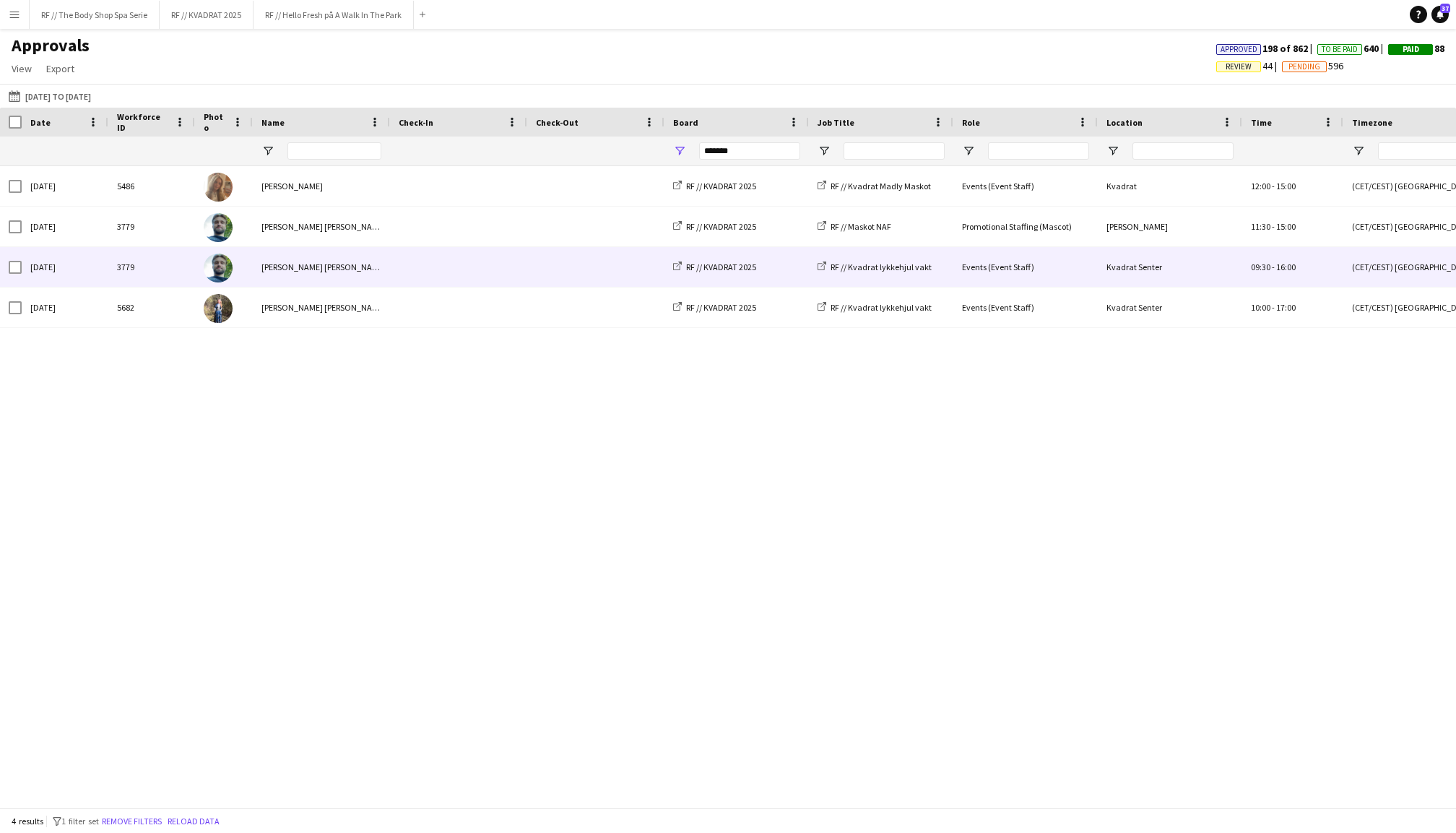
click at [448, 276] on span at bounding box center [459, 267] width 120 height 40
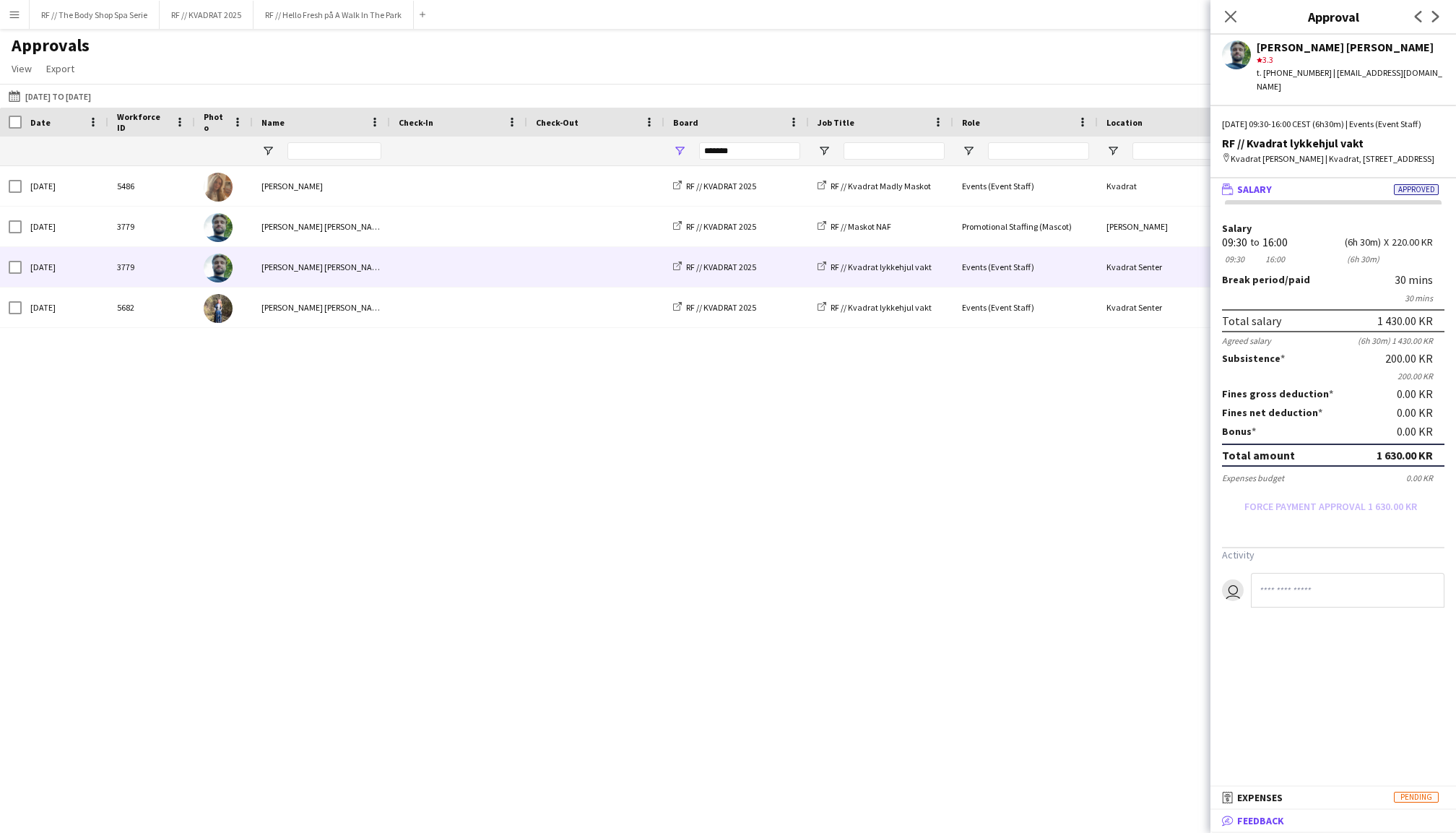
click at [1256, 823] on span "Feedback" at bounding box center [1261, 821] width 47 height 13
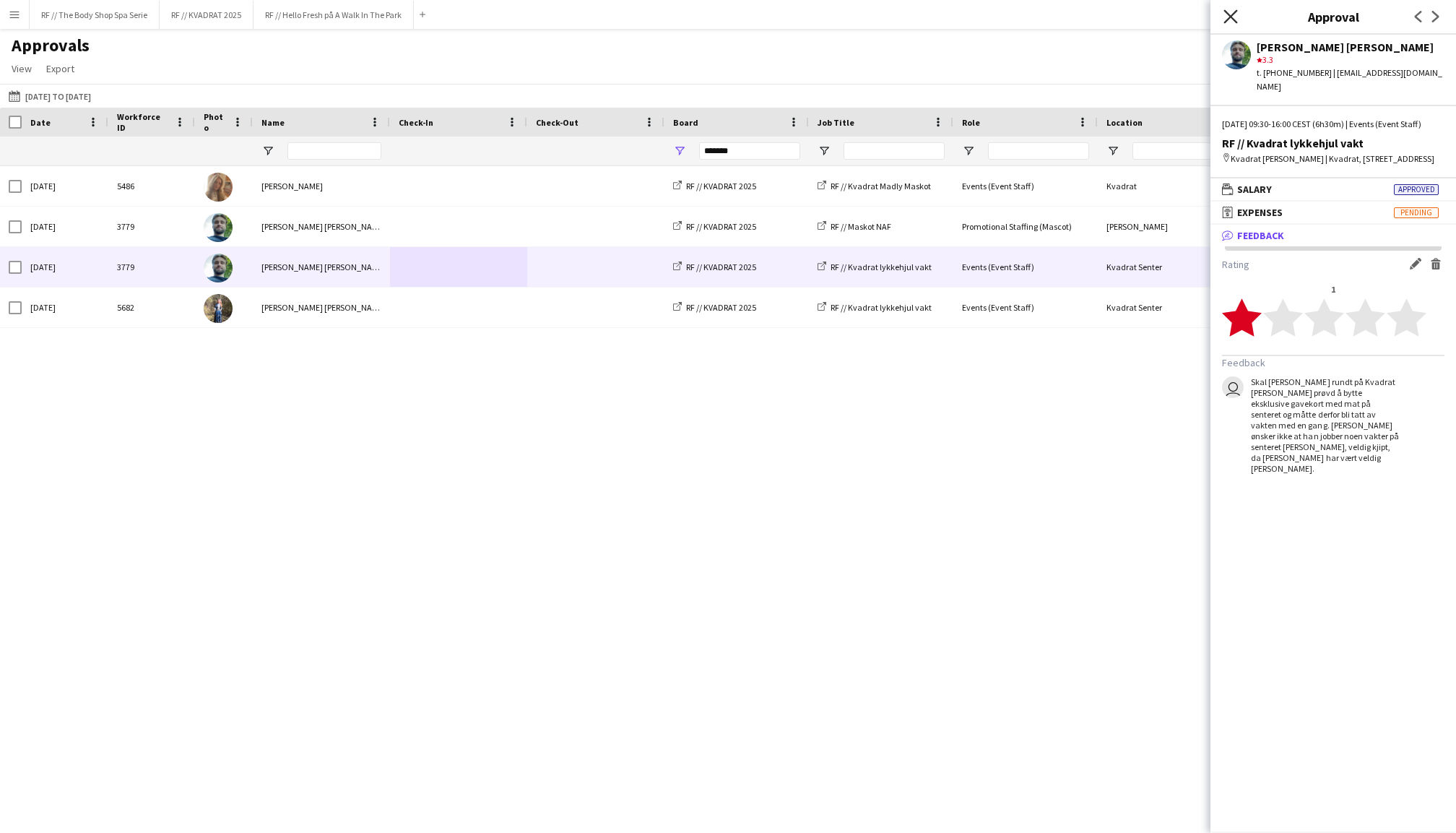
click at [1231, 16] on icon at bounding box center [1230, 16] width 14 height 14
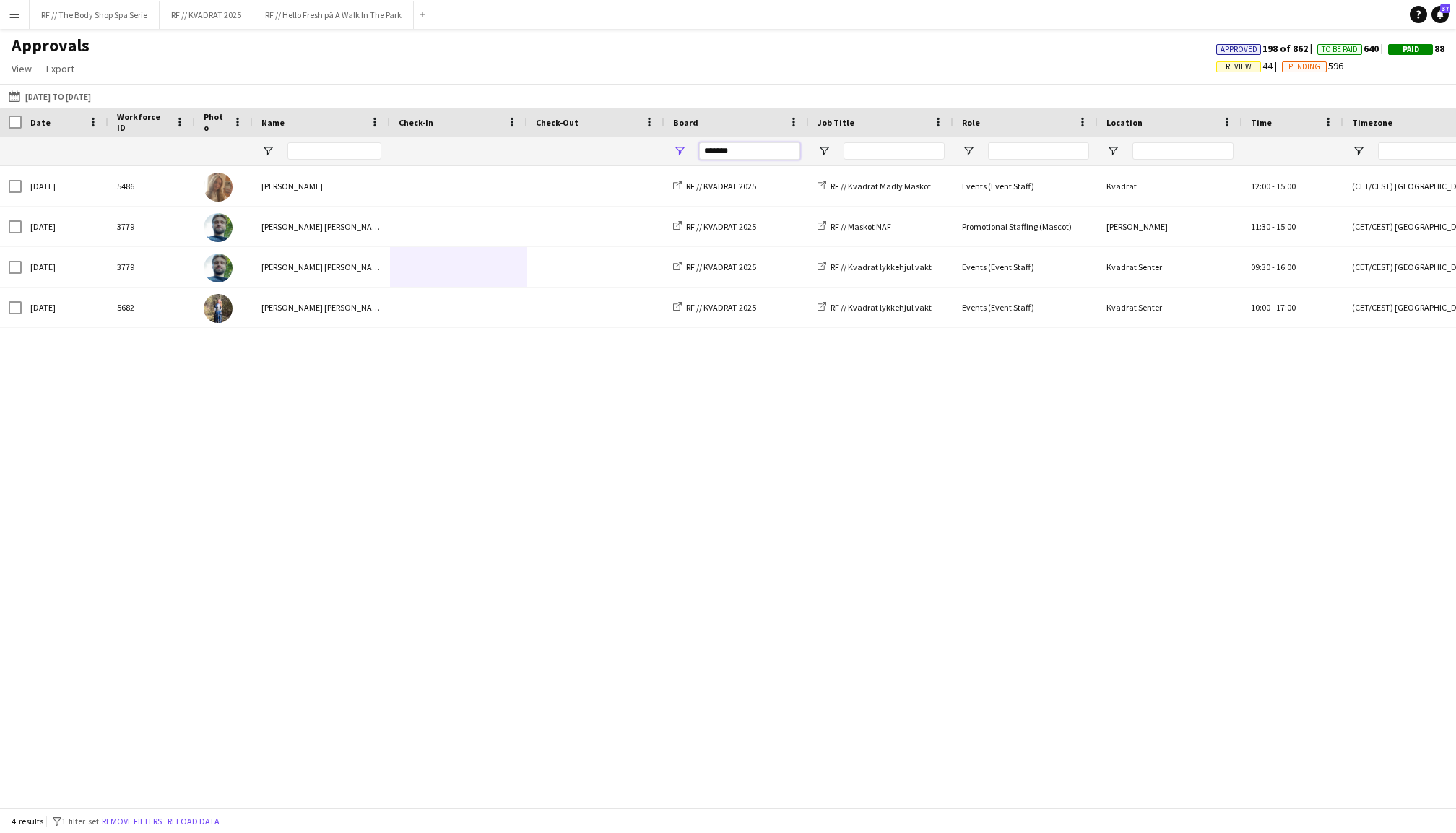
drag, startPoint x: 743, startPoint y: 152, endPoint x: 674, endPoint y: 150, distance: 69.0
click at [674, 150] on div "*******" at bounding box center [736, 151] width 144 height 29
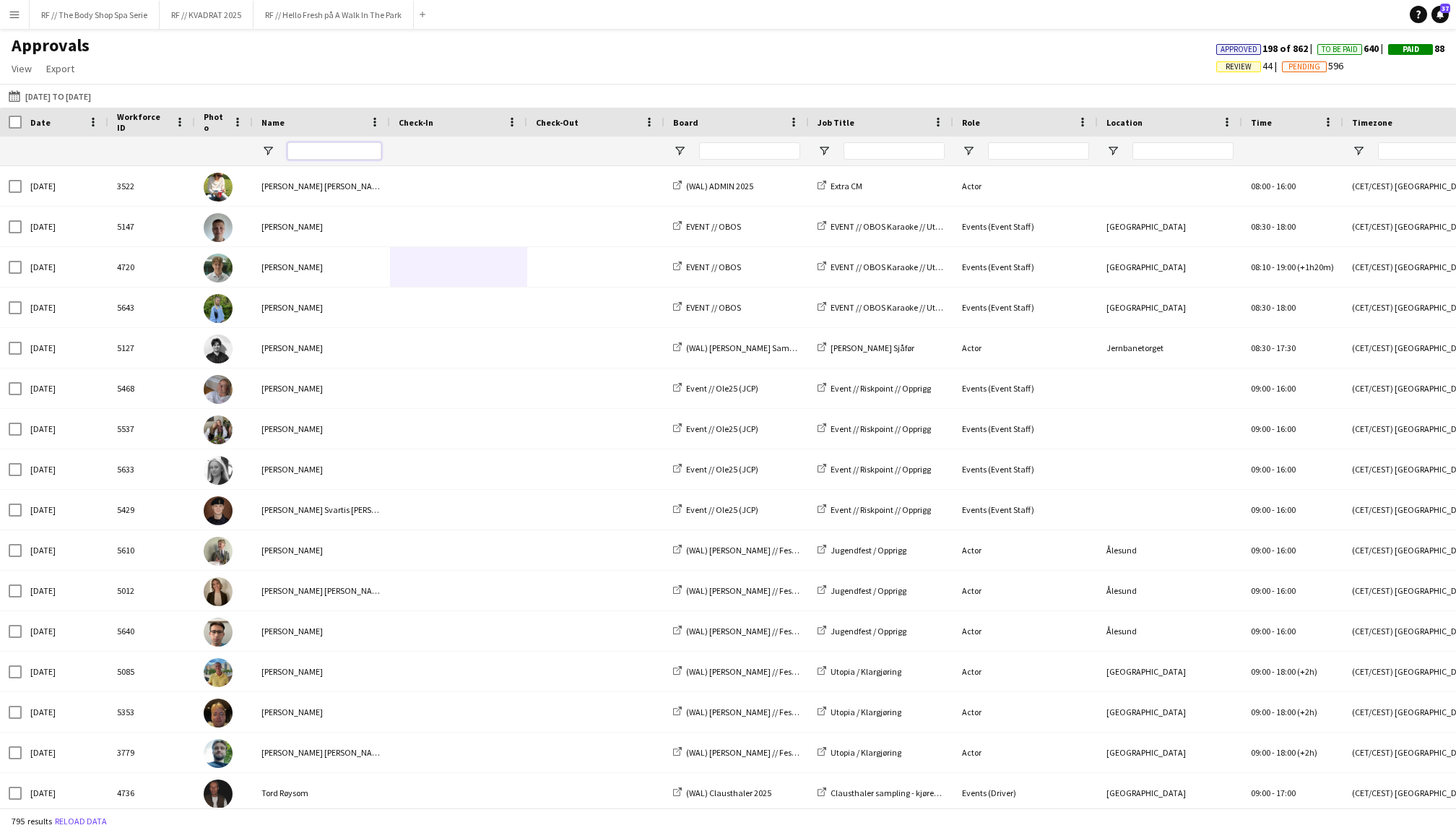
click at [327, 145] on input "Name Filter Input" at bounding box center [335, 151] width 94 height 17
click at [738, 147] on input "Board Filter Input" at bounding box center [750, 151] width 101 height 17
click at [15, 21] on button "Menu" at bounding box center [14, 14] width 29 height 29
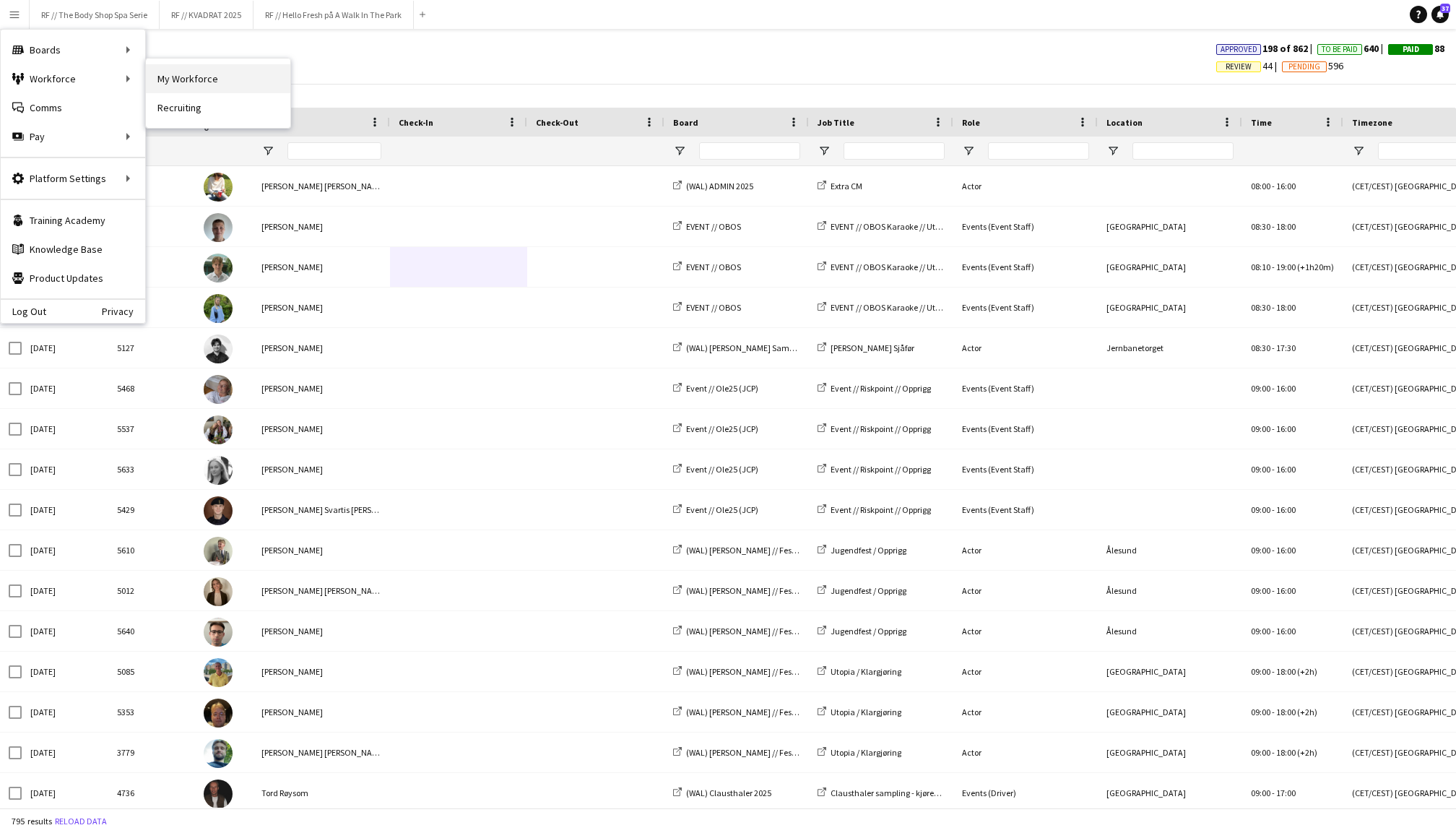
click at [190, 82] on link "My Workforce" at bounding box center [218, 78] width 144 height 29
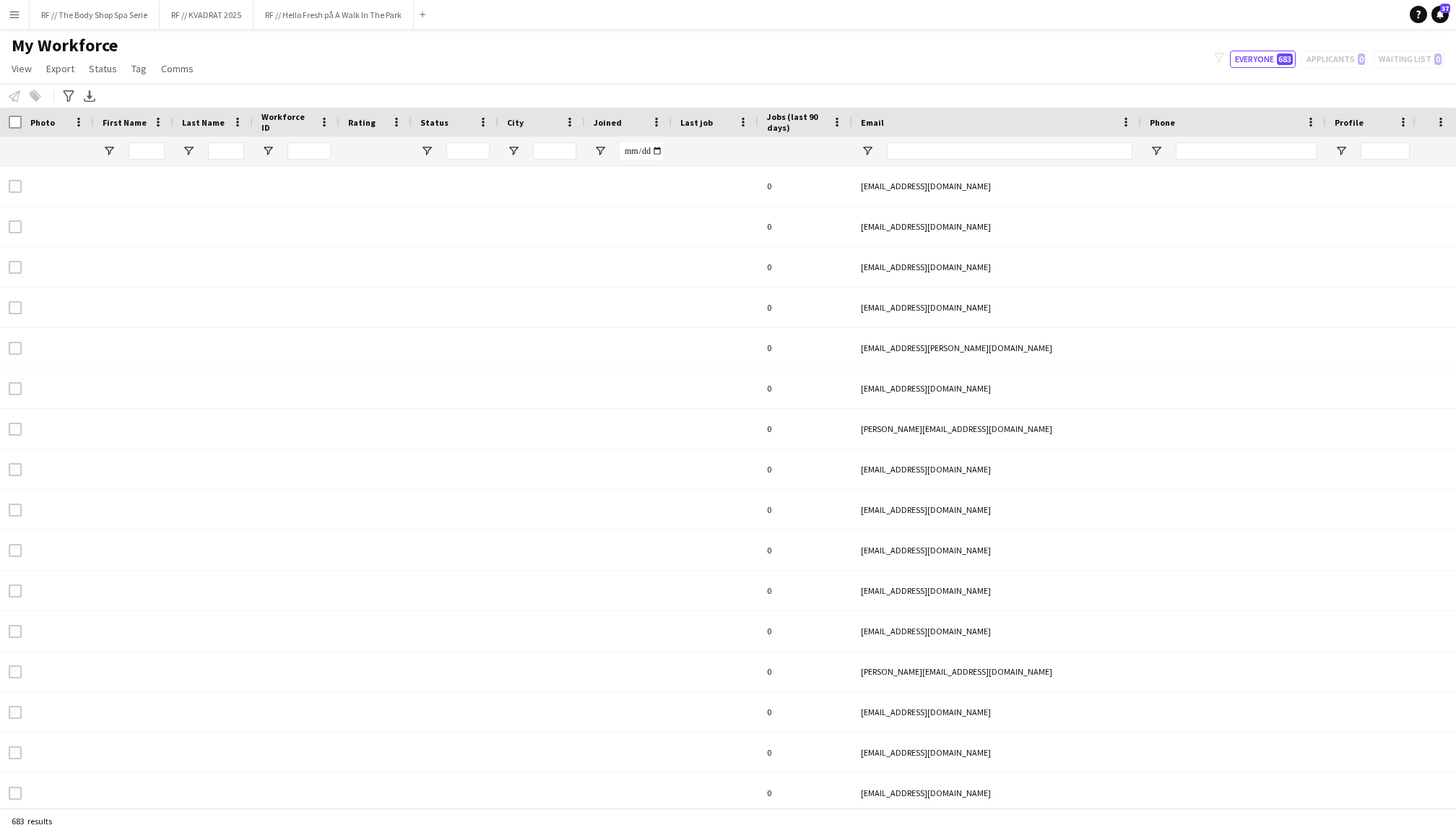
type input "****"
type input "**********"
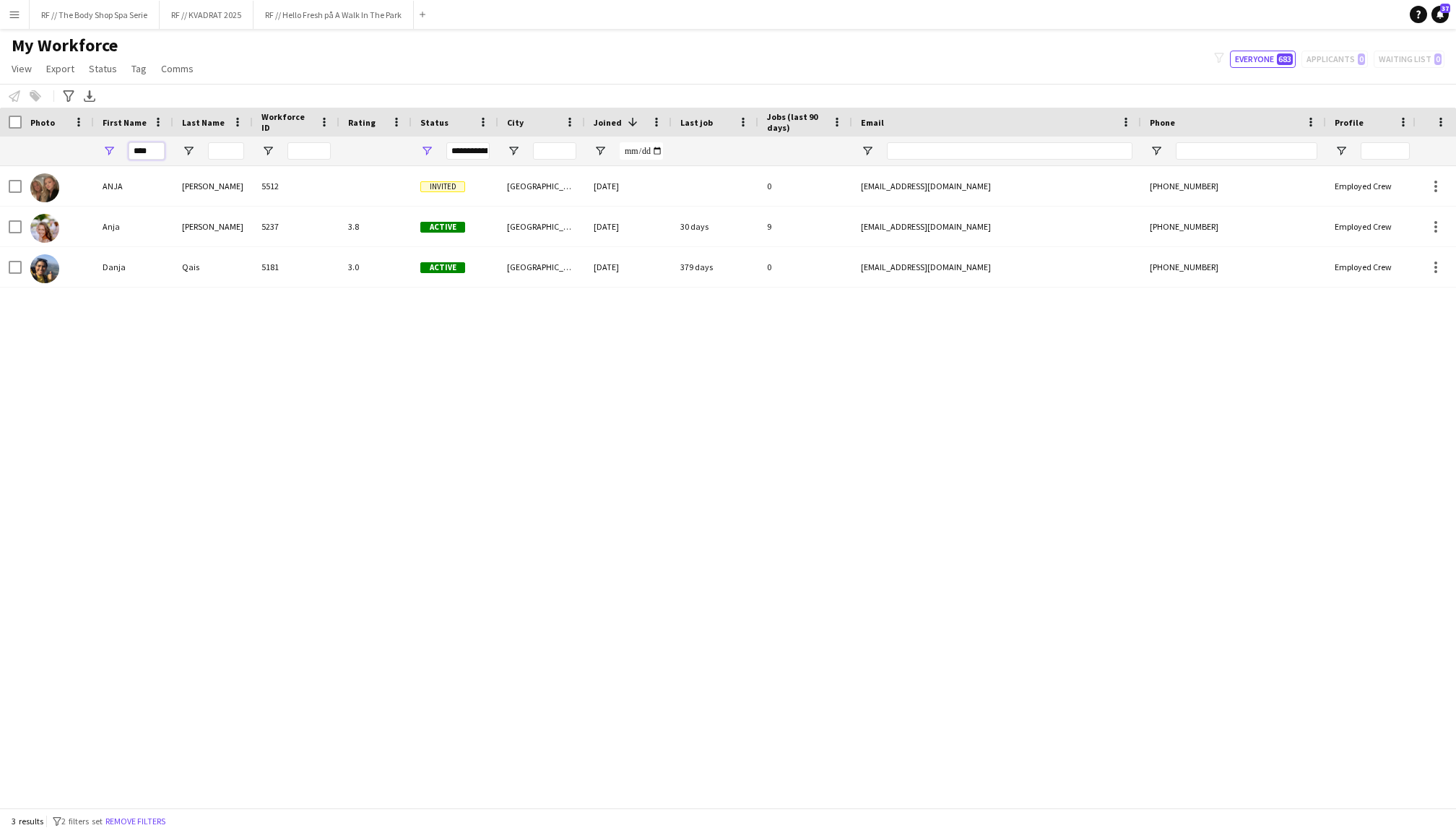
drag, startPoint x: 150, startPoint y: 154, endPoint x: 133, endPoint y: 154, distance: 17.0
click at [133, 154] on input "****" at bounding box center [147, 151] width 36 height 17
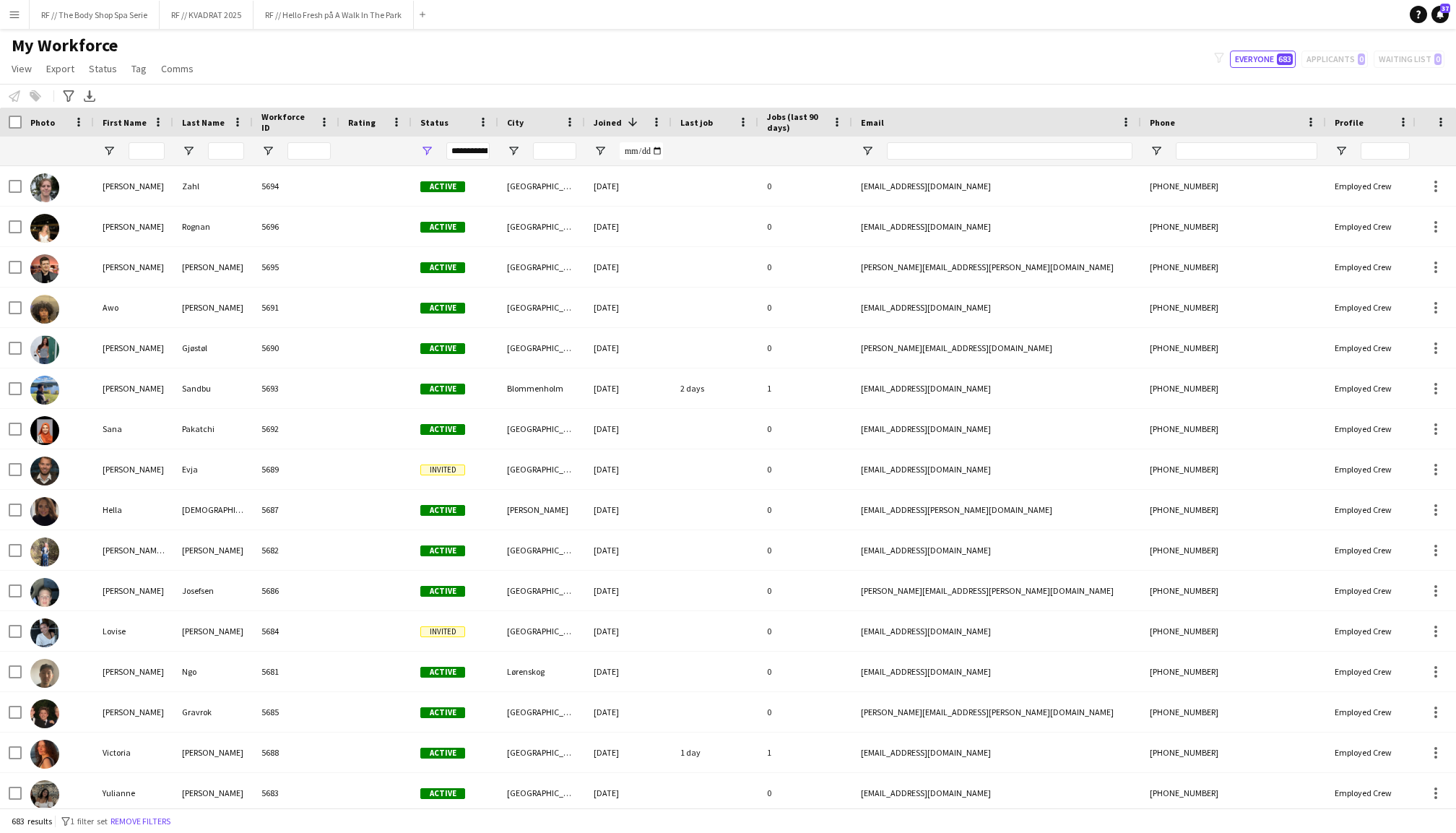
click at [437, 58] on div "My Workforce View Views Default view New view Update view Delete view Edit name…" at bounding box center [728, 59] width 1456 height 49
click at [140, 150] on input "First Name Filter Input" at bounding box center [147, 151] width 36 height 17
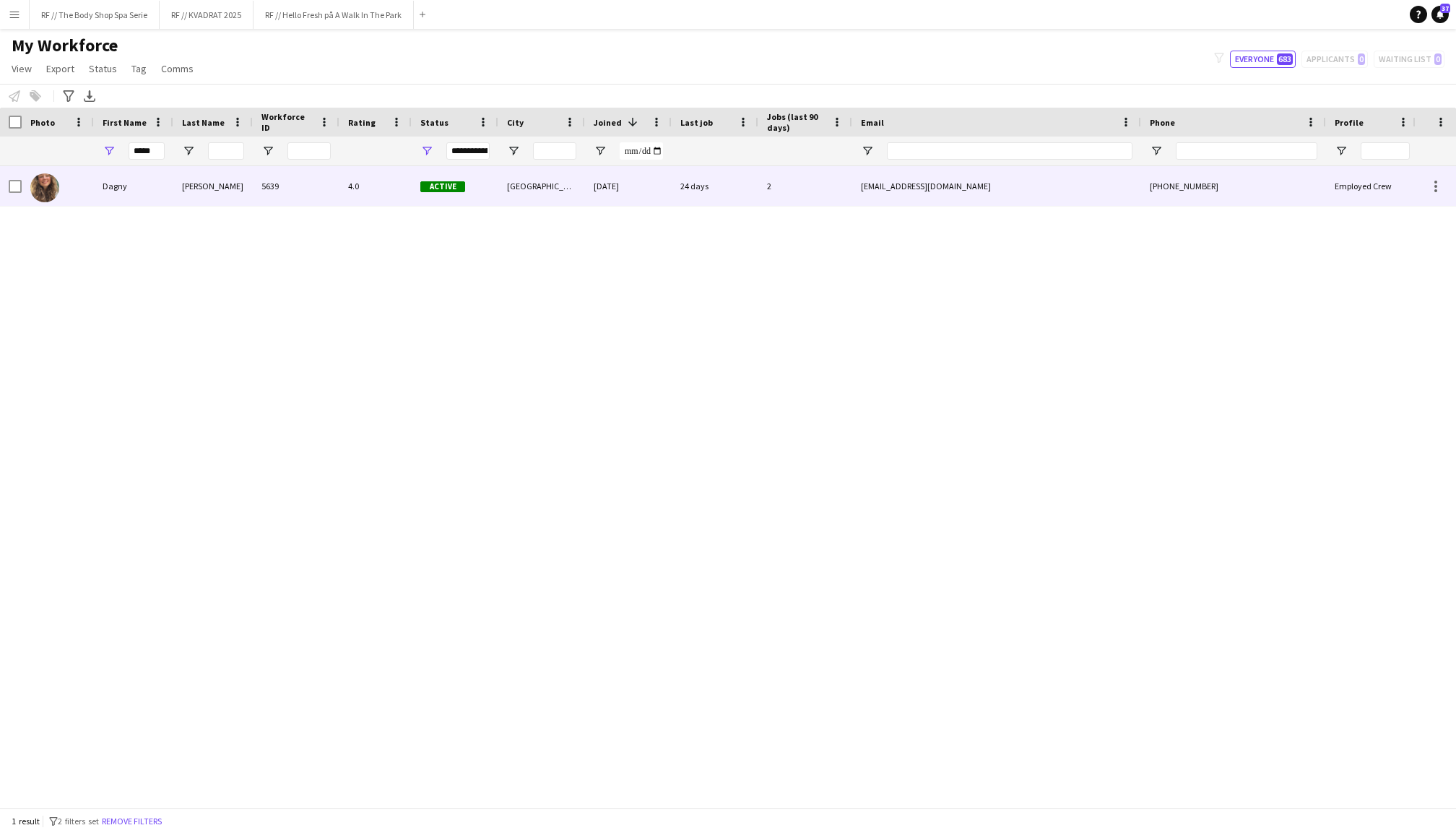
click at [142, 196] on div "Dagny" at bounding box center [133, 186] width 79 height 40
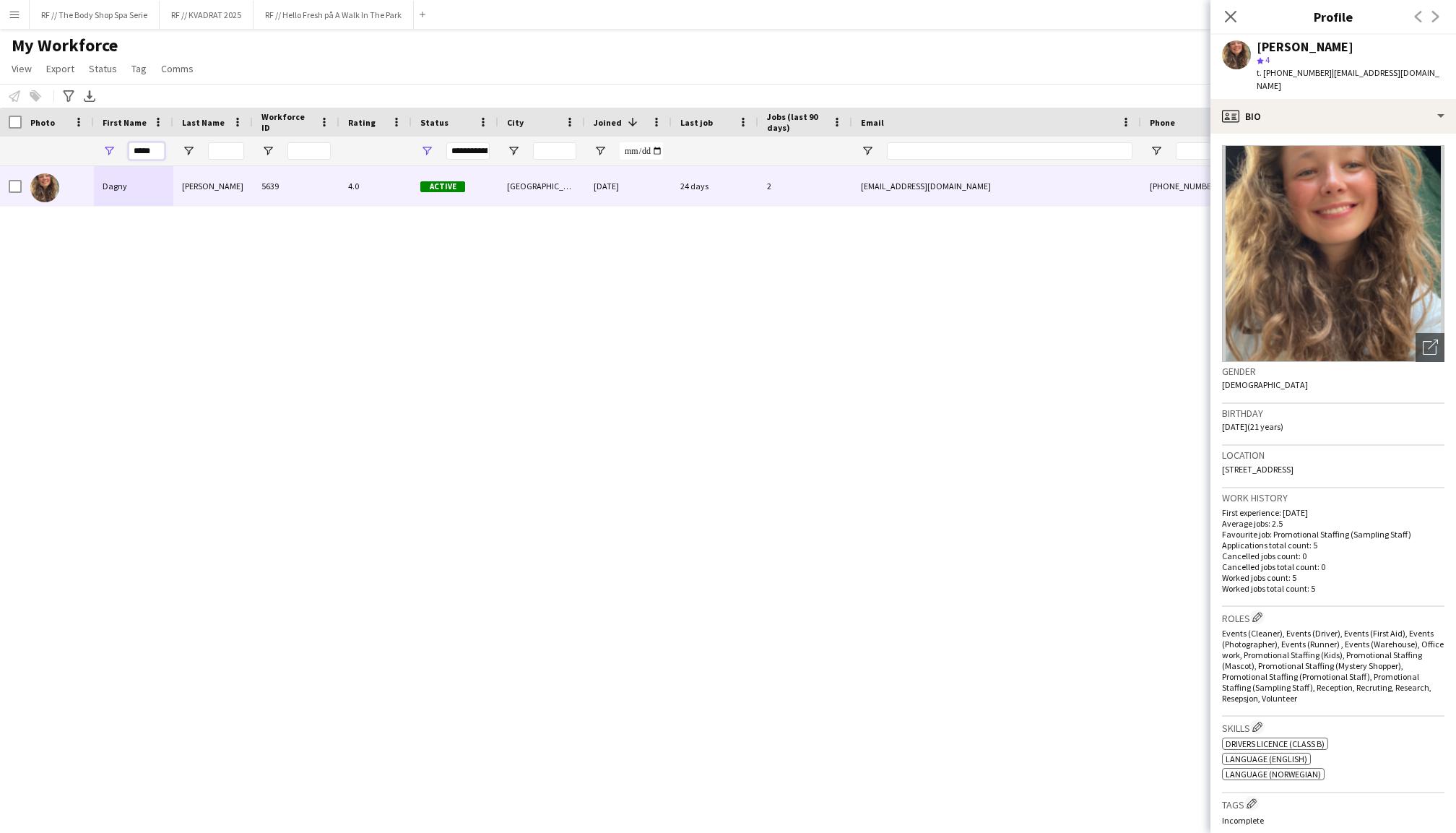
drag, startPoint x: 157, startPoint y: 152, endPoint x: 113, endPoint y: 150, distance: 44.0
click at [113, 151] on div "*****" at bounding box center [133, 151] width 79 height 29
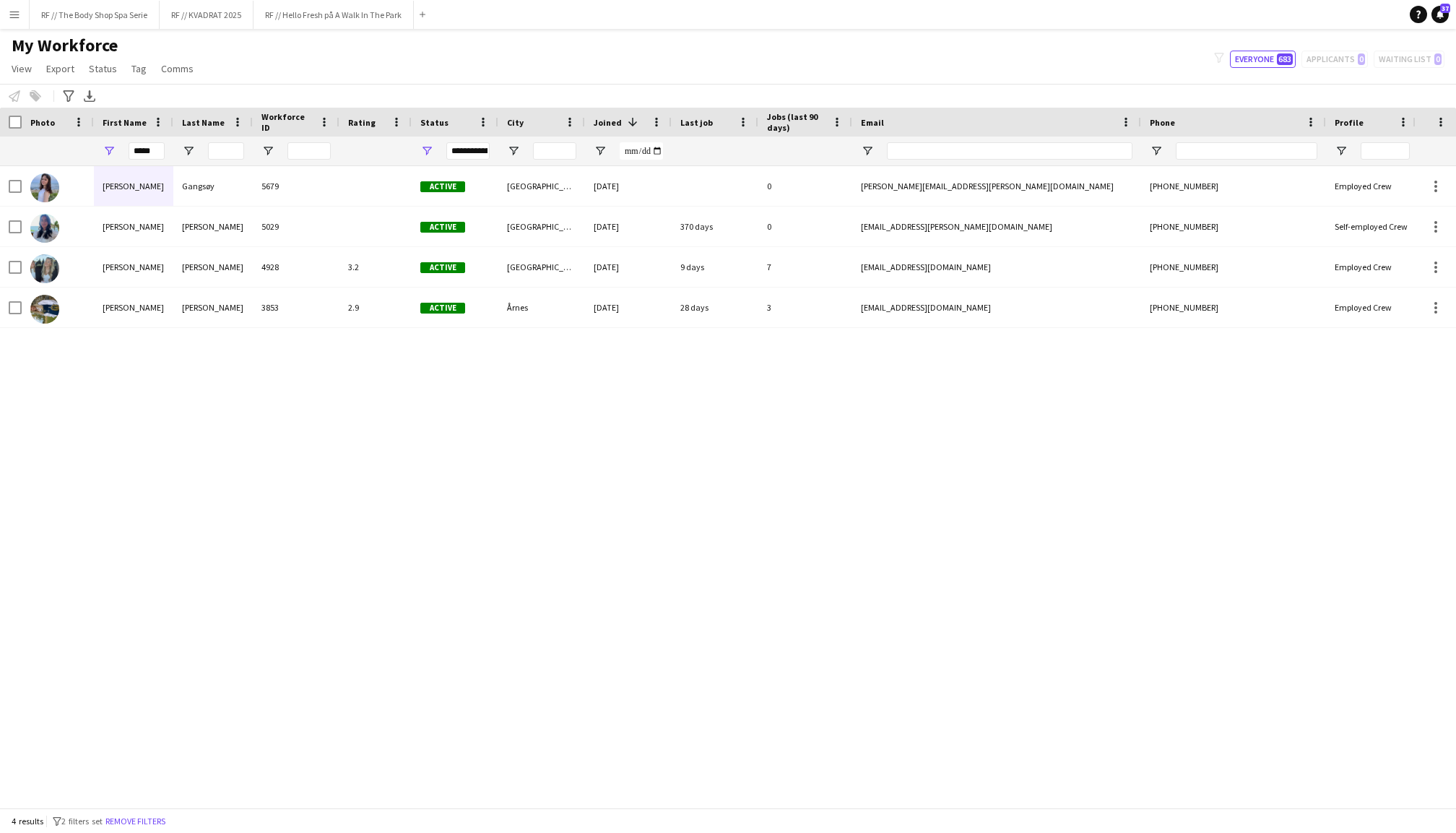
click at [301, 379] on div "Maren Gangsøy 5679 Active Stavanger 02-09-2025 0 maren.gangsoy@gmail.com +47919…" at bounding box center [706, 487] width 1413 height 641
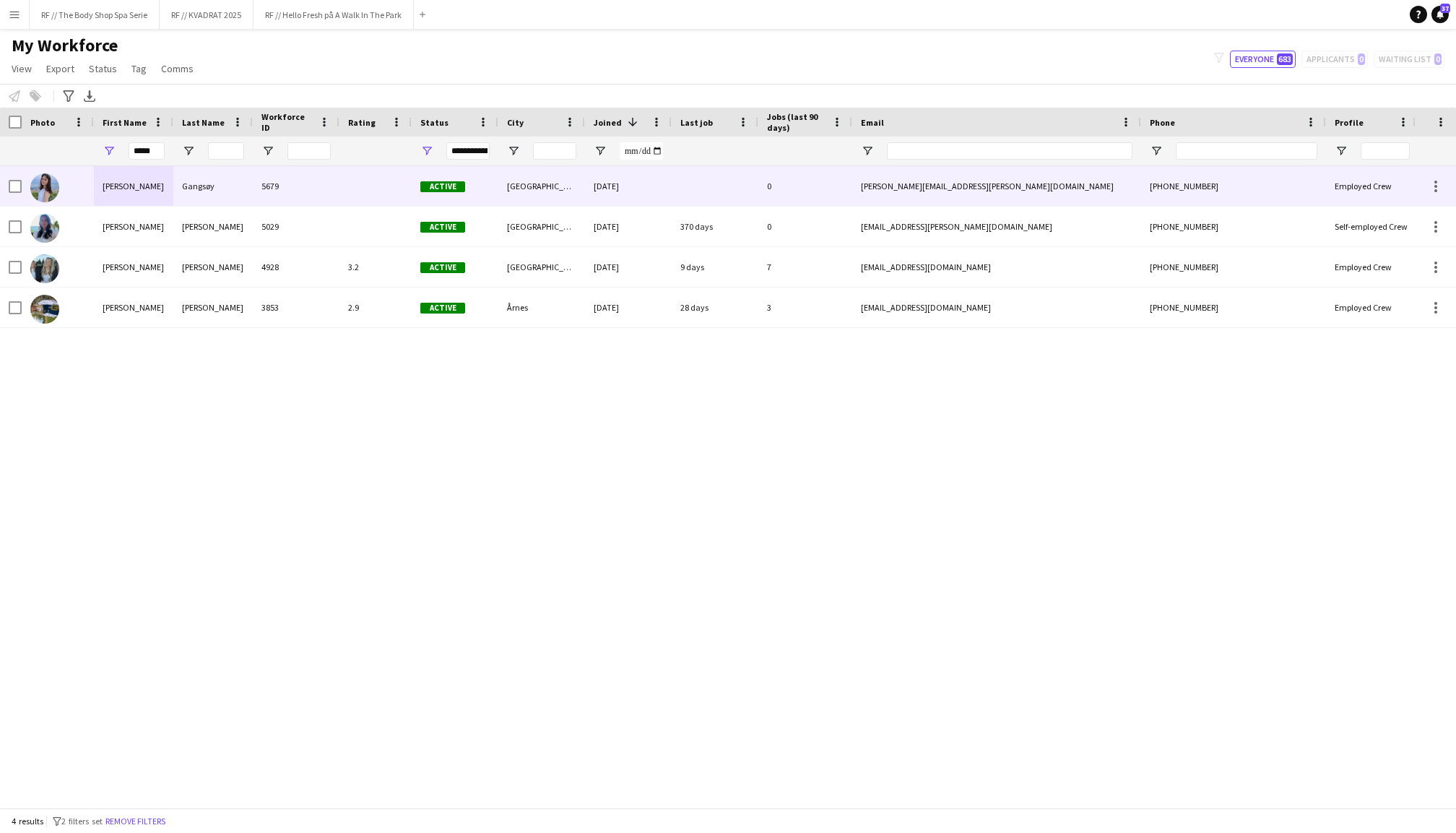
click at [125, 191] on div "Maren" at bounding box center [133, 186] width 79 height 40
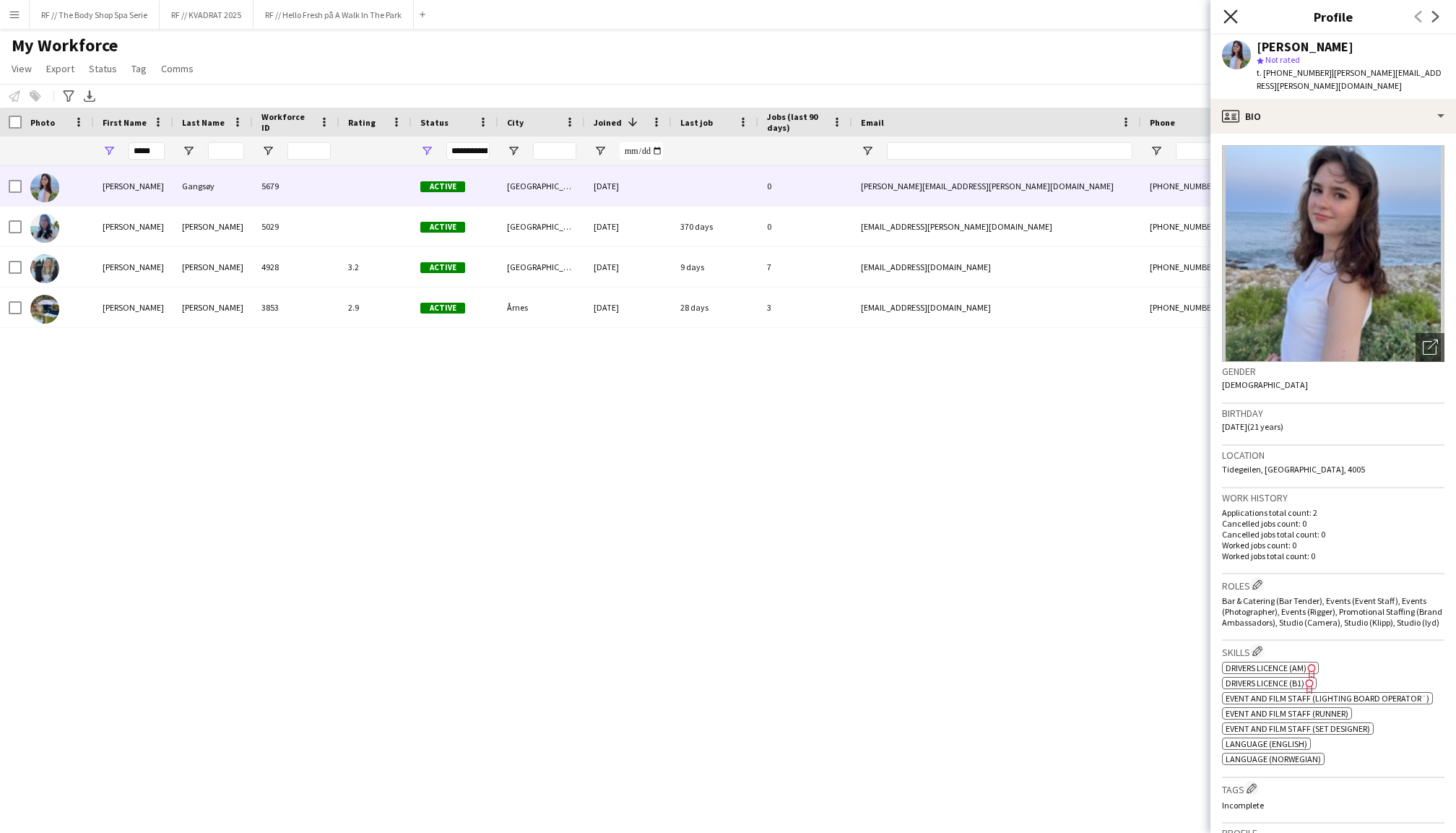
click at [1232, 10] on icon "Close pop-in" at bounding box center [1230, 16] width 14 height 14
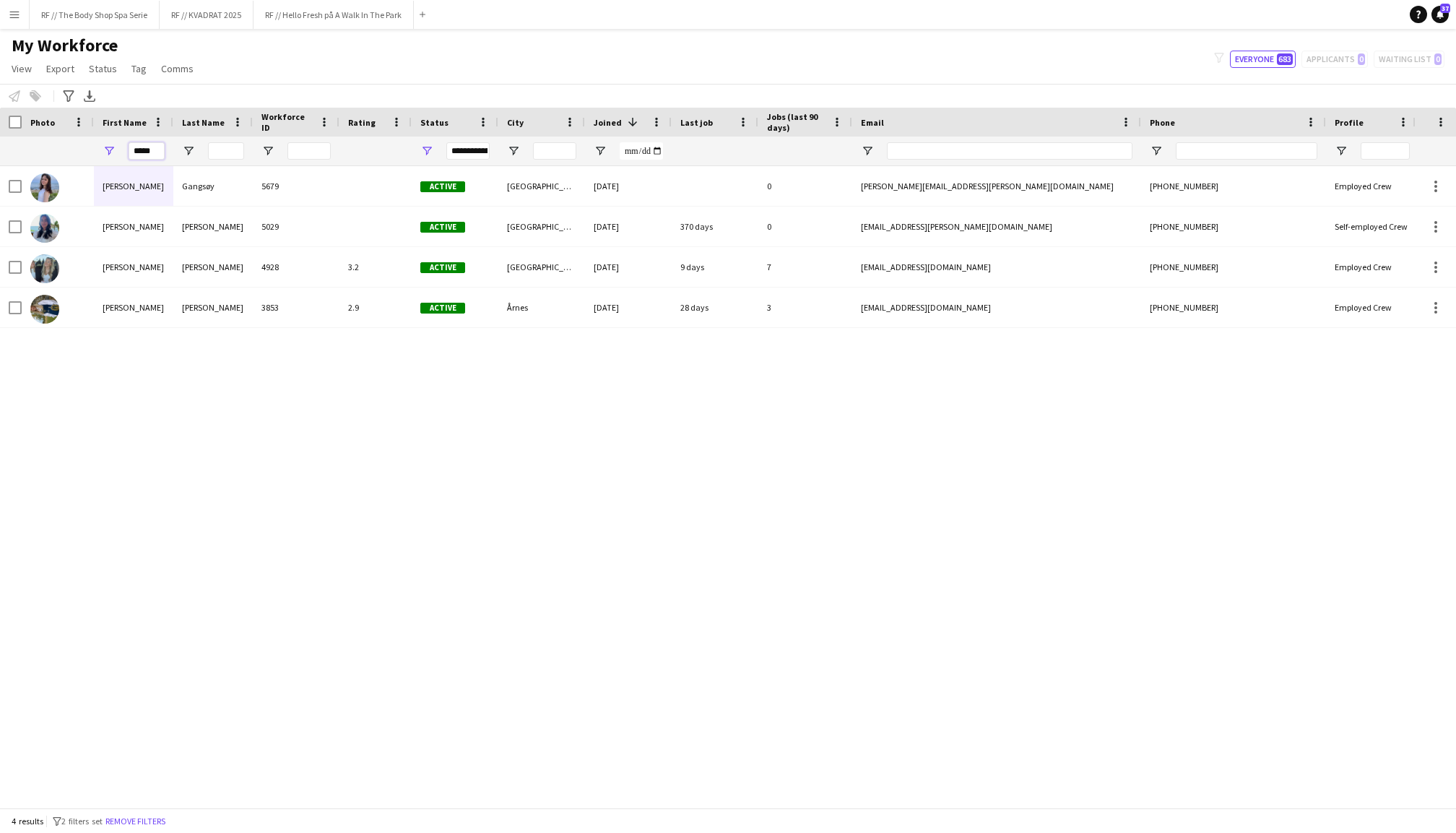
drag, startPoint x: 145, startPoint y: 149, endPoint x: 172, endPoint y: 149, distance: 27.0
click at [172, 149] on div "*****" at bounding box center [133, 151] width 79 height 29
type input "*"
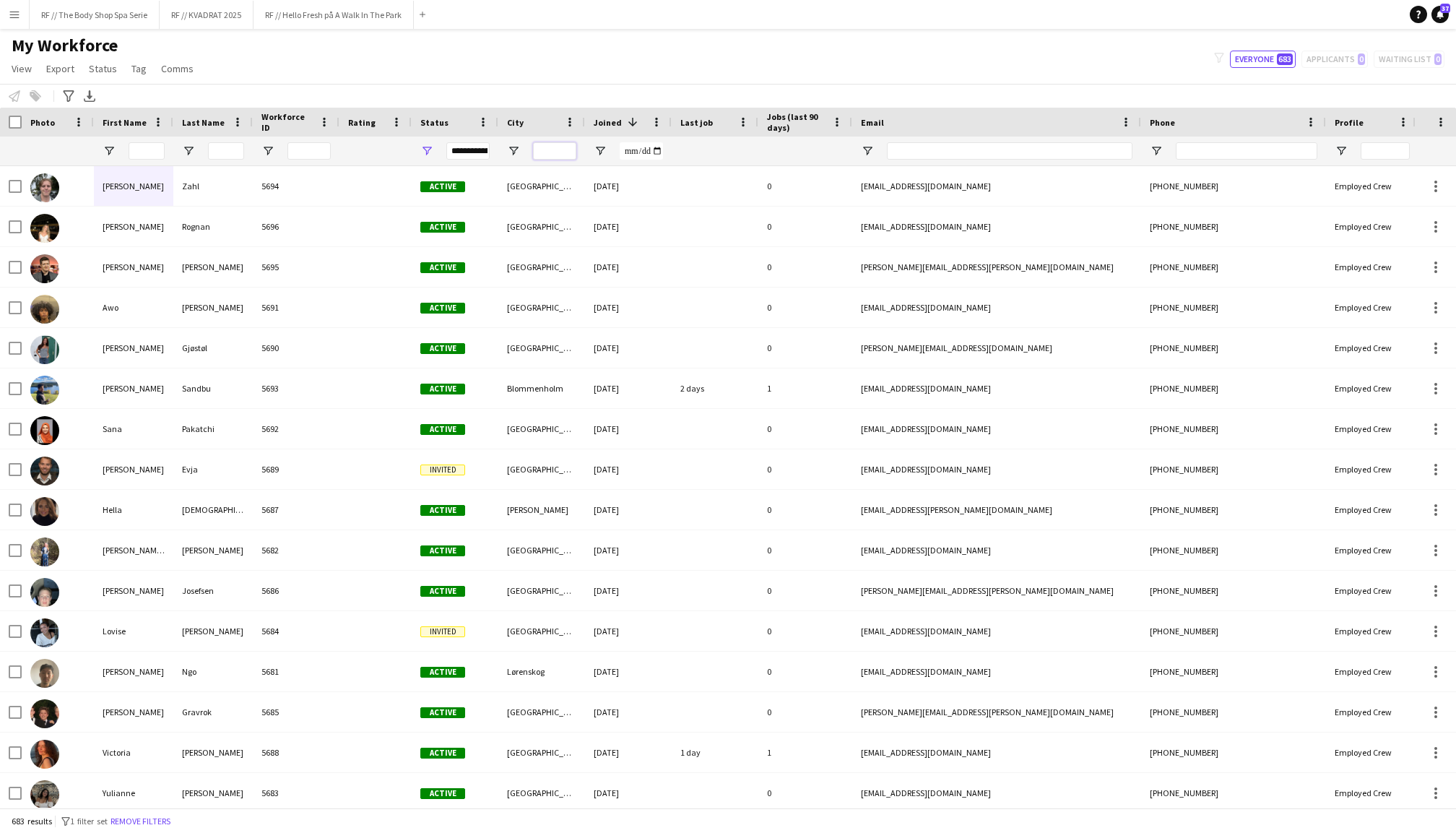
click at [550, 151] on input "City Filter Input" at bounding box center [555, 151] width 44 height 17
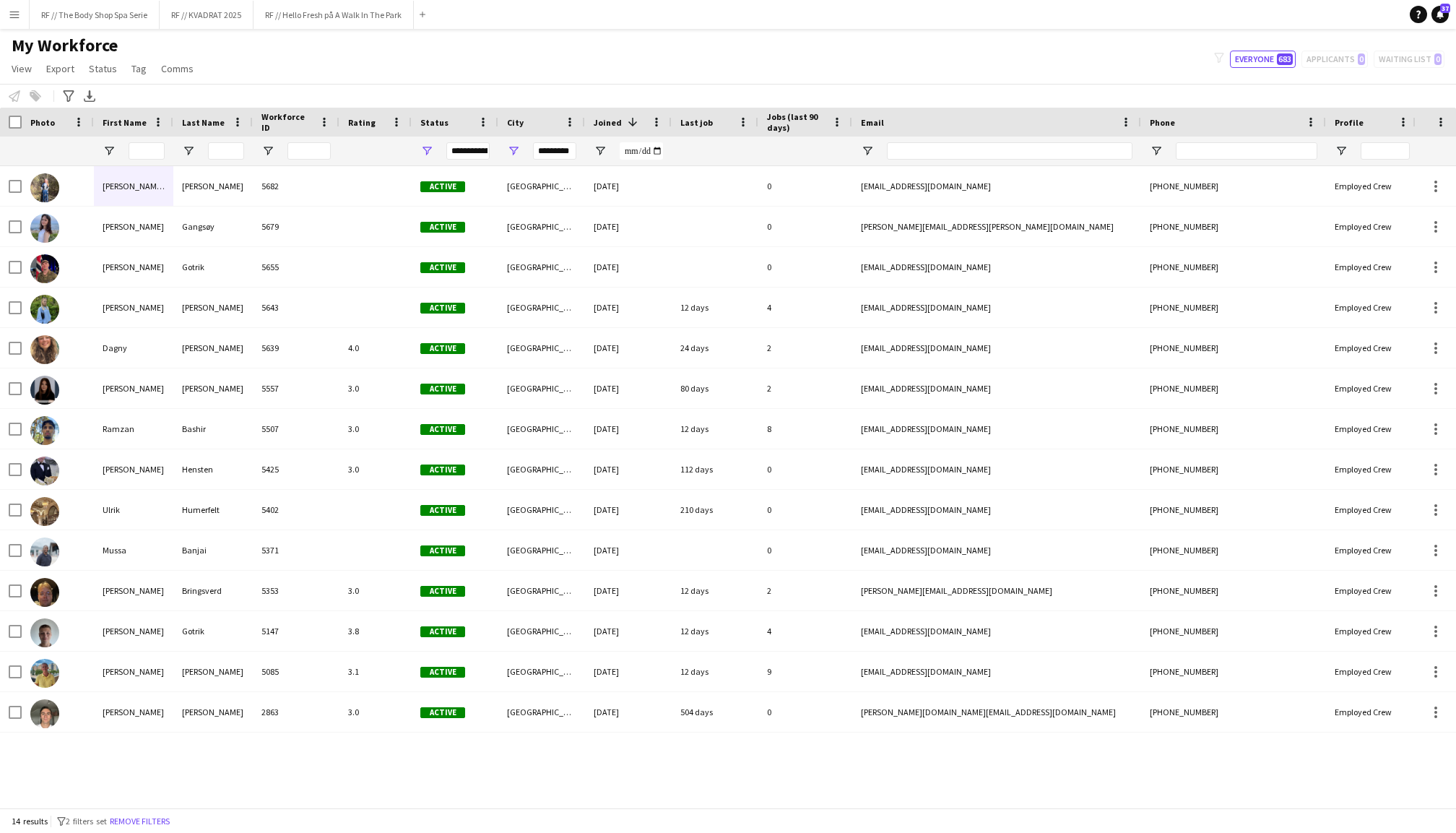
click at [623, 117] on span at bounding box center [630, 122] width 17 height 13
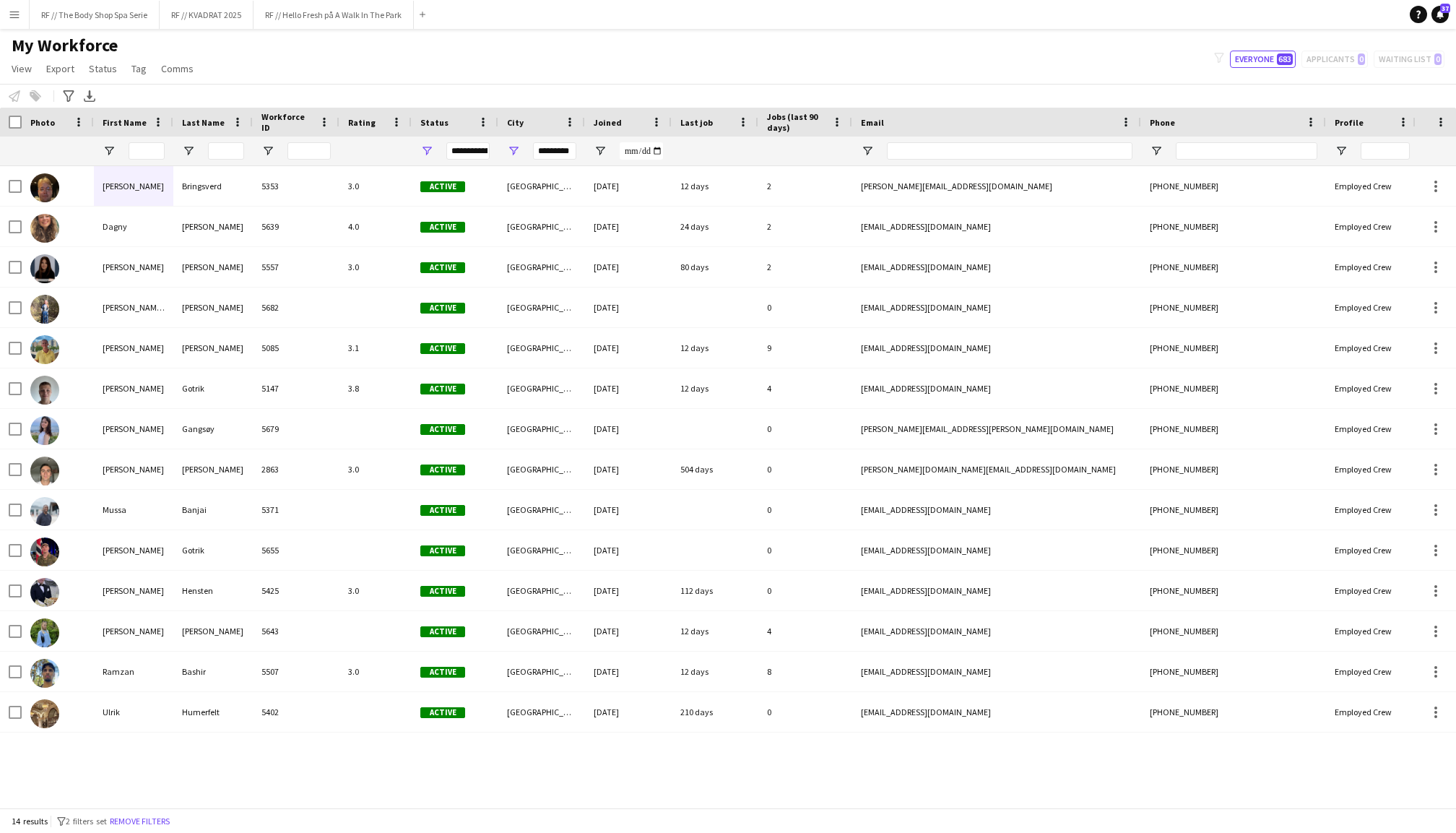
click at [623, 117] on div "Joined" at bounding box center [620, 122] width 52 height 21
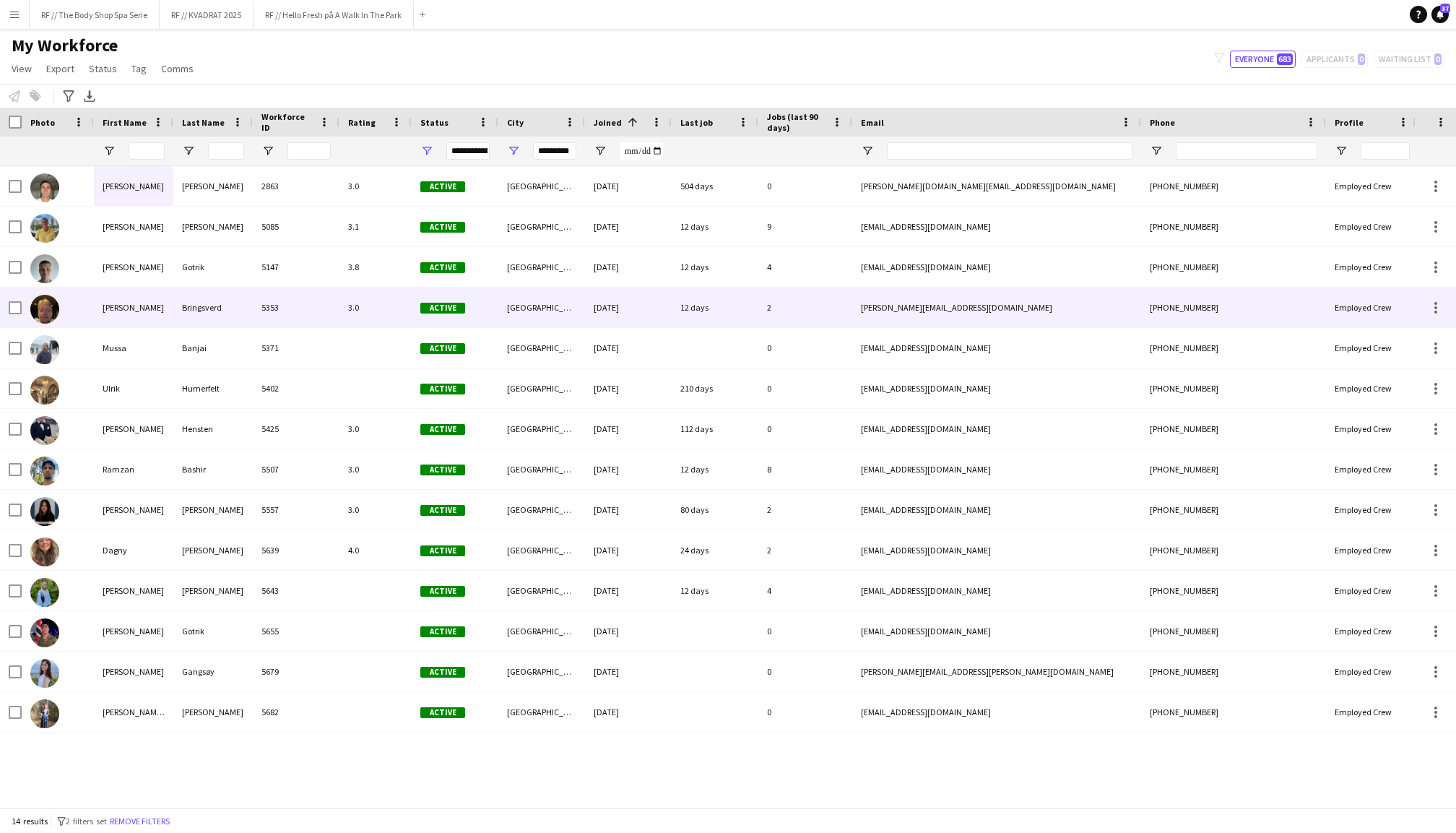
click at [222, 326] on div "Bastian Bringsverd 5353 3.0 Active Stavanger 22-11-2024 12 days 2 bastian.bring…" at bounding box center [783, 307] width 1566 height 40
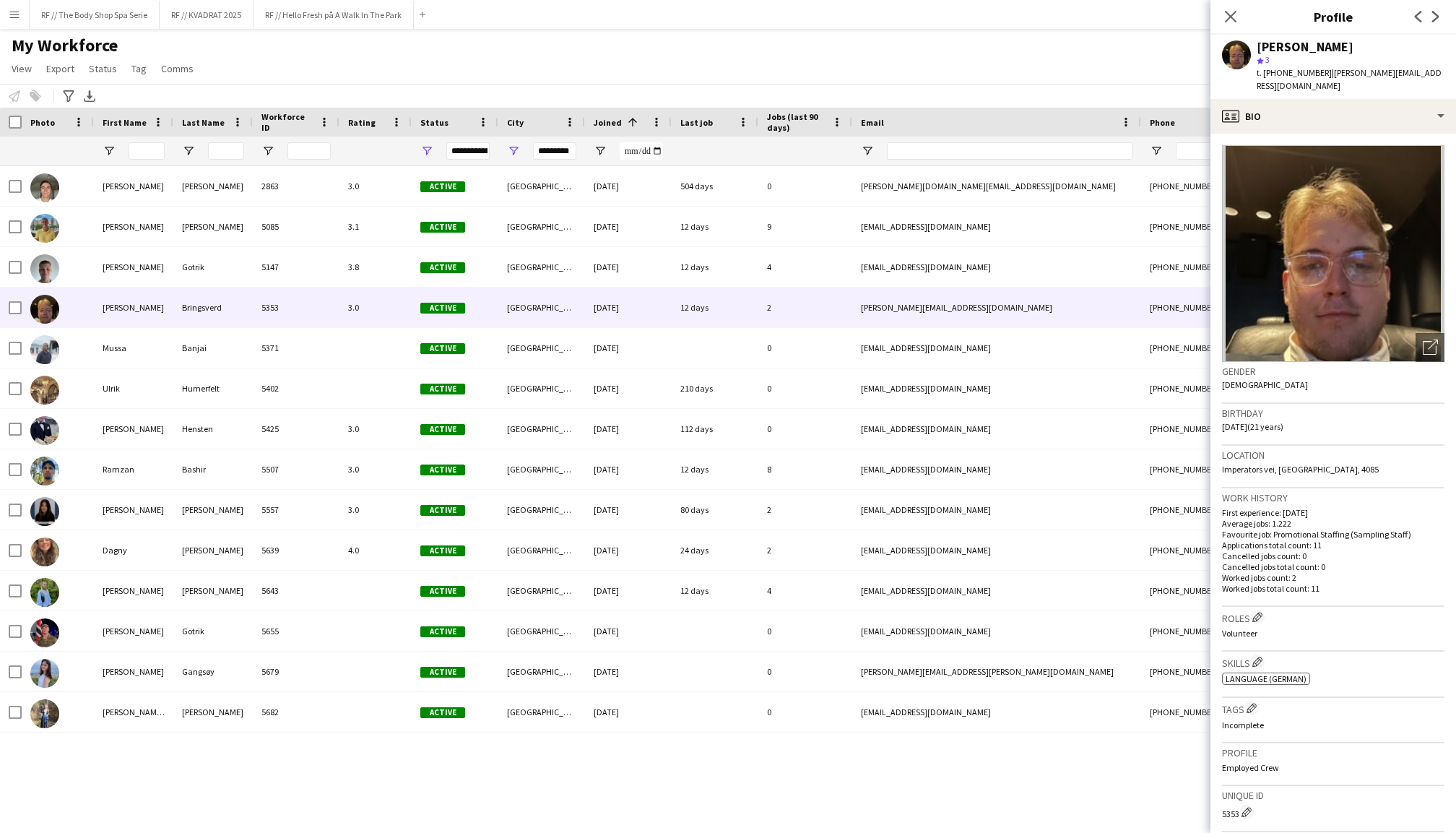
click at [602, 123] on span "Joined" at bounding box center [608, 122] width 28 height 11
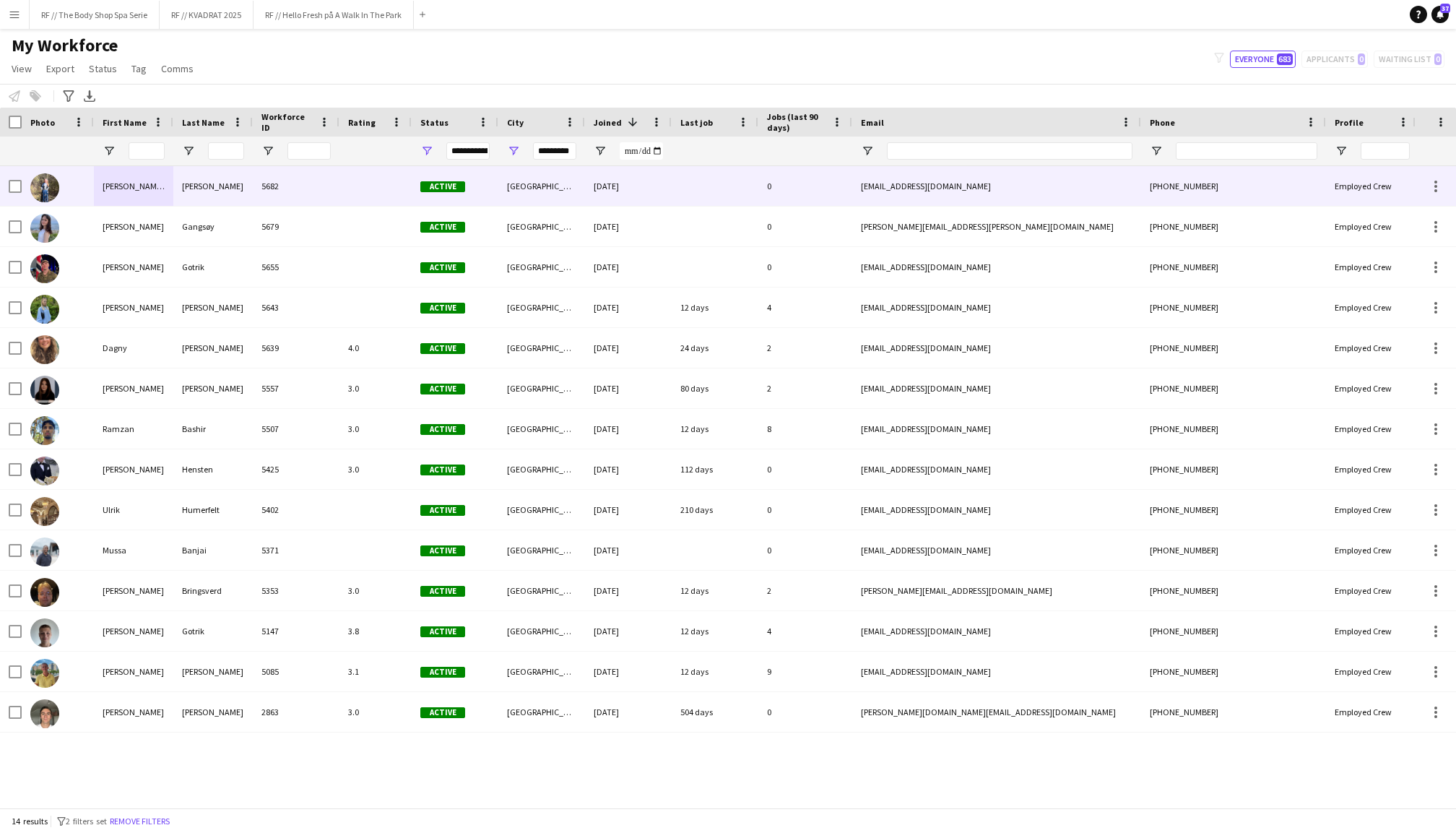
click at [230, 194] on div "Andreassen-Sund" at bounding box center [213, 186] width 79 height 40
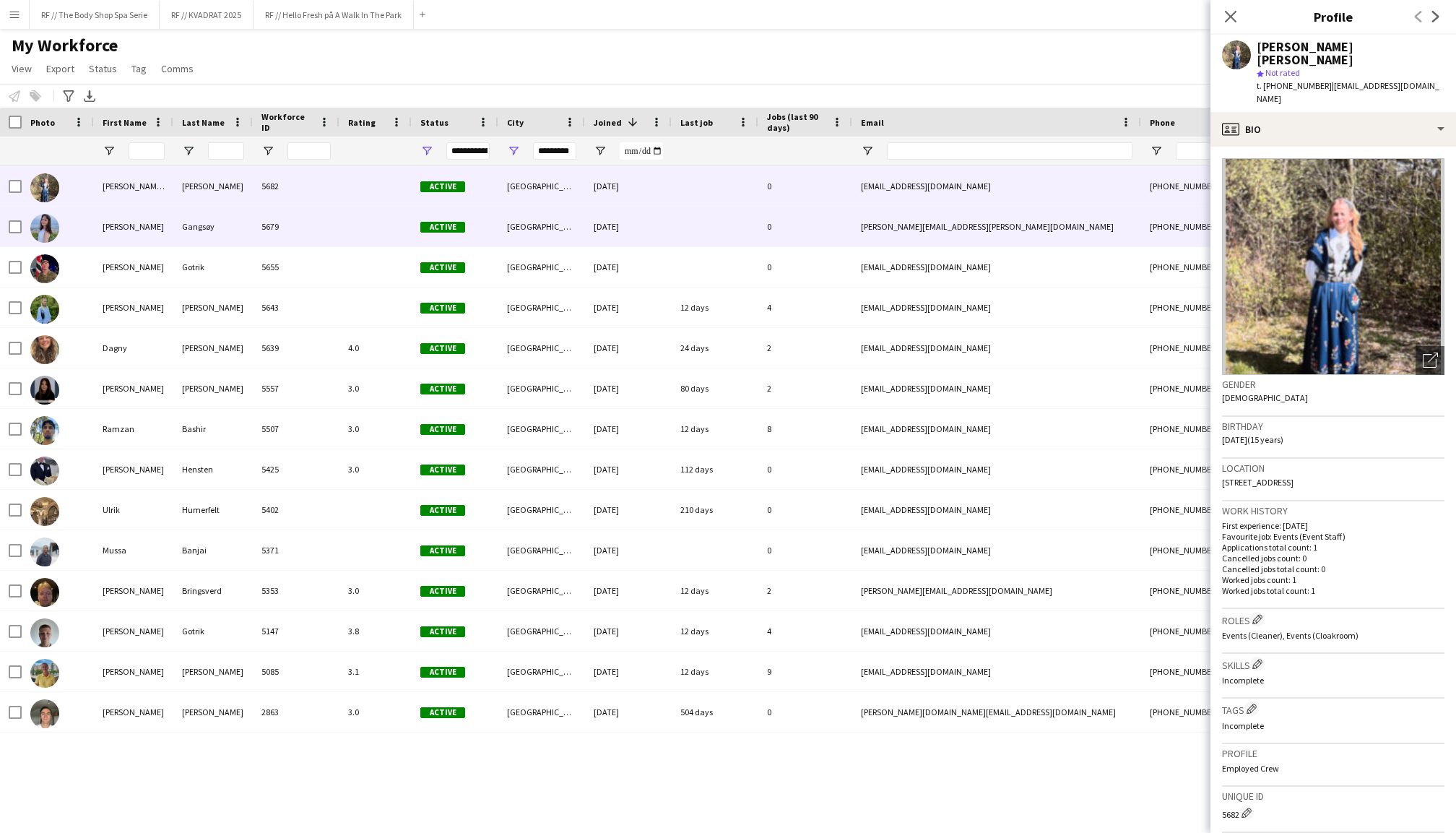
click at [253, 229] on div "5679" at bounding box center [296, 227] width 87 height 40
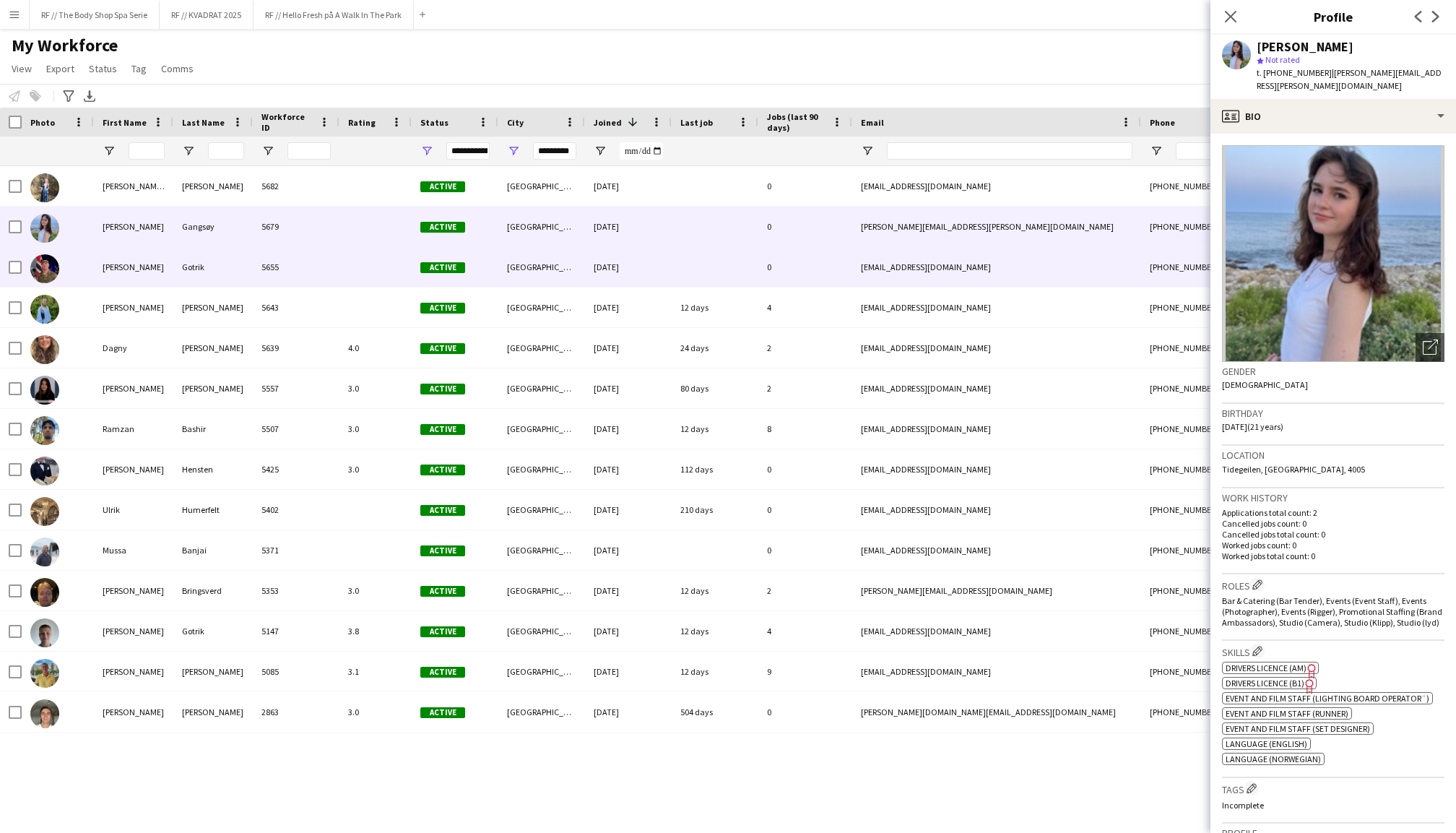
click at [244, 263] on div "Gotrik" at bounding box center [213, 267] width 79 height 40
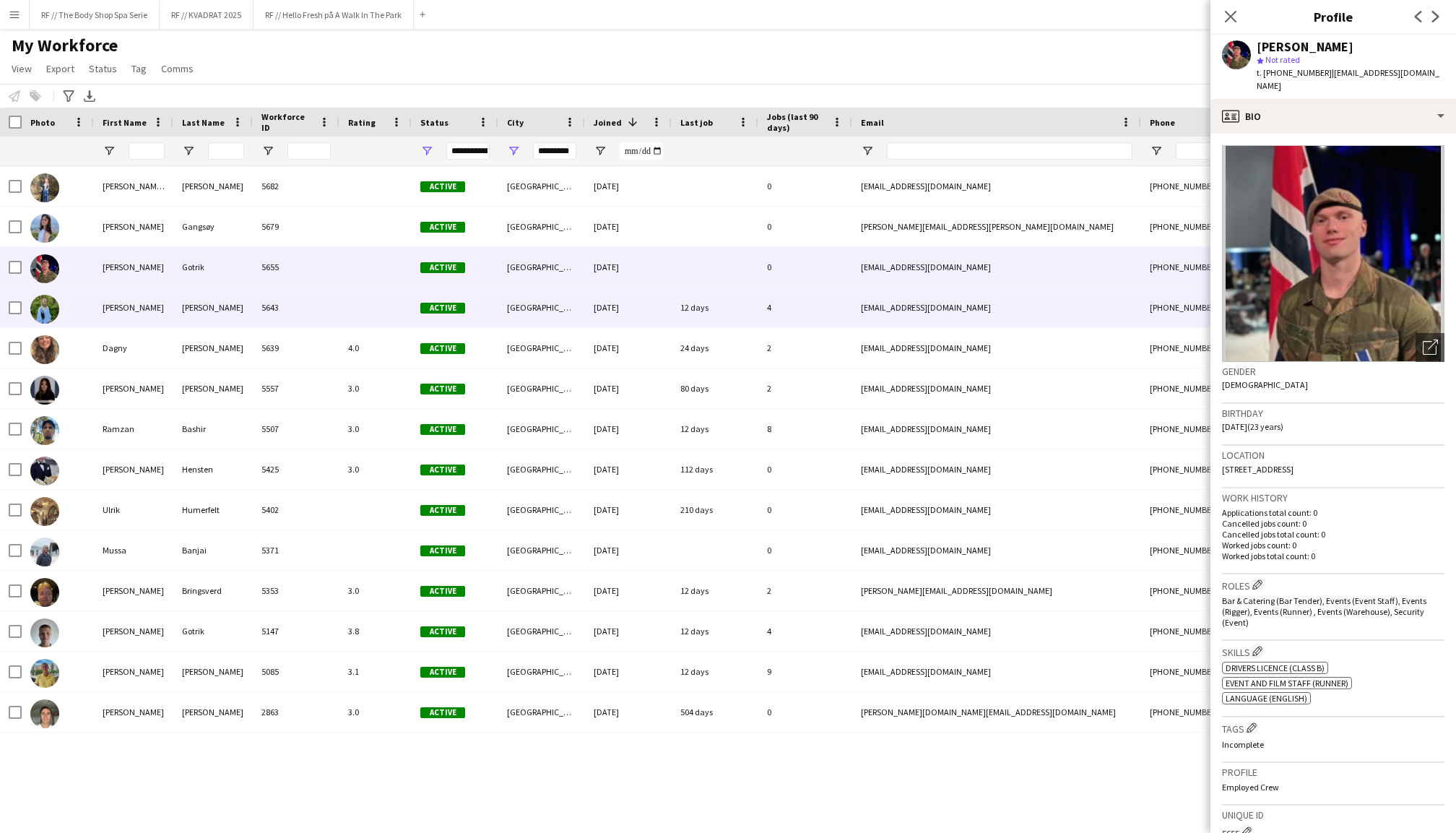
click at [241, 311] on div "Helland" at bounding box center [213, 307] width 79 height 40
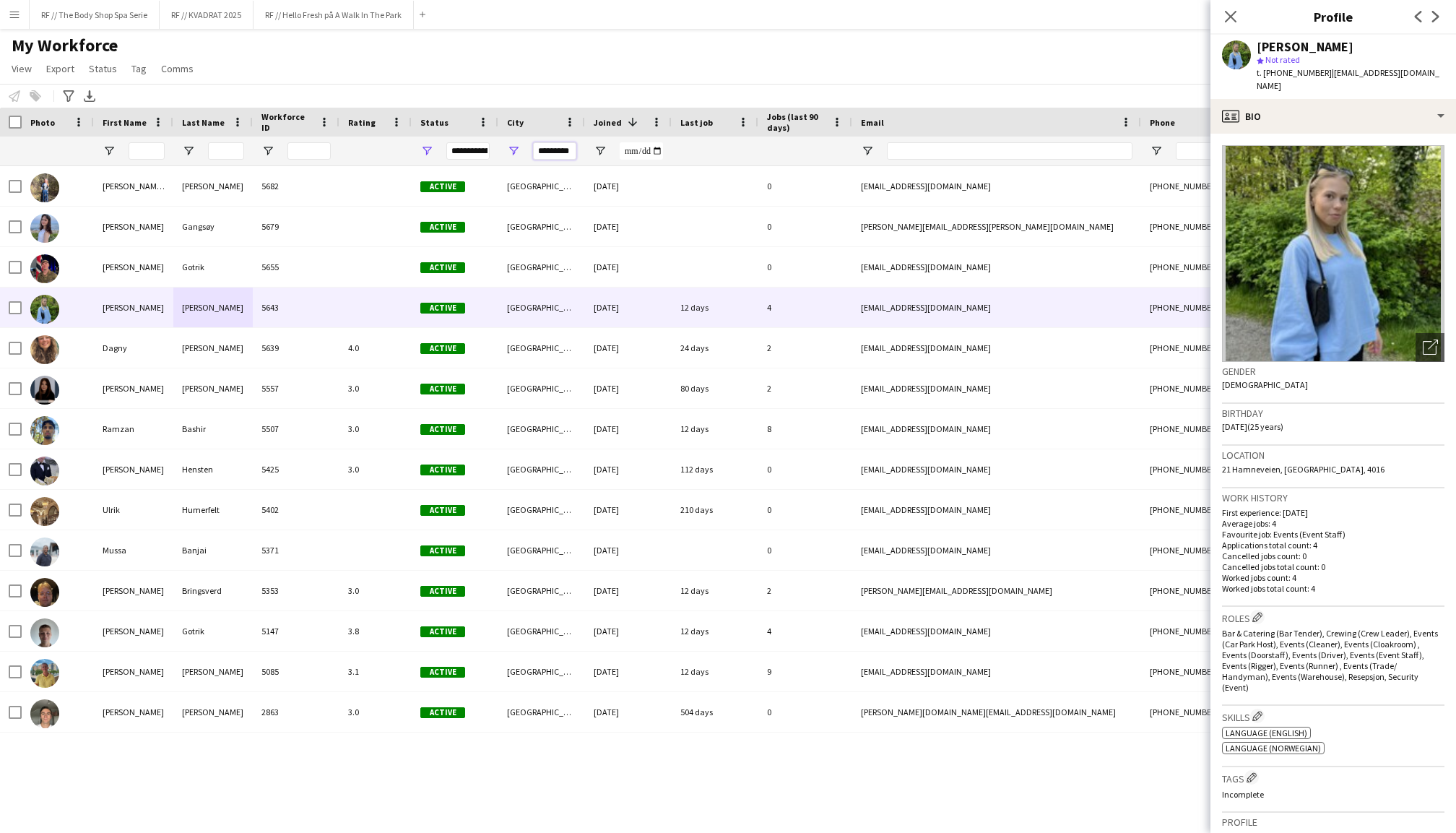
drag, startPoint x: 541, startPoint y: 154, endPoint x: 591, endPoint y: 154, distance: 50.0
click at [591, 154] on div at bounding box center [783, 151] width 1566 height 29
type input "*"
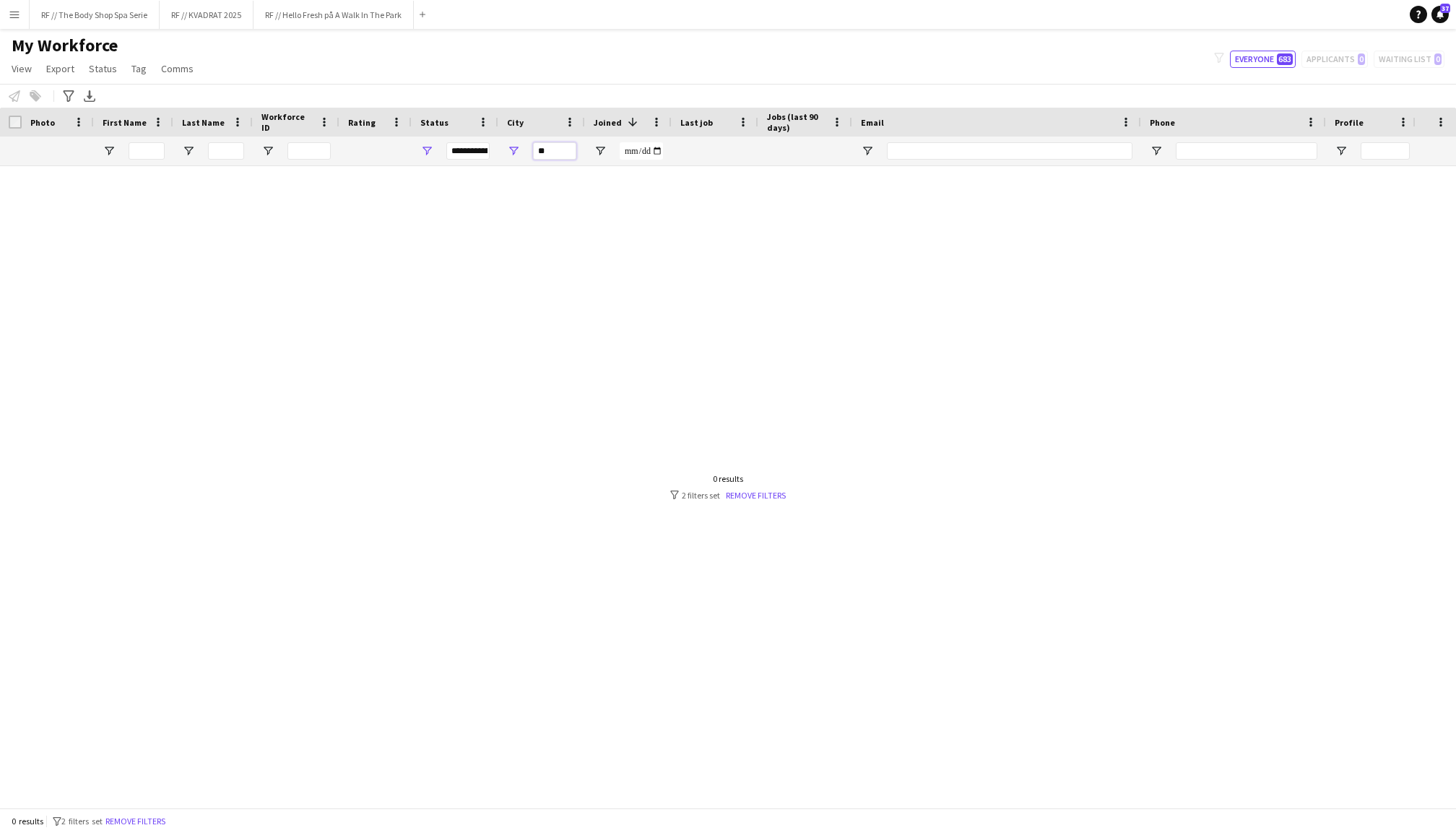
type input "*"
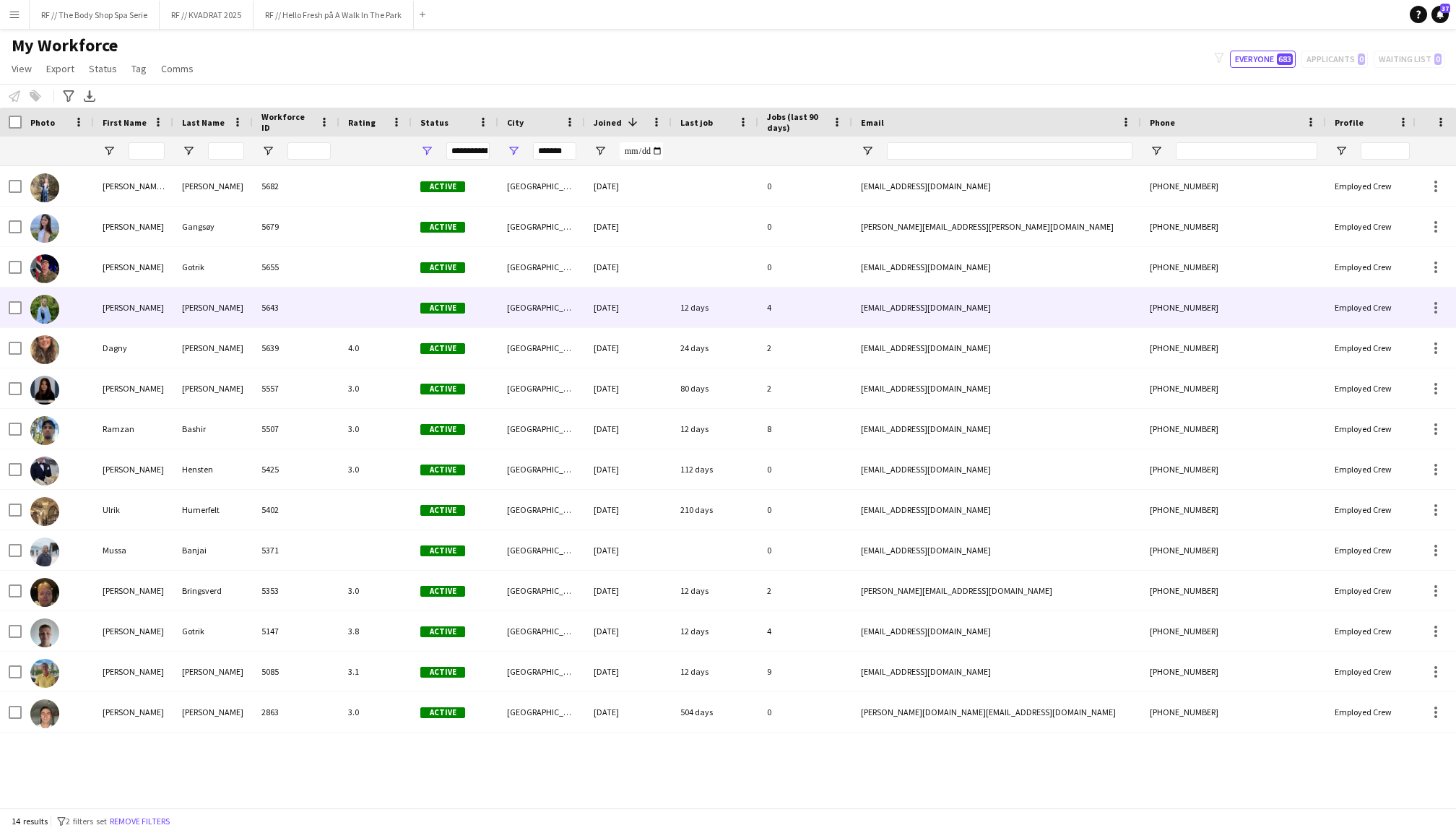
drag, startPoint x: 562, startPoint y: 180, endPoint x: 113, endPoint y: 307, distance: 466.6
click at [113, 307] on div "Pia Andreassen" at bounding box center [133, 307] width 79 height 40
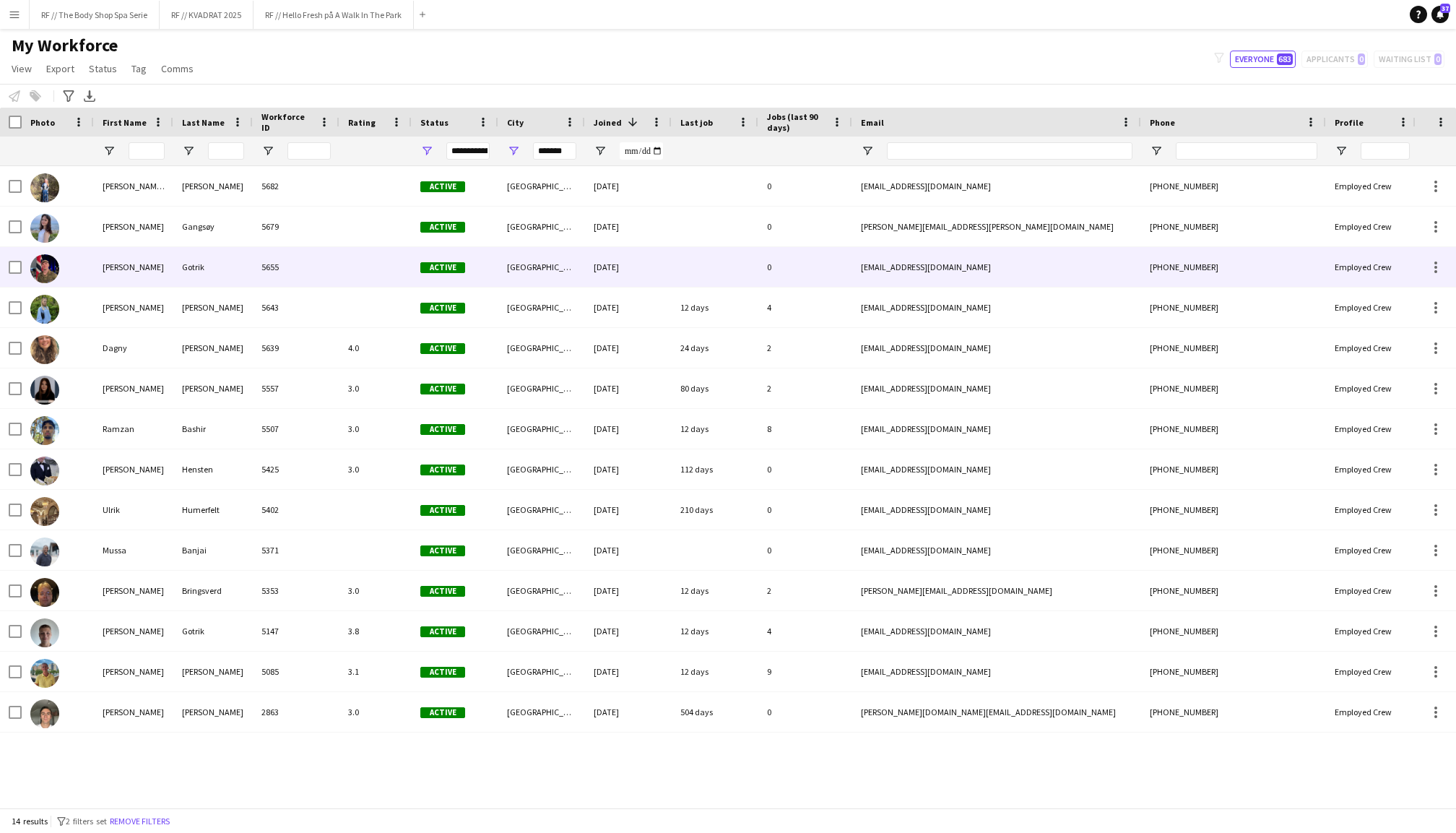
click at [115, 266] on div "Nicolas" at bounding box center [133, 267] width 79 height 40
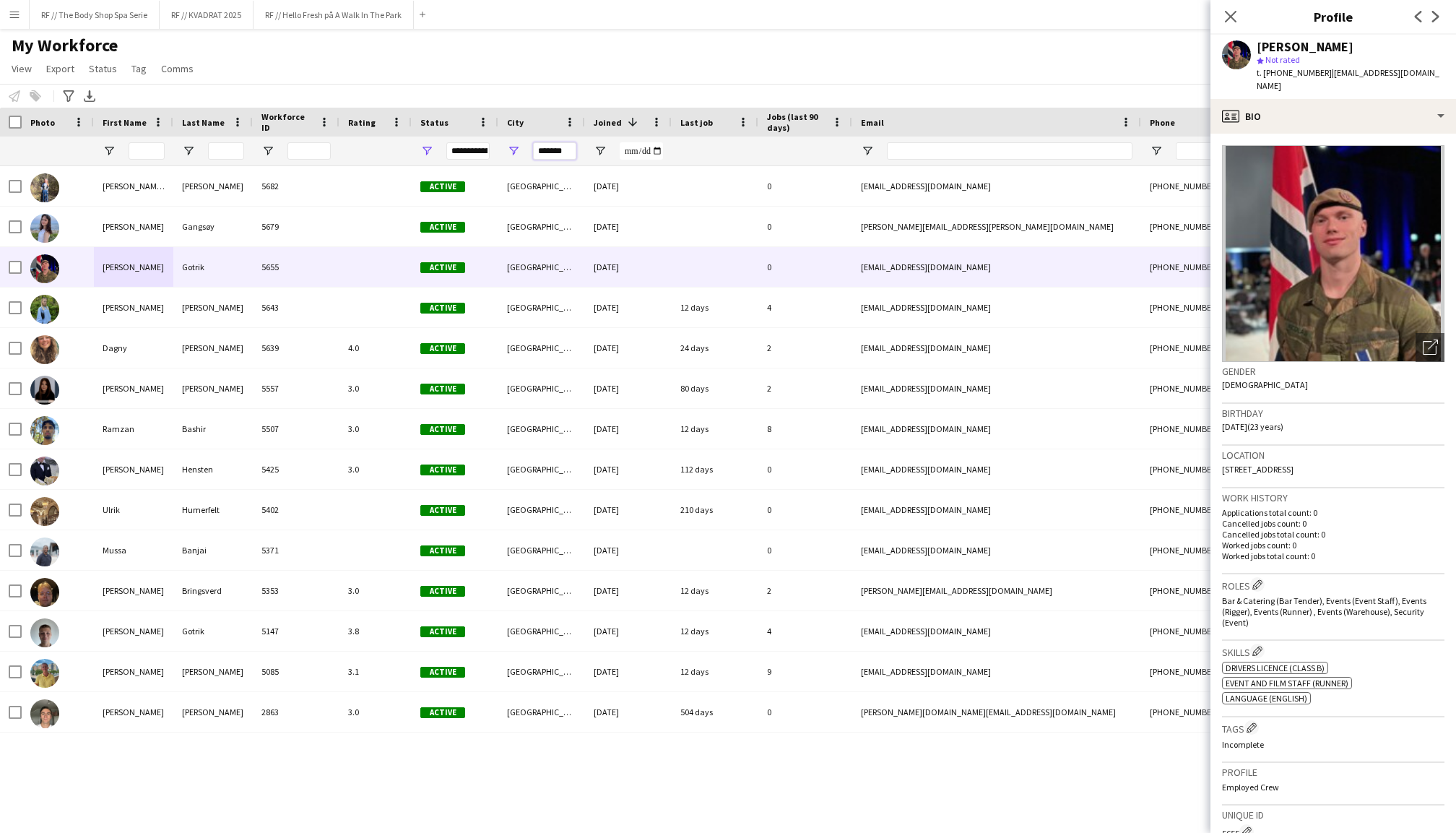
drag, startPoint x: 545, startPoint y: 152, endPoint x: 568, endPoint y: 152, distance: 23.0
click at [568, 152] on input "*******" at bounding box center [555, 151] width 44 height 17
type input "*"
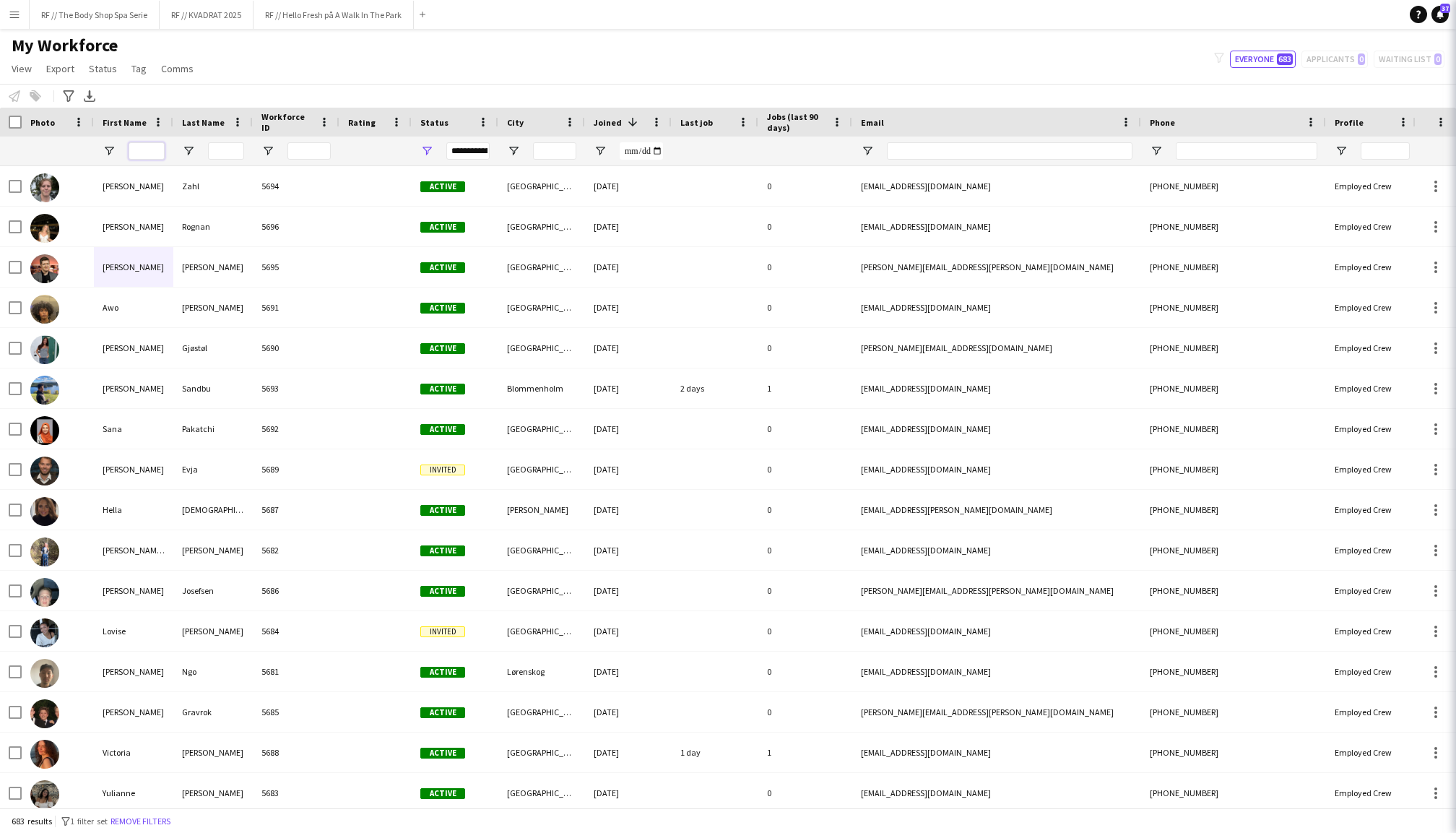
click at [146, 148] on input "First Name Filter Input" at bounding box center [147, 151] width 36 height 17
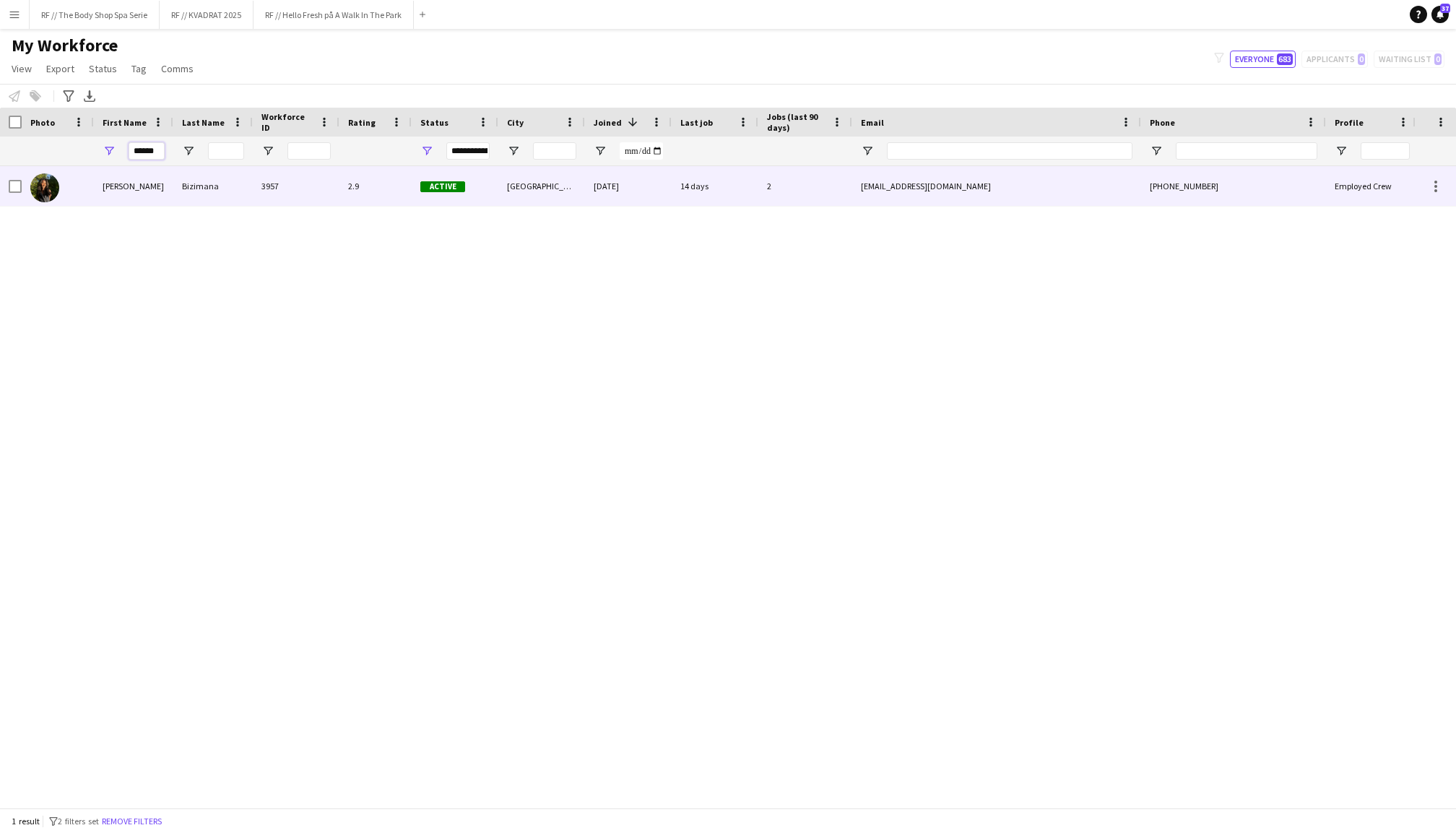
type input "******"
click at [124, 191] on div "Gloria" at bounding box center [133, 186] width 79 height 40
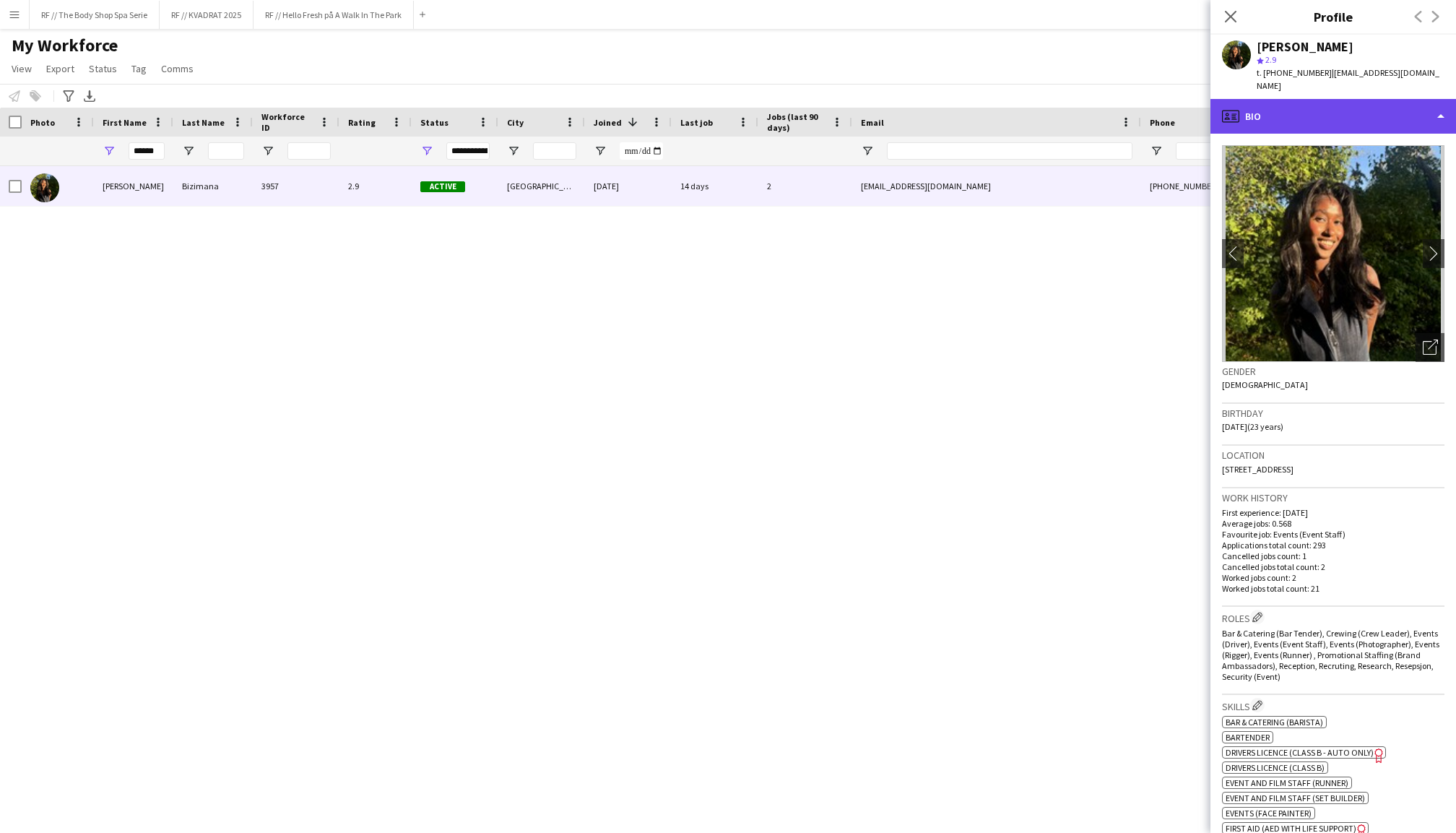
click at [1350, 104] on div "profile Bio" at bounding box center [1333, 116] width 246 height 35
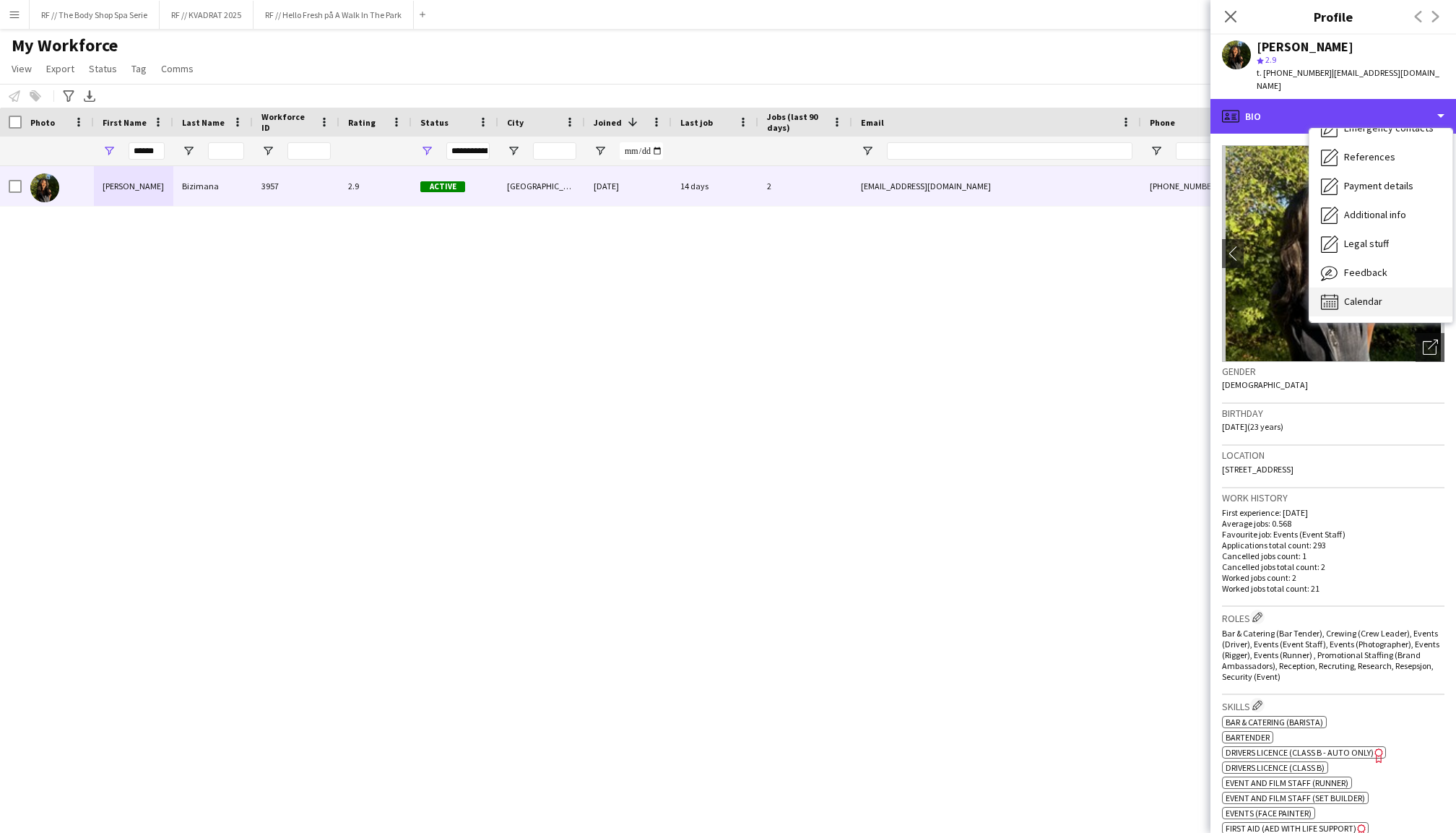
scroll to position [136, 0]
click at [1396, 288] on div "Calendar Calendar" at bounding box center [1381, 302] width 143 height 29
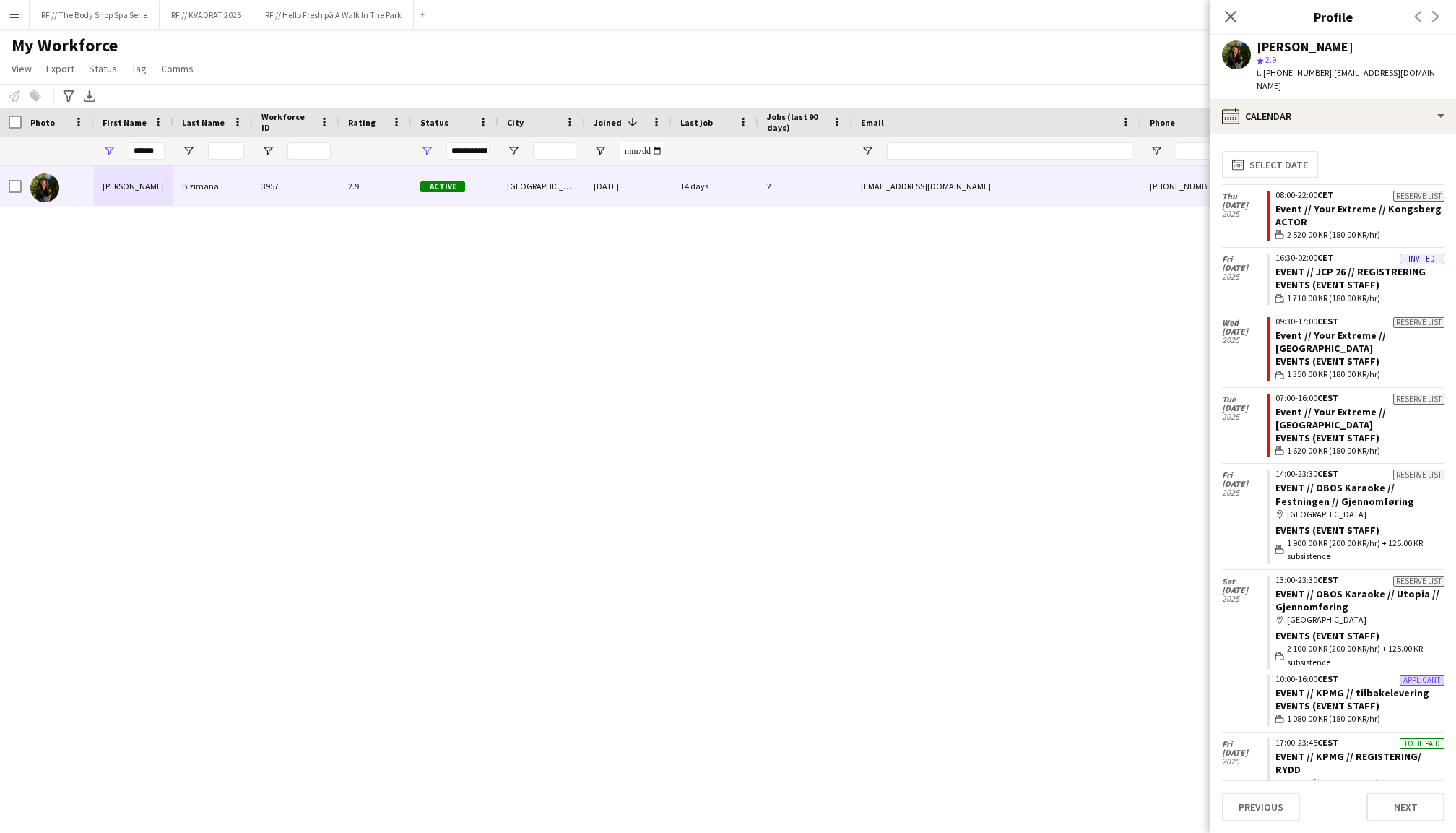
scroll to position [0, 0]
click at [1231, 17] on icon at bounding box center [1230, 16] width 14 height 14
